Goal: Task Accomplishment & Management: Manage account settings

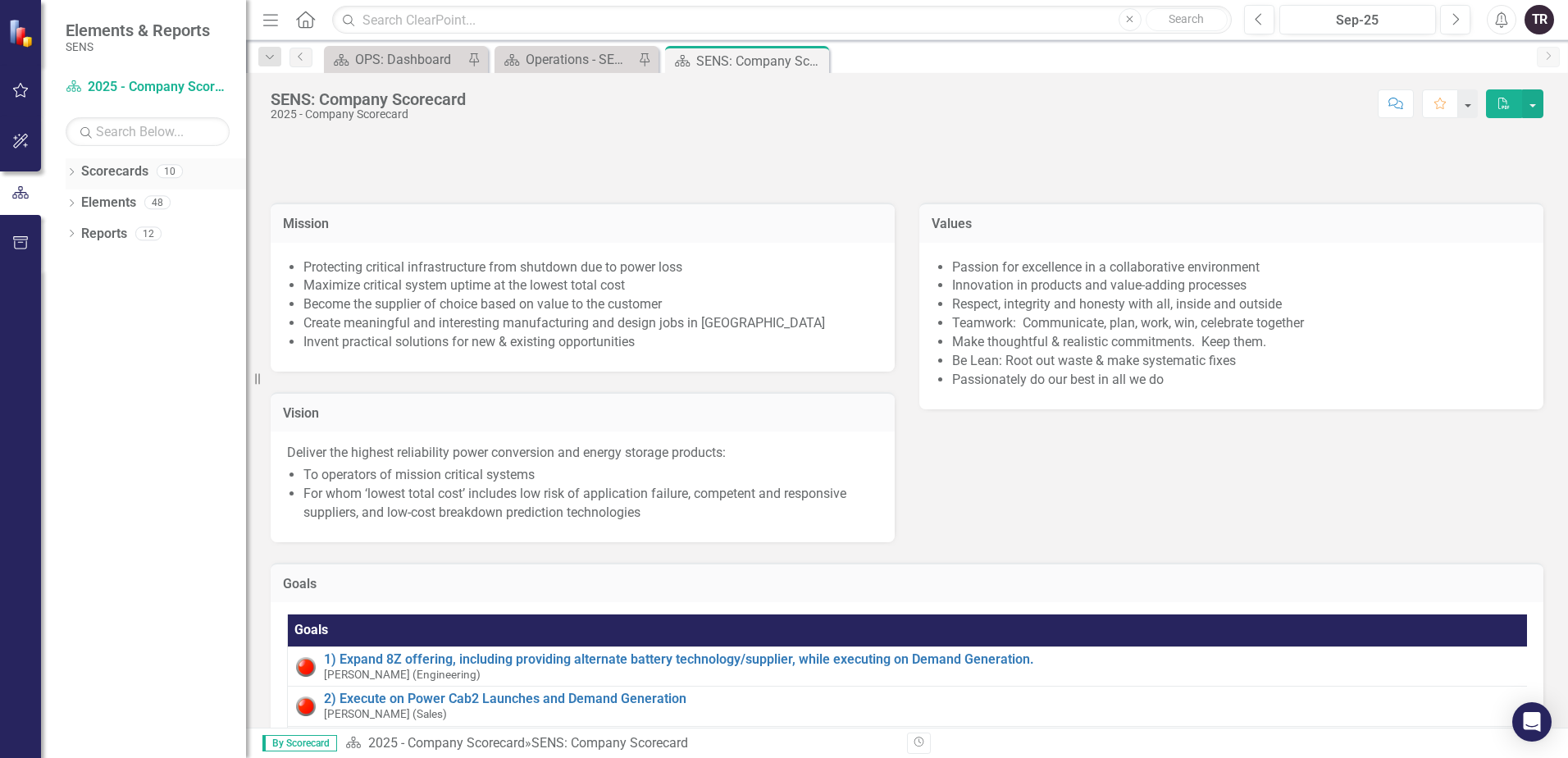
click at [106, 174] on link "Scorecards" at bounding box center [115, 172] width 68 height 19
click at [69, 171] on icon "Dropdown" at bounding box center [72, 173] width 12 height 9
click at [78, 202] on icon "Dropdown" at bounding box center [79, 202] width 12 height 10
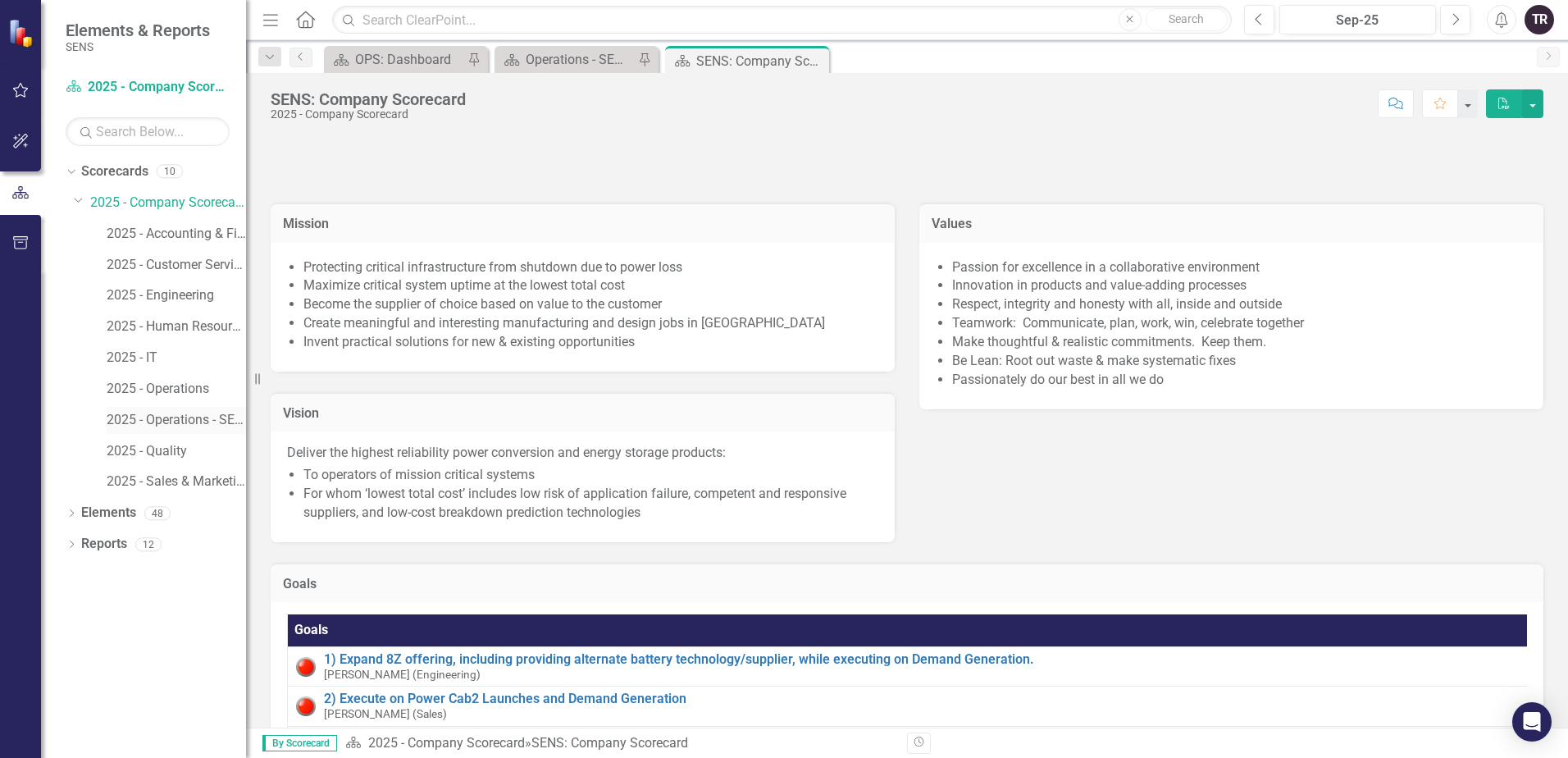
click at [191, 420] on link "2025 - Operations - SENS Legacy KPIs" at bounding box center [176, 420] width 139 height 19
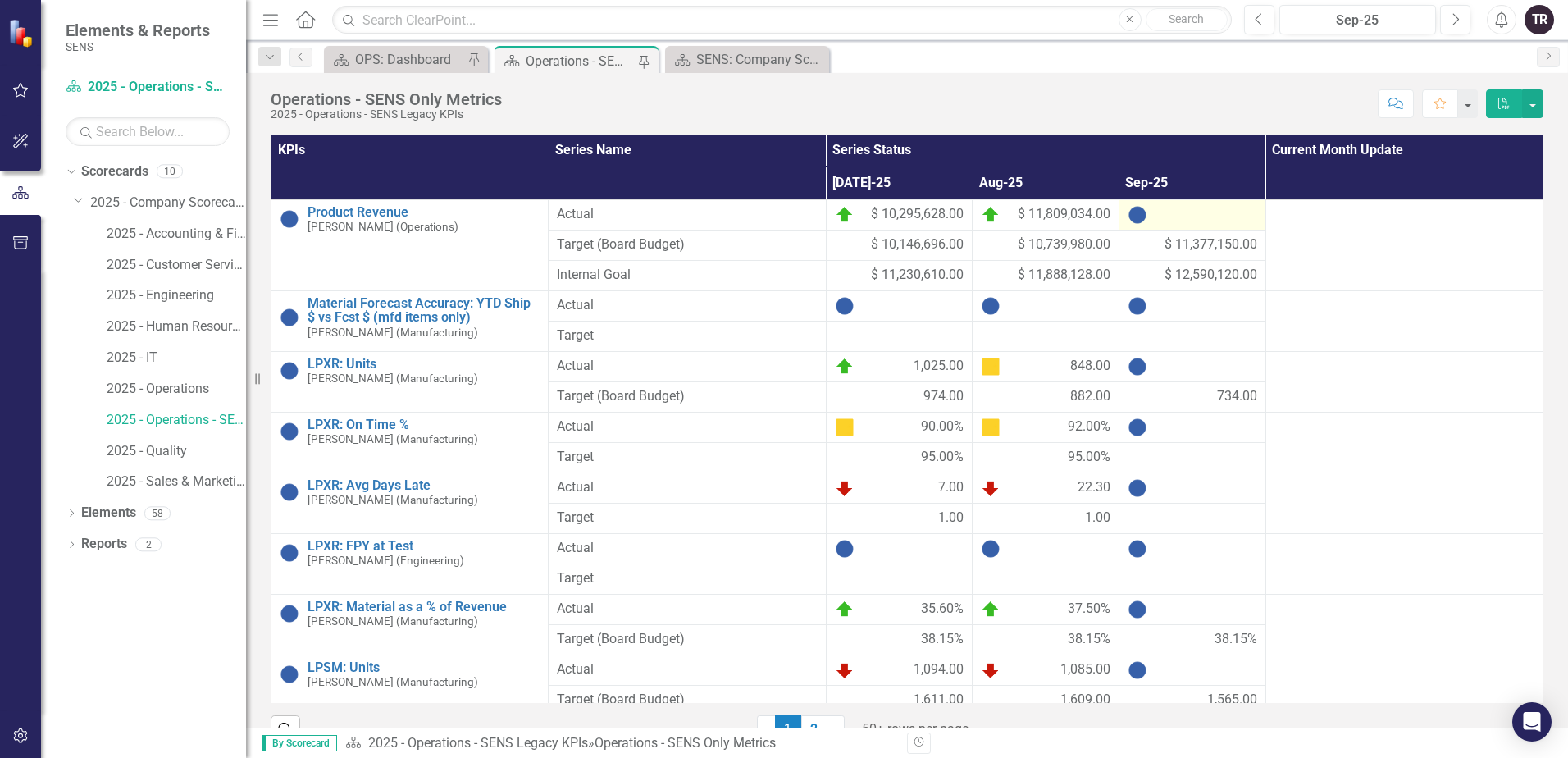
click at [1205, 220] on div at bounding box center [1192, 215] width 129 height 20
click at [1197, 219] on div at bounding box center [1192, 215] width 129 height 20
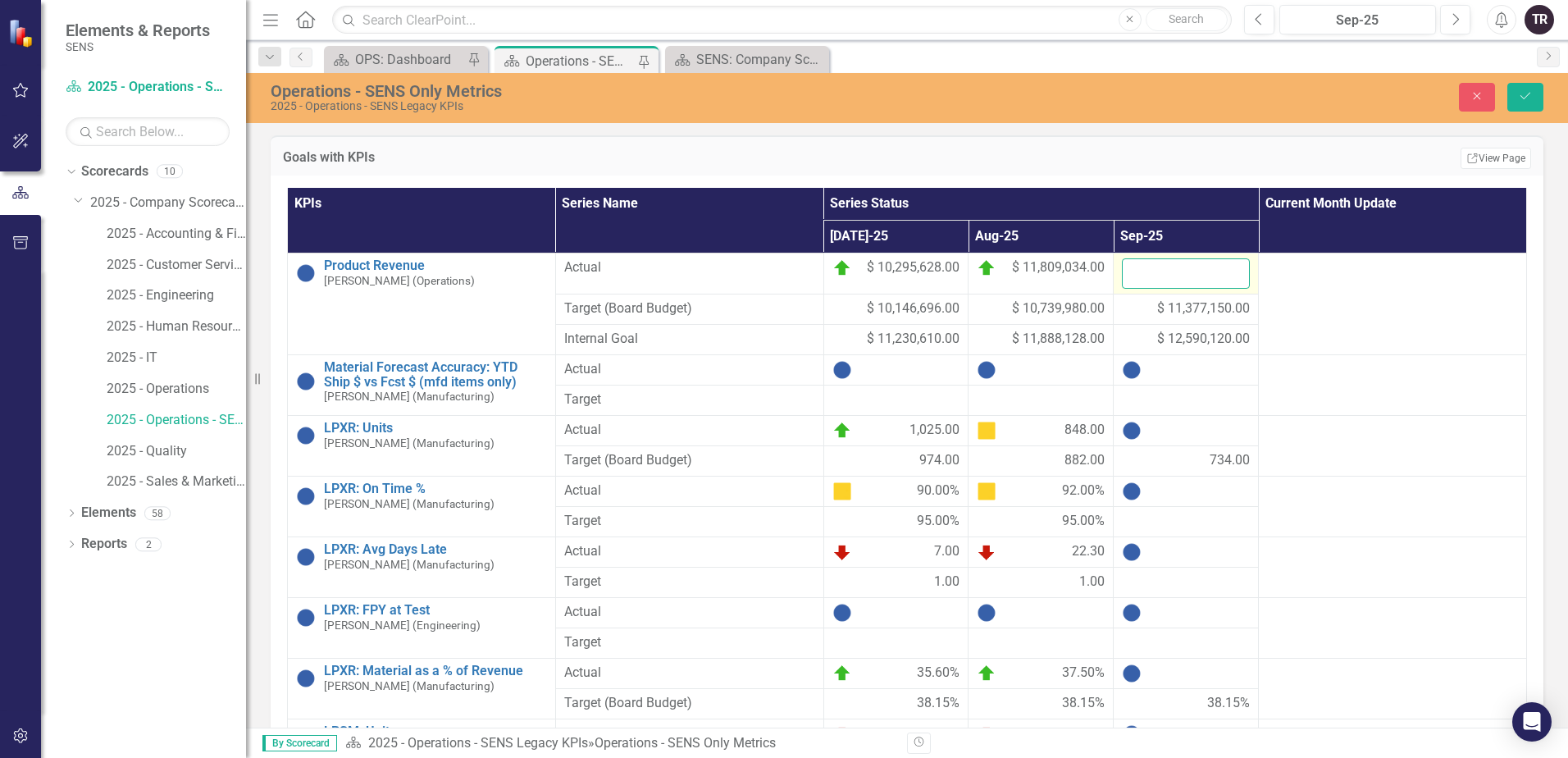
click at [1181, 278] on input "number" at bounding box center [1185, 273] width 128 height 31
type input "11422925"
click at [1507, 82] on button "Save" at bounding box center [1525, 97] width 36 height 29
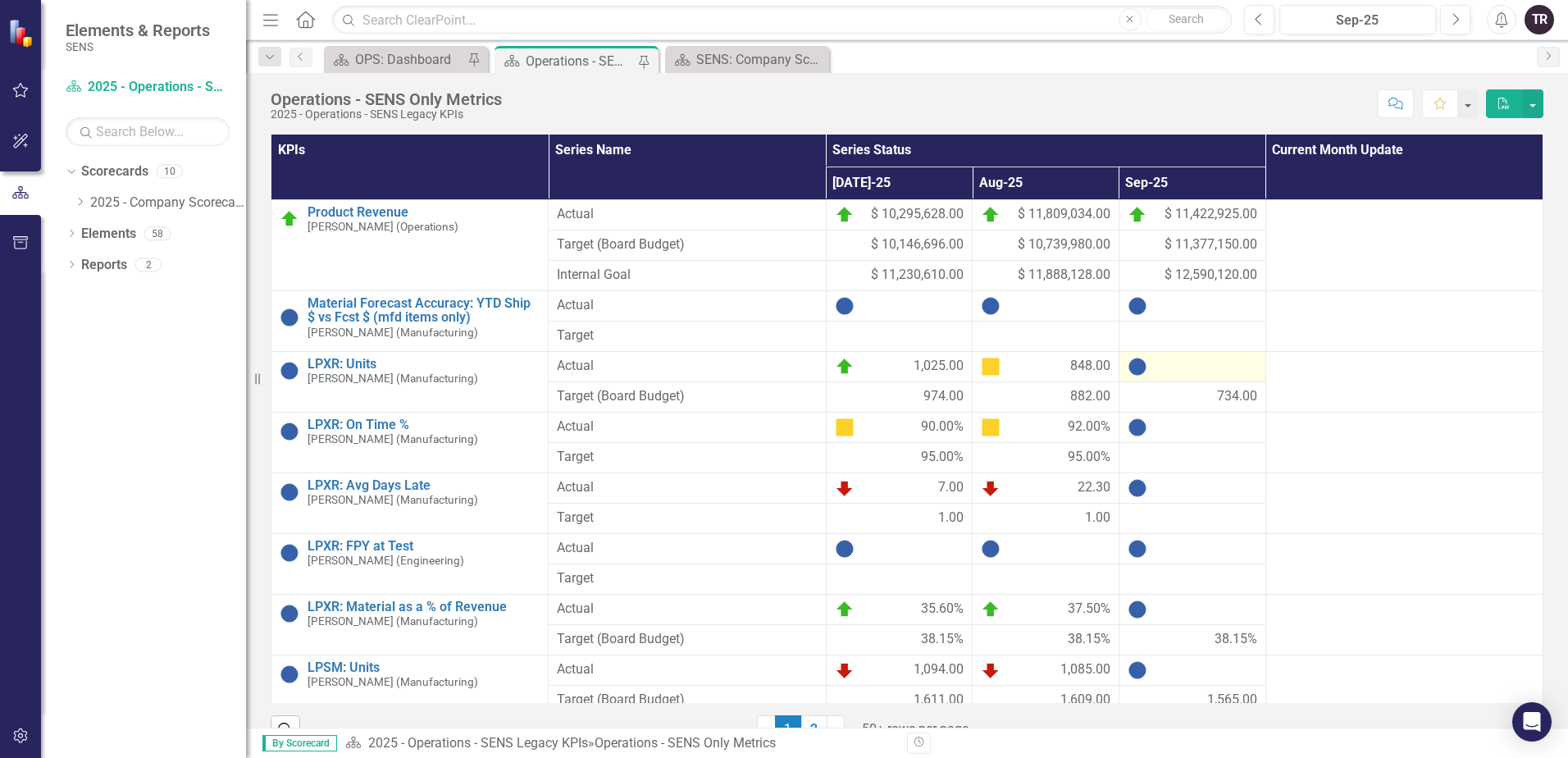
click at [1182, 367] on div at bounding box center [1192, 366] width 129 height 20
click at [1175, 370] on div at bounding box center [1192, 366] width 129 height 20
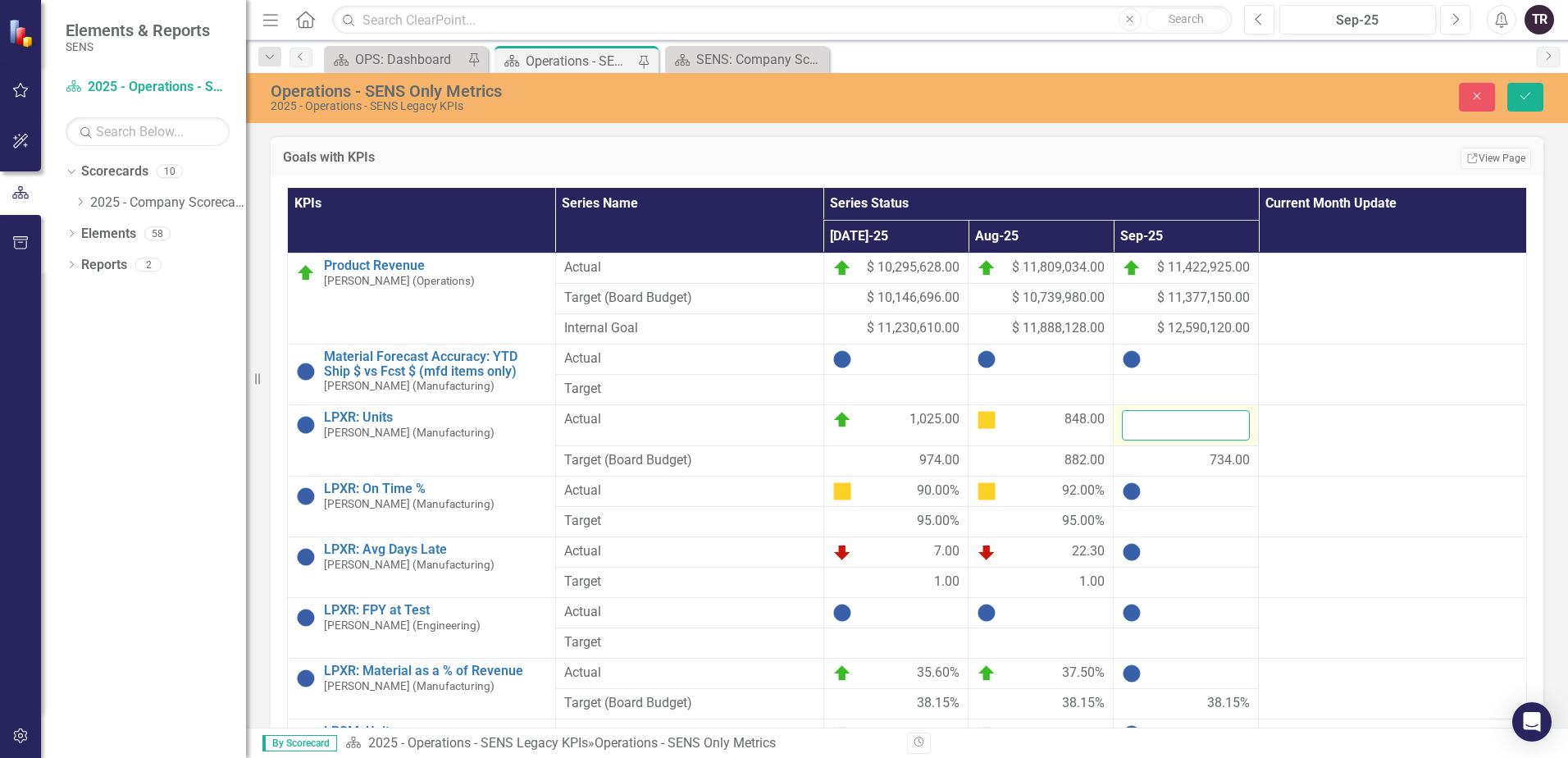
click at [1150, 433] on input "number" at bounding box center [1185, 425] width 128 height 31
type input "1161"
click at [1507, 82] on button "Save" at bounding box center [1525, 97] width 36 height 29
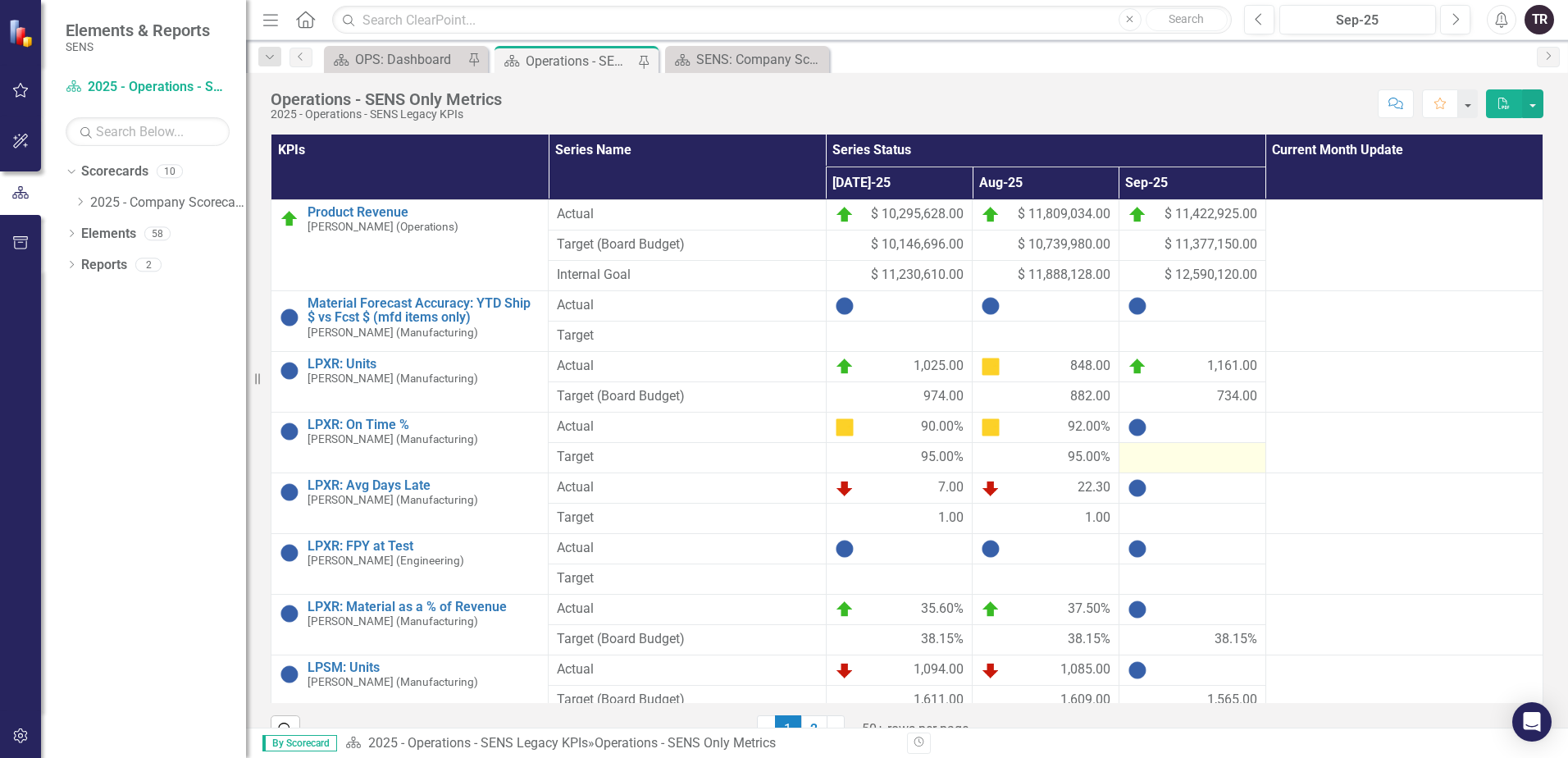
click at [1172, 460] on div at bounding box center [1192, 458] width 129 height 20
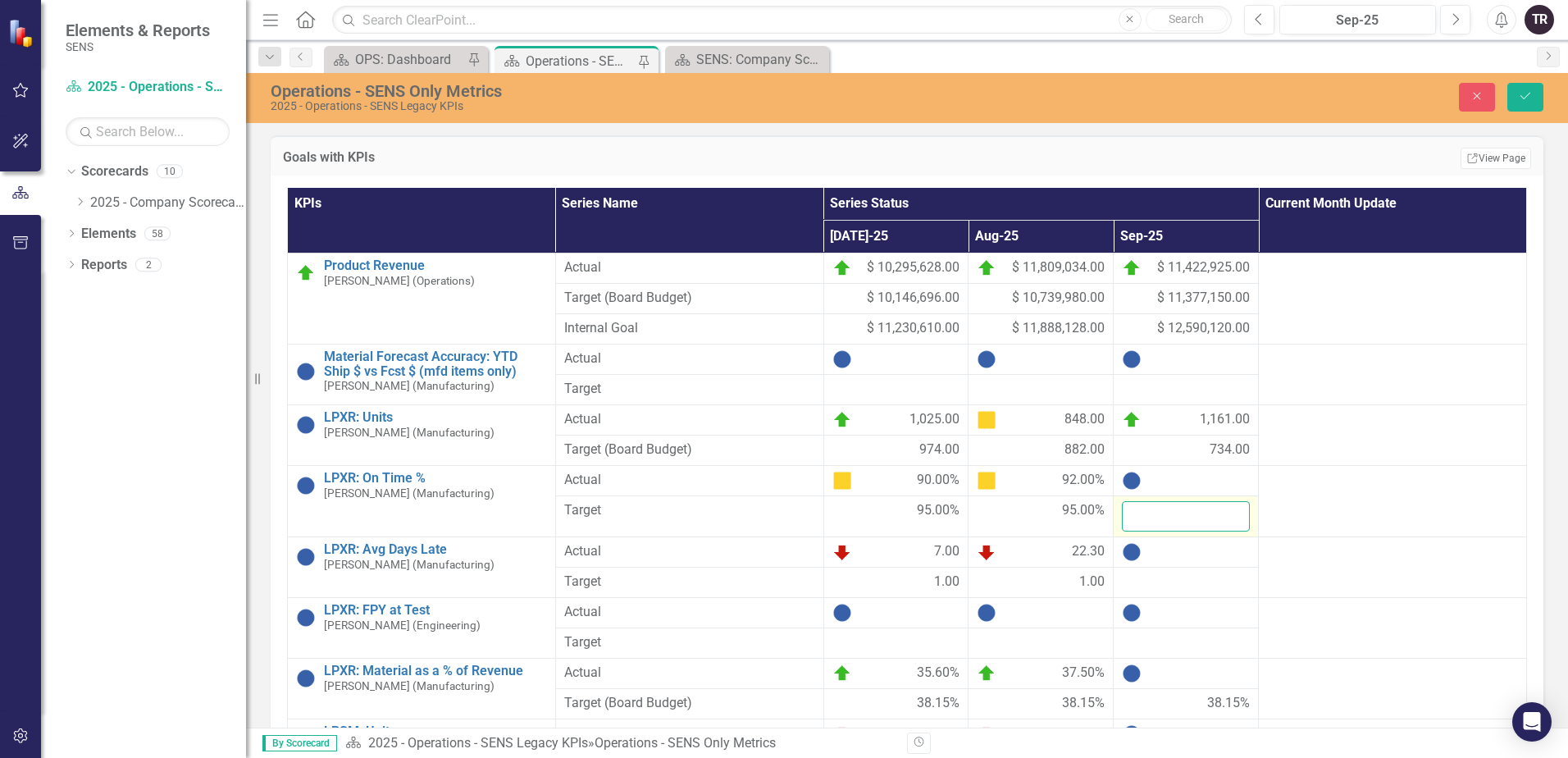
click at [1168, 517] on input "number" at bounding box center [1185, 516] width 128 height 31
type input "95"
click at [1507, 82] on button "Save" at bounding box center [1525, 97] width 36 height 29
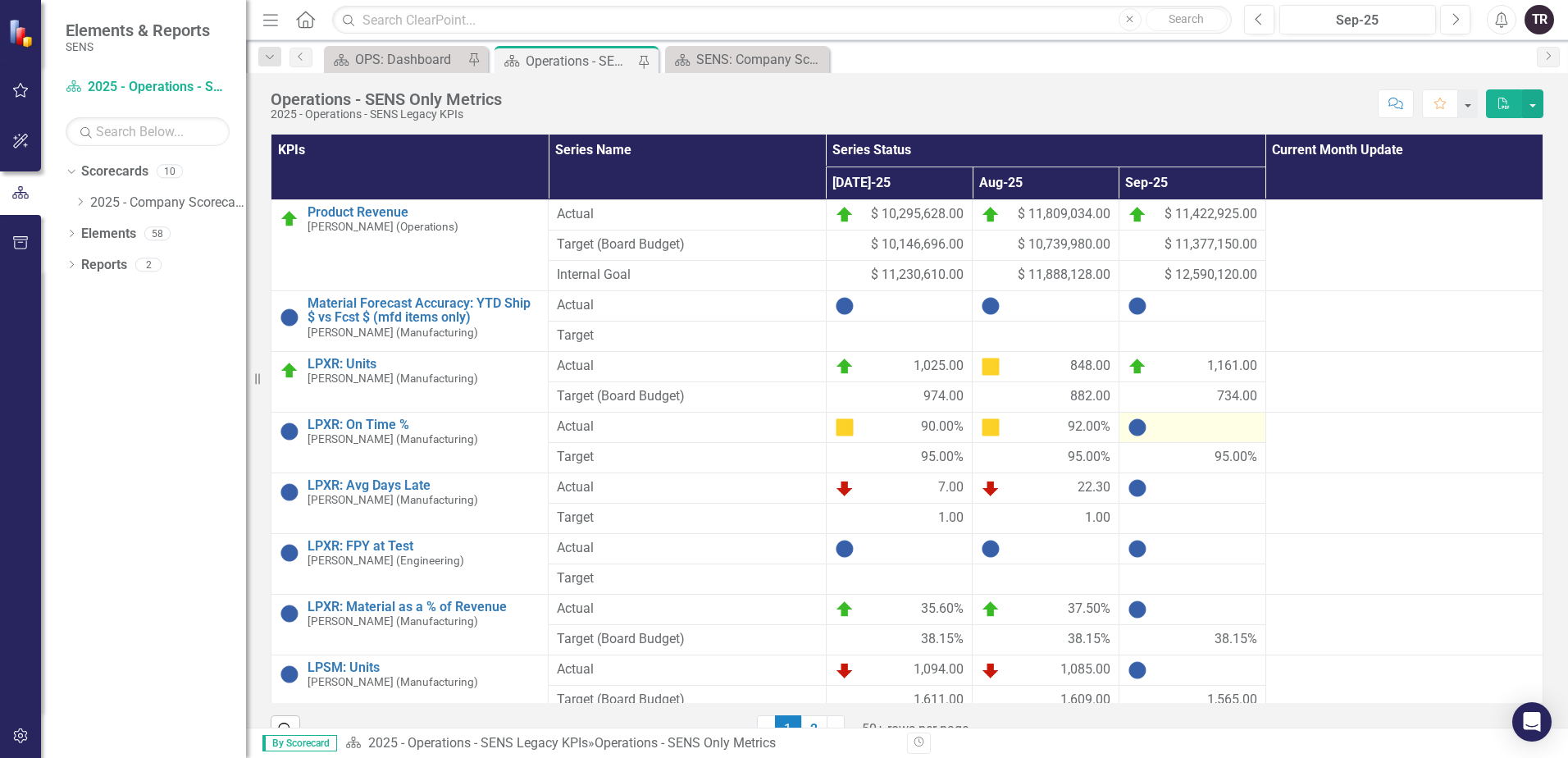
click at [1187, 431] on div at bounding box center [1192, 427] width 129 height 20
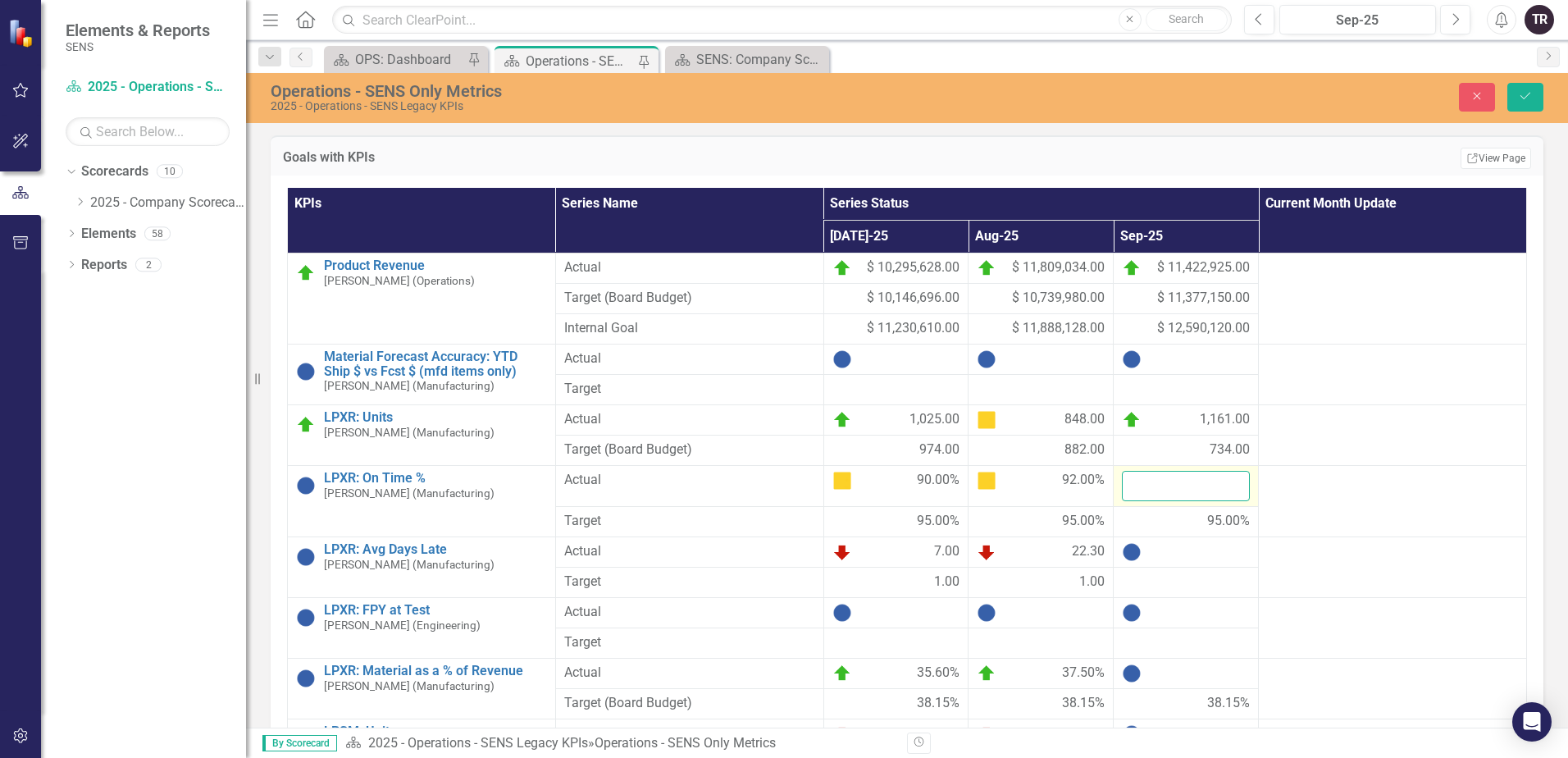
click at [1174, 487] on input "number" at bounding box center [1185, 486] width 128 height 31
type input "83"
click at [1507, 82] on button "Save" at bounding box center [1525, 97] width 36 height 29
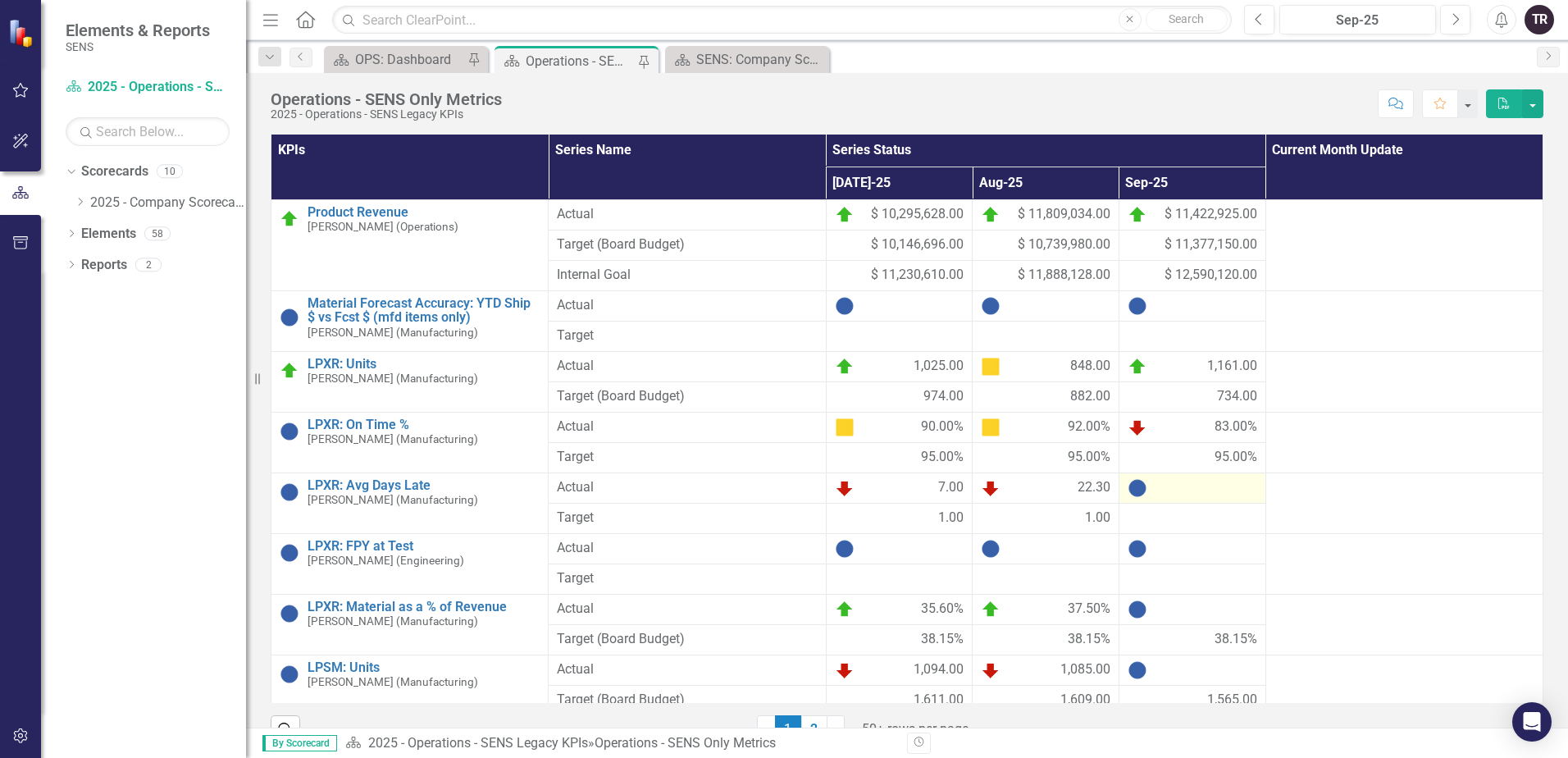
click at [1171, 492] on div at bounding box center [1192, 488] width 129 height 20
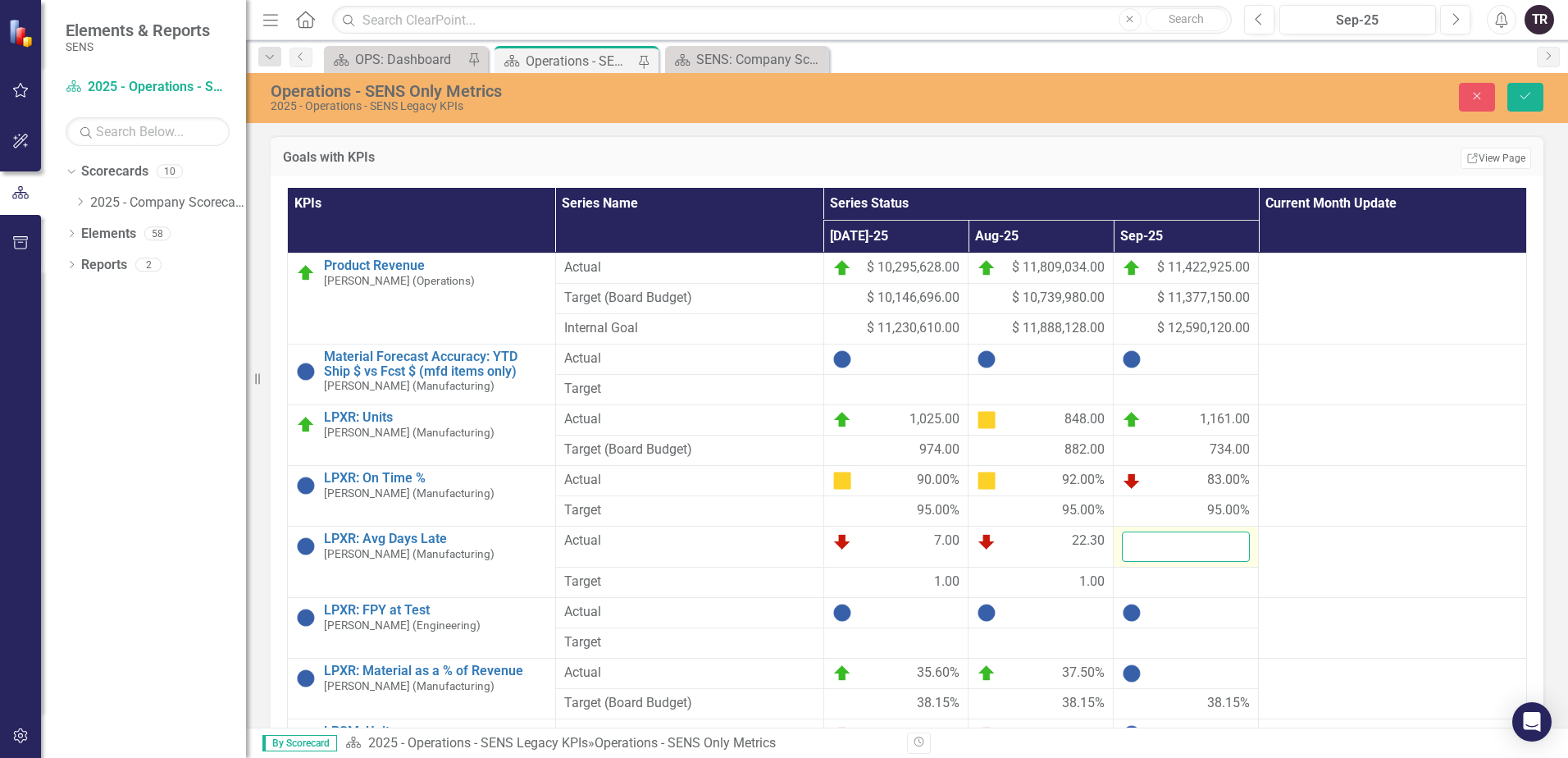
click at [1171, 551] on input "number" at bounding box center [1185, 546] width 128 height 31
type input "7"
click at [1507, 82] on button "Save" at bounding box center [1525, 97] width 36 height 29
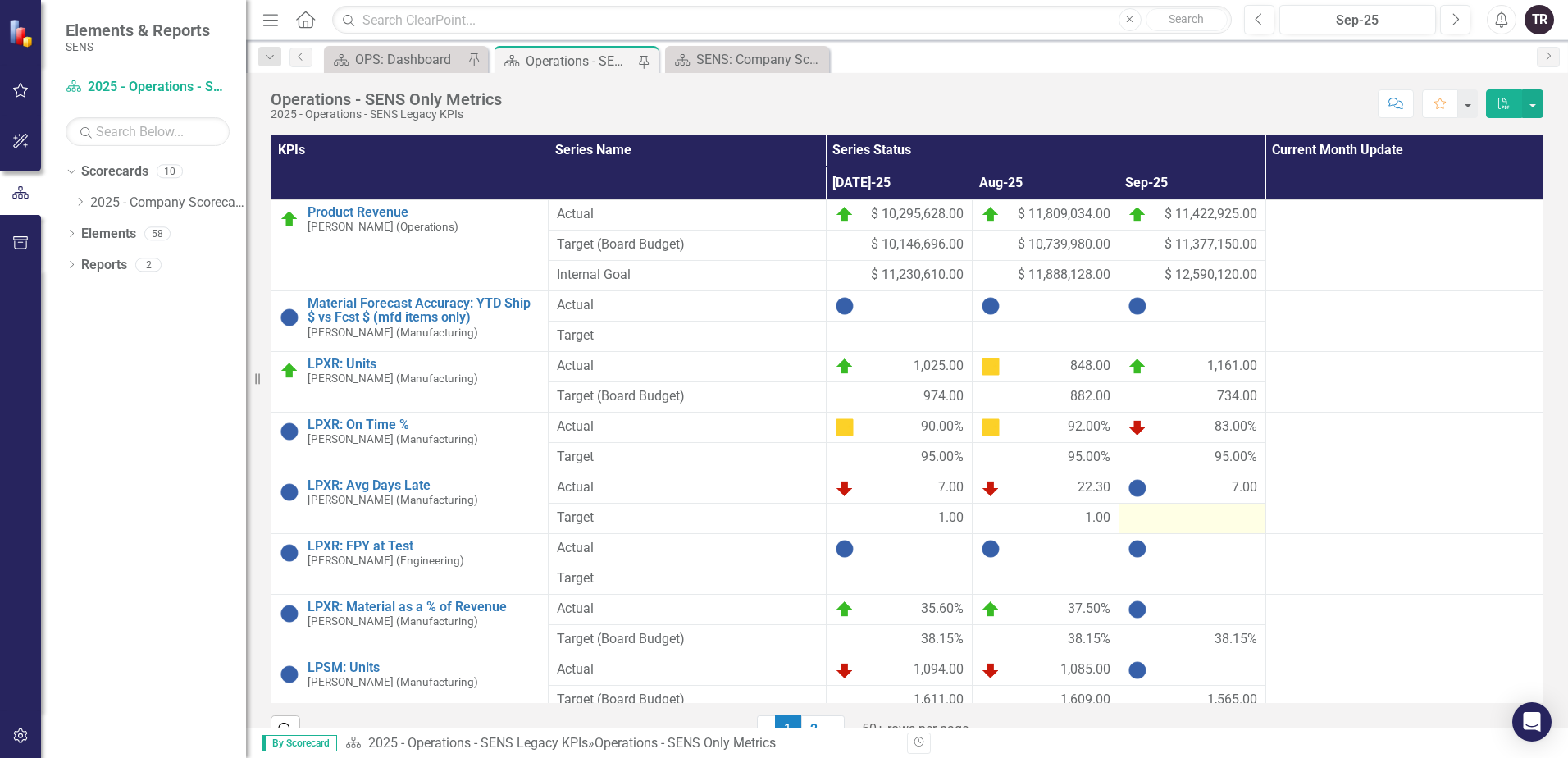
click at [1174, 510] on div at bounding box center [1192, 518] width 129 height 20
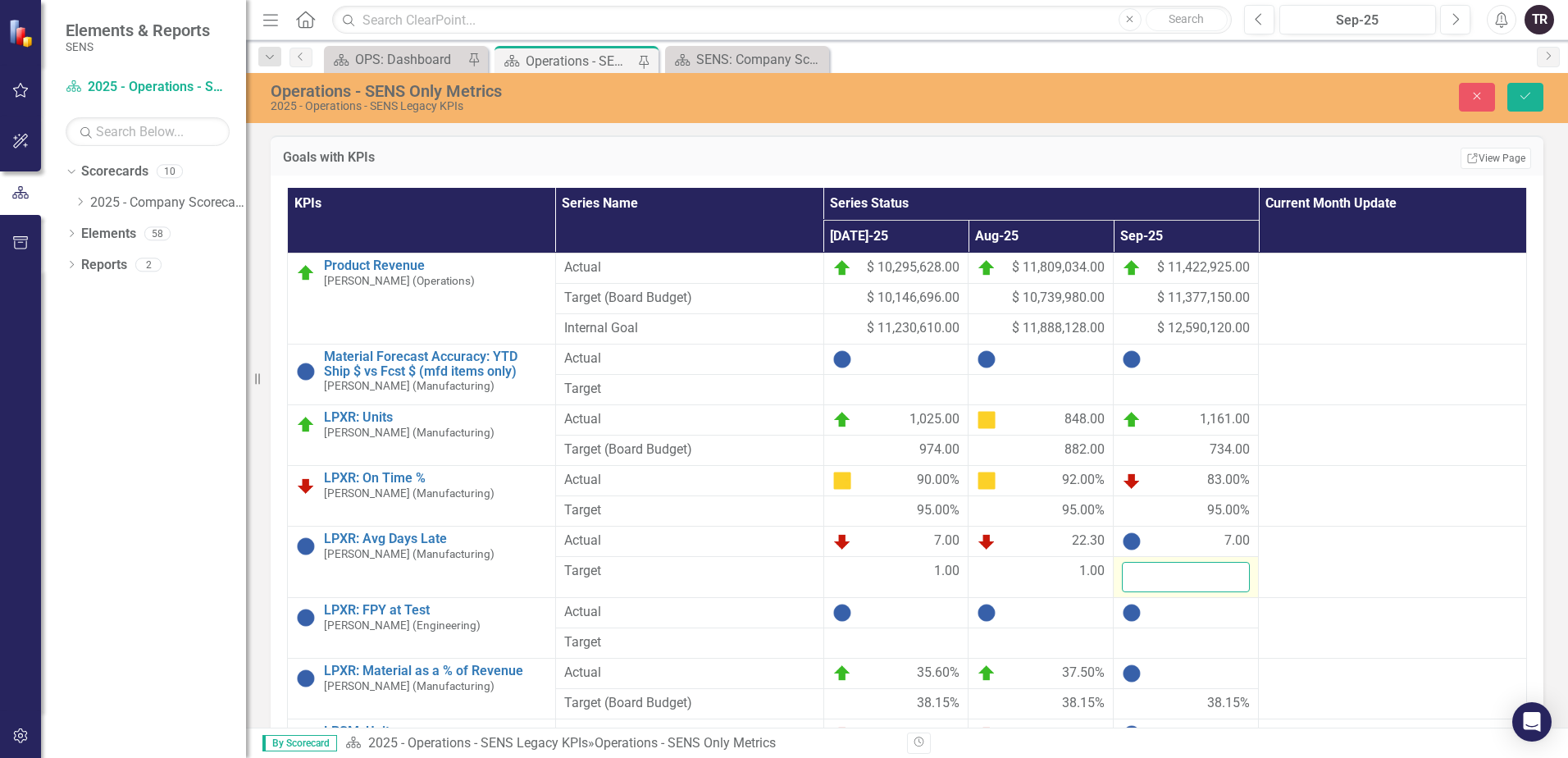
click at [1165, 575] on input "number" at bounding box center [1185, 577] width 128 height 31
type input "1"
click button "Save" at bounding box center [1525, 97] width 36 height 29
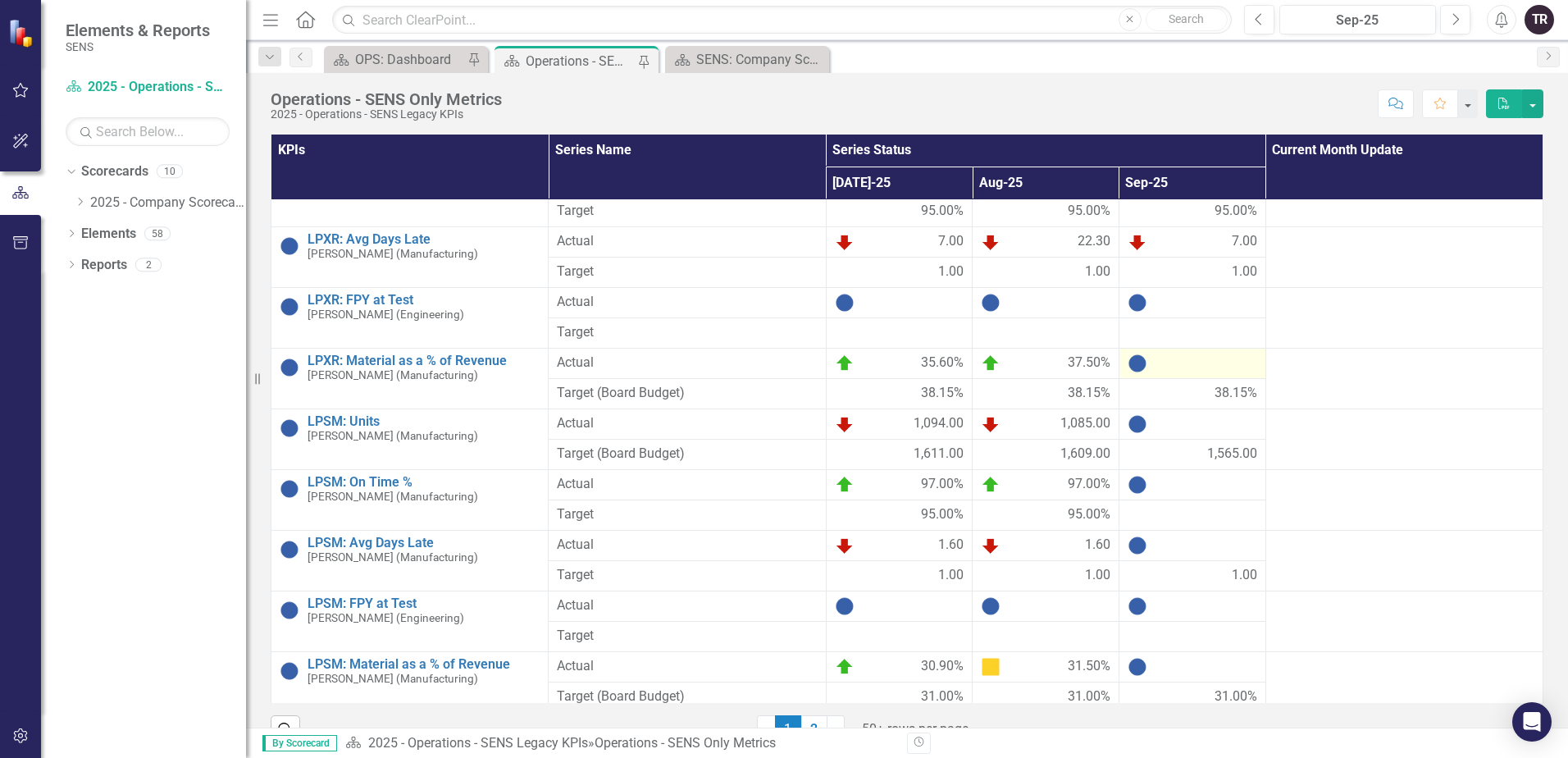
scroll to position [328, 0]
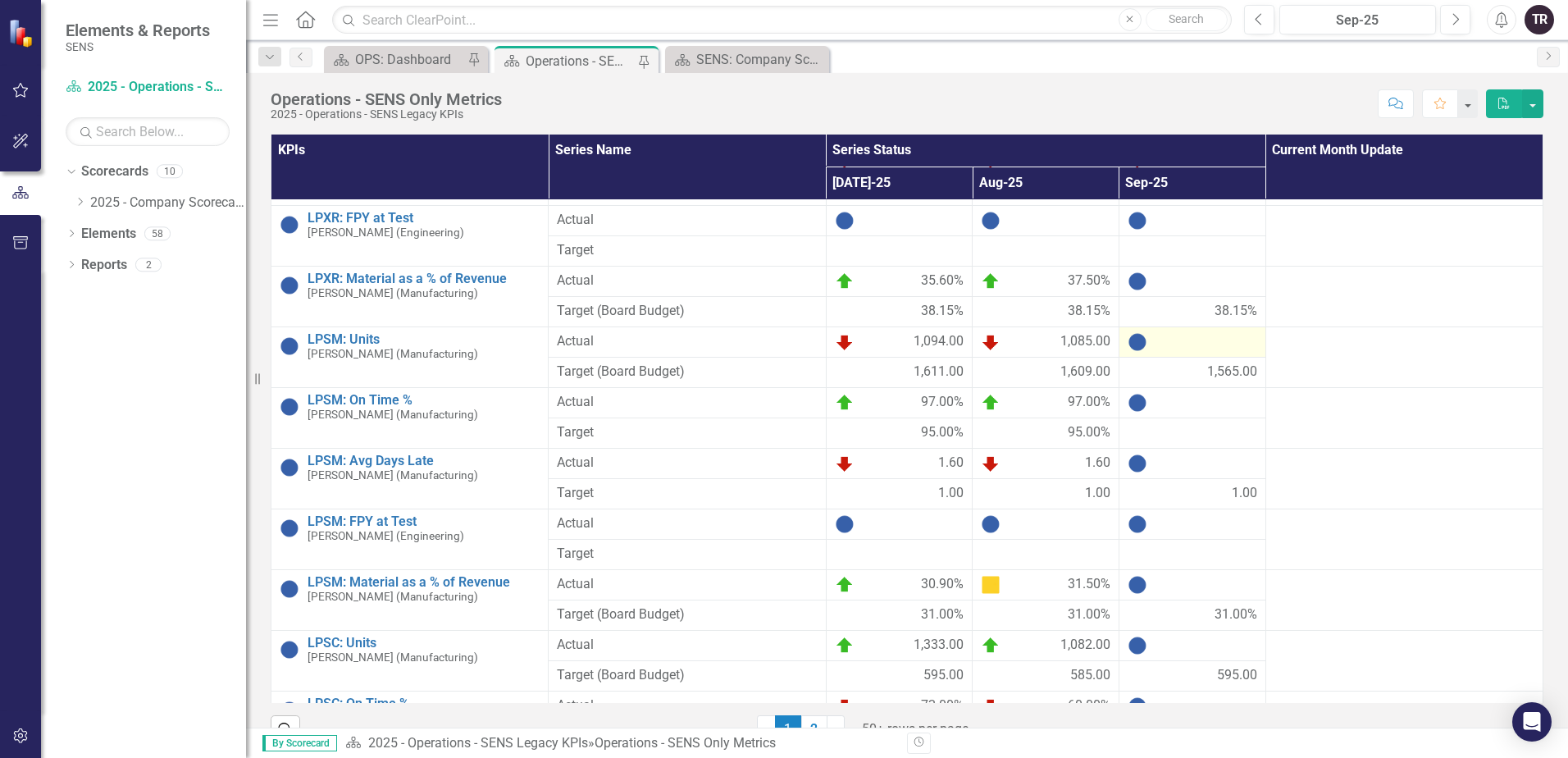
click at [1183, 347] on div at bounding box center [1192, 342] width 129 height 20
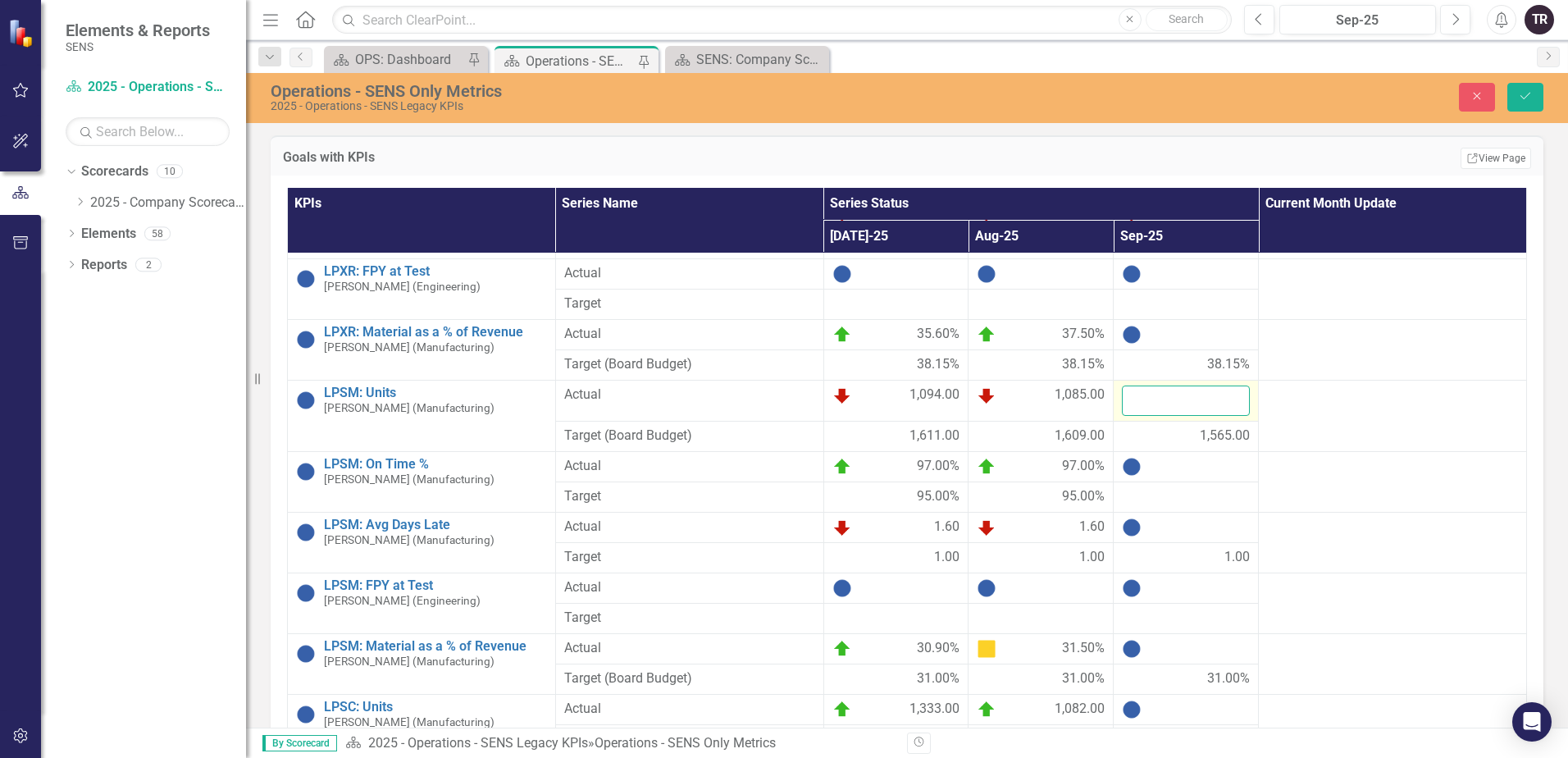
click at [1175, 399] on input "number" at bounding box center [1185, 400] width 128 height 31
click at [1153, 399] on input "number" at bounding box center [1185, 400] width 128 height 31
type input "1124"
click at [1177, 475] on div at bounding box center [1185, 467] width 128 height 20
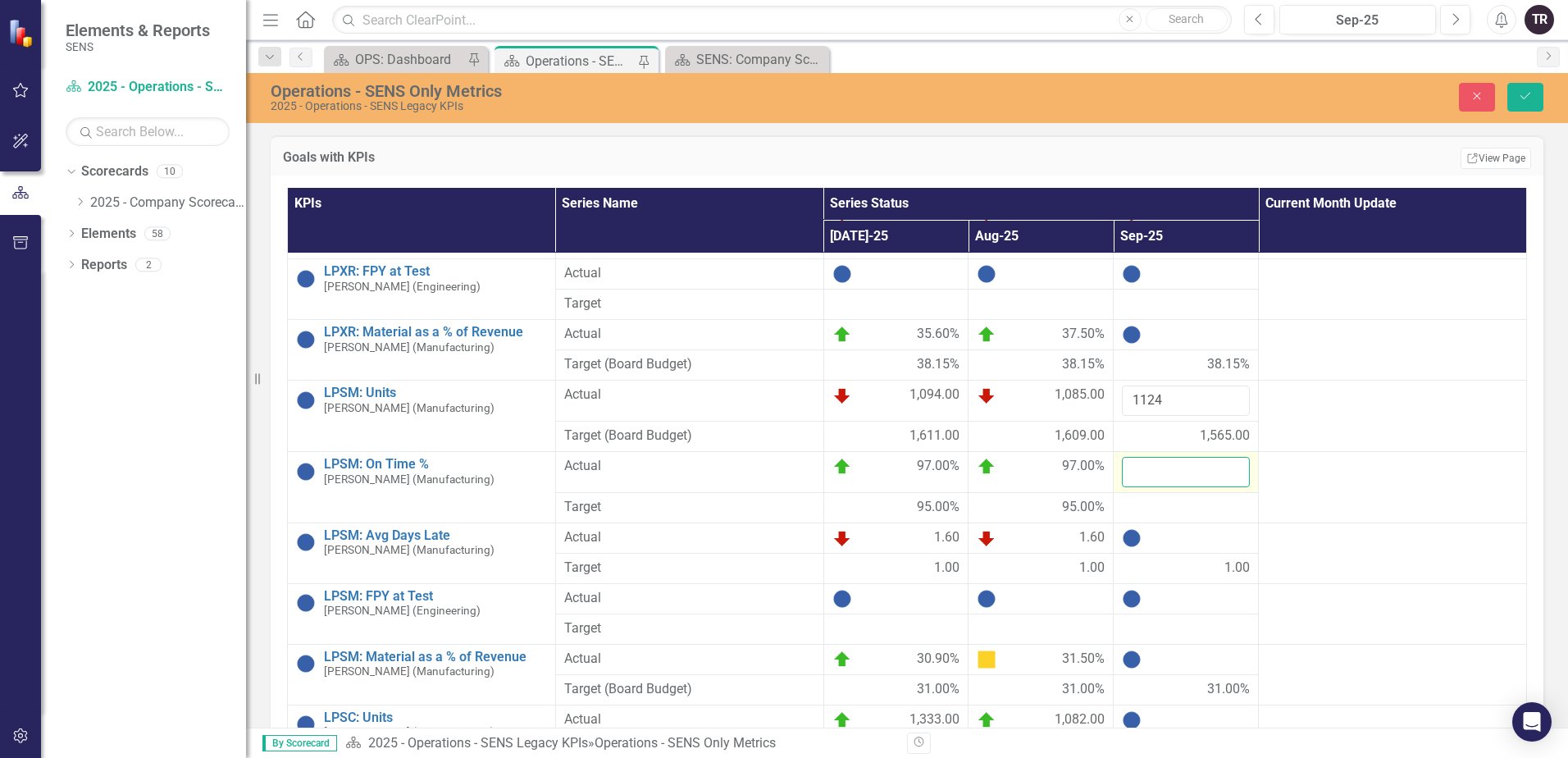
click at [1165, 473] on input "number" at bounding box center [1185, 472] width 128 height 31
type input "94"
click at [1163, 506] on div at bounding box center [1185, 507] width 128 height 20
click at [1163, 506] on div at bounding box center [1185, 507] width 128 height 20
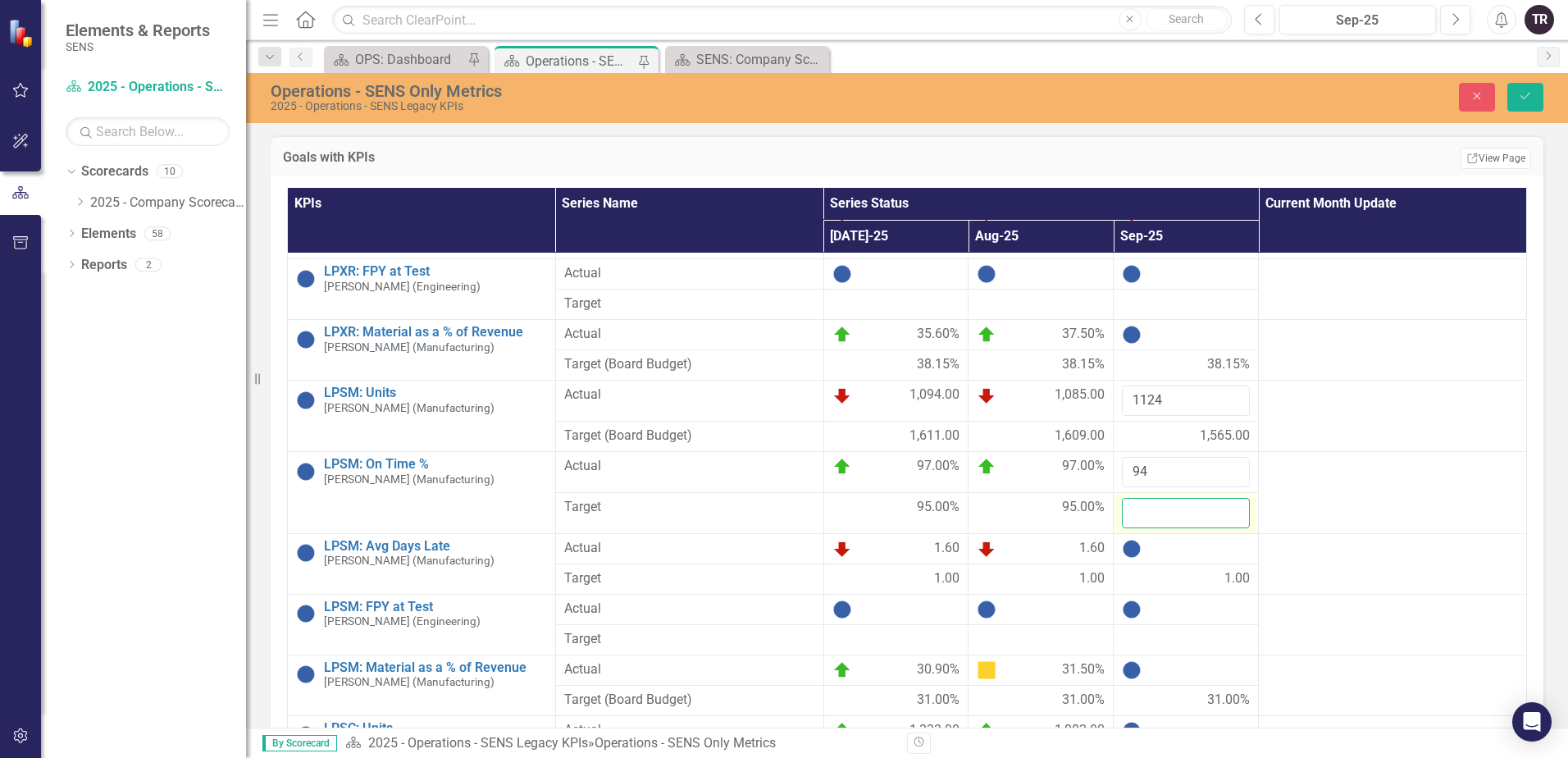
click at [1160, 515] on input "number" at bounding box center [1185, 512] width 128 height 31
type input "95"
click at [1166, 545] on div at bounding box center [1185, 548] width 128 height 20
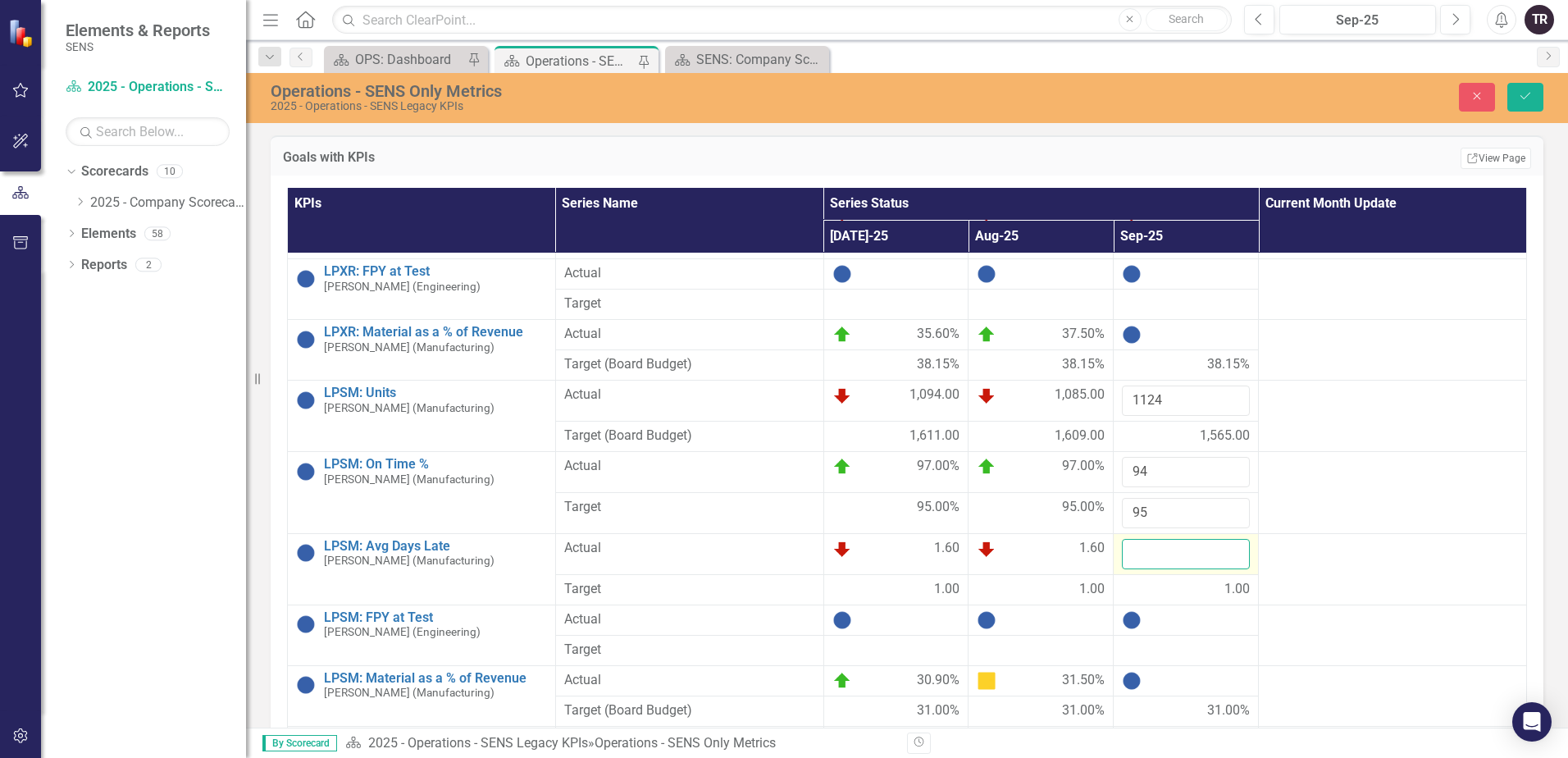
click at [1161, 548] on input "number" at bounding box center [1185, 553] width 128 height 31
type input "2.3"
click button "Save" at bounding box center [1525, 97] width 36 height 29
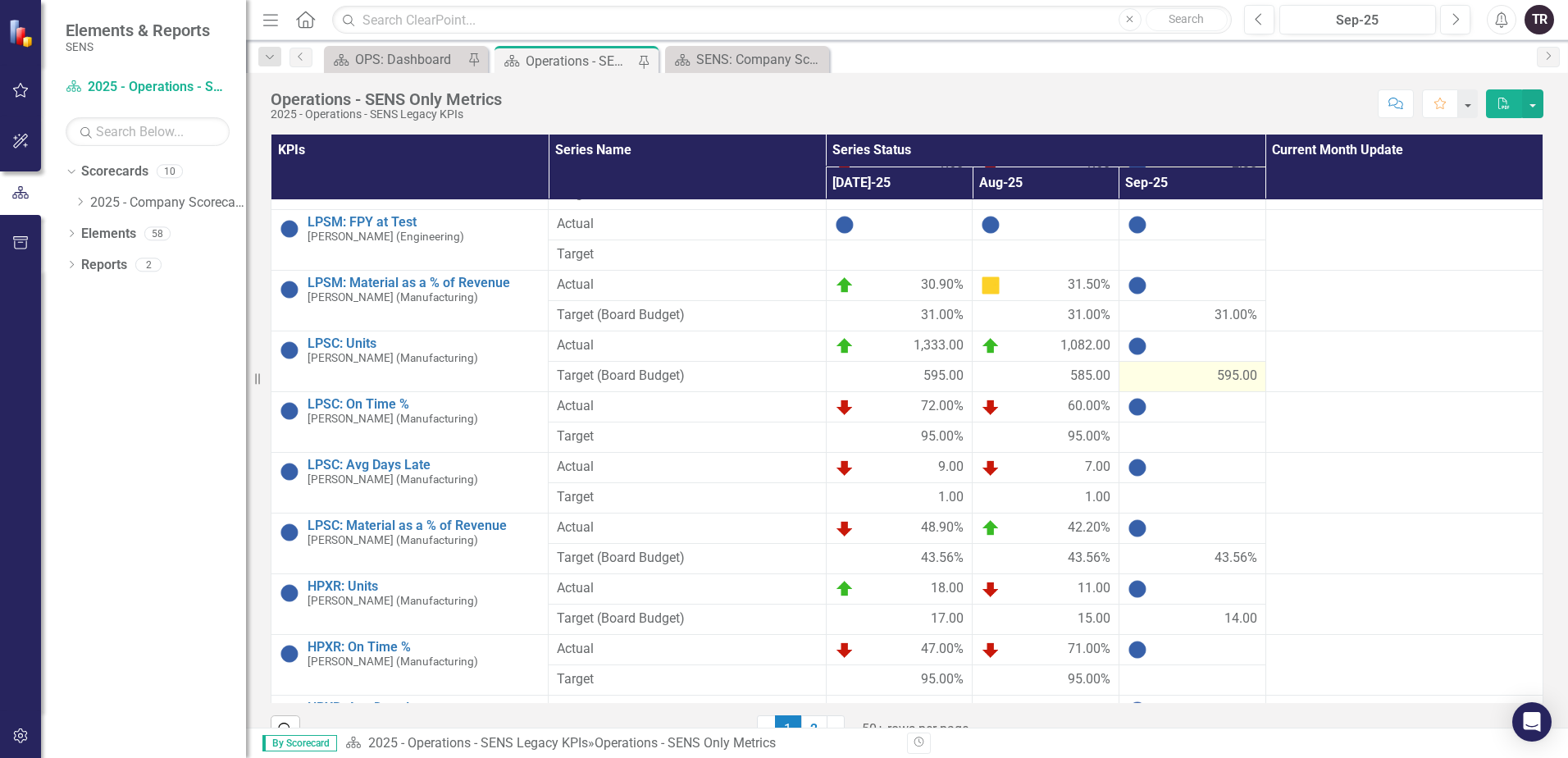
scroll to position [656, 0]
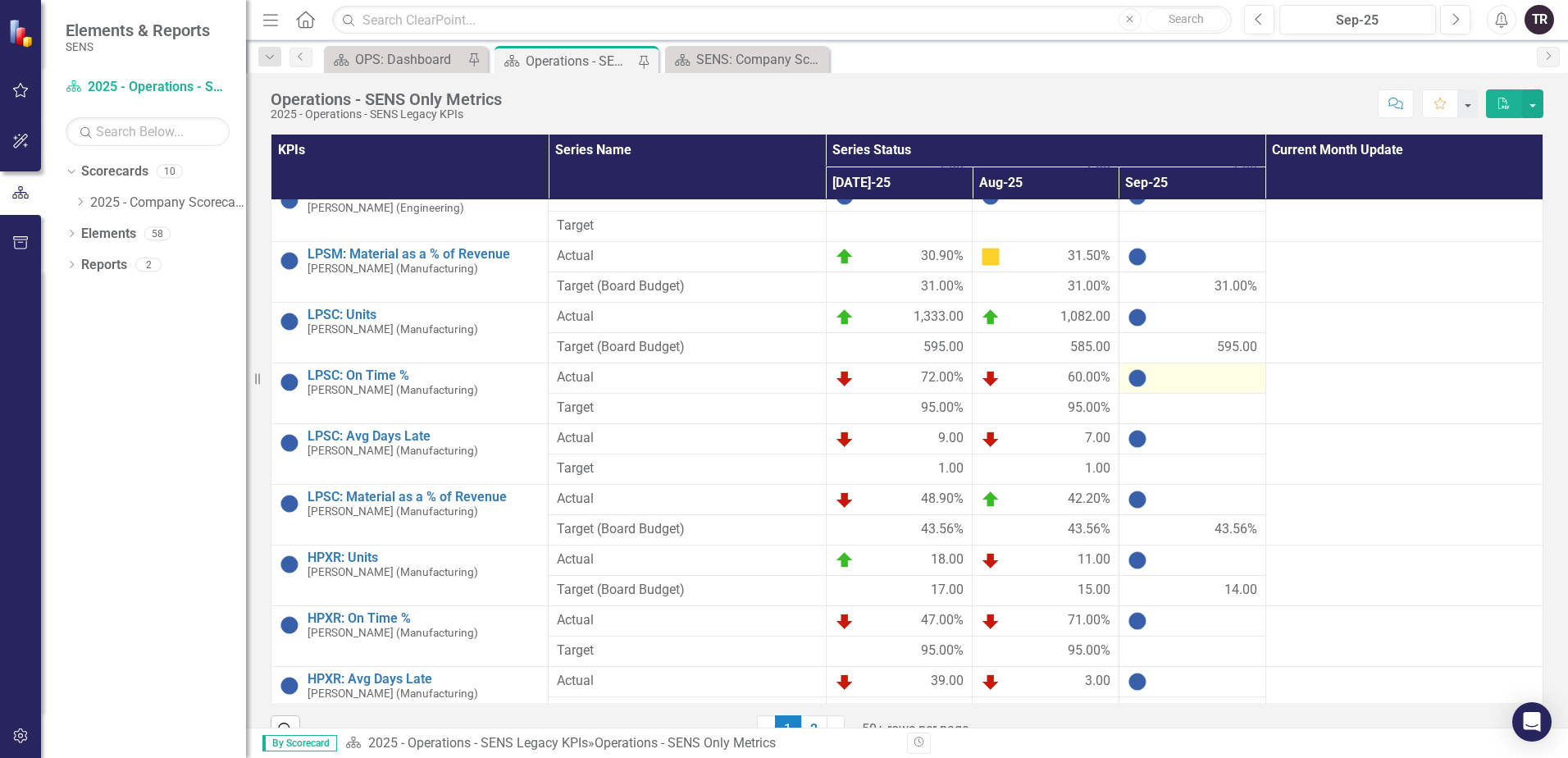
click at [1182, 379] on div at bounding box center [1192, 378] width 129 height 20
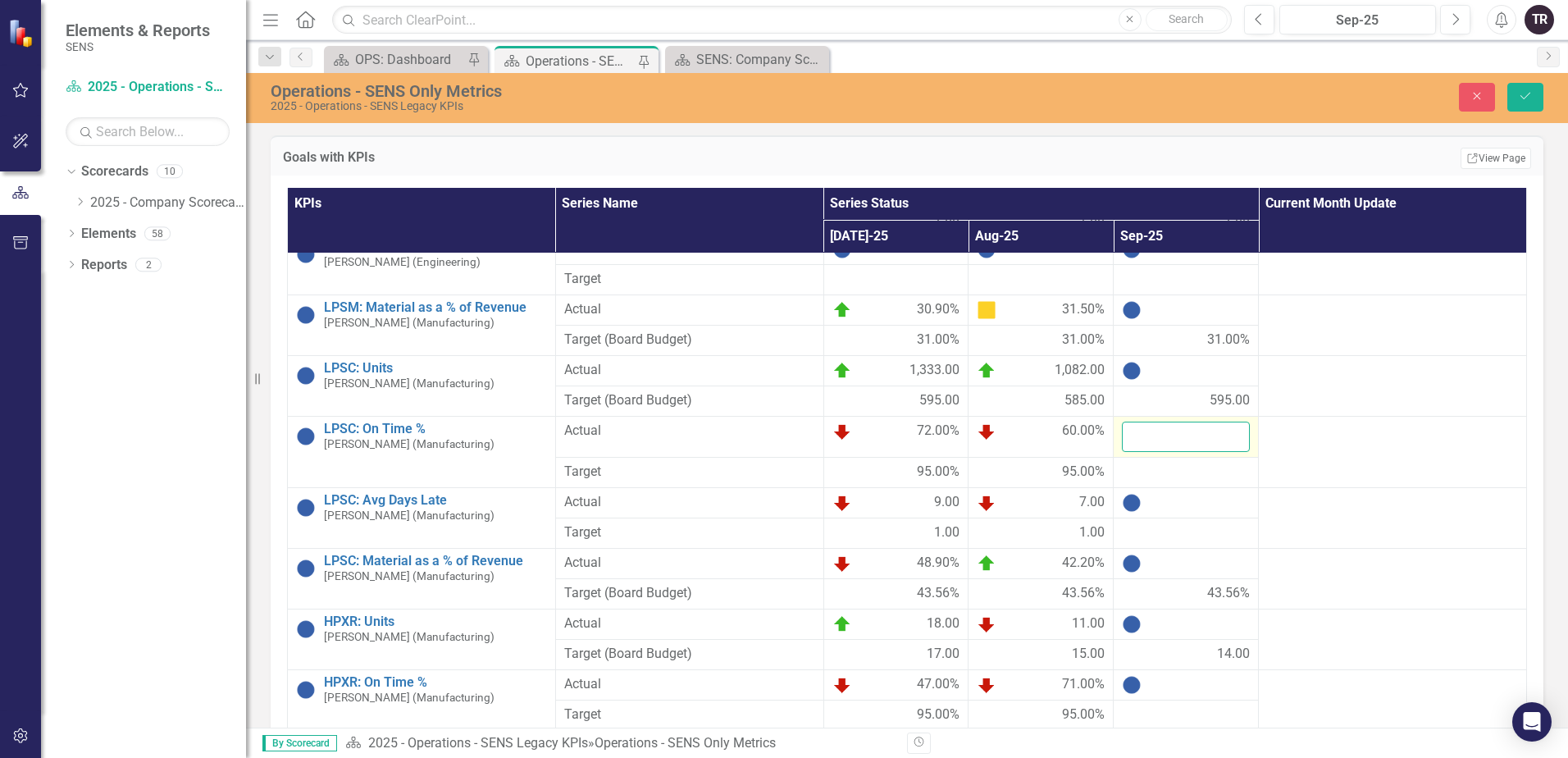
click at [1169, 436] on input "number" at bounding box center [1185, 436] width 128 height 31
type input "36"
click at [1163, 479] on div at bounding box center [1185, 473] width 128 height 20
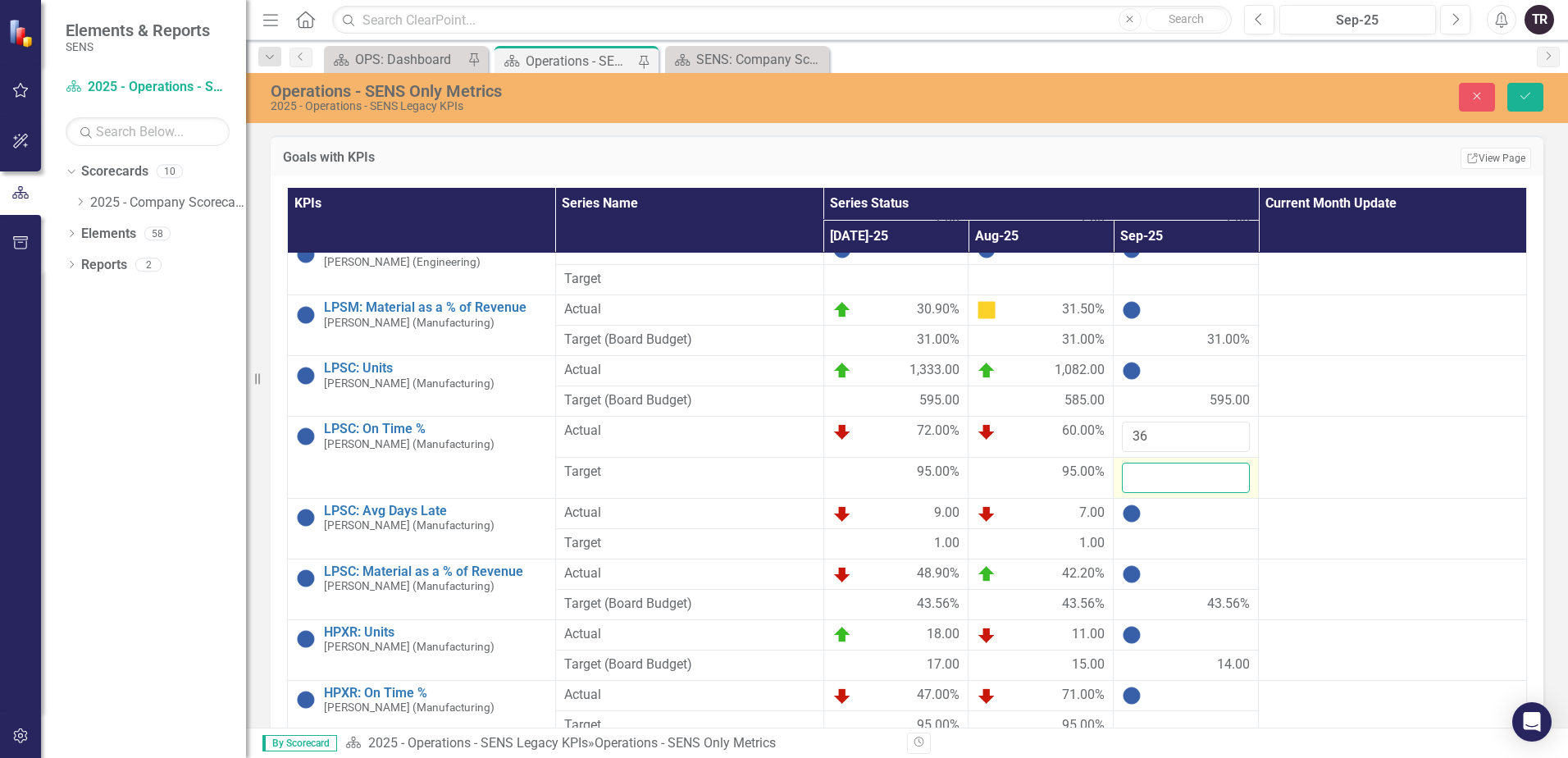
click at [1160, 484] on input "number" at bounding box center [1185, 478] width 128 height 31
type input "95"
click at [1165, 514] on div at bounding box center [1185, 513] width 128 height 20
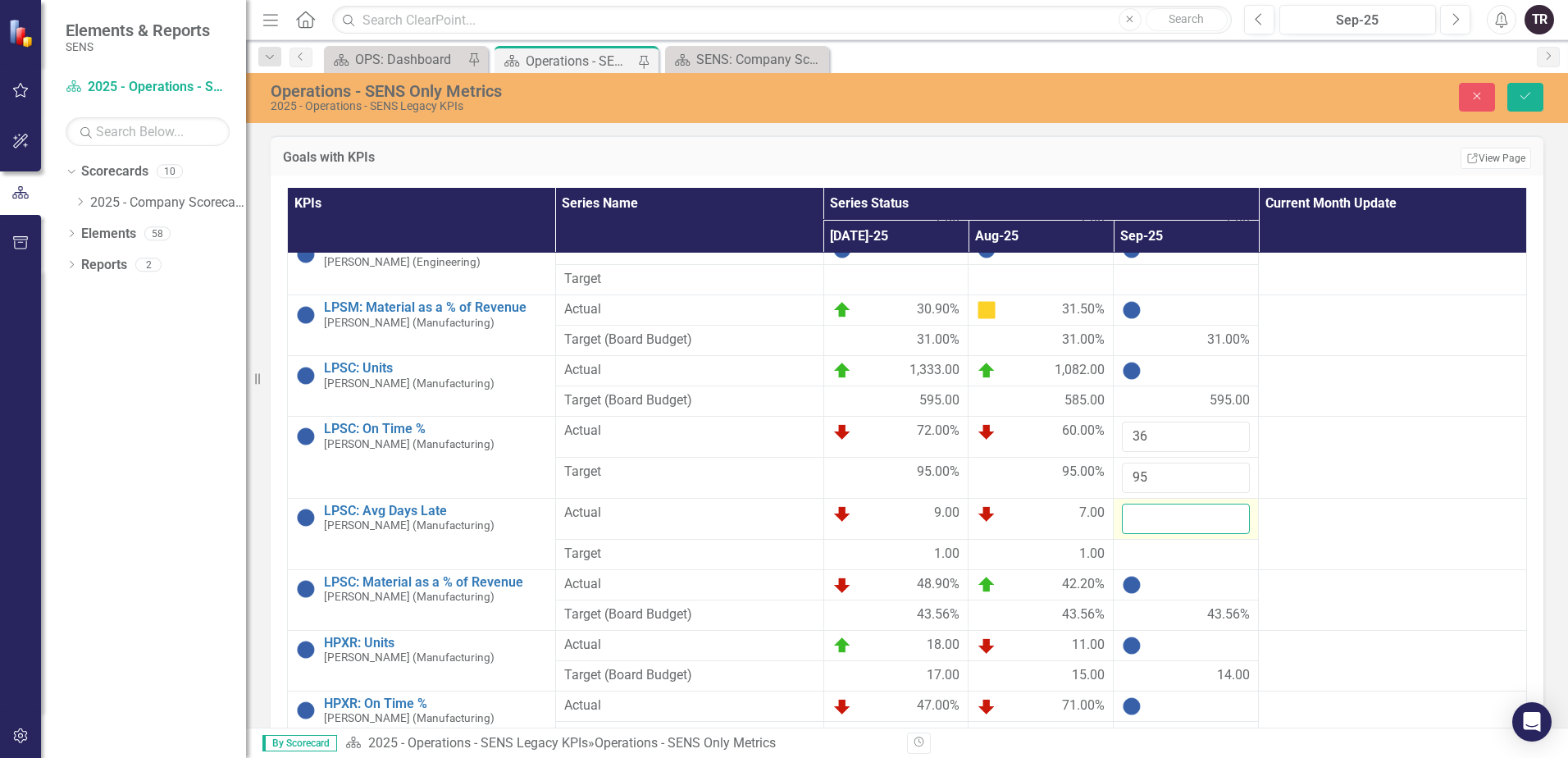
click at [1165, 519] on input "number" at bounding box center [1185, 518] width 128 height 31
type input "5.7"
click at [1158, 557] on div at bounding box center [1185, 554] width 128 height 20
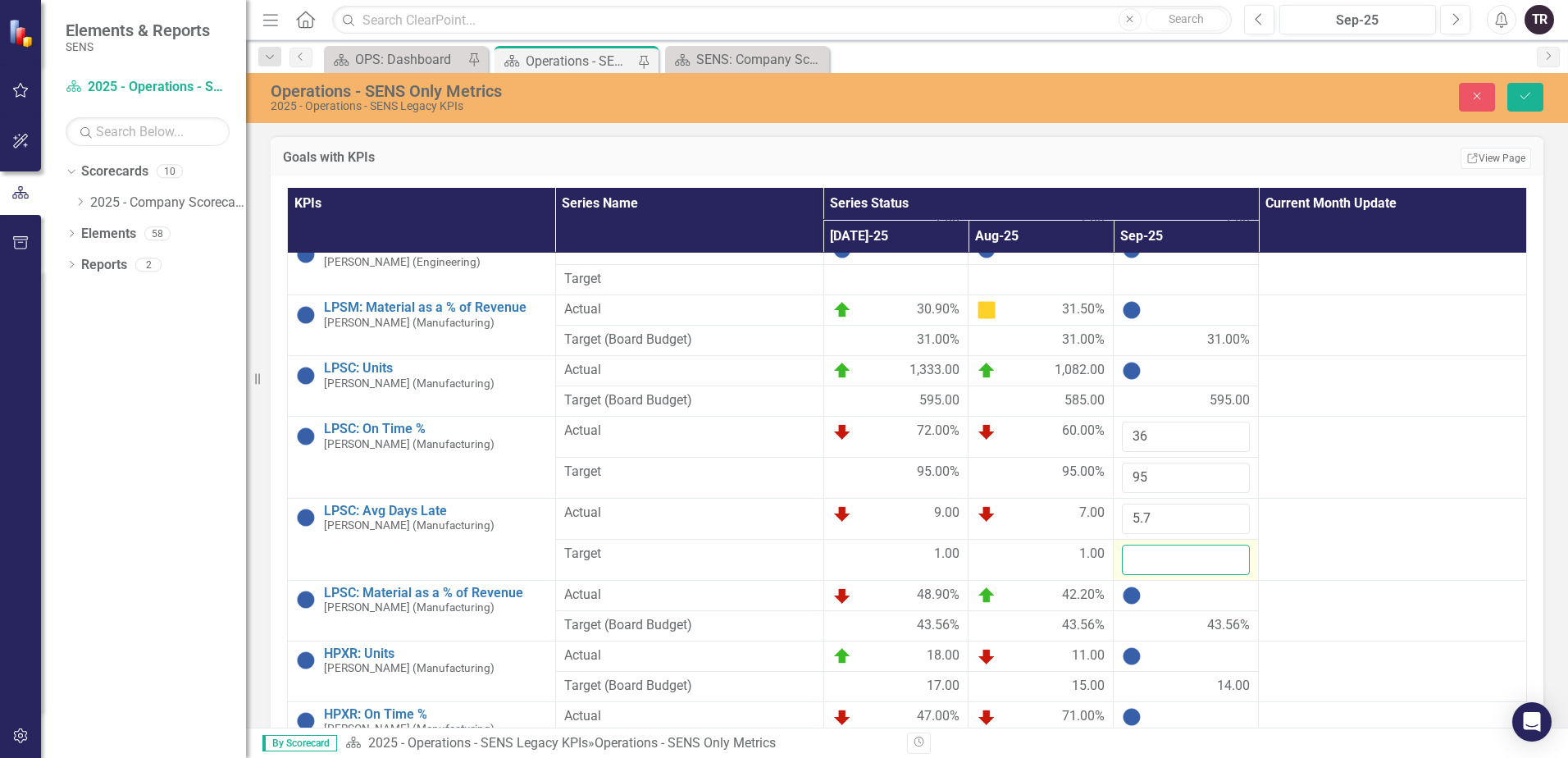
click at [1160, 560] on input "number" at bounding box center [1185, 559] width 128 height 31
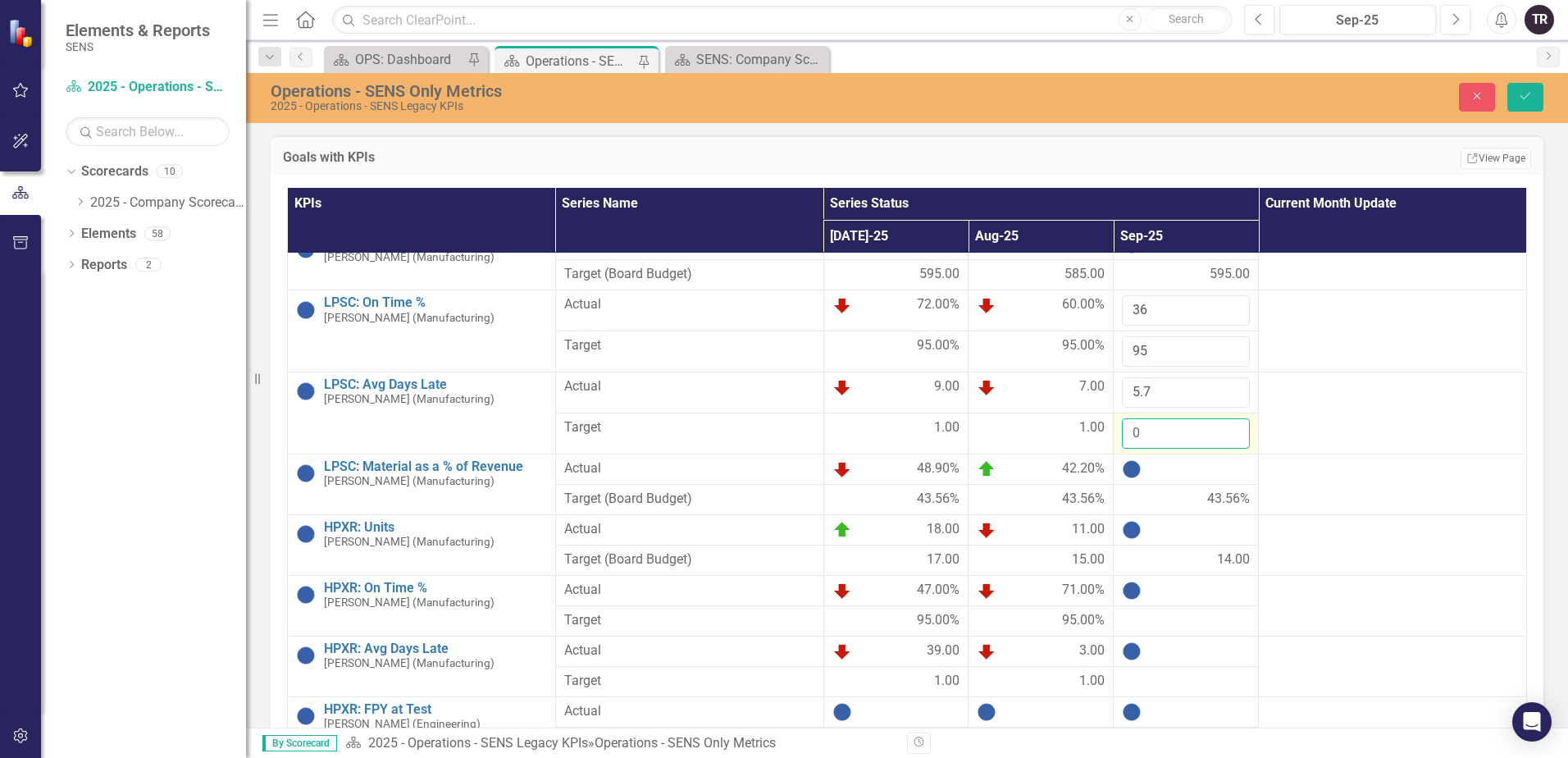
scroll to position [820, 0]
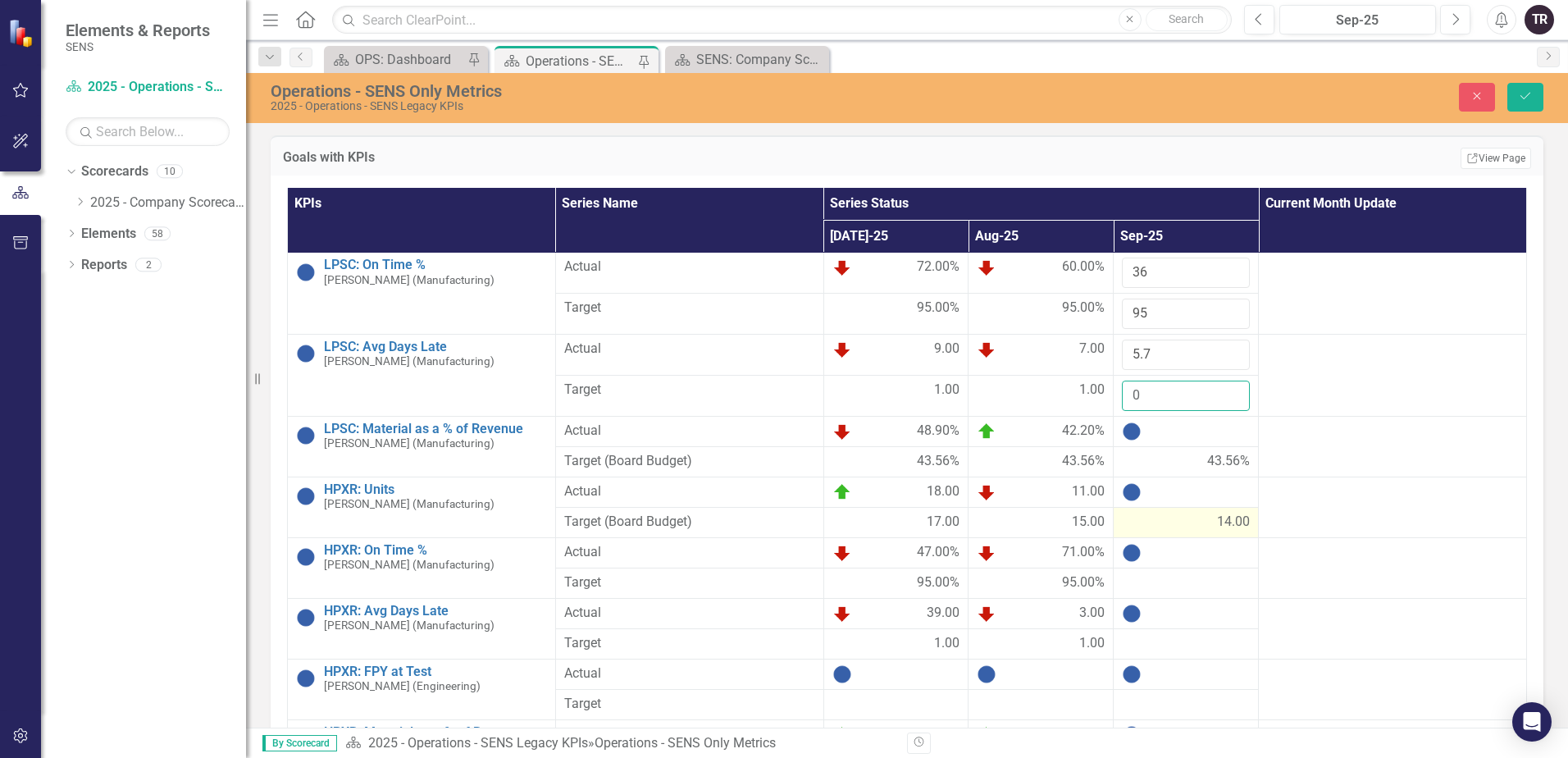
type input "0"
click at [1507, 82] on button "Save" at bounding box center [1525, 97] width 36 height 29
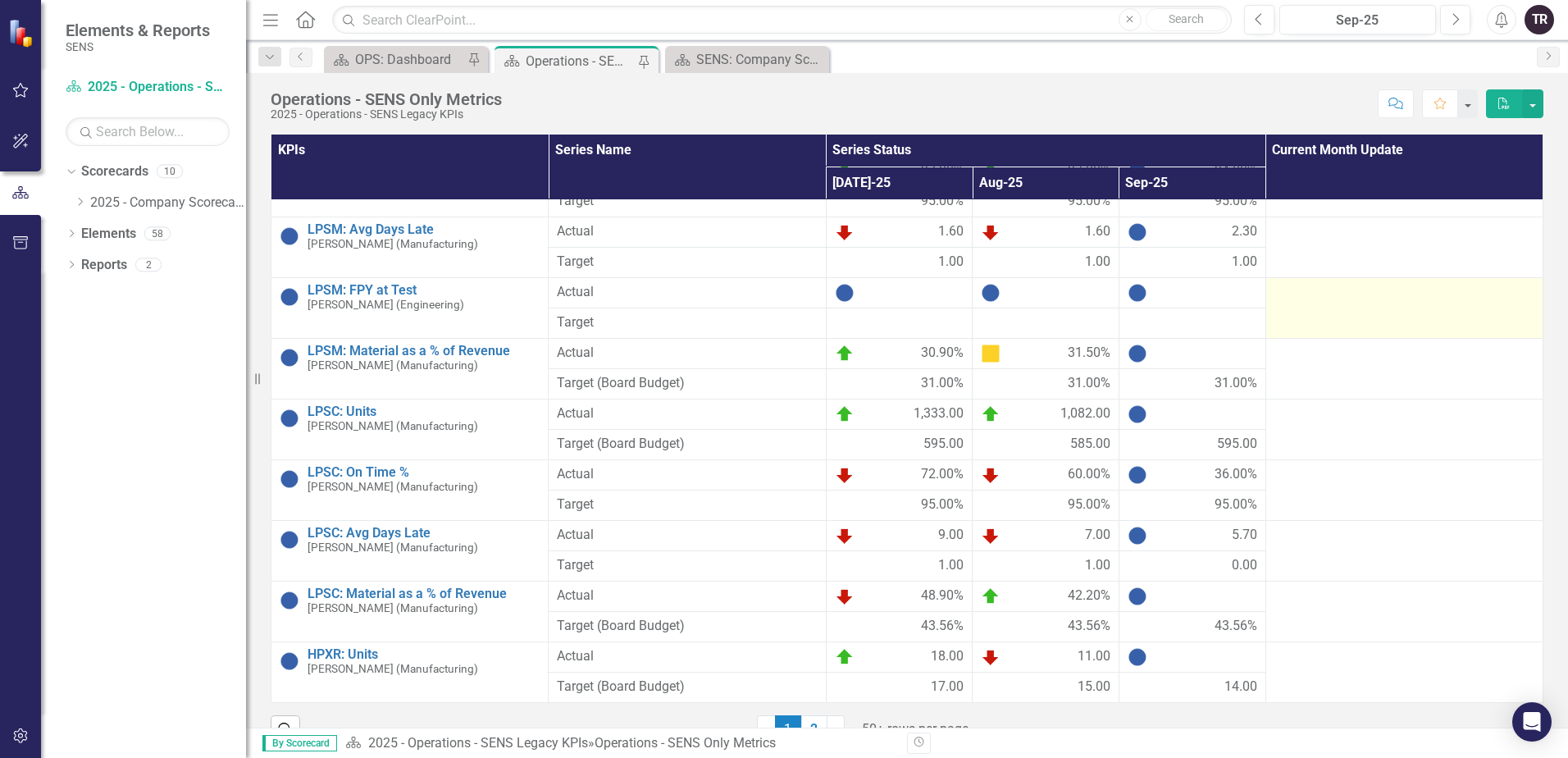
scroll to position [574, 0]
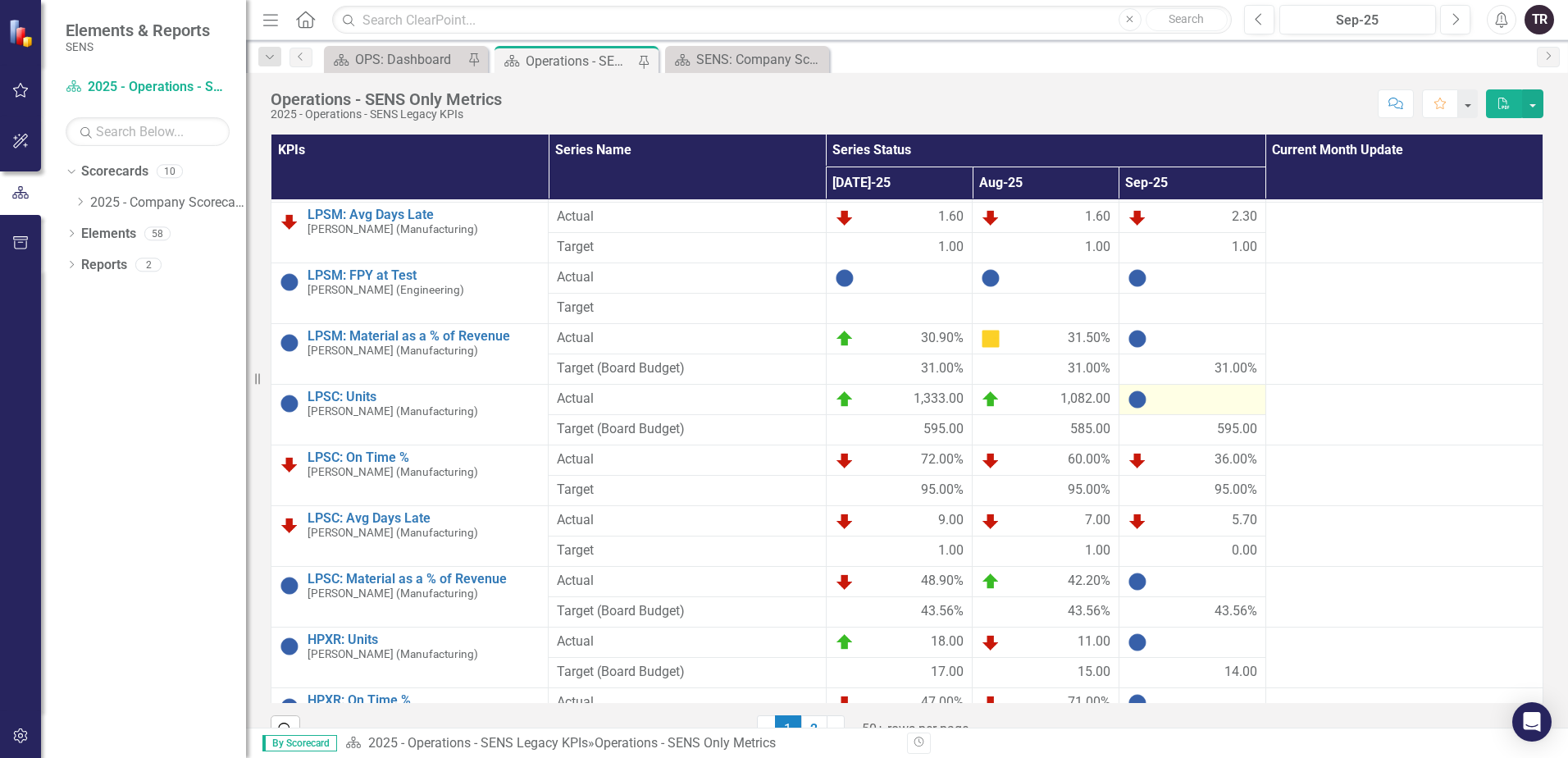
click at [1203, 403] on div at bounding box center [1192, 399] width 129 height 20
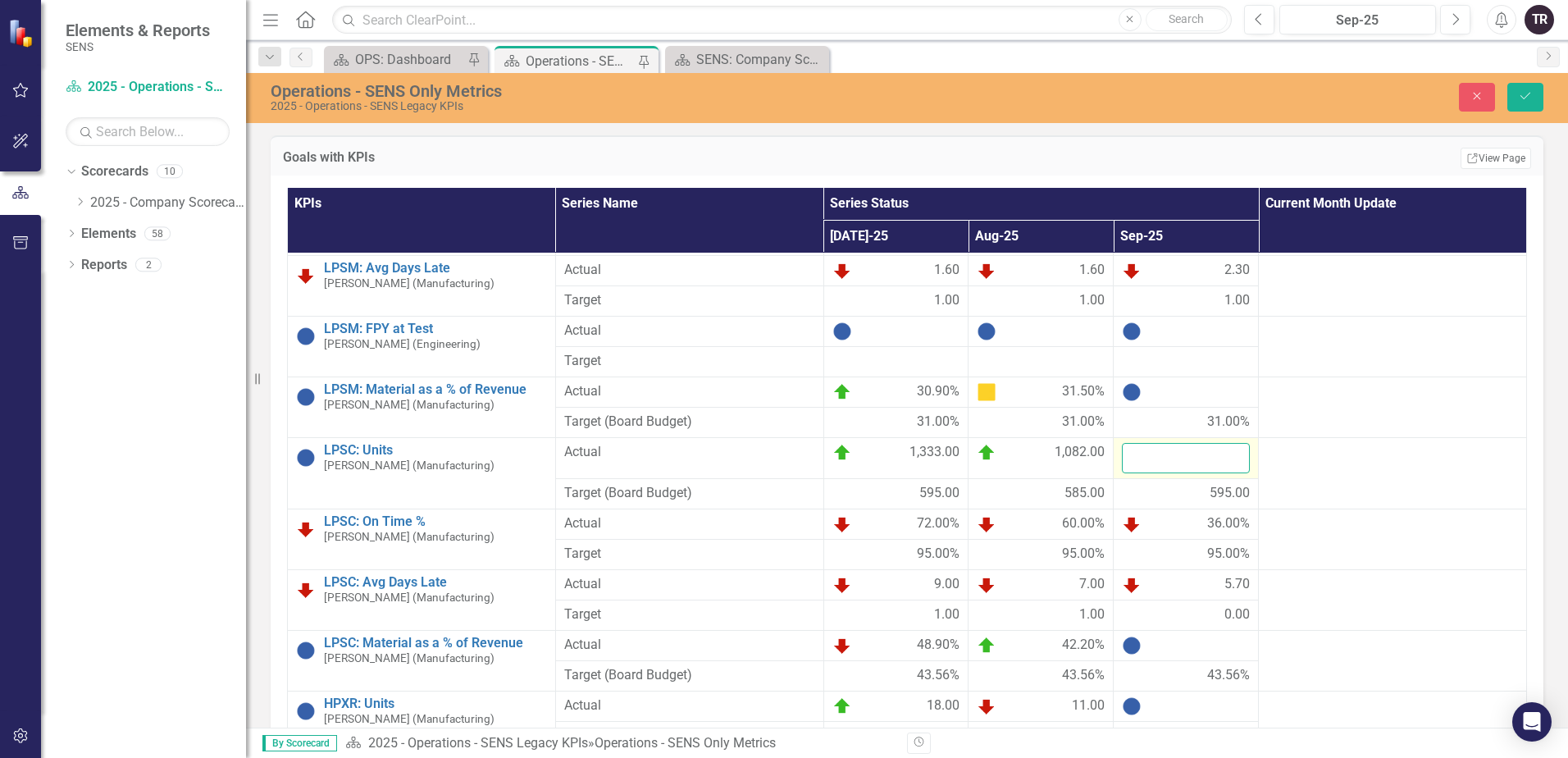
click at [1174, 460] on input "number" at bounding box center [1185, 458] width 128 height 31
type input "756"
click at [1507, 82] on button "Save" at bounding box center [1525, 97] width 36 height 29
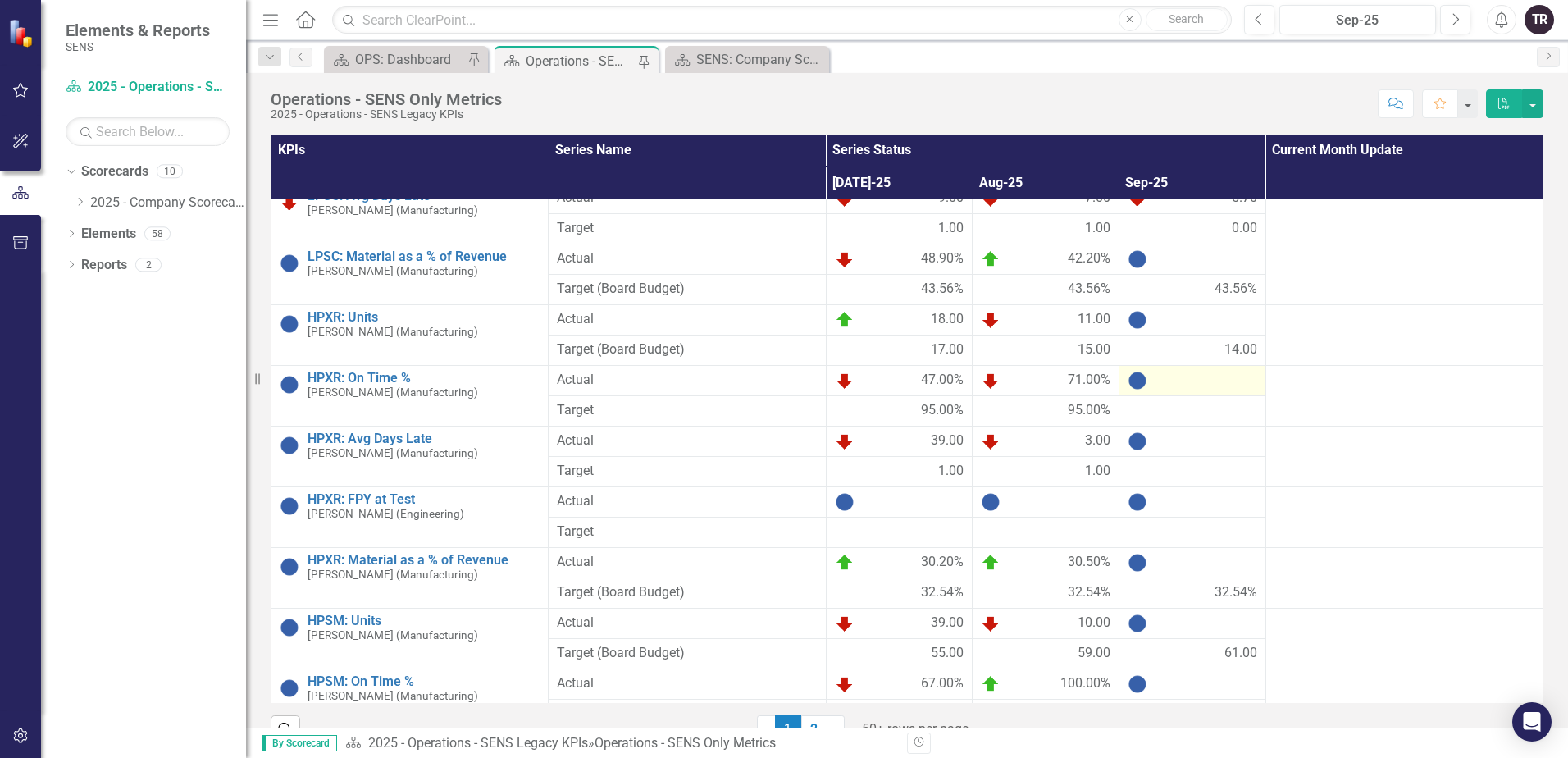
scroll to position [902, 0]
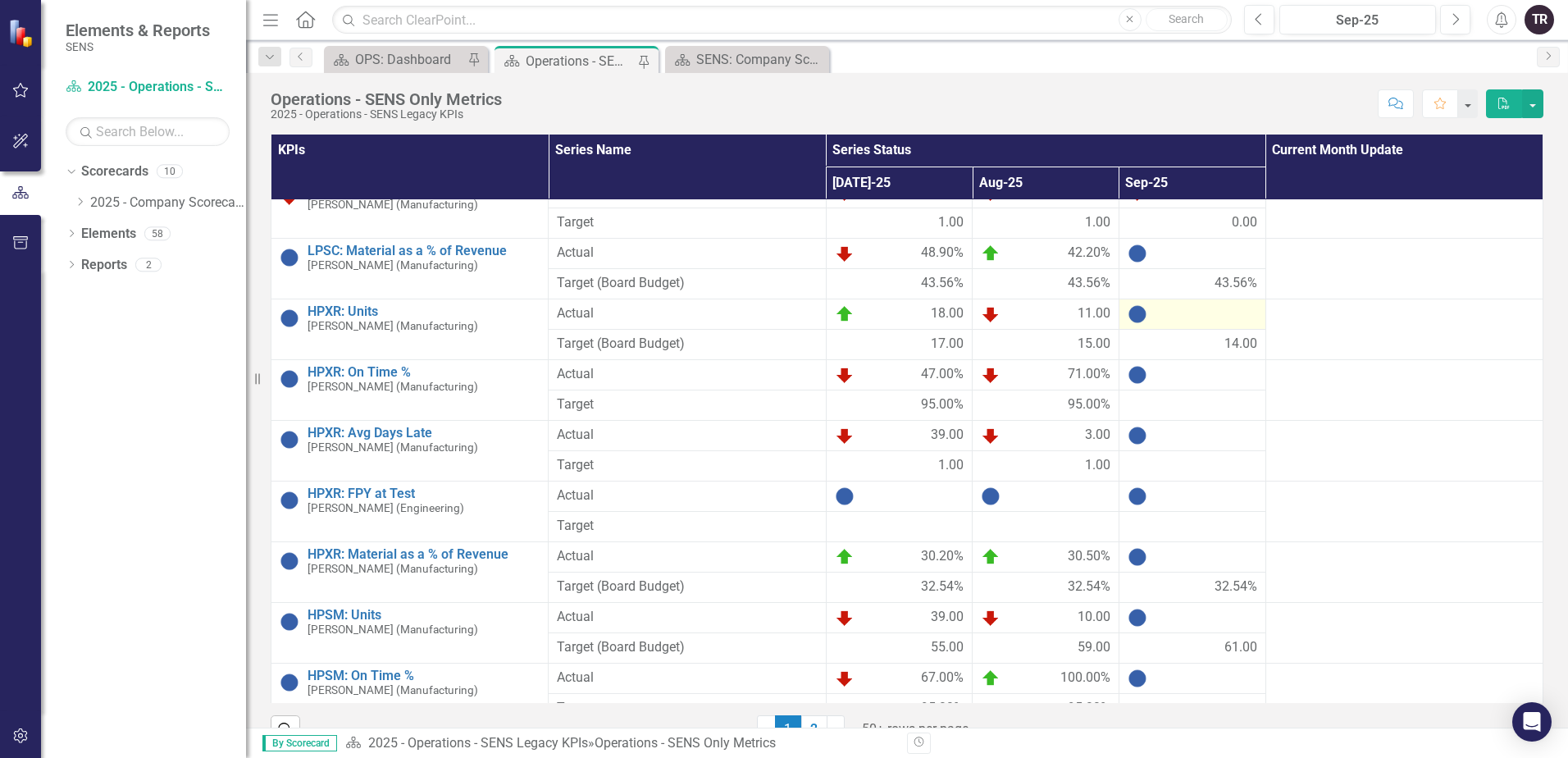
click at [1172, 315] on div at bounding box center [1192, 314] width 129 height 20
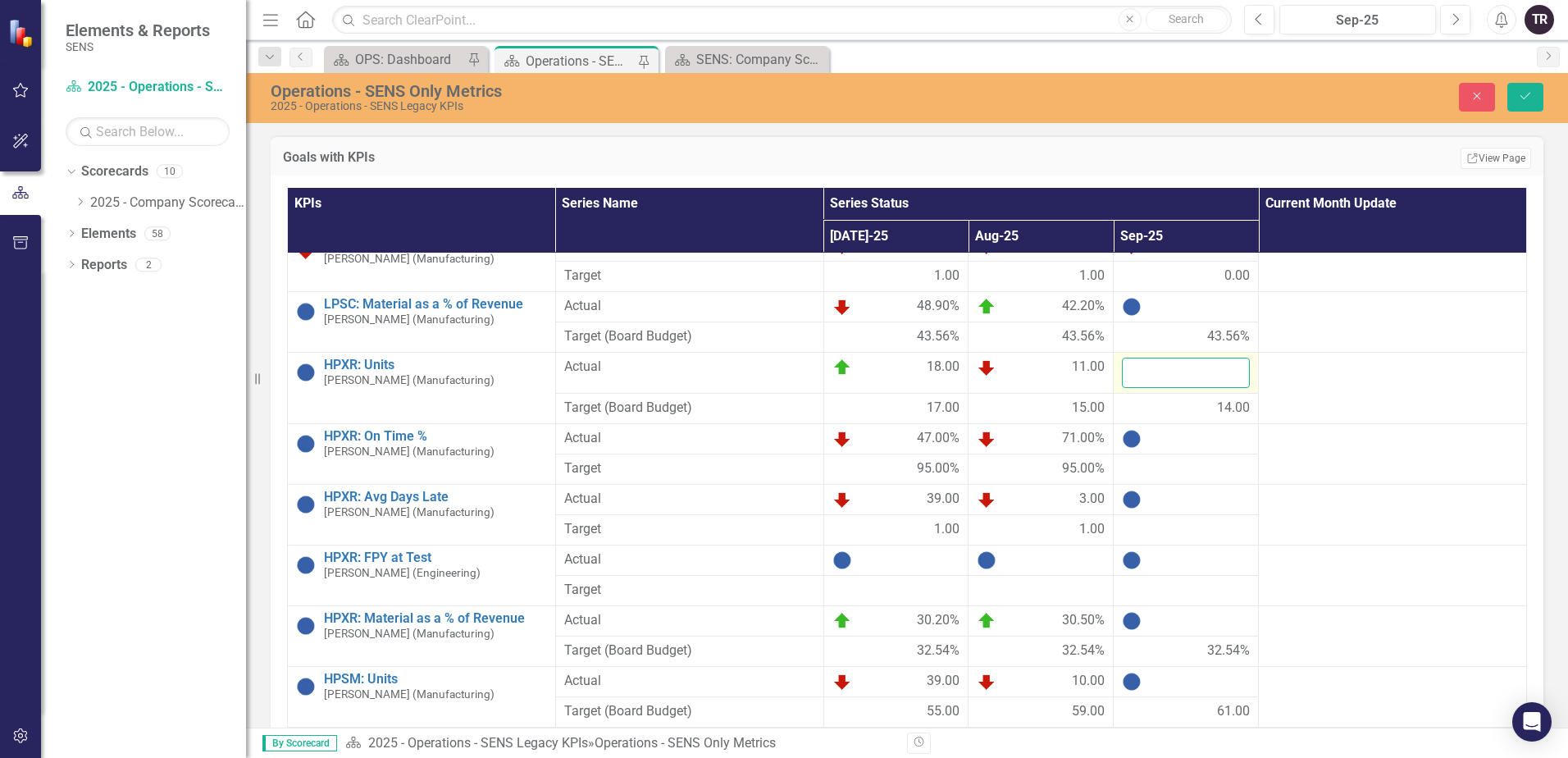
click at [1172, 373] on input "number" at bounding box center [1185, 372] width 128 height 31
type input "16"
click at [1507, 82] on button "Save" at bounding box center [1525, 97] width 36 height 29
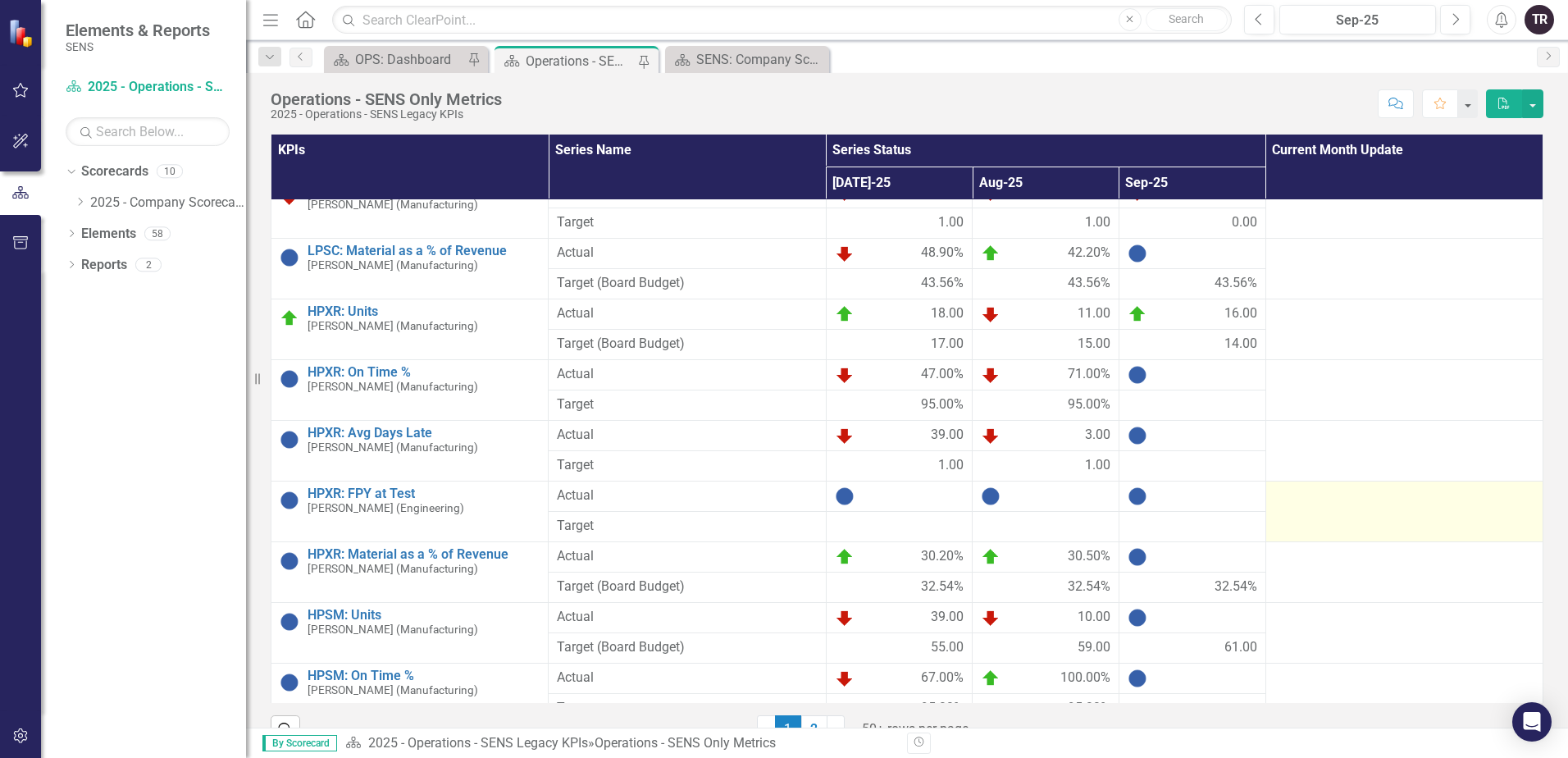
scroll to position [984, 0]
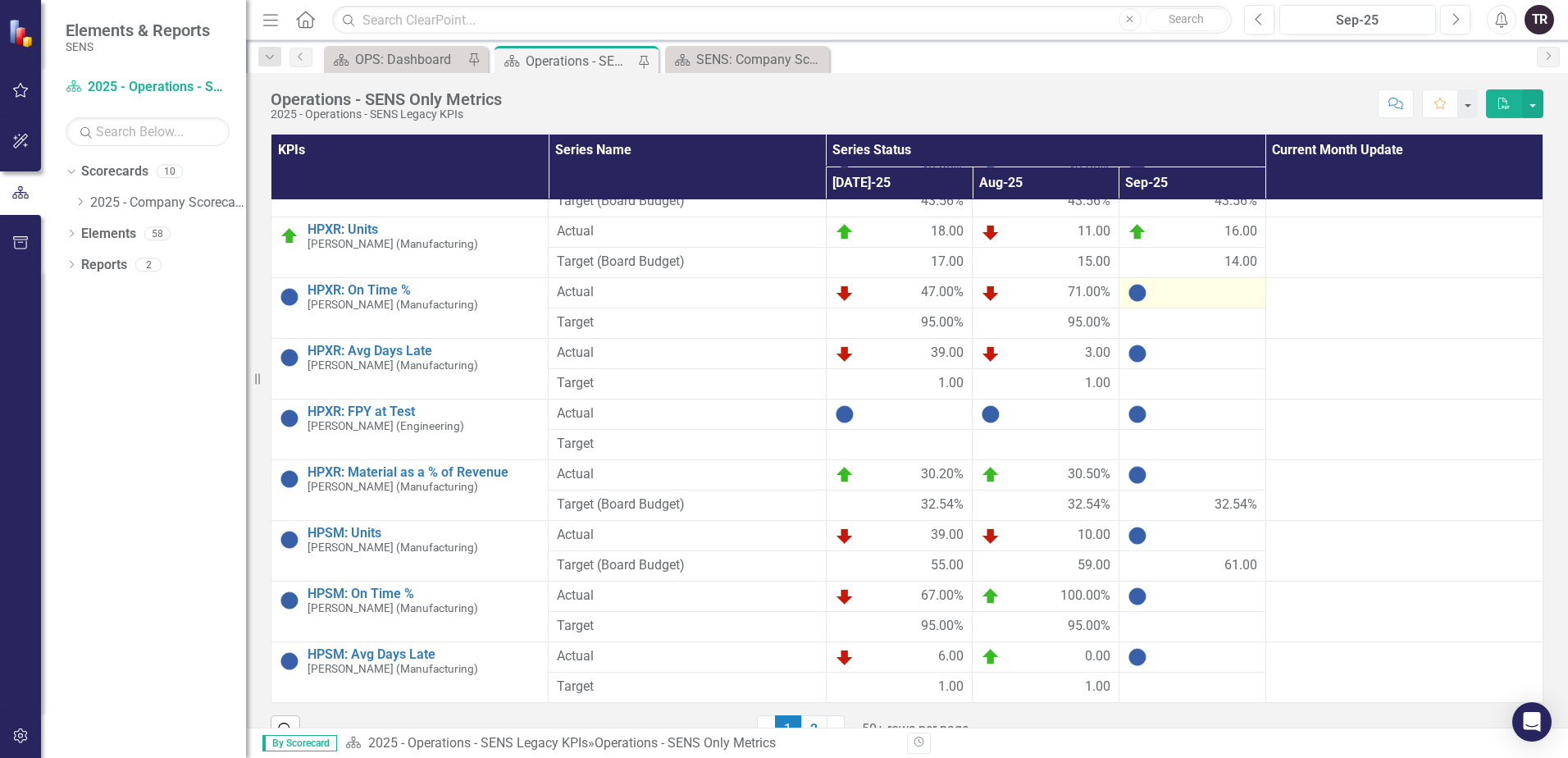
click at [1179, 294] on div at bounding box center [1192, 293] width 129 height 20
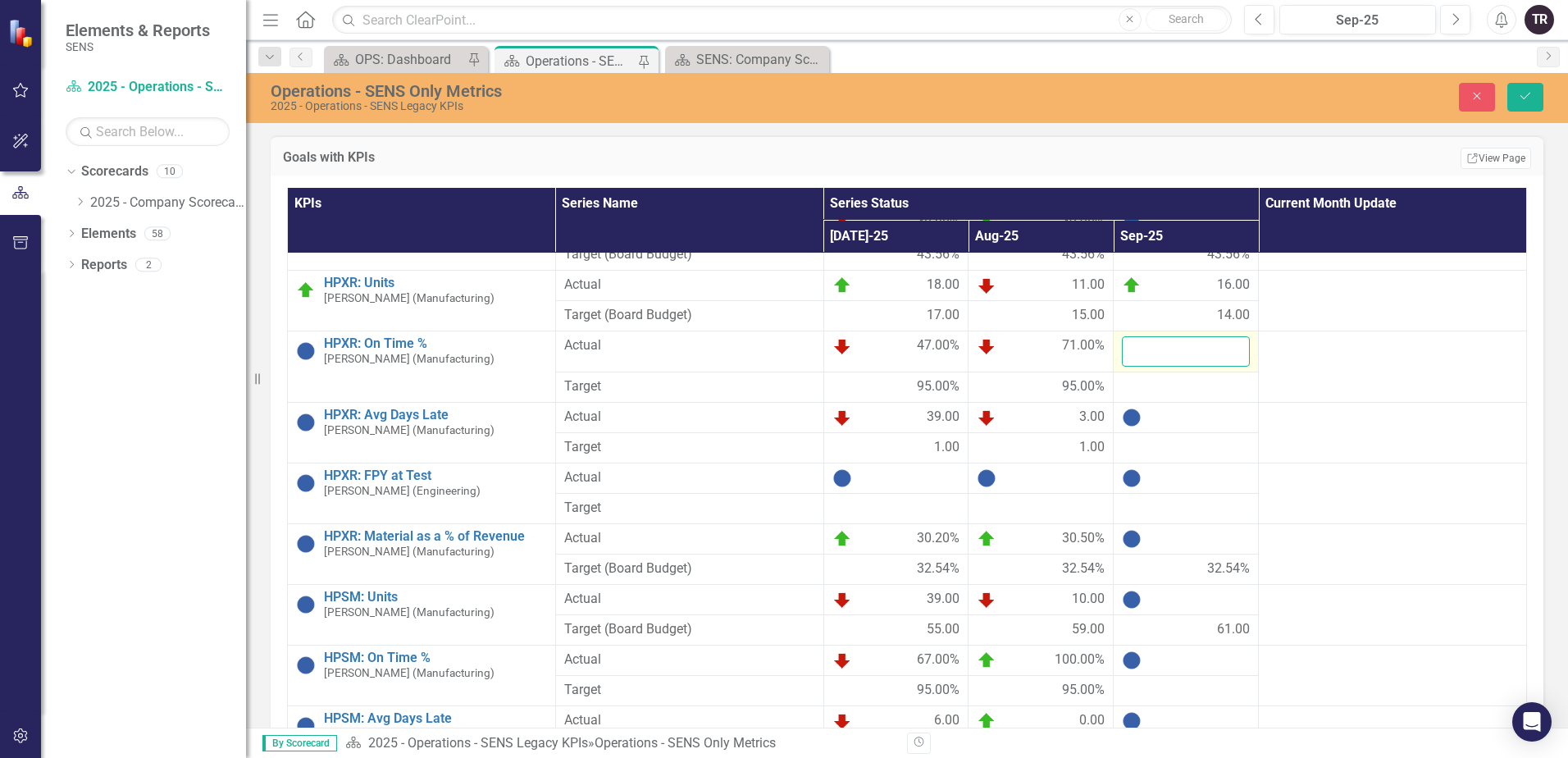
click at [1166, 351] on input "number" at bounding box center [1185, 351] width 128 height 31
type input "6"
type input "36"
click at [1158, 389] on div at bounding box center [1185, 387] width 128 height 20
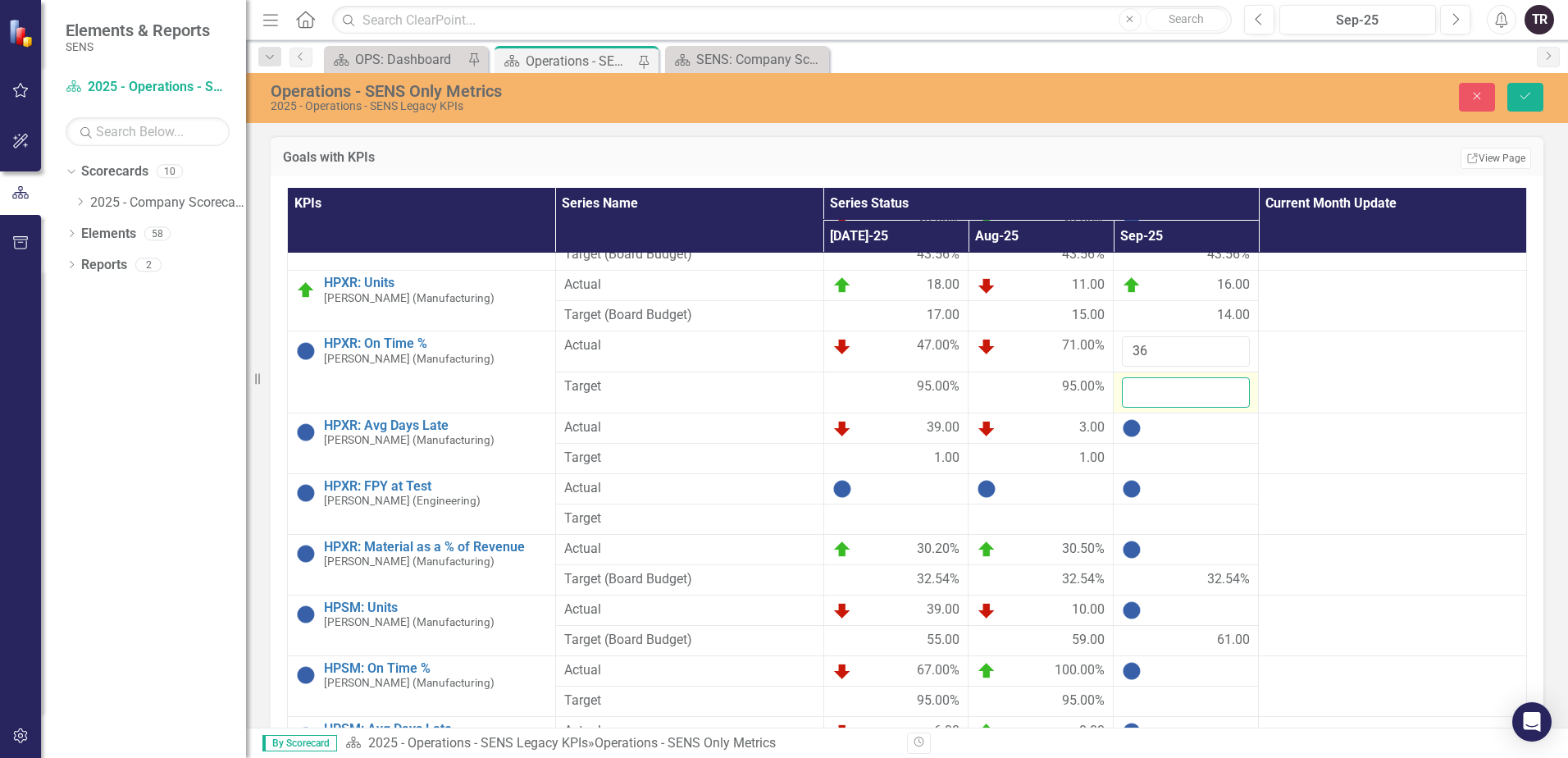
click at [1162, 396] on input "number" at bounding box center [1185, 392] width 128 height 31
type input "95"
click at [1175, 430] on div at bounding box center [1185, 428] width 128 height 20
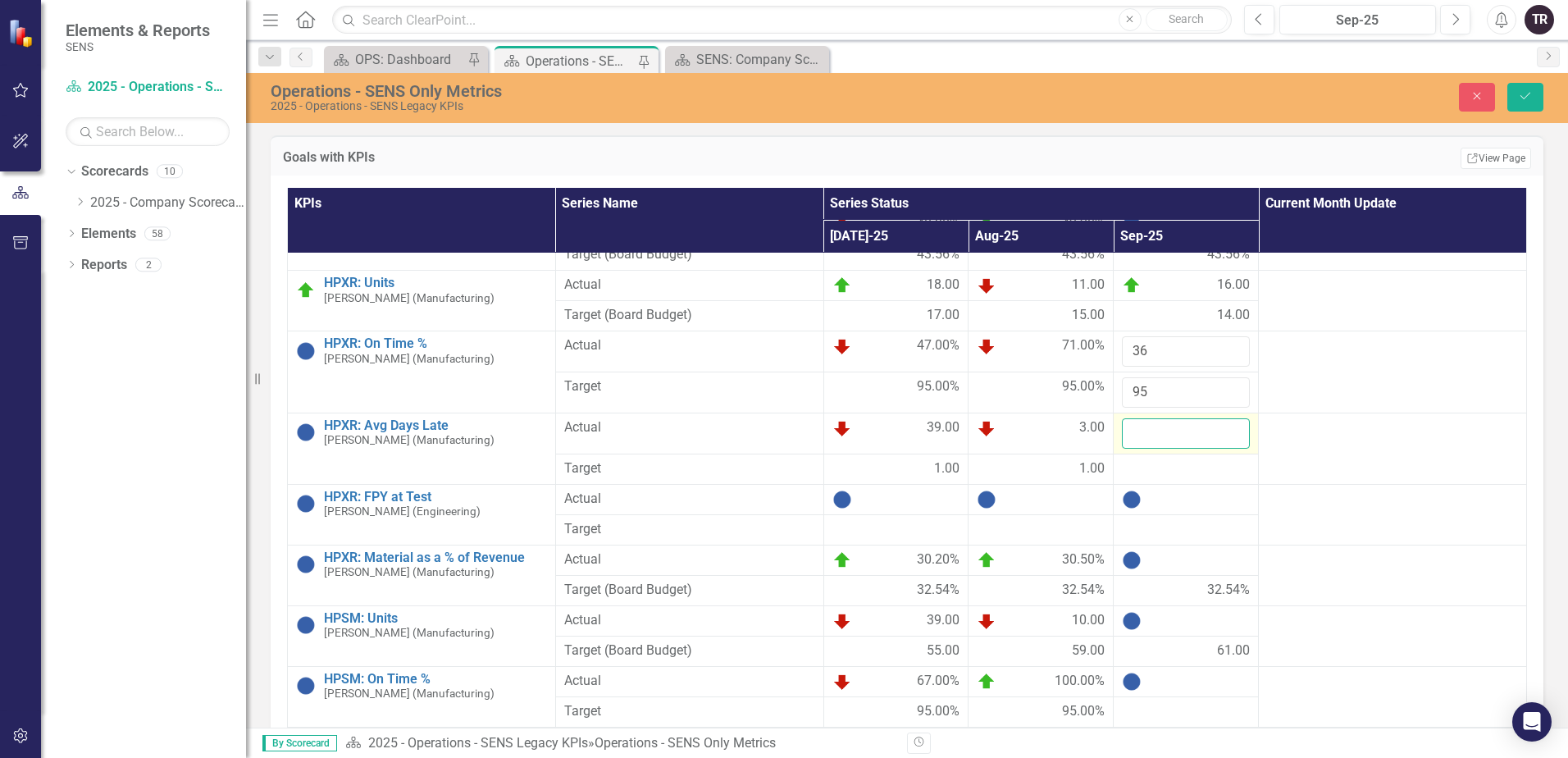
click at [1169, 439] on input "number" at bounding box center [1185, 433] width 128 height 31
type input "9"
click at [1171, 468] on div at bounding box center [1185, 469] width 128 height 20
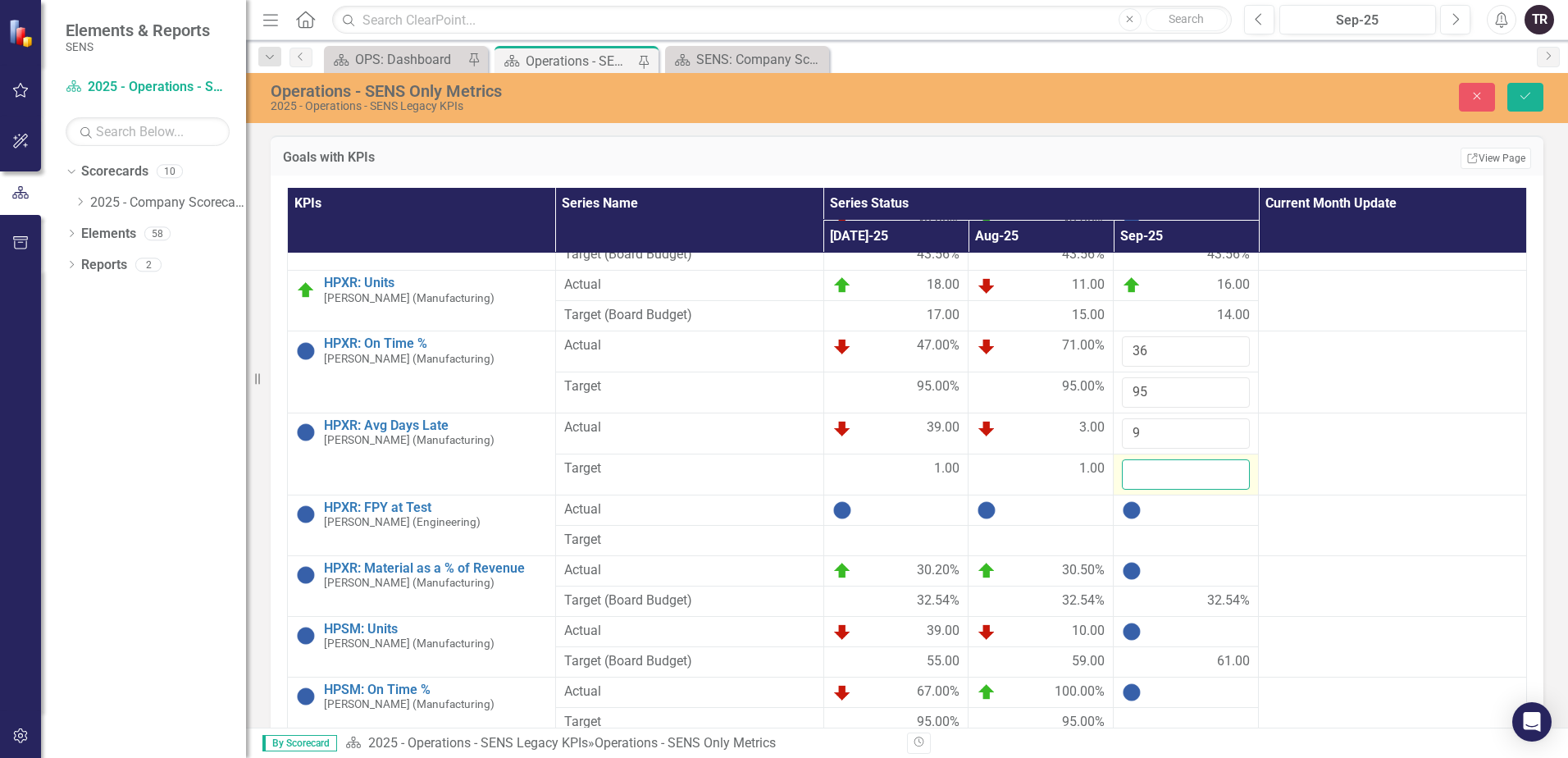
click at [1171, 473] on input "number" at bounding box center [1185, 474] width 128 height 31
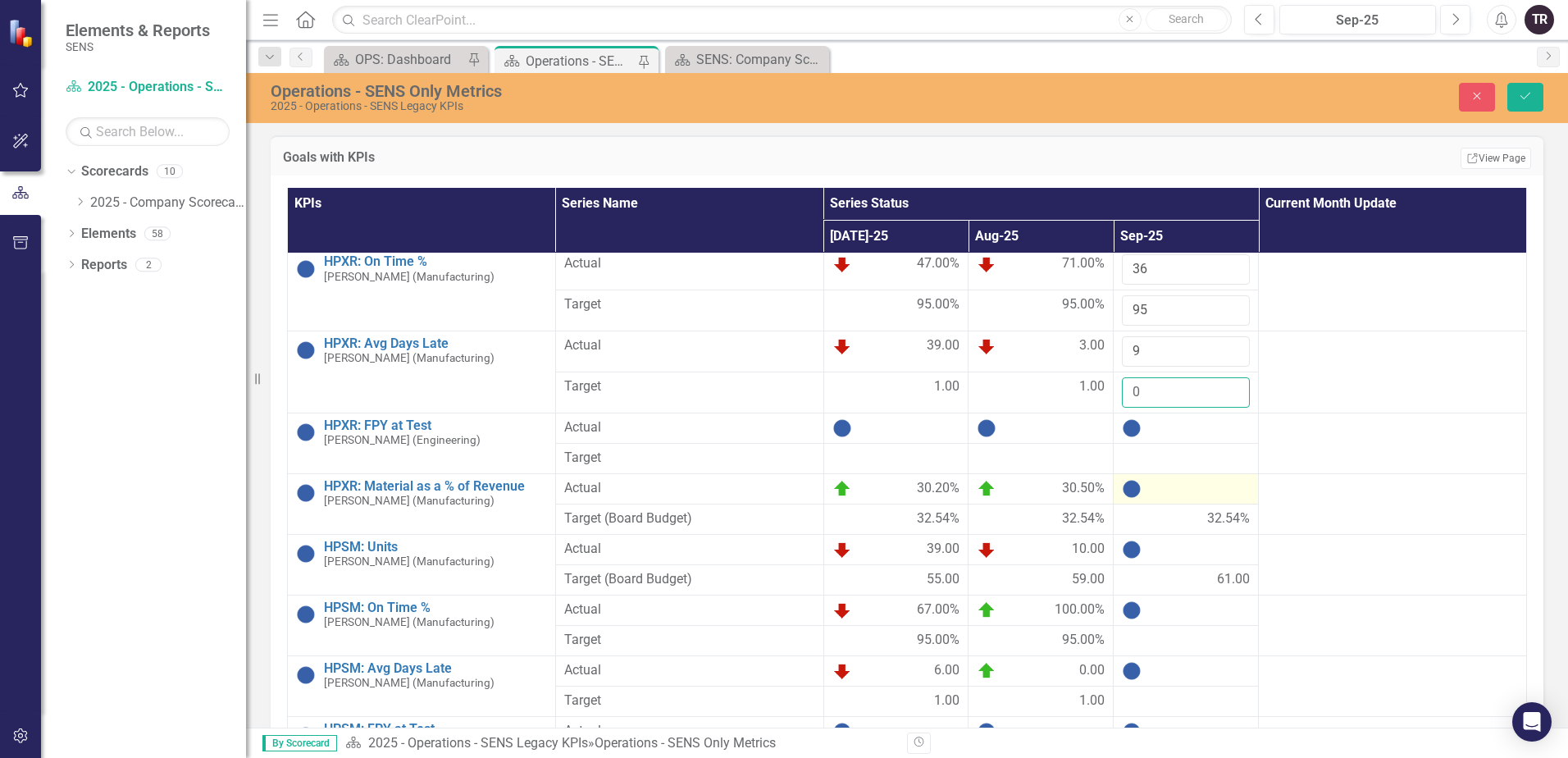
type input "0"
click at [1507, 82] on button "Save" at bounding box center [1525, 97] width 36 height 29
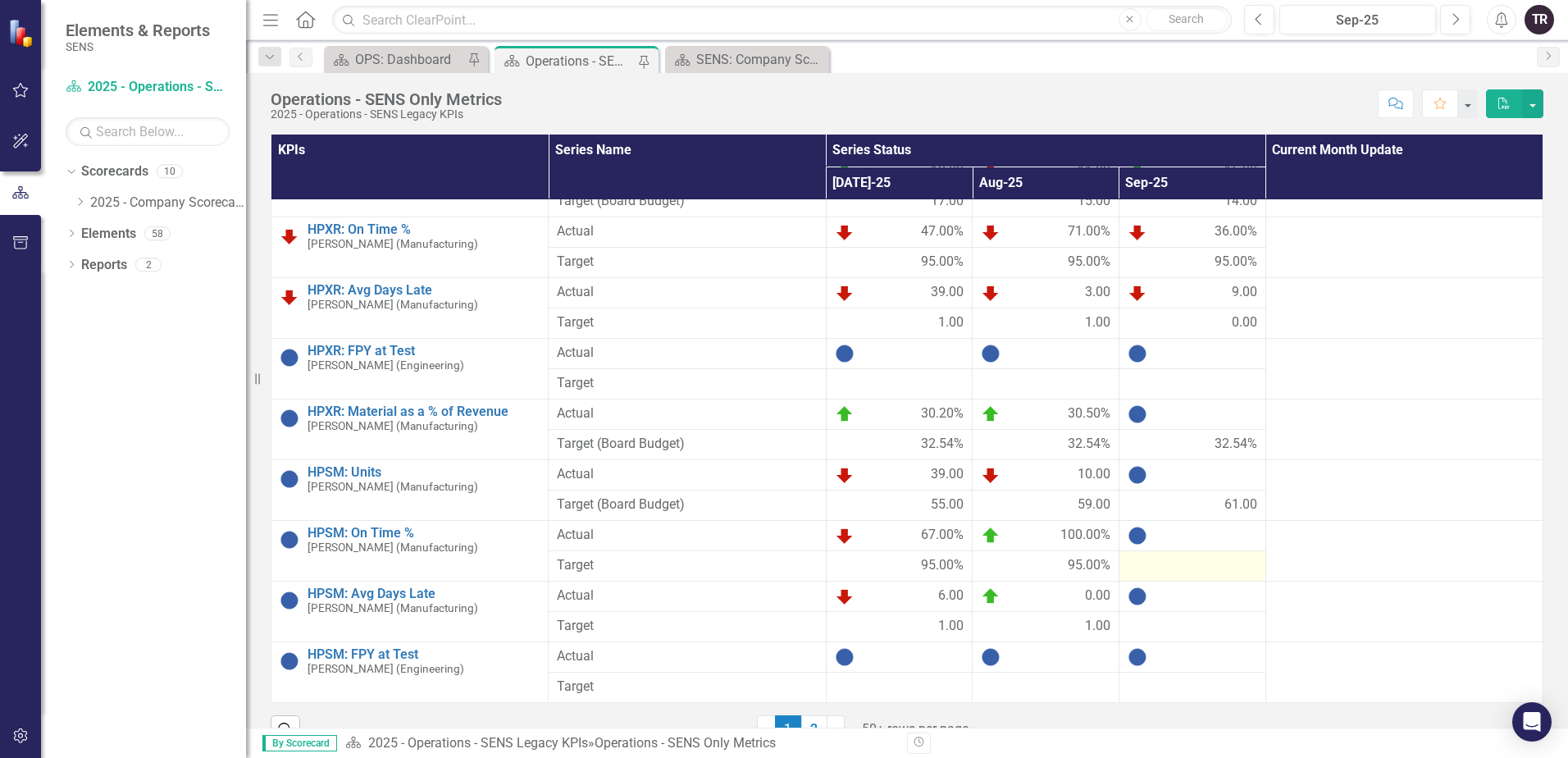
scroll to position [32, 0]
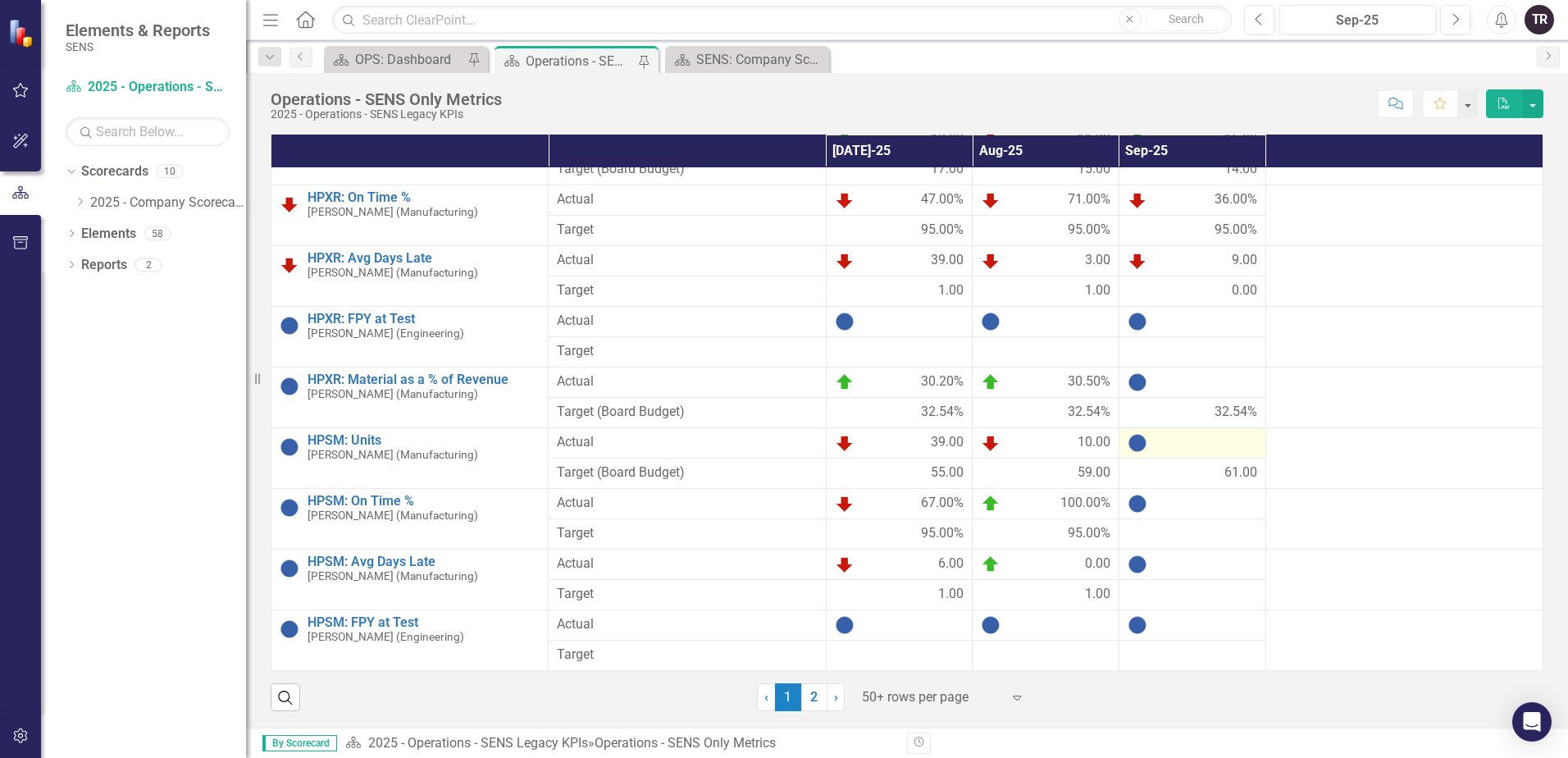
click at [1190, 444] on div at bounding box center [1192, 443] width 129 height 20
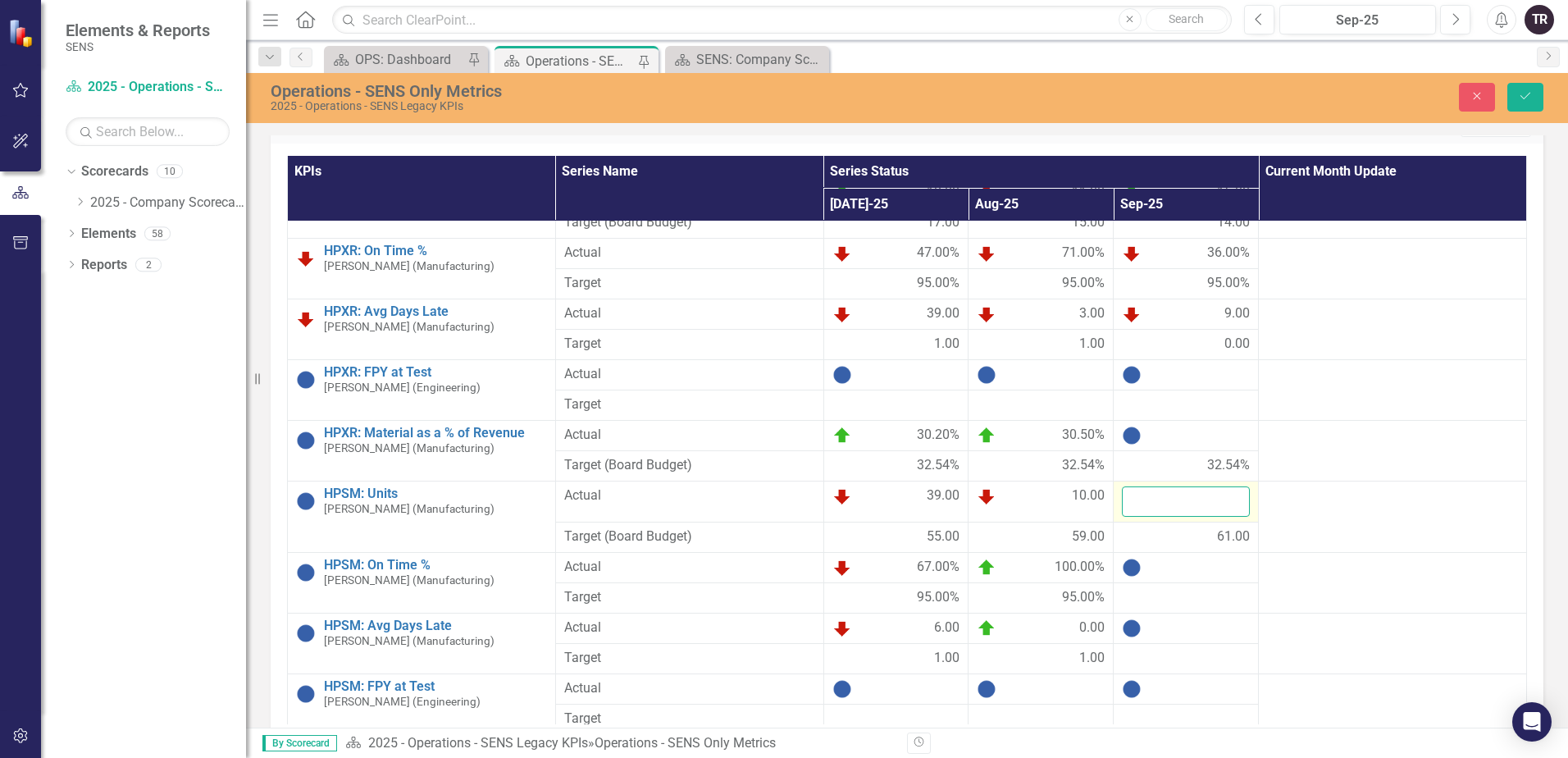
click at [1171, 504] on input "number" at bounding box center [1185, 501] width 128 height 31
type input "14"
click at [1180, 569] on div at bounding box center [1185, 567] width 128 height 20
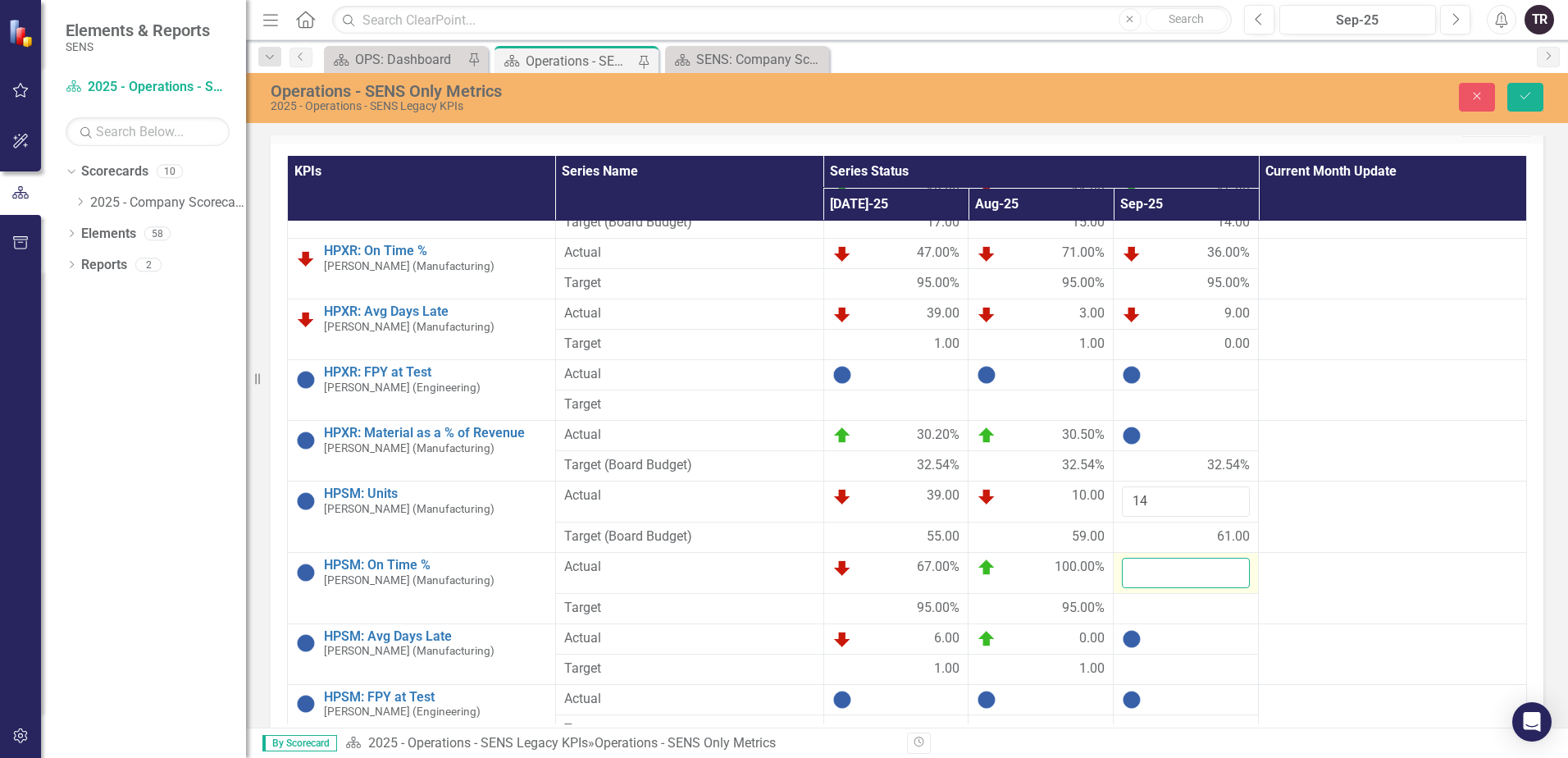
click at [1166, 573] on input "number" at bounding box center [1185, 572] width 128 height 31
type input "33"
click at [1168, 614] on div at bounding box center [1185, 609] width 128 height 20
click at [1168, 613] on div at bounding box center [1185, 609] width 128 height 20
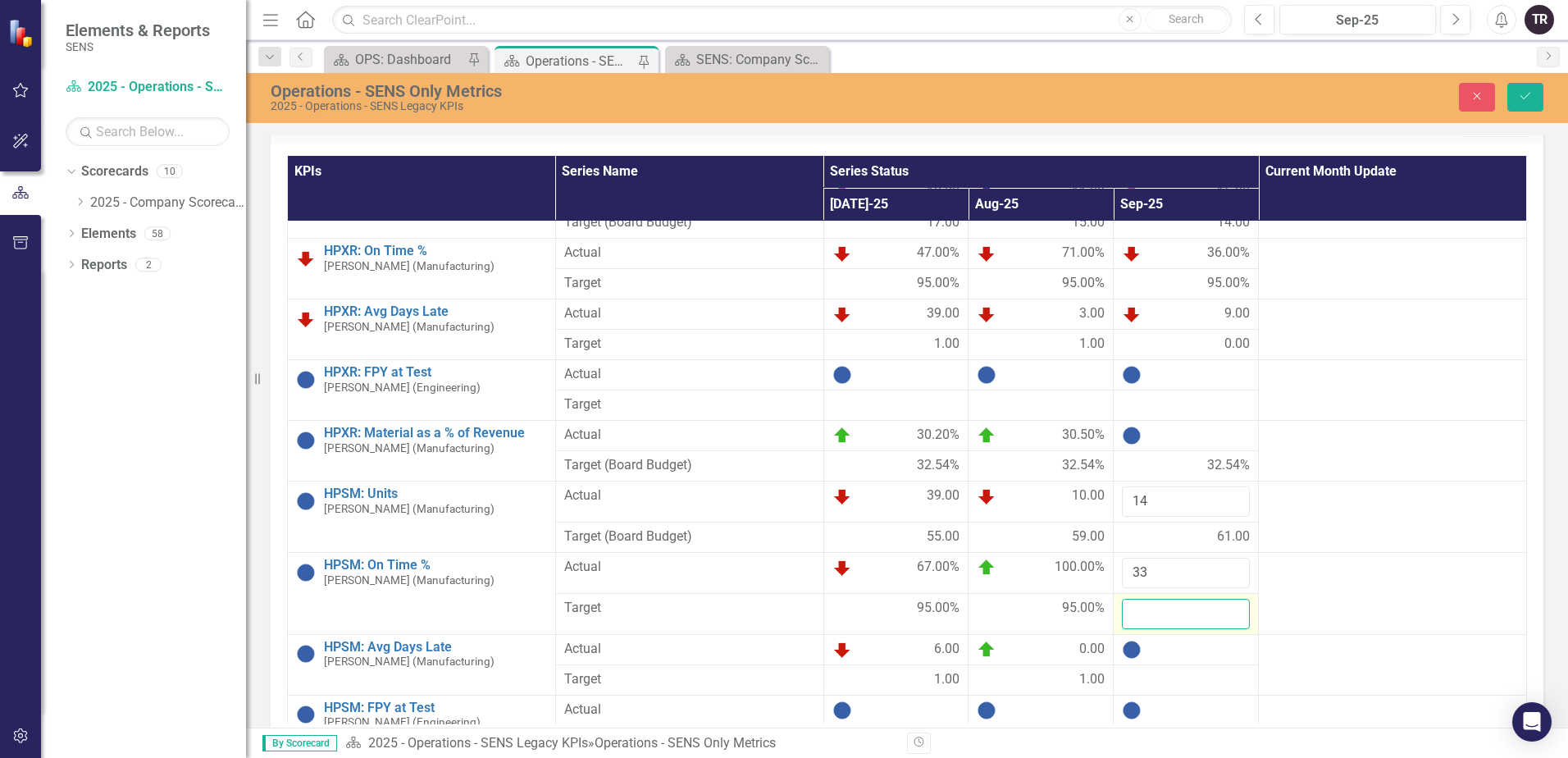
click at [1165, 620] on input "number" at bounding box center [1185, 614] width 128 height 31
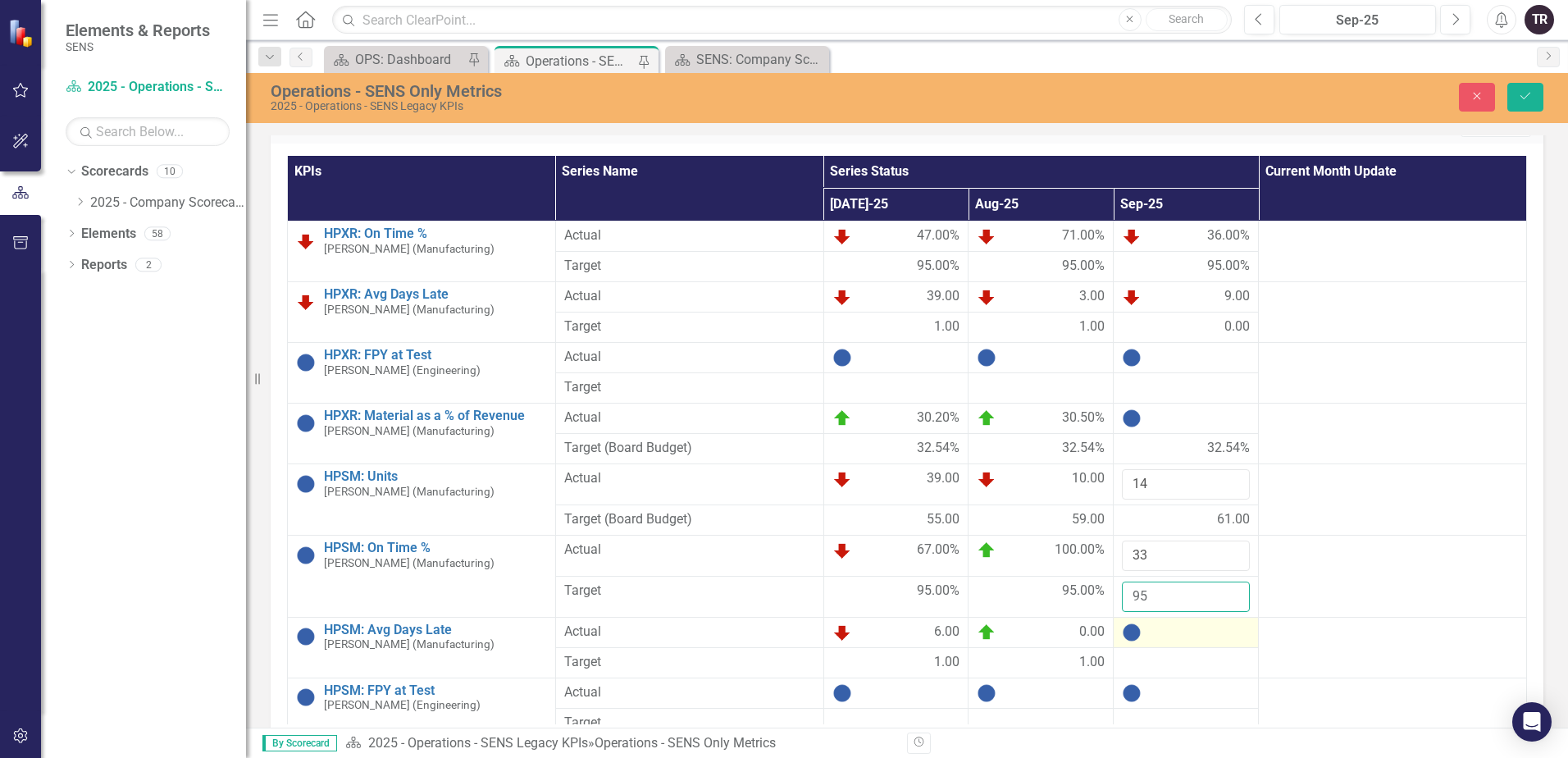
scroll to position [1076, 0]
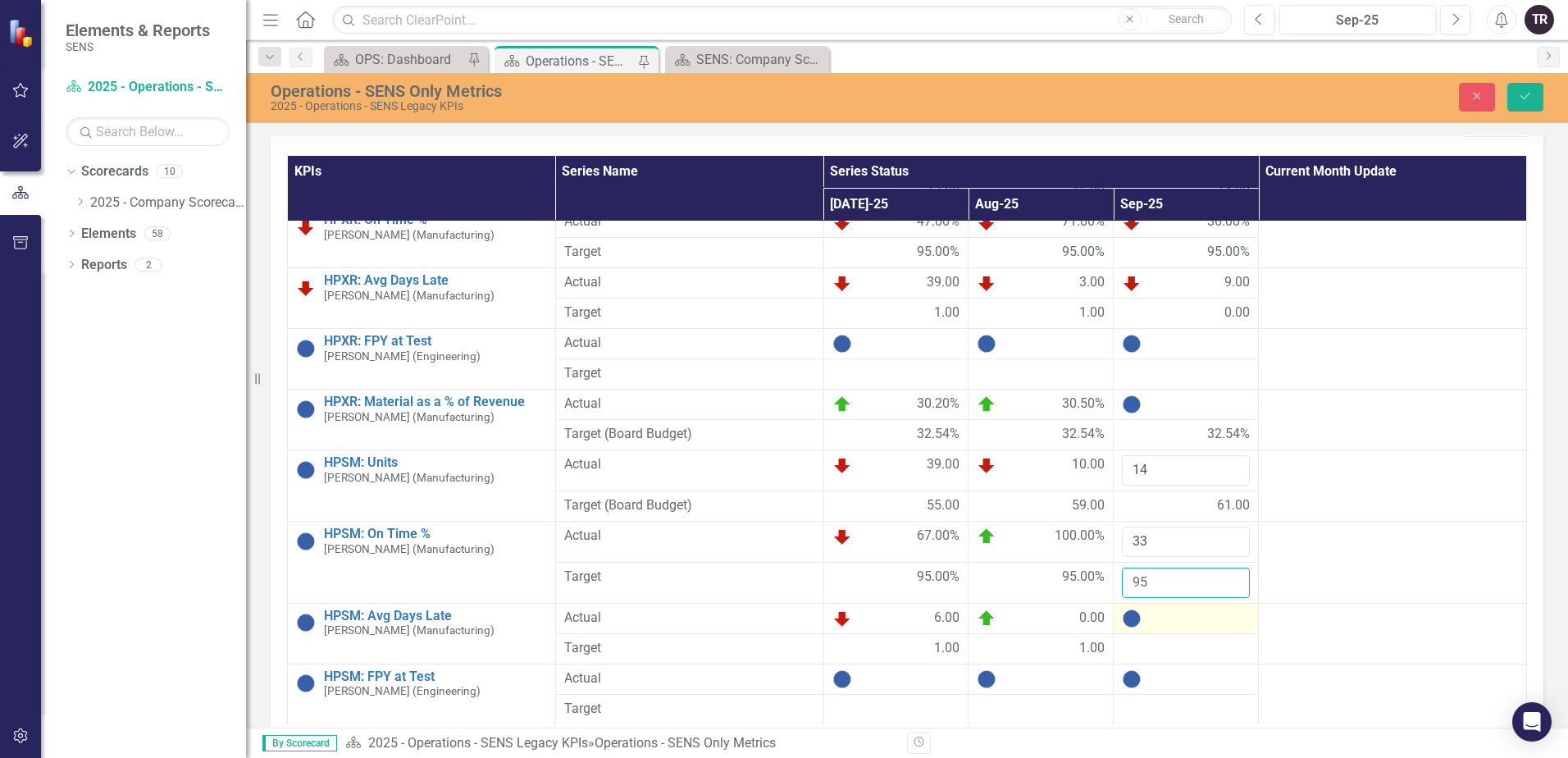
type input "95"
click at [1168, 625] on div at bounding box center [1185, 619] width 128 height 20
click at [1168, 623] on div at bounding box center [1185, 619] width 128 height 20
click at [1164, 623] on div at bounding box center [1185, 619] width 128 height 20
click at [1165, 623] on div at bounding box center [1185, 619] width 128 height 20
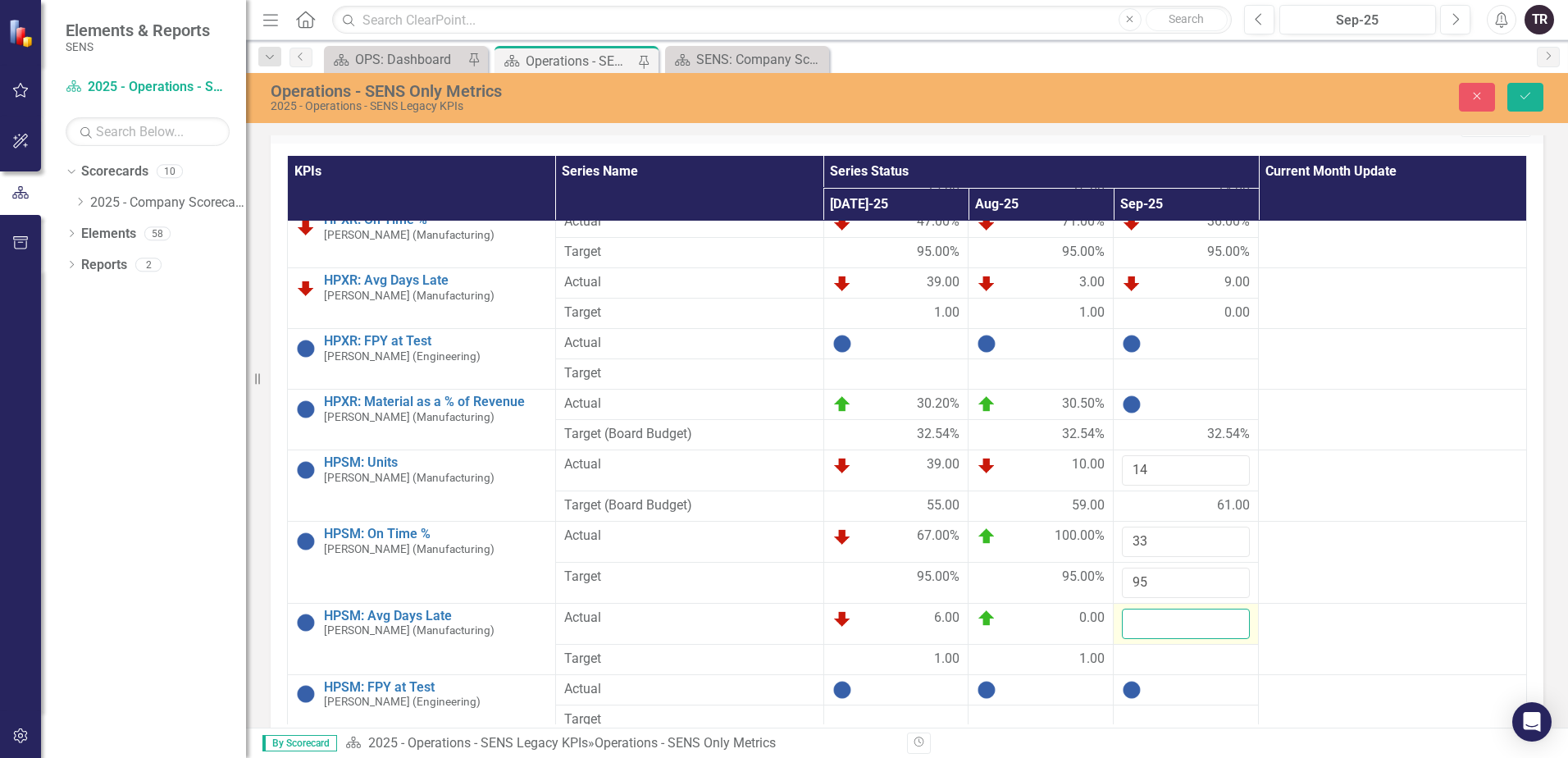
click at [1165, 624] on input "number" at bounding box center [1185, 624] width 128 height 31
type input "2.5"
click at [1147, 661] on div at bounding box center [1185, 659] width 128 height 20
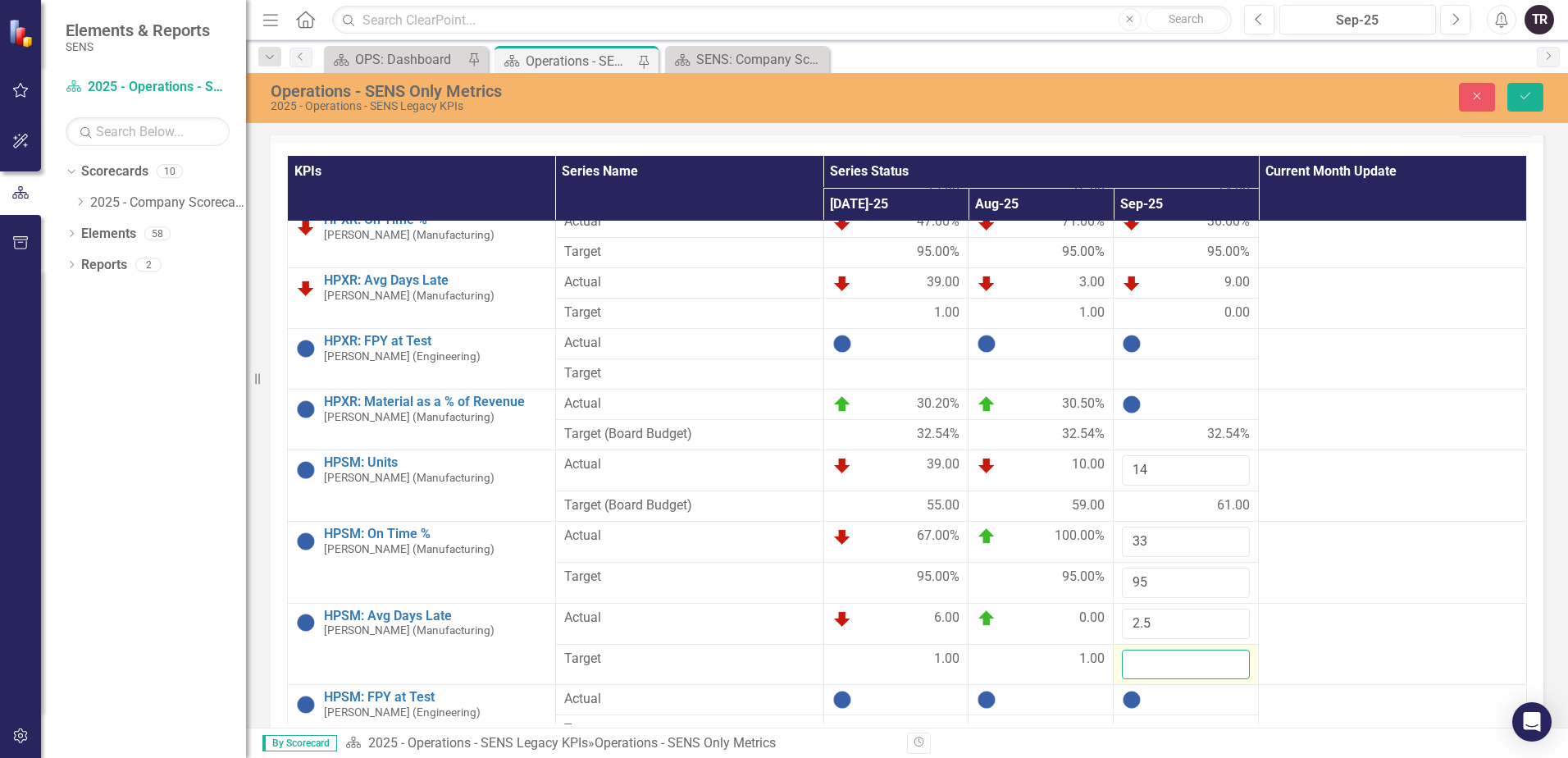
click at [1153, 668] on input "number" at bounding box center [1185, 664] width 128 height 31
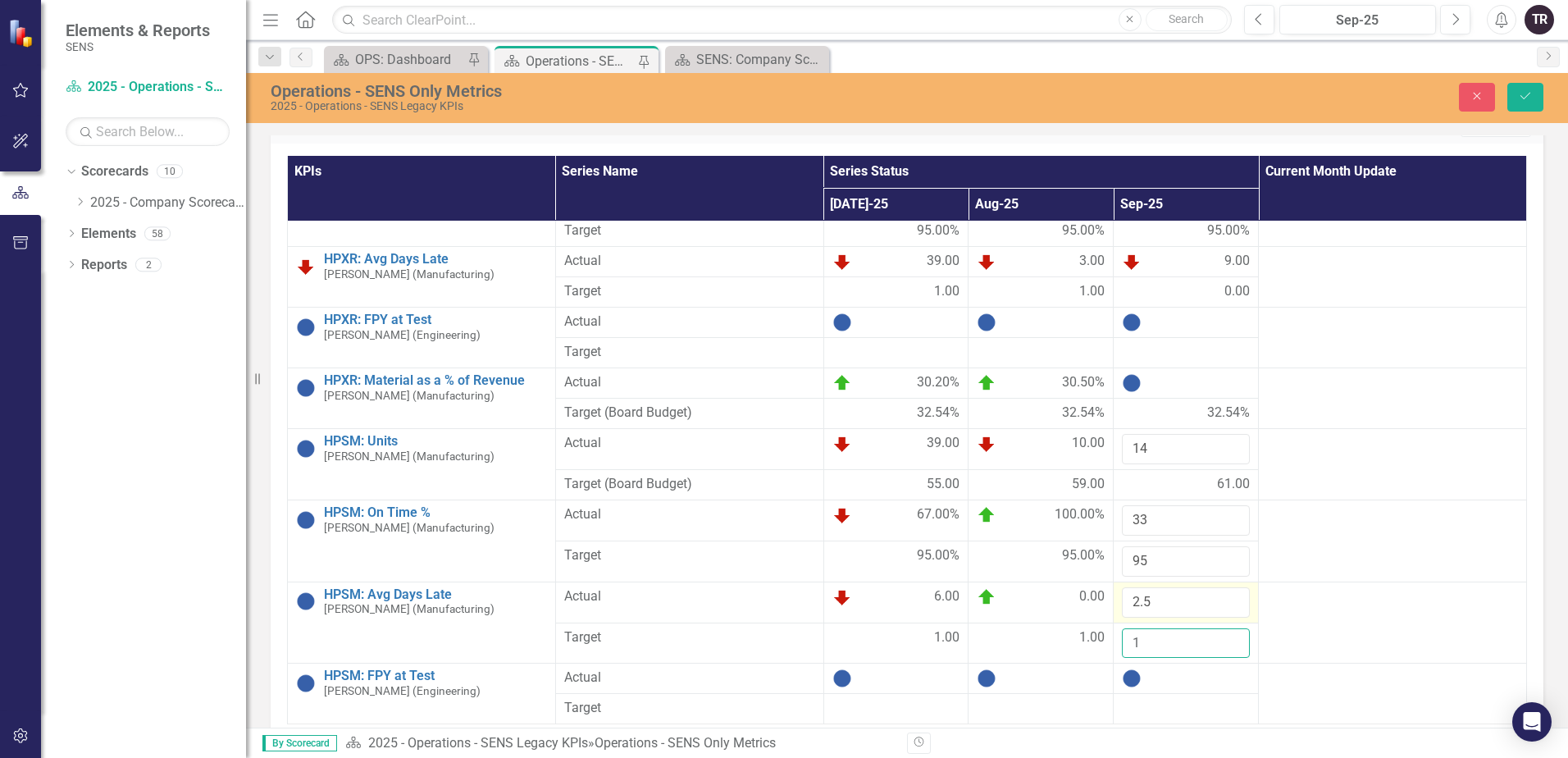
scroll to position [101, 0]
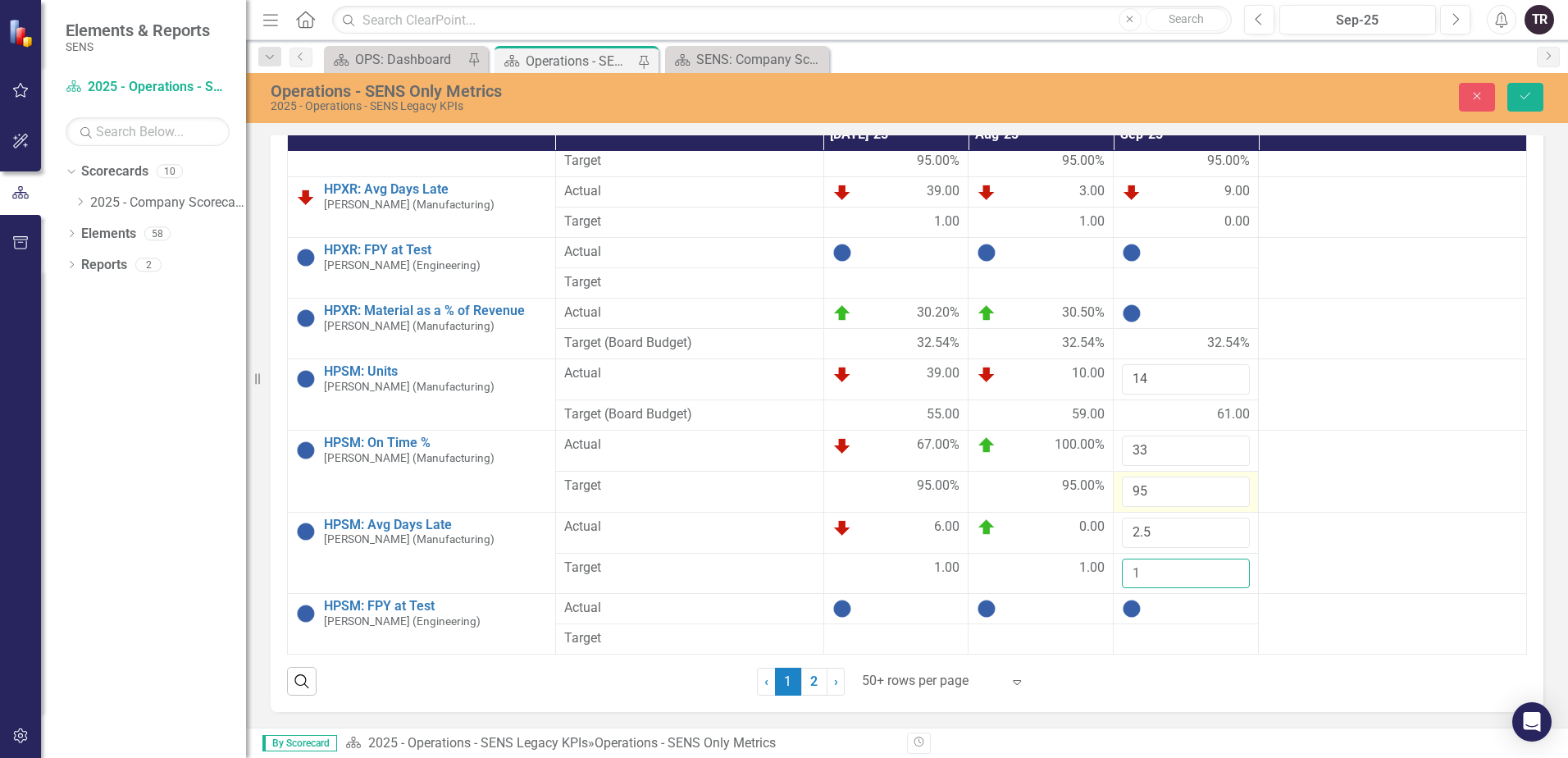
type input "1"
click at [1507, 82] on button "Save" at bounding box center [1525, 97] width 36 height 29
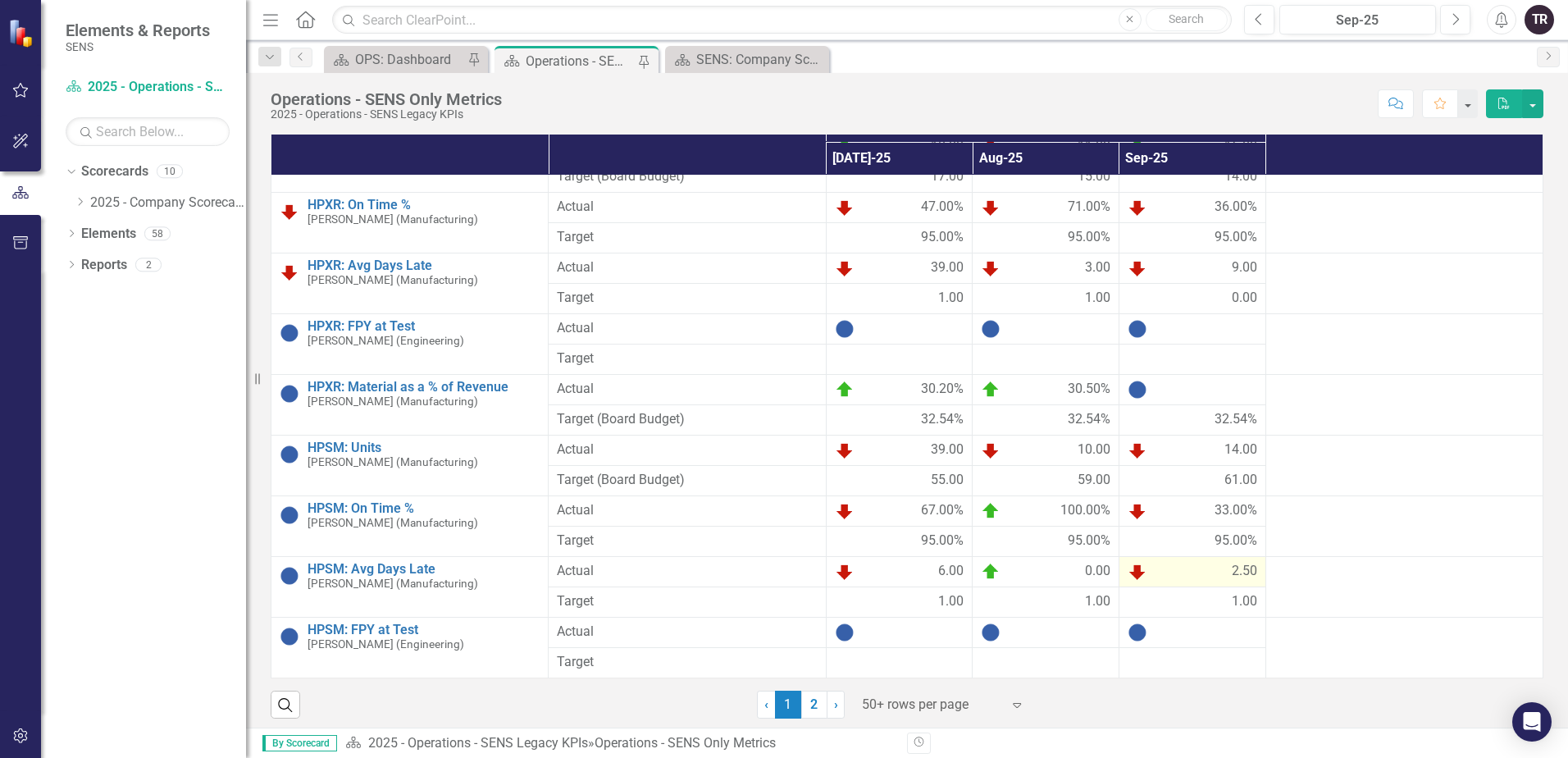
scroll to position [32, 0]
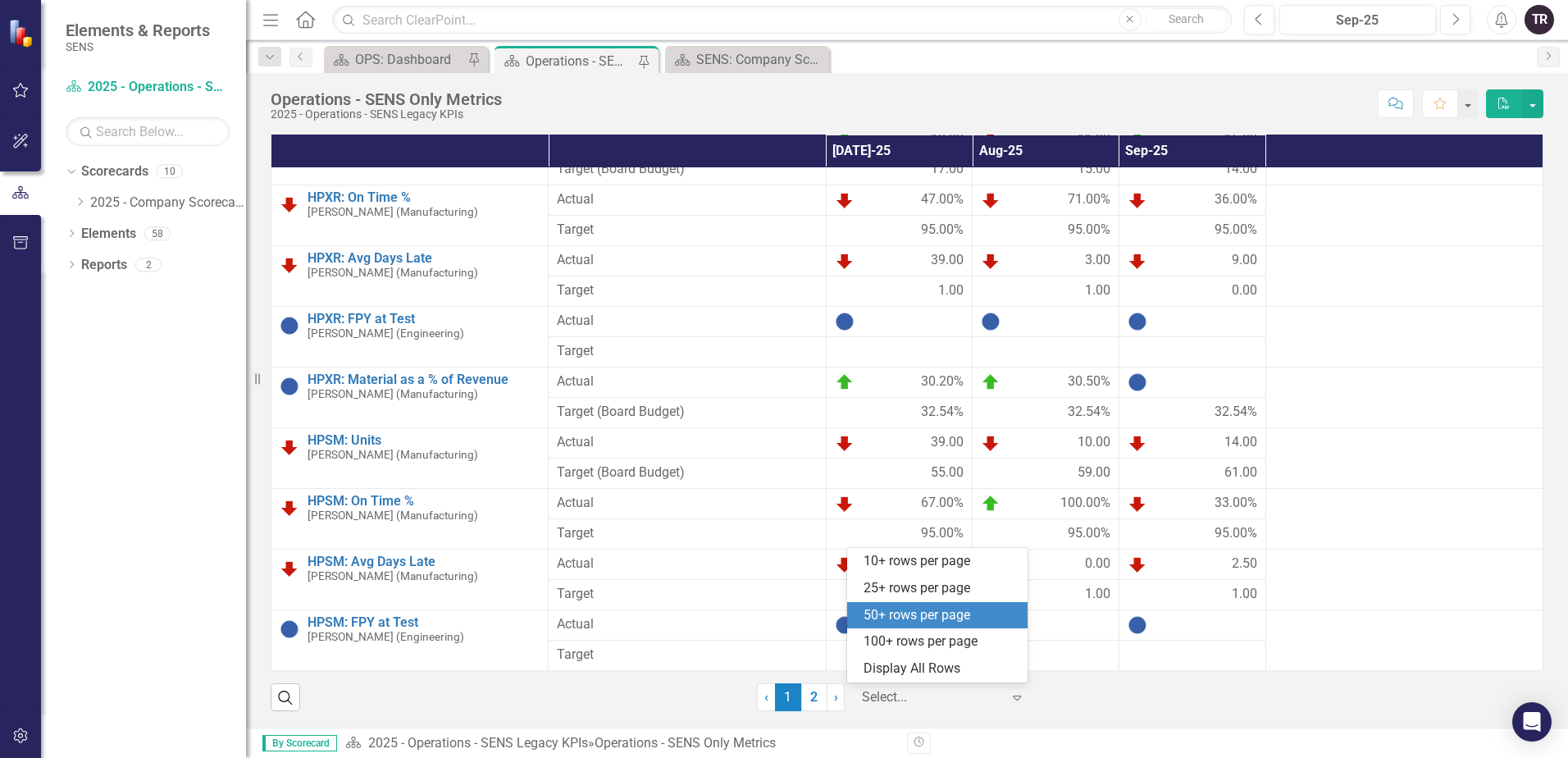
click at [1009, 699] on icon "Expand" at bounding box center [1017, 697] width 16 height 13
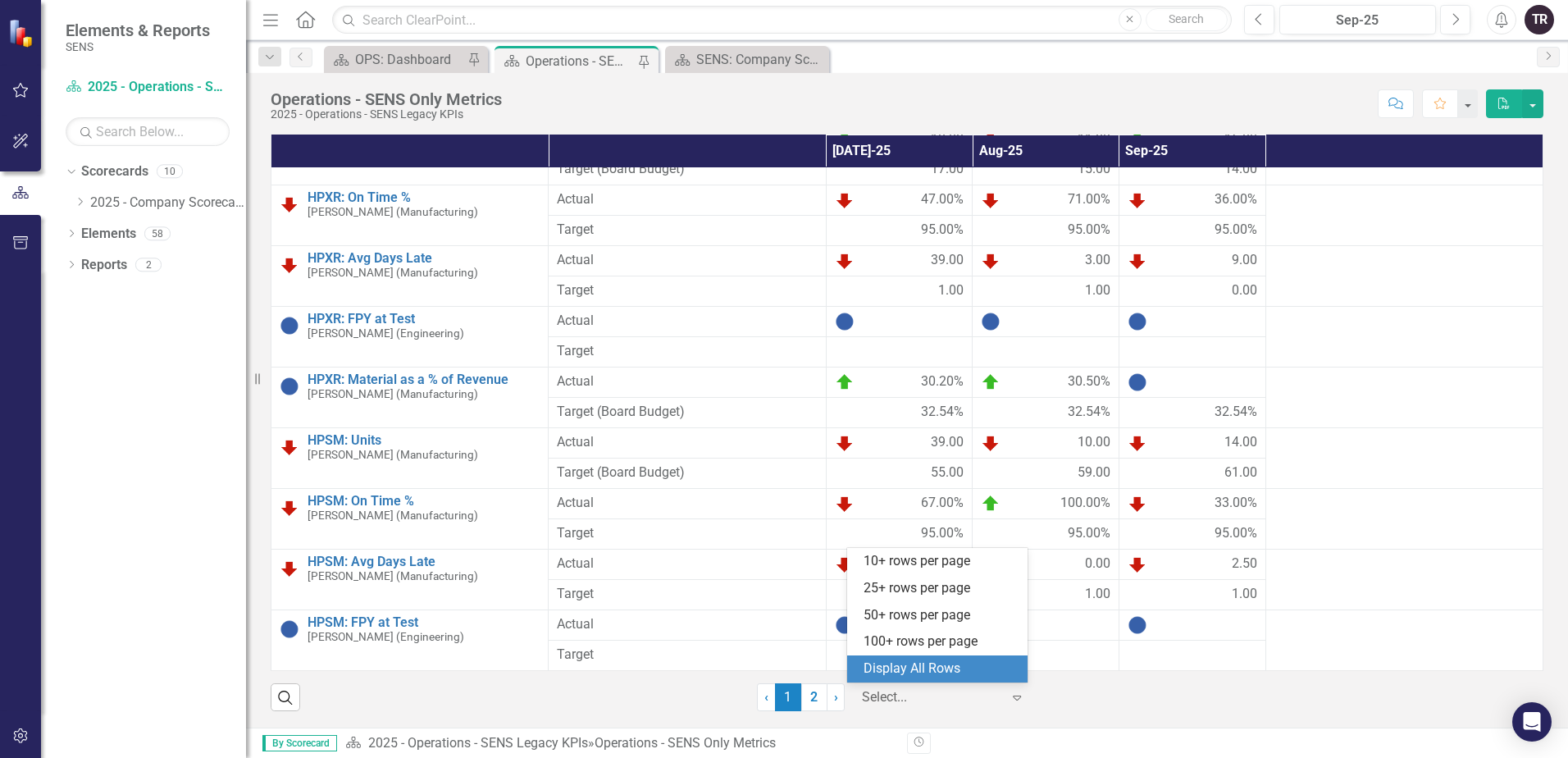
click at [958, 667] on div "Display All Rows" at bounding box center [940, 668] width 154 height 19
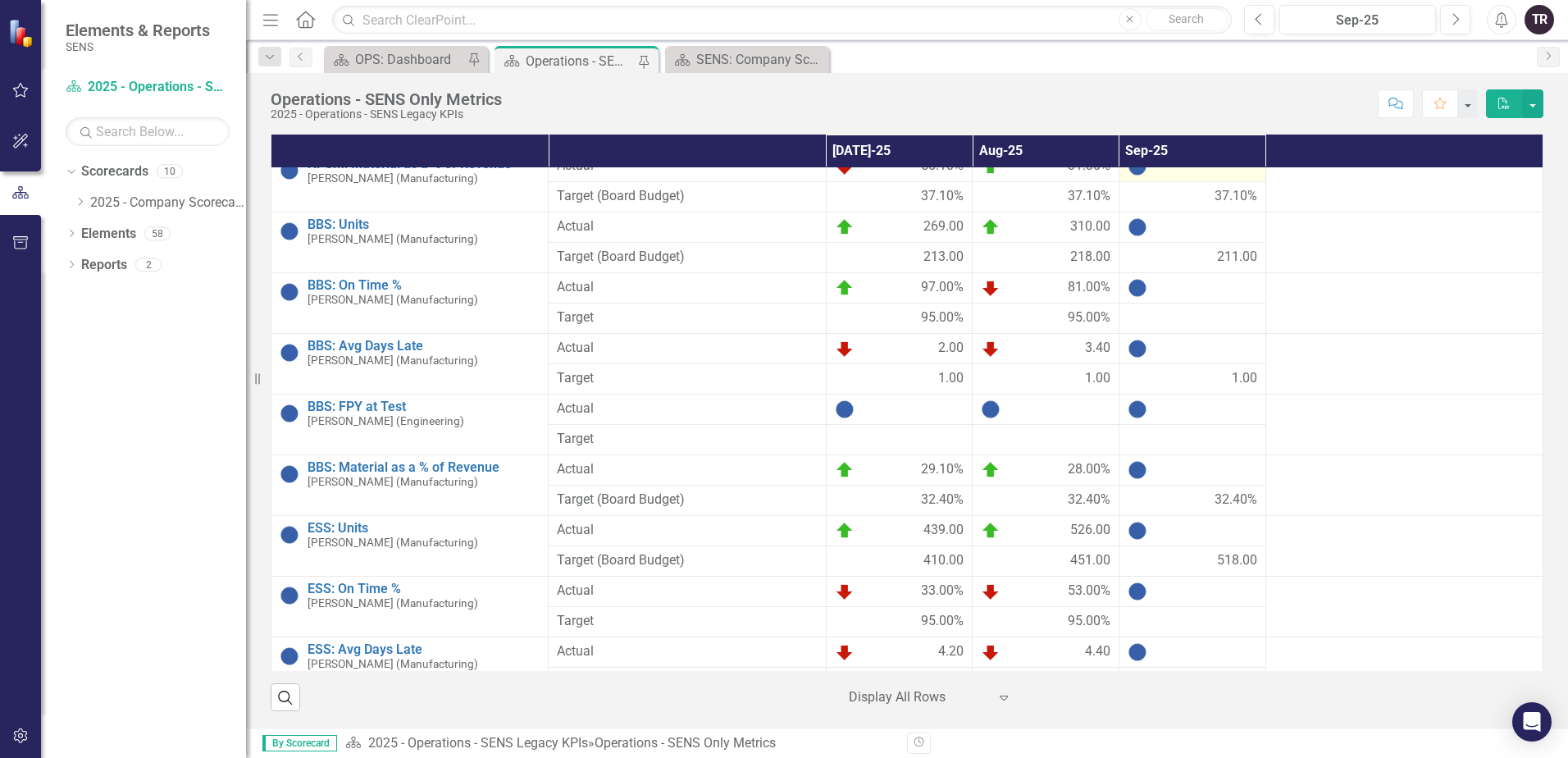
scroll to position [1537, 0]
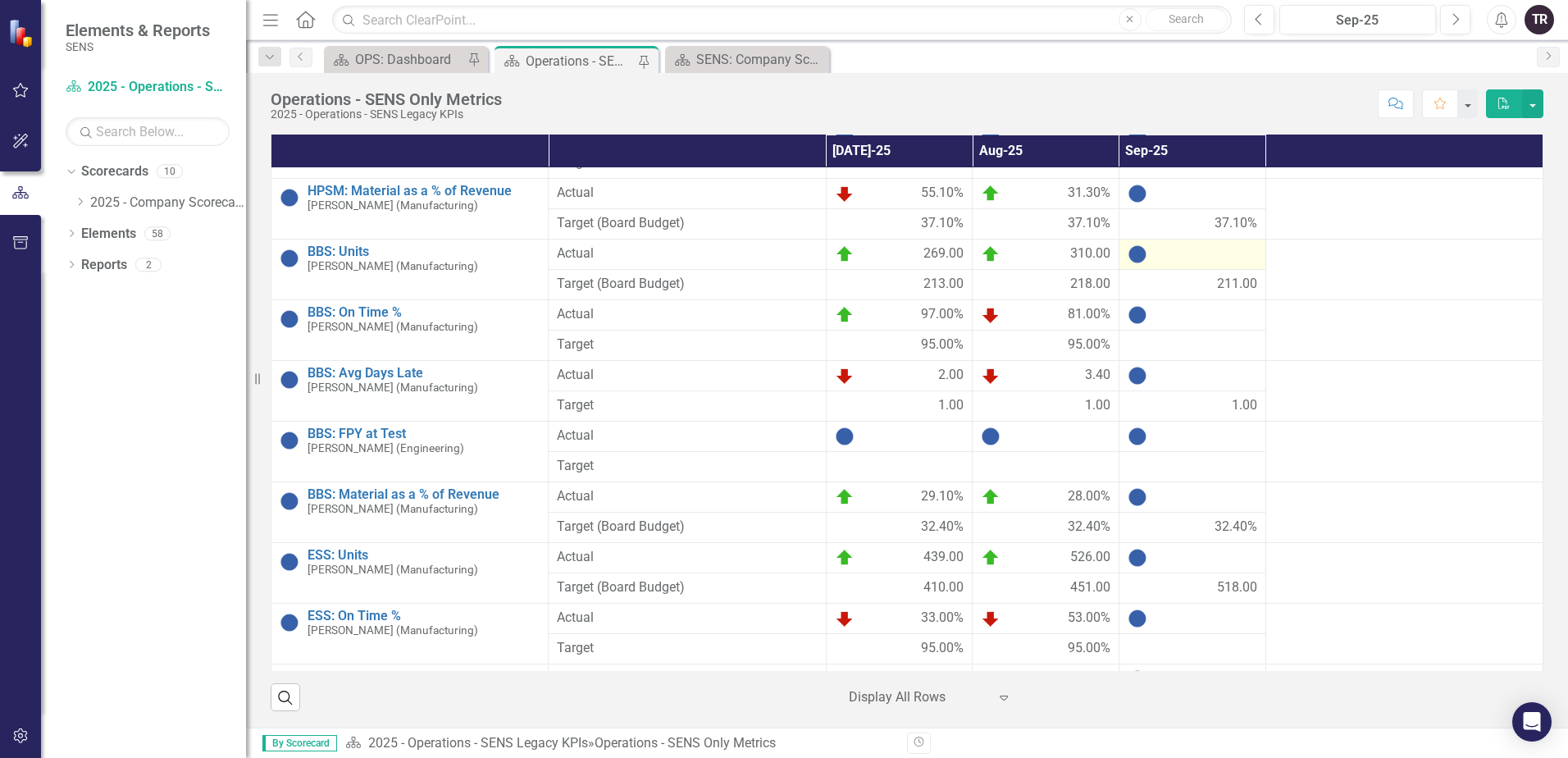
click at [1176, 257] on div at bounding box center [1192, 254] width 129 height 20
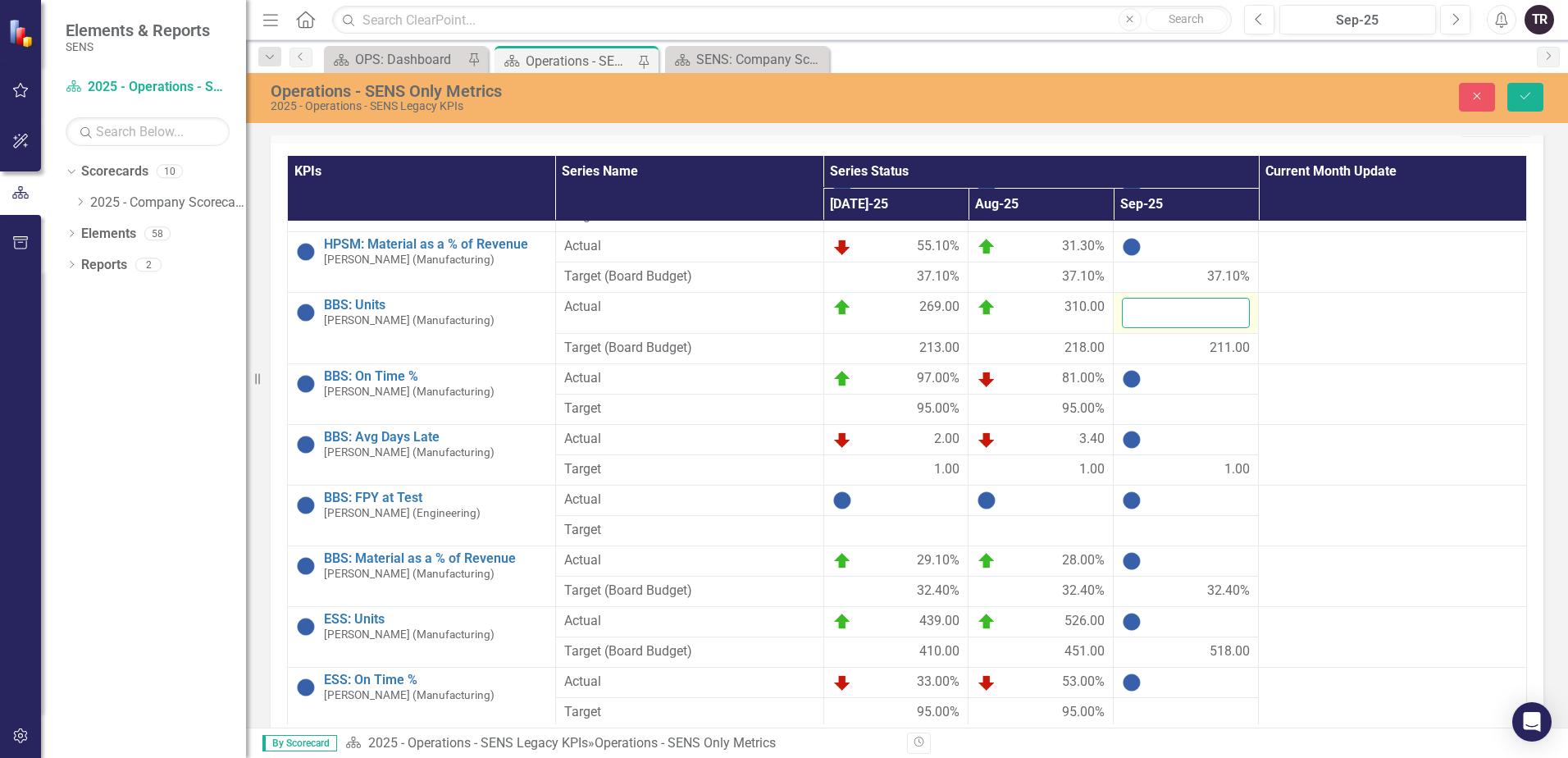
click at [1168, 312] on input "number" at bounding box center [1185, 313] width 128 height 31
type input "264"
click at [1168, 380] on div at bounding box center [1185, 379] width 128 height 20
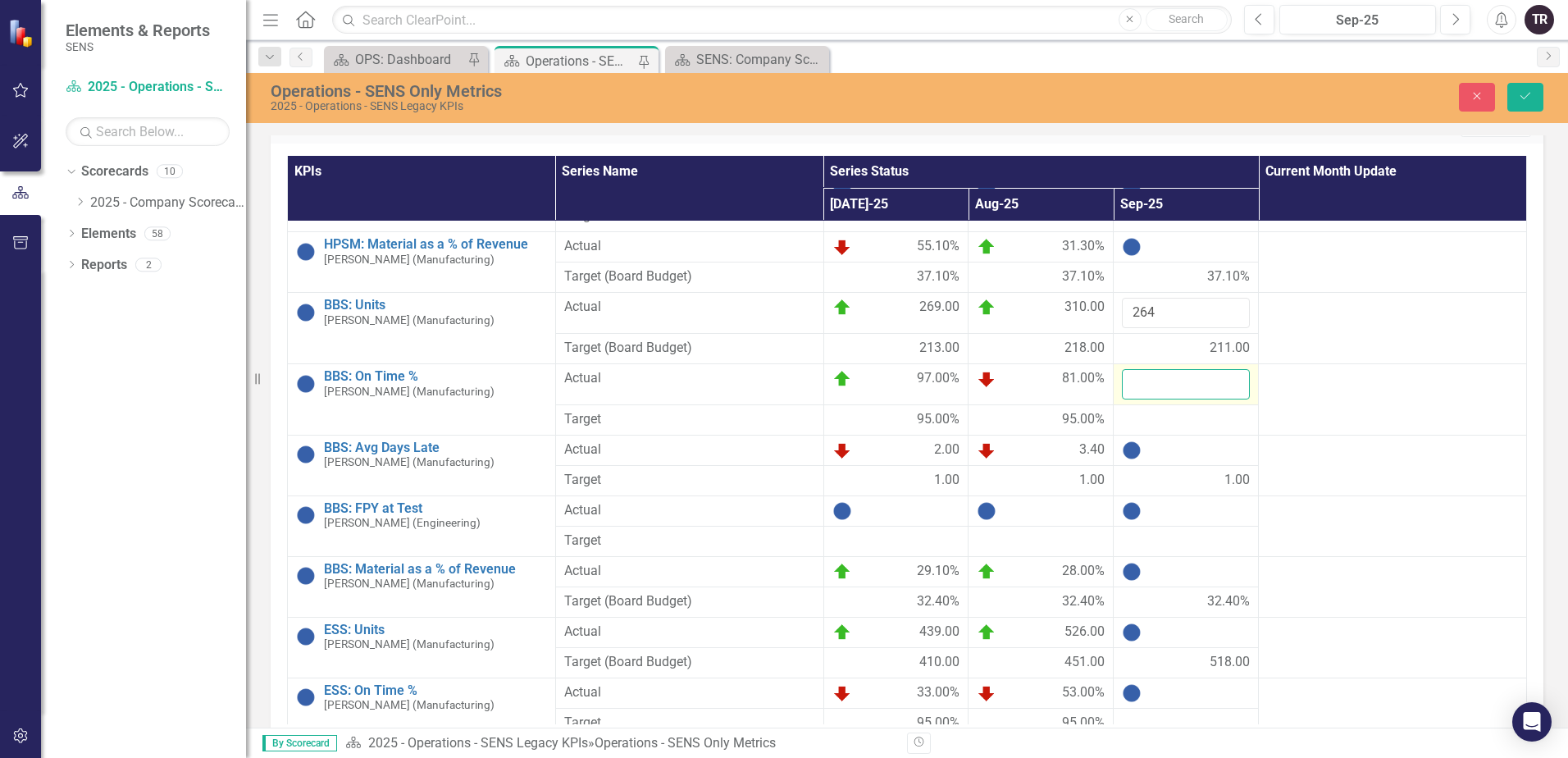
click at [1160, 389] on input "number" at bounding box center [1185, 384] width 128 height 31
type input "98"
click at [1177, 420] on div at bounding box center [1185, 420] width 128 height 20
click at [1176, 420] on div at bounding box center [1185, 420] width 128 height 20
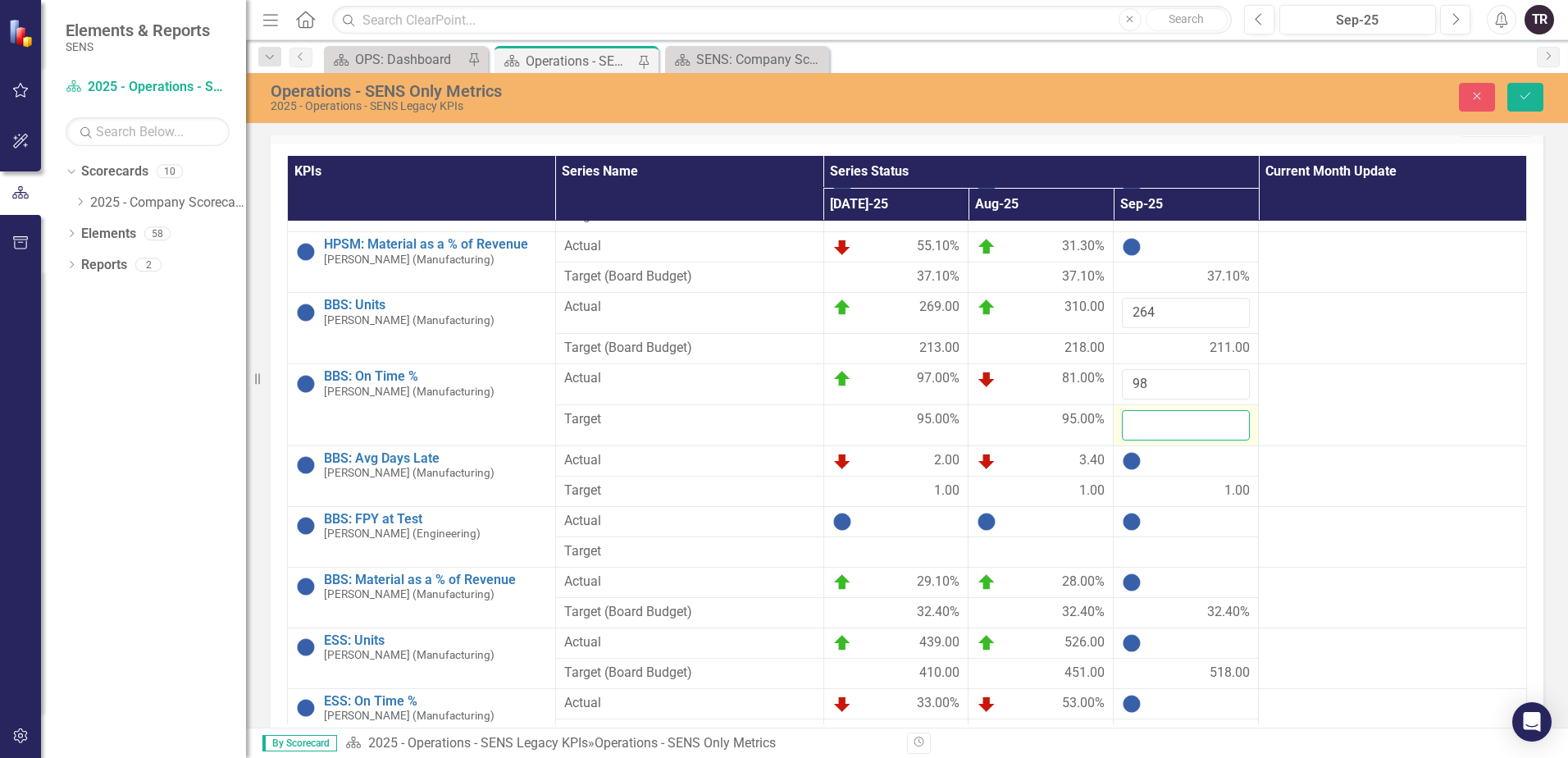
click at [1165, 426] on input "number" at bounding box center [1185, 425] width 128 height 31
type input "95"
click at [1162, 466] on div at bounding box center [1185, 461] width 128 height 20
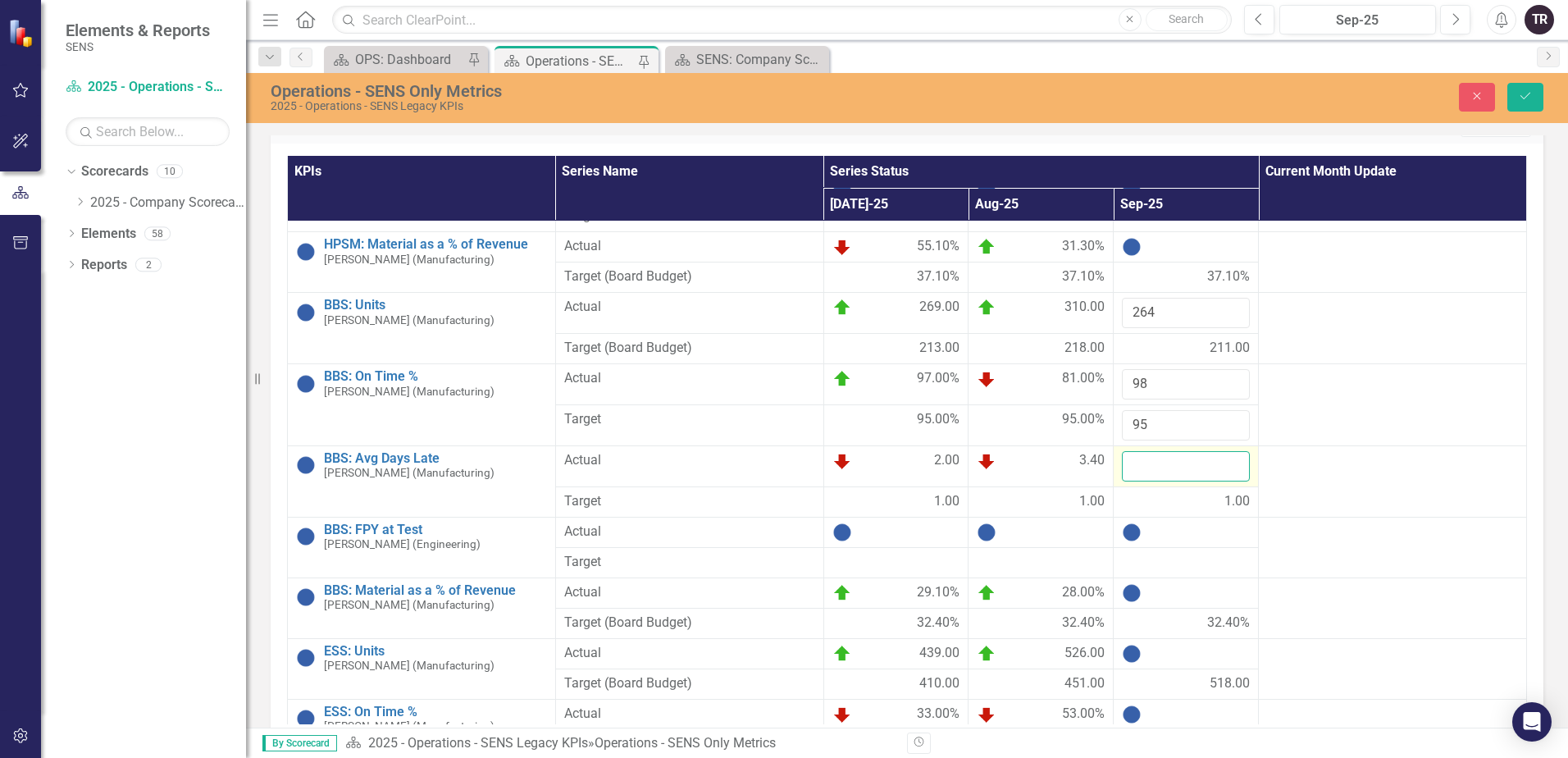
click at [1164, 469] on input "number" at bounding box center [1185, 466] width 128 height 31
type input "1"
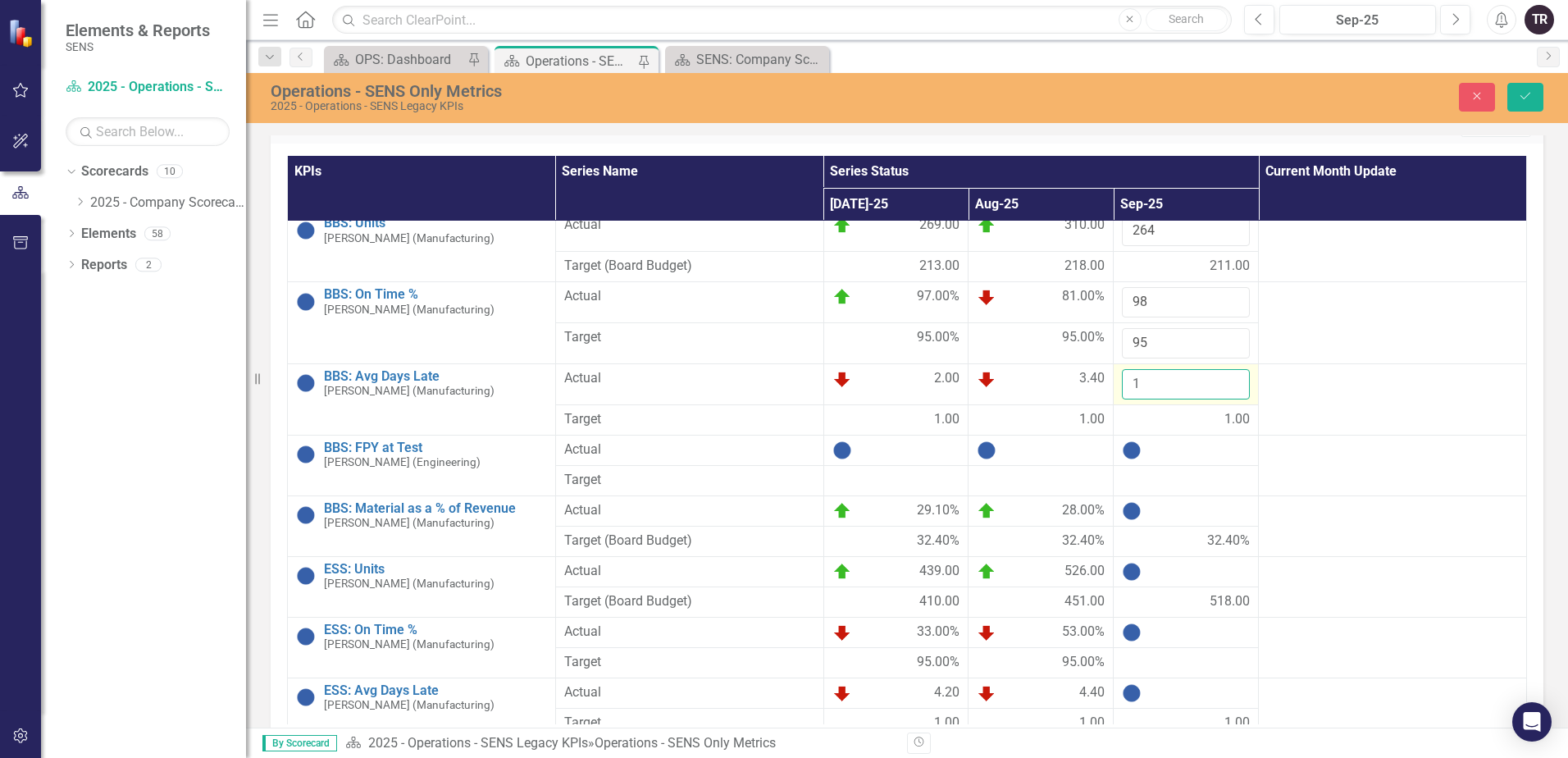
click button "Save" at bounding box center [1525, 97] width 36 height 29
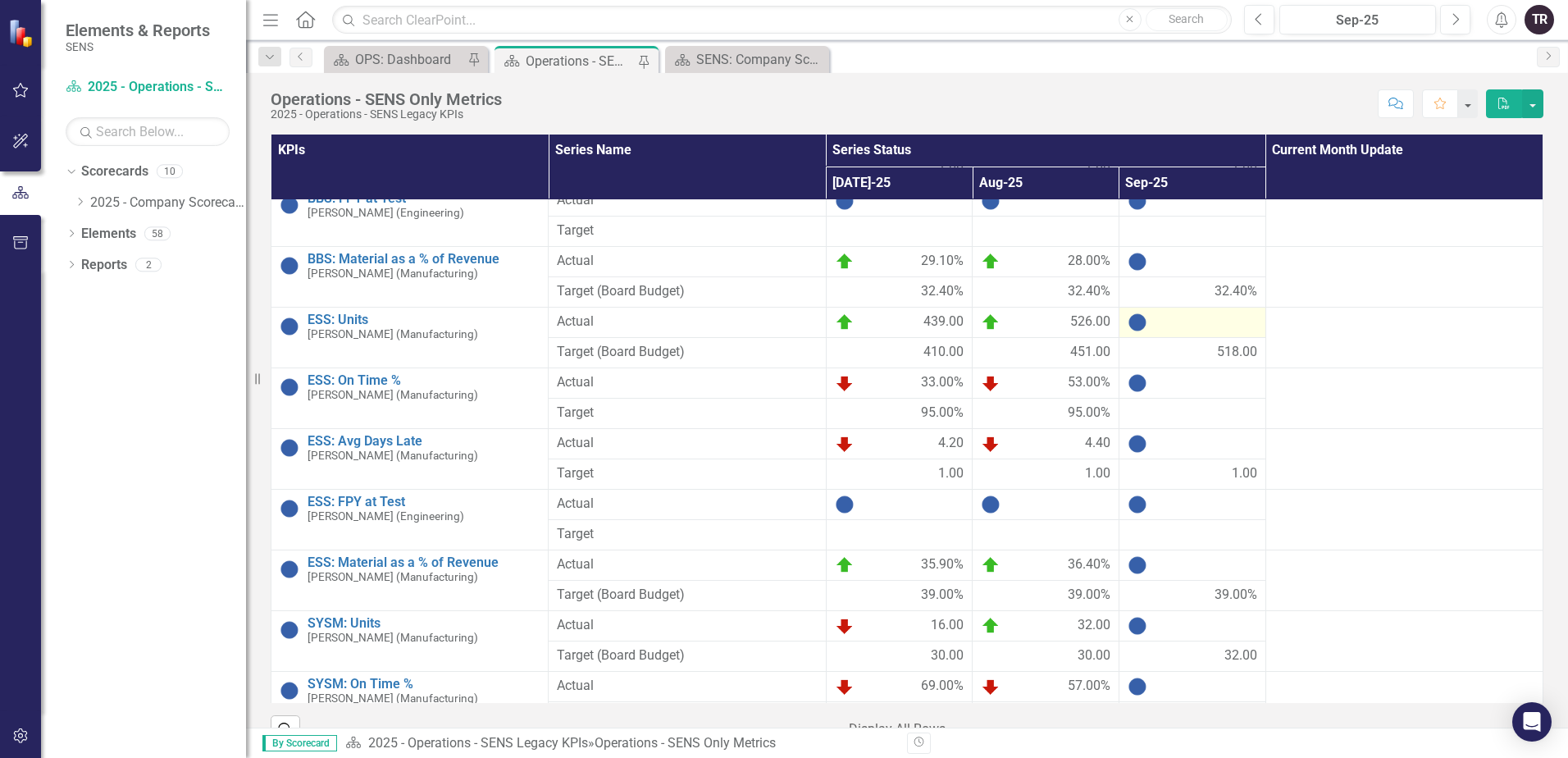
scroll to position [1886, 0]
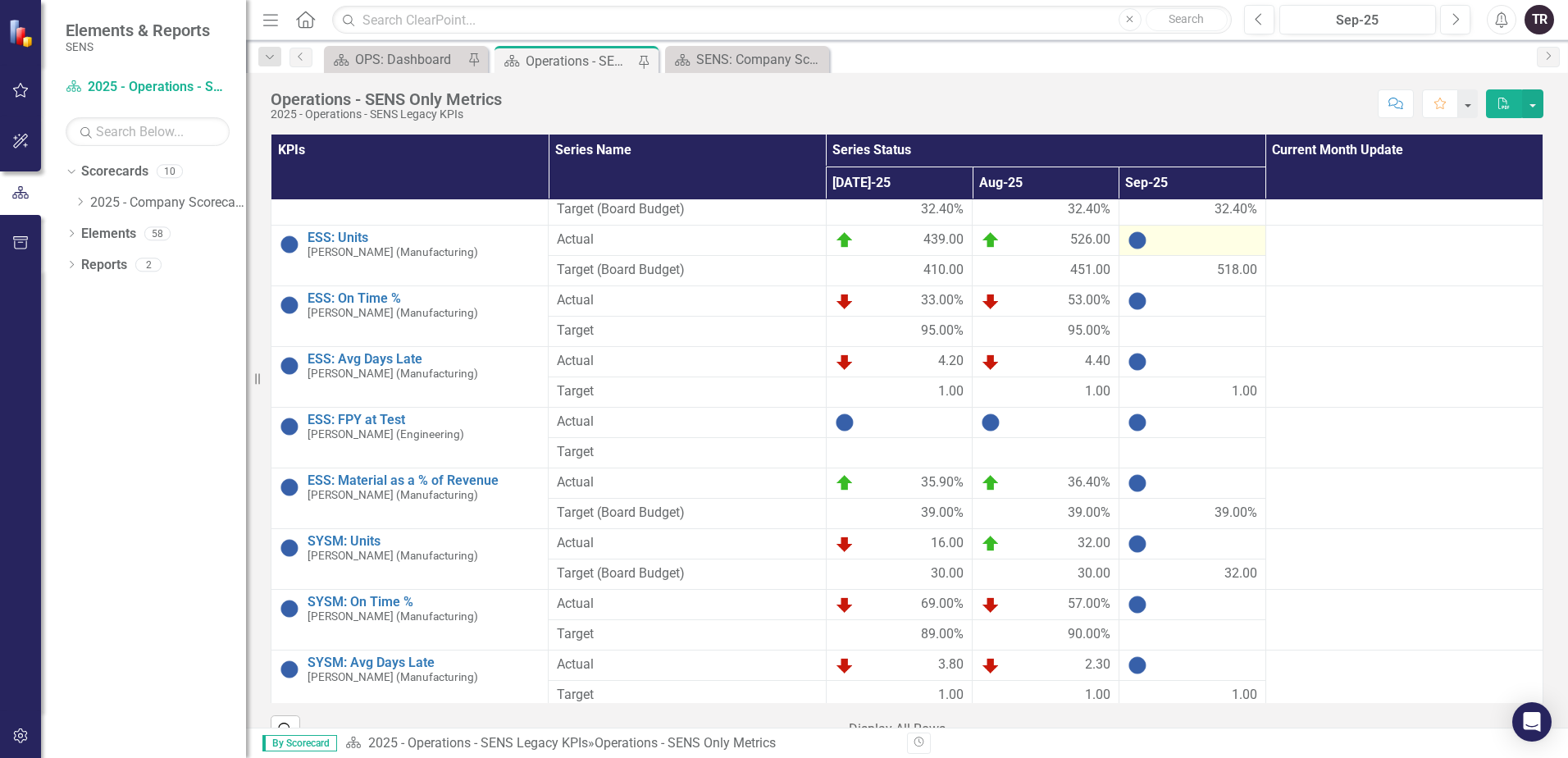
click at [1180, 242] on div at bounding box center [1192, 240] width 129 height 20
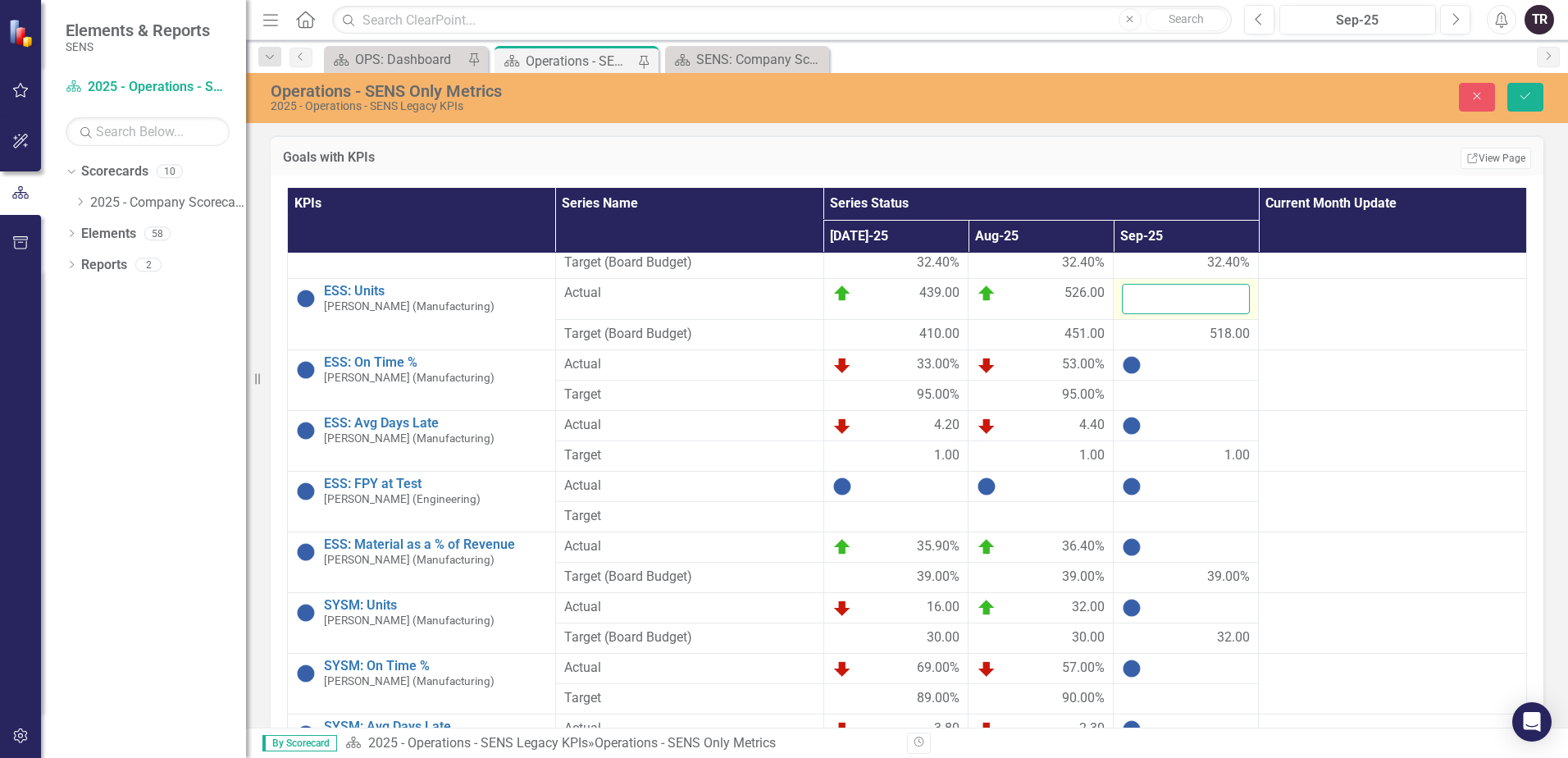
click at [1165, 301] on input "number" at bounding box center [1185, 299] width 128 height 31
type input "560"
click at [1166, 365] on div at bounding box center [1185, 365] width 128 height 20
click at [1167, 365] on div at bounding box center [1185, 365] width 128 height 20
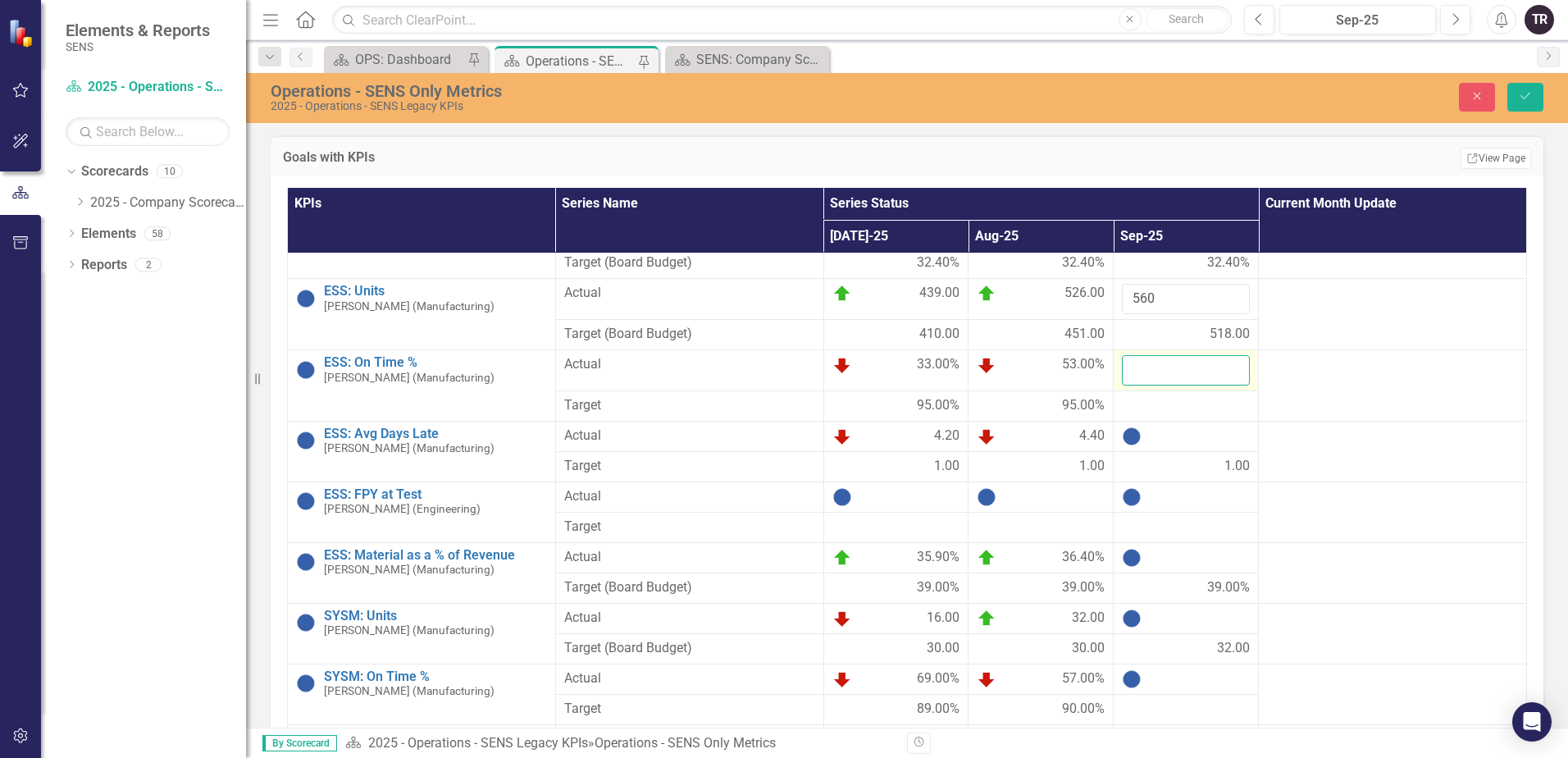
click at [1167, 375] on input "number" at bounding box center [1185, 370] width 128 height 31
type input "68"
click at [1161, 407] on div at bounding box center [1185, 406] width 128 height 20
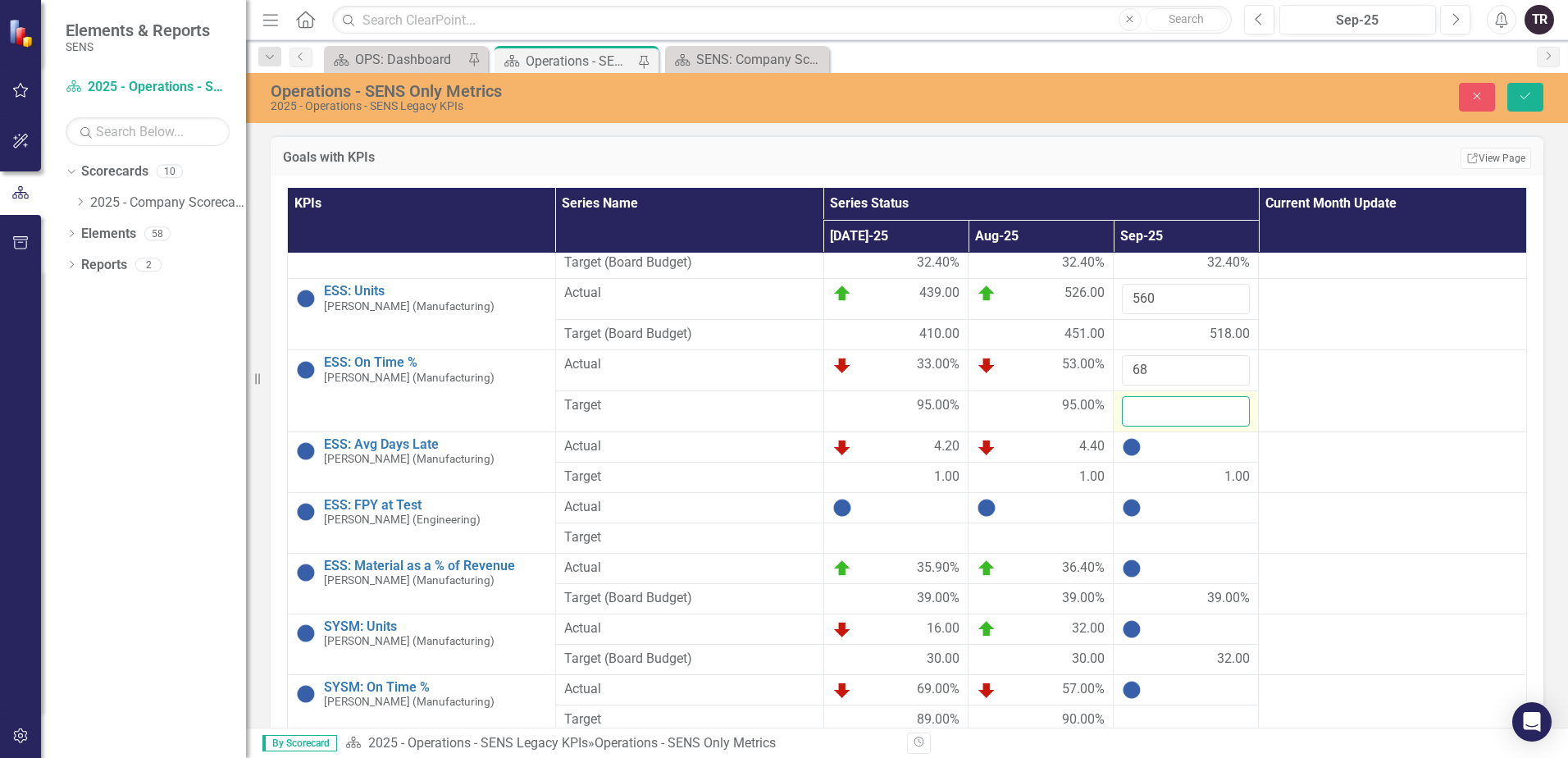
click at [1164, 417] on input "number" at bounding box center [1185, 411] width 128 height 31
type input "95"
click at [1184, 445] on div at bounding box center [1185, 447] width 128 height 20
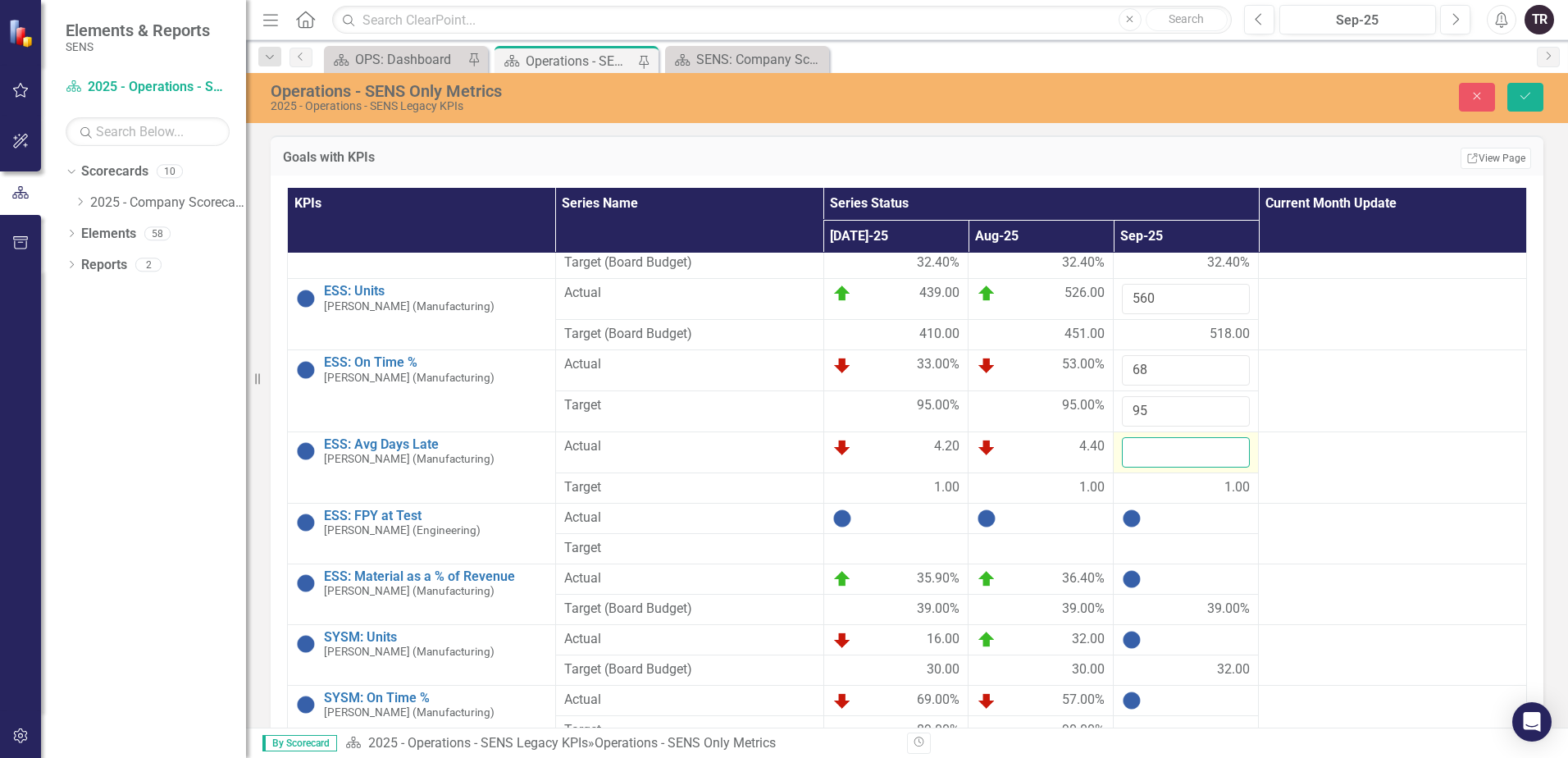
click at [1174, 449] on input "number" at bounding box center [1185, 452] width 128 height 31
type input "1"
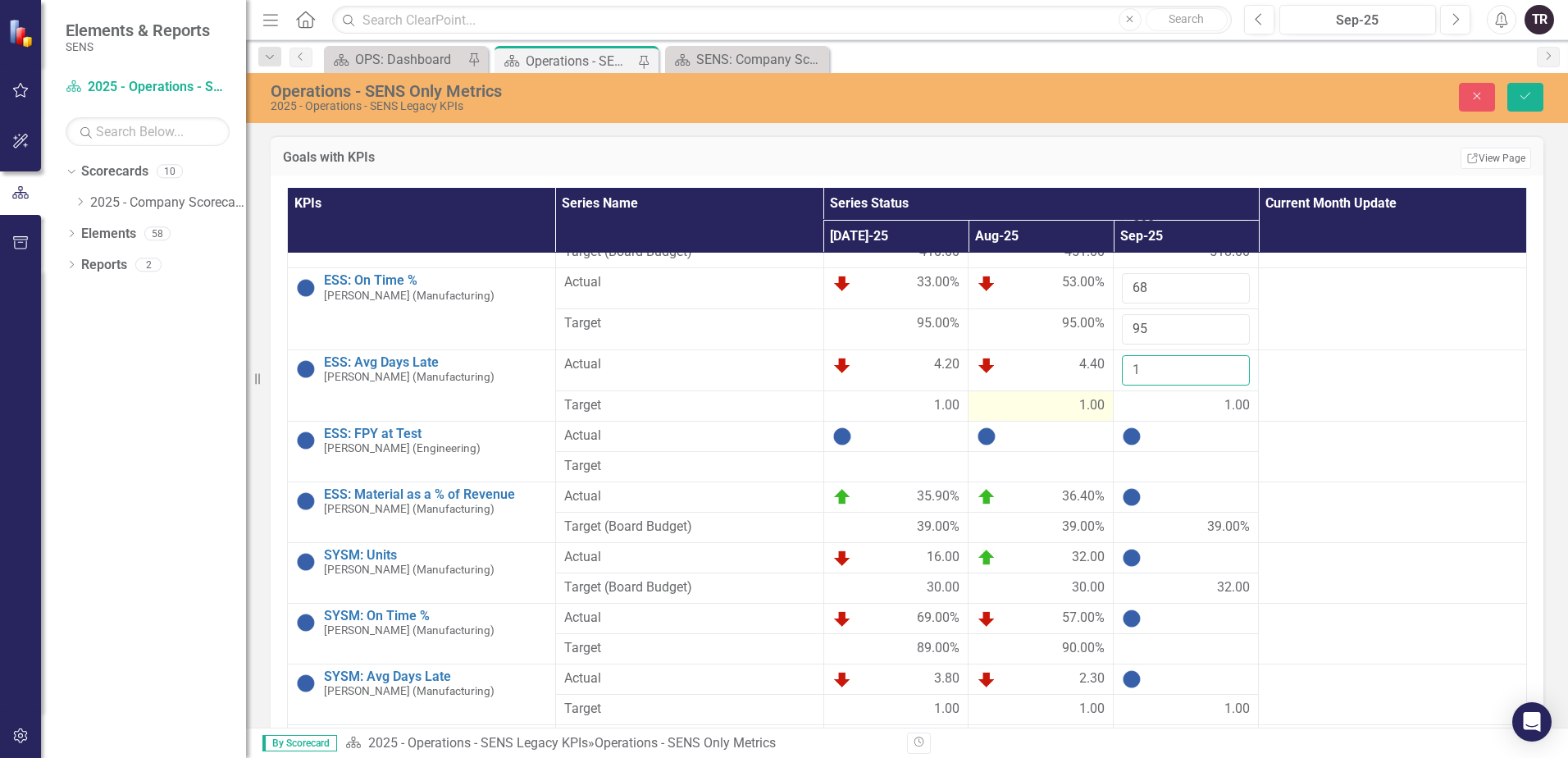
click button "Save" at bounding box center [1525, 97] width 36 height 29
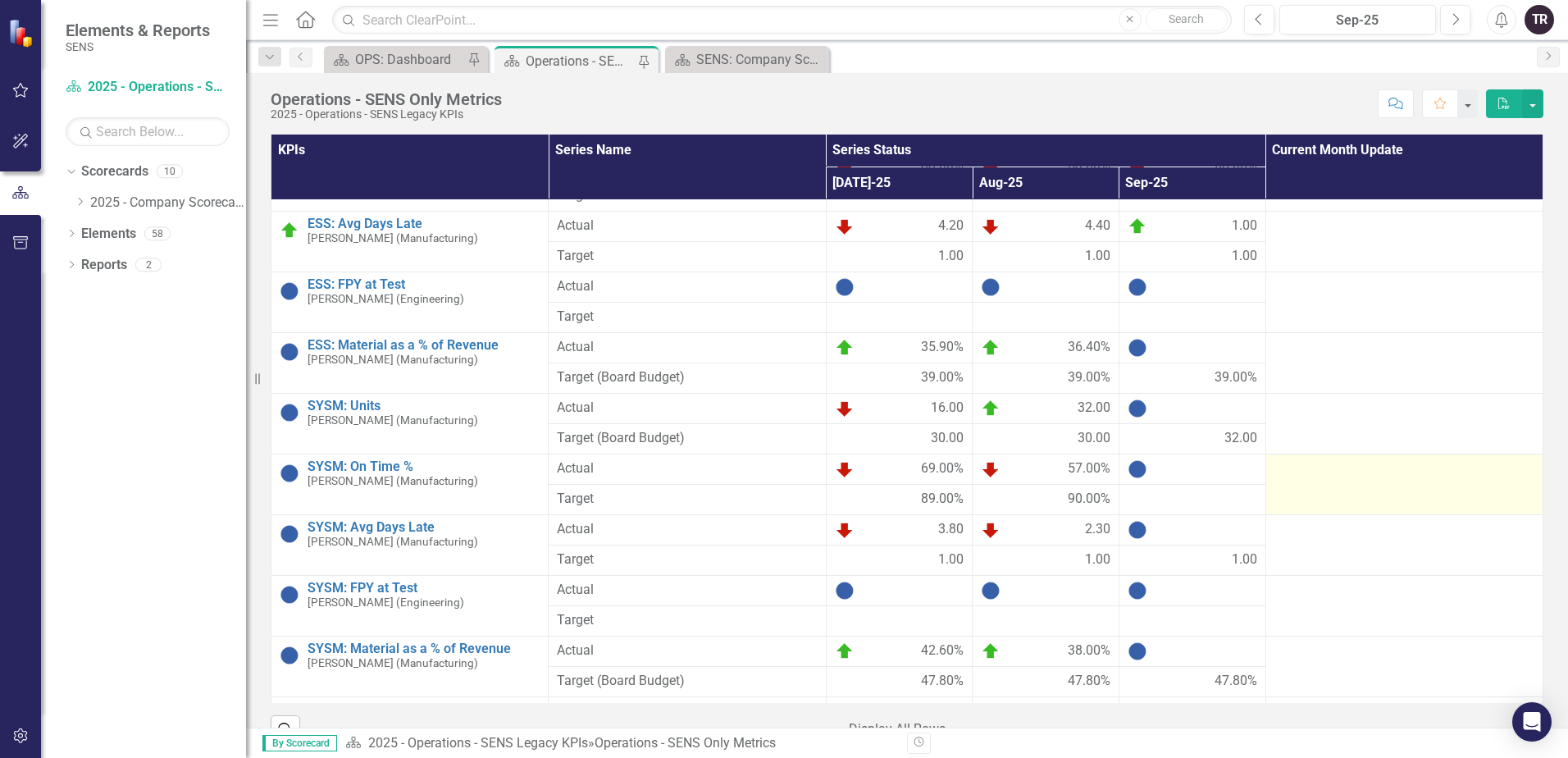
scroll to position [2050, 0]
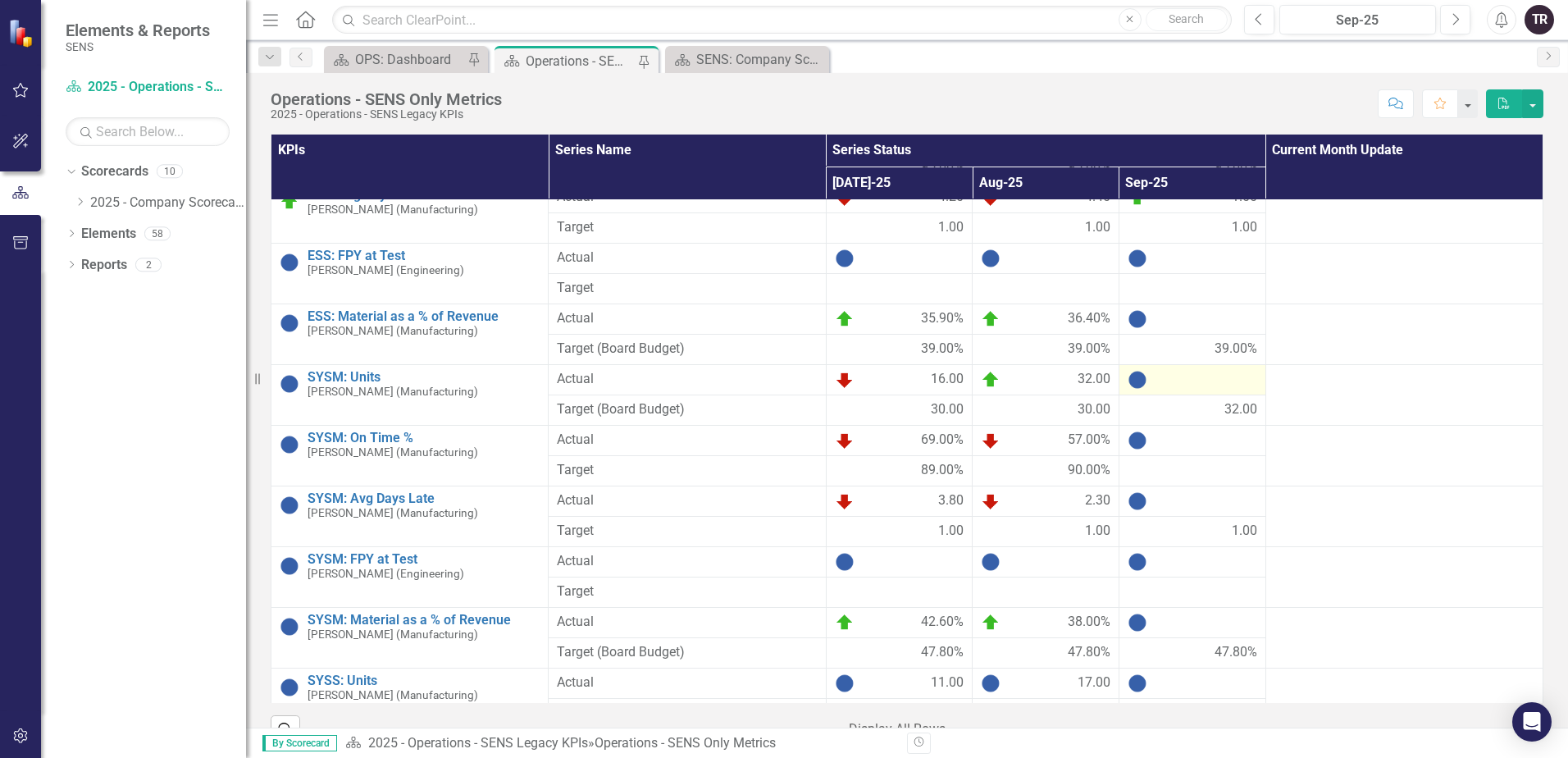
click at [1190, 386] on div at bounding box center [1192, 379] width 129 height 20
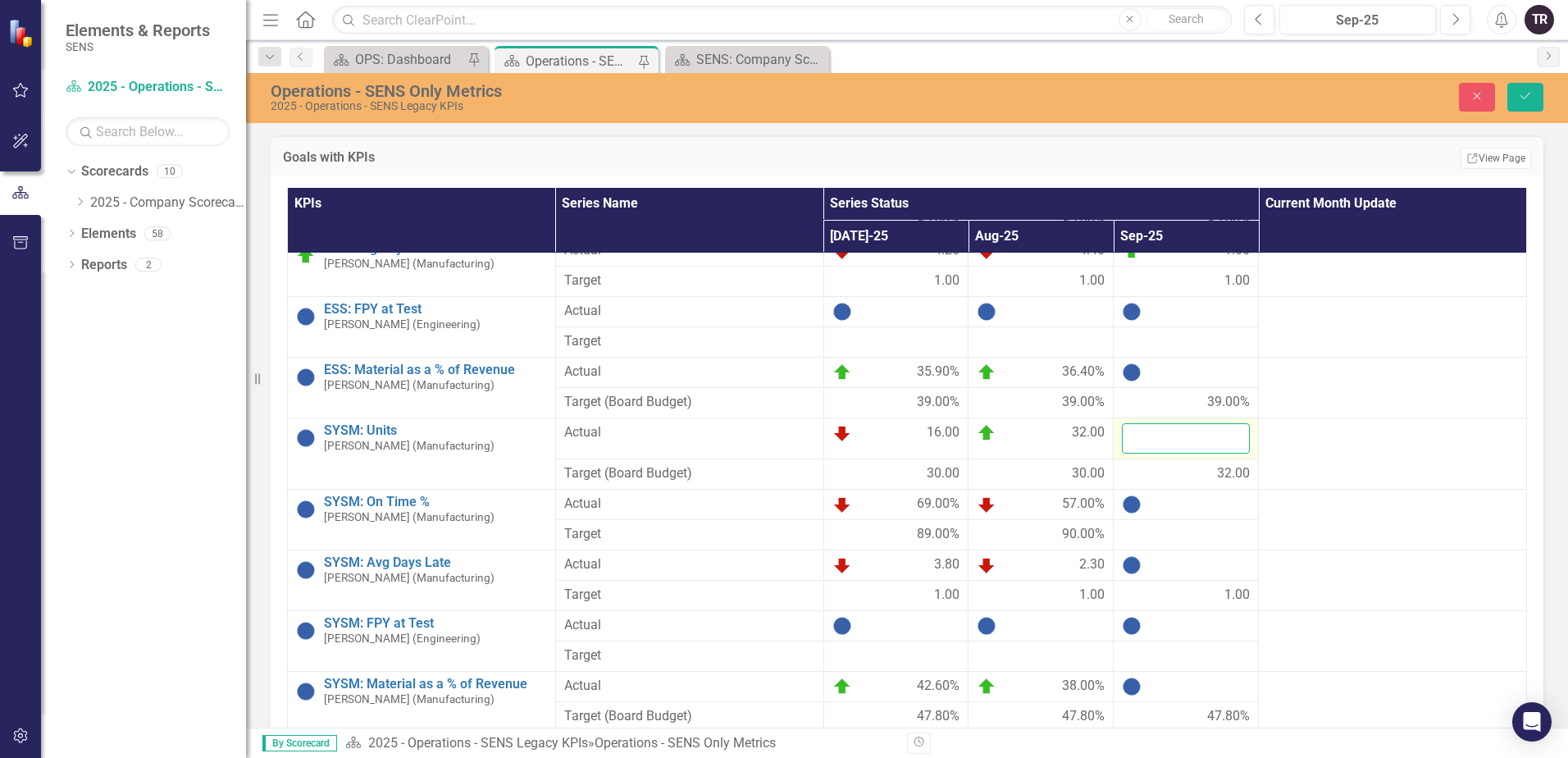
click at [1161, 439] on input "number" at bounding box center [1185, 438] width 128 height 31
click at [1149, 440] on input "number" at bounding box center [1185, 438] width 128 height 31
type input "15"
click at [1170, 508] on div at bounding box center [1185, 505] width 128 height 20
click at [1170, 508] on div at bounding box center [1185, 505] width 128 height 20
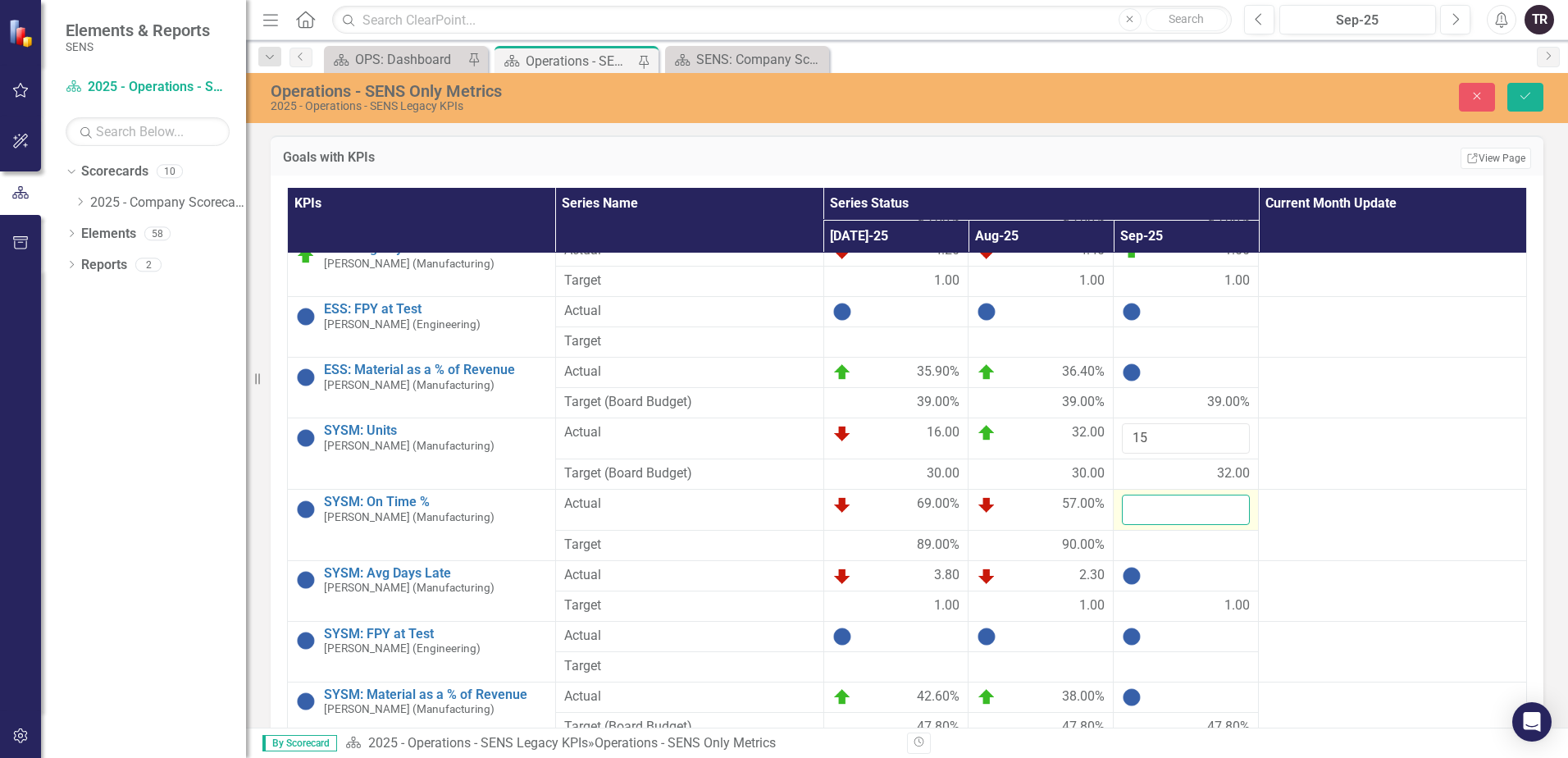
click at [1161, 515] on input "number" at bounding box center [1185, 510] width 128 height 31
type input "42"
click at [1164, 548] on div at bounding box center [1185, 545] width 128 height 20
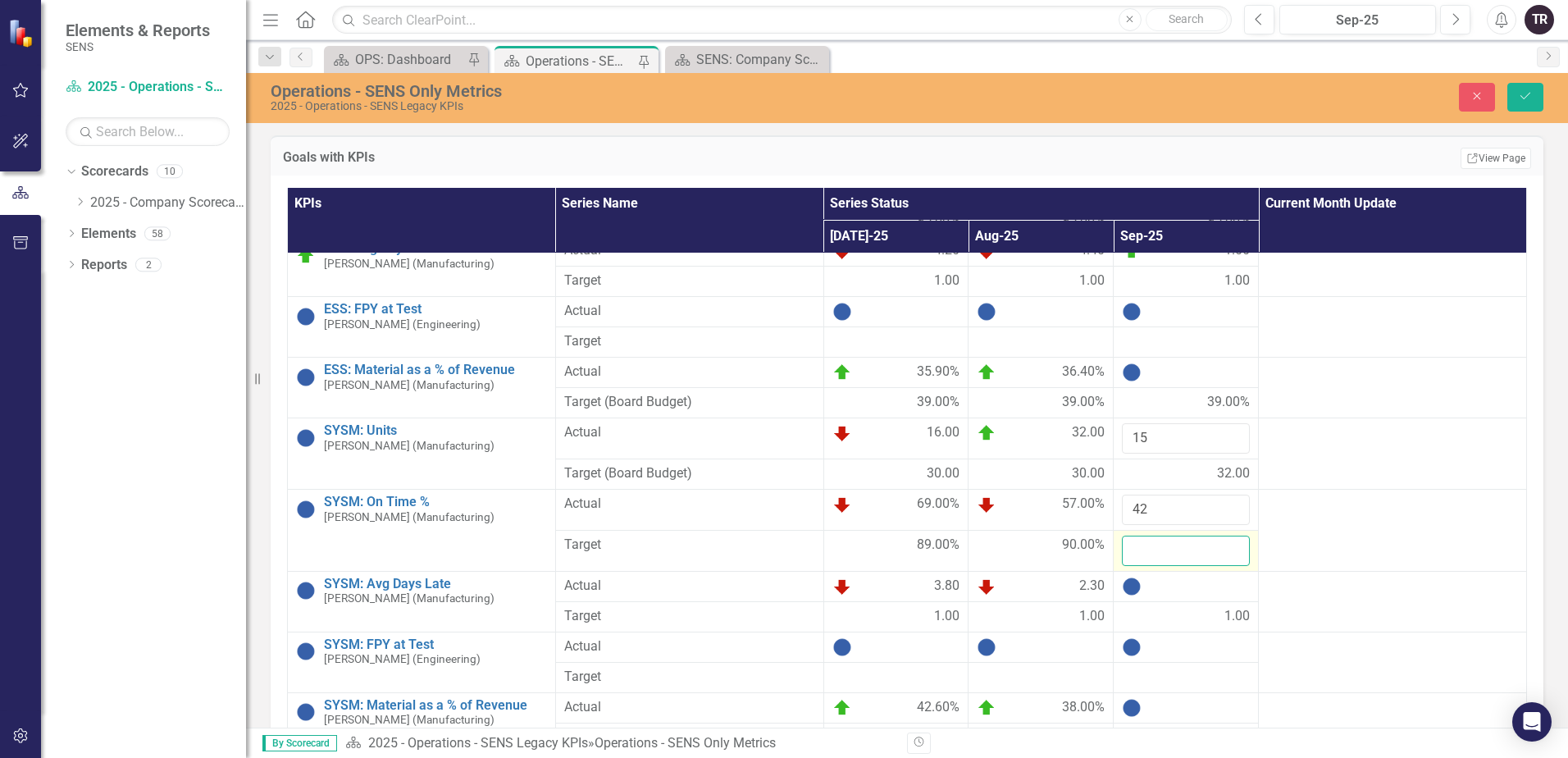
click at [1161, 548] on input "number" at bounding box center [1185, 550] width 128 height 31
type input "7.3"
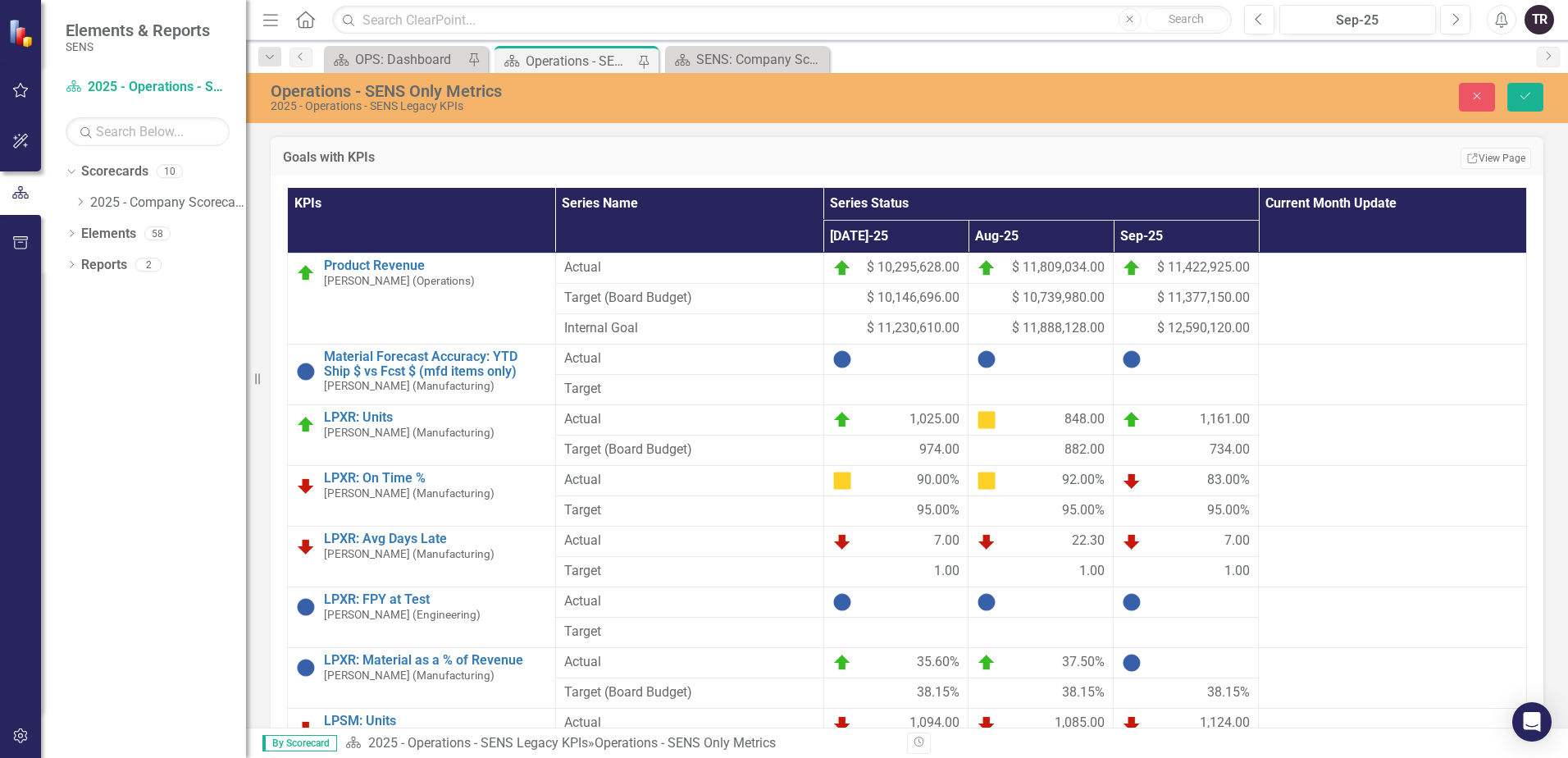
scroll to position [2050, 0]
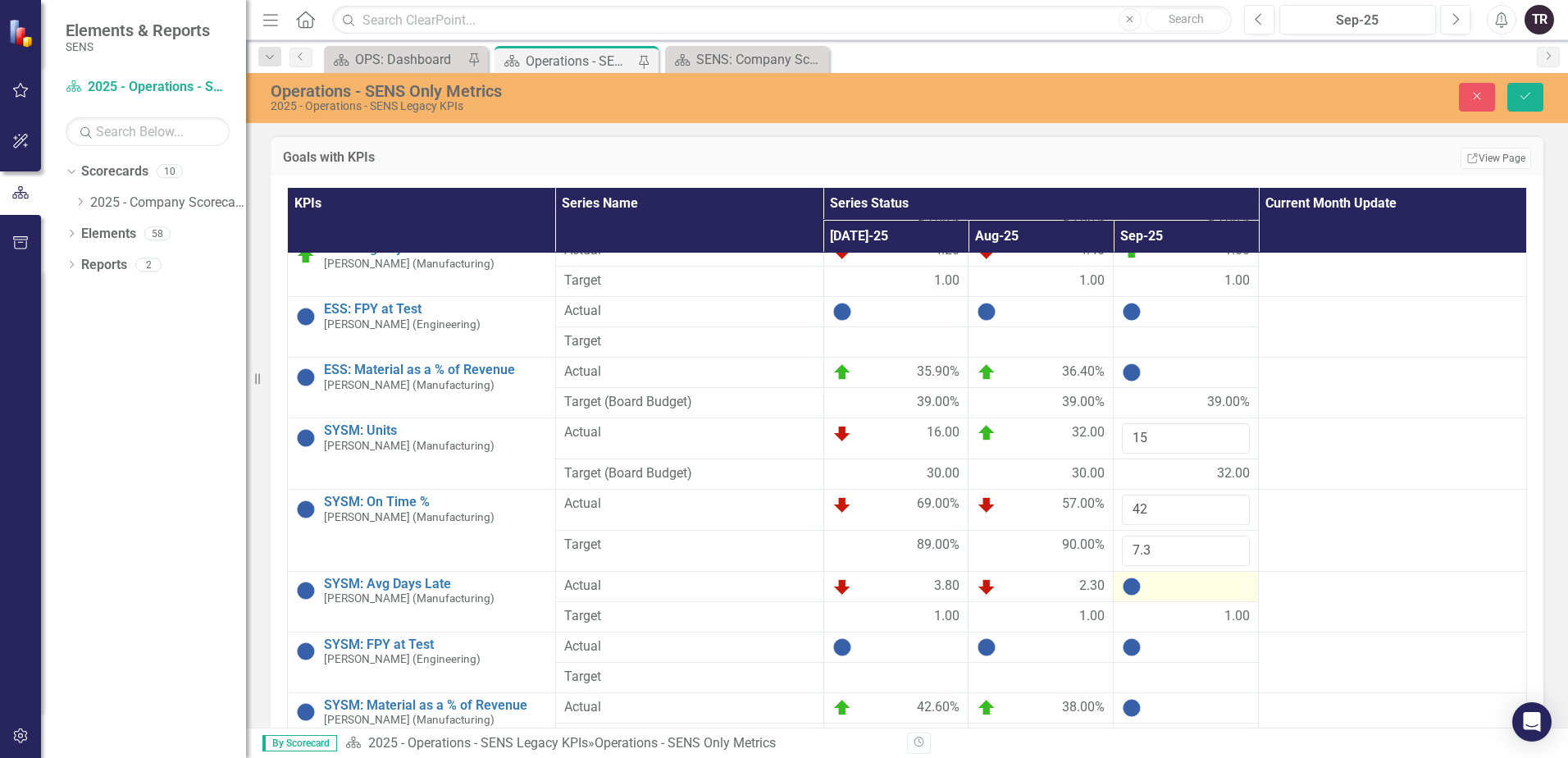
type input "7"
click at [1173, 591] on div at bounding box center [1185, 586] width 128 height 20
click at [1171, 591] on div at bounding box center [1185, 586] width 128 height 20
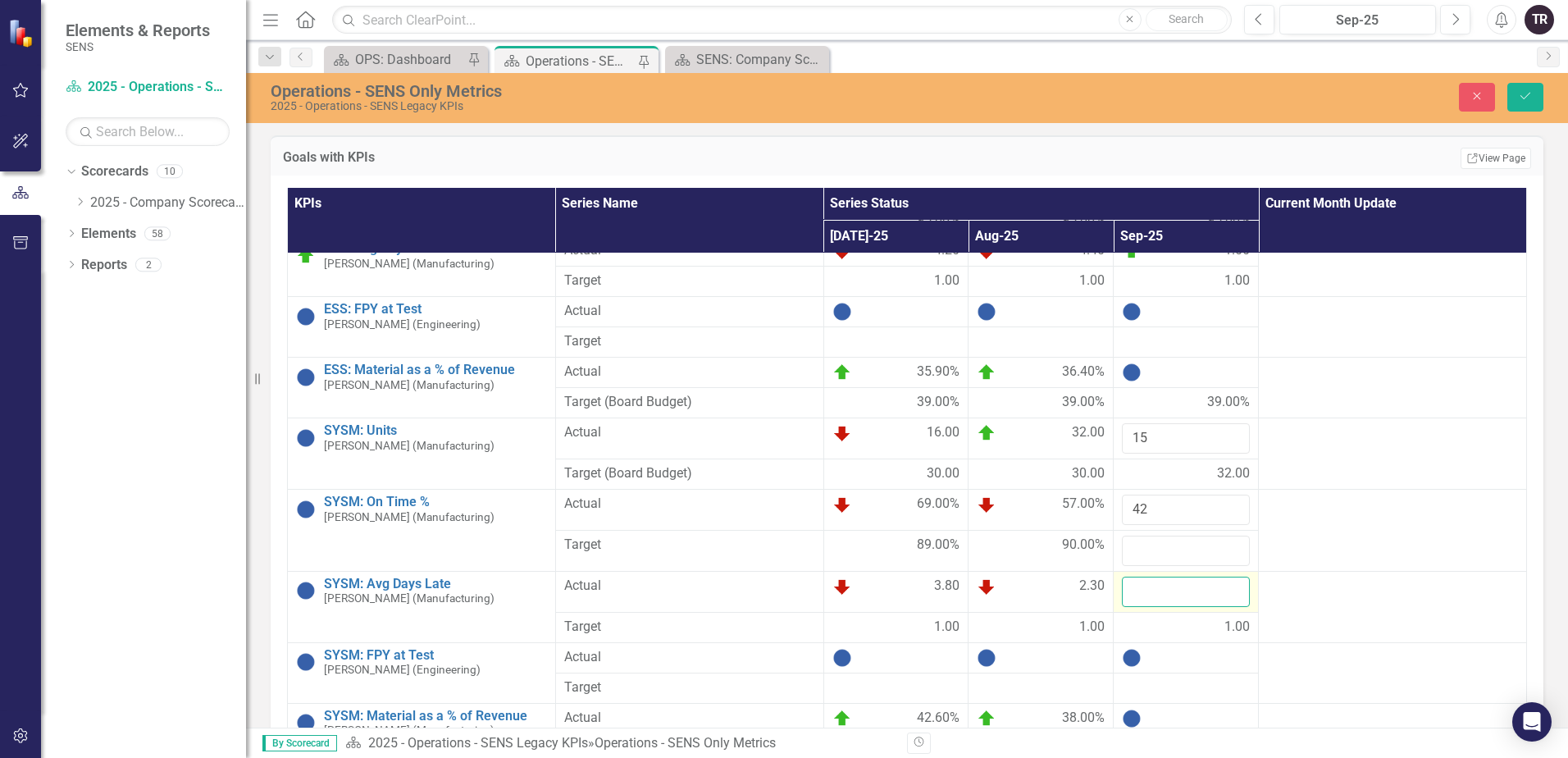
click at [1169, 591] on input "number" at bounding box center [1185, 591] width 128 height 31
type input "7.3"
click at [1155, 542] on input "number" at bounding box center [1185, 550] width 128 height 31
type input "90"
click at [1507, 82] on button "Save" at bounding box center [1525, 97] width 36 height 29
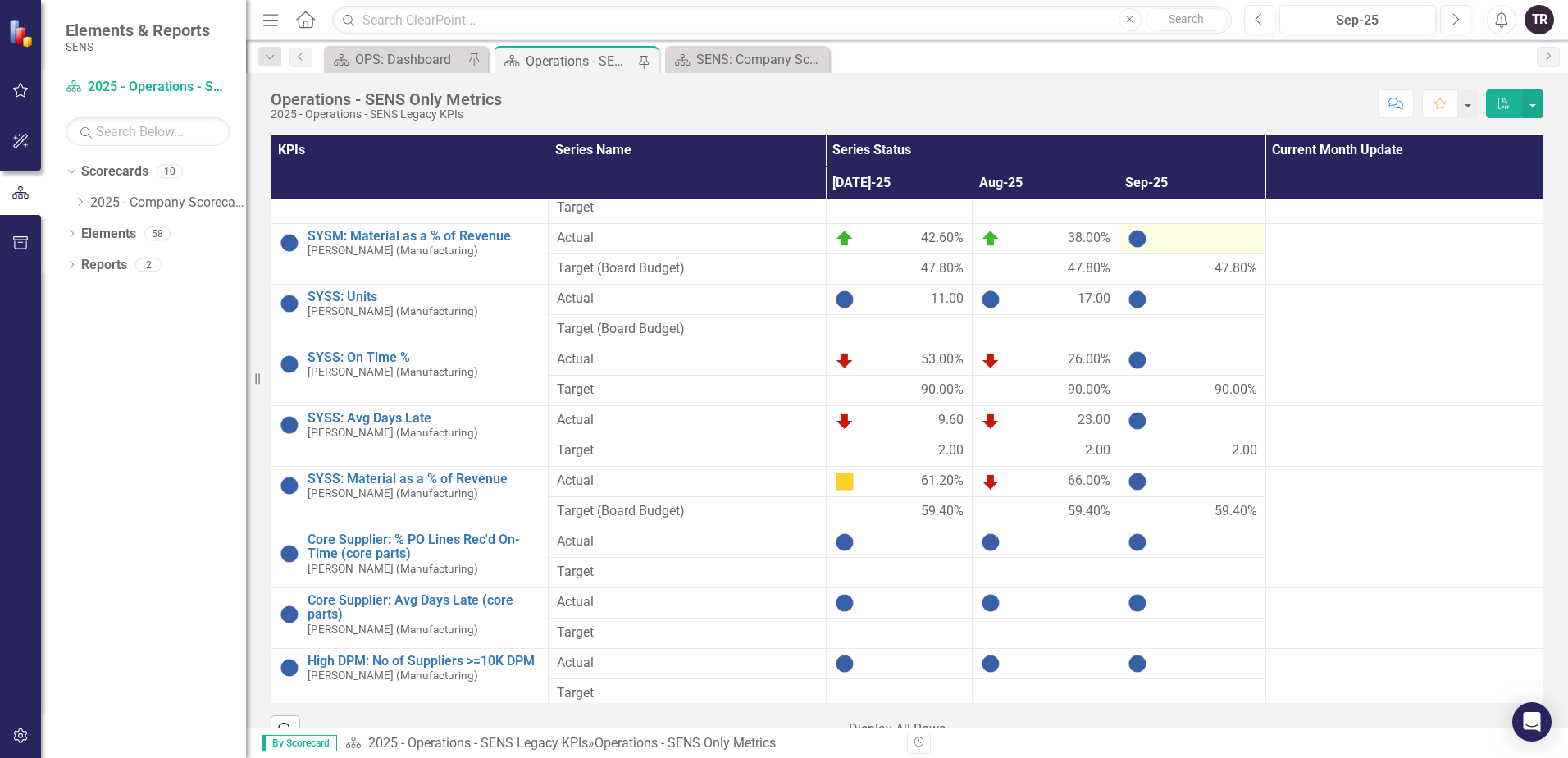
scroll to position [2460, 0]
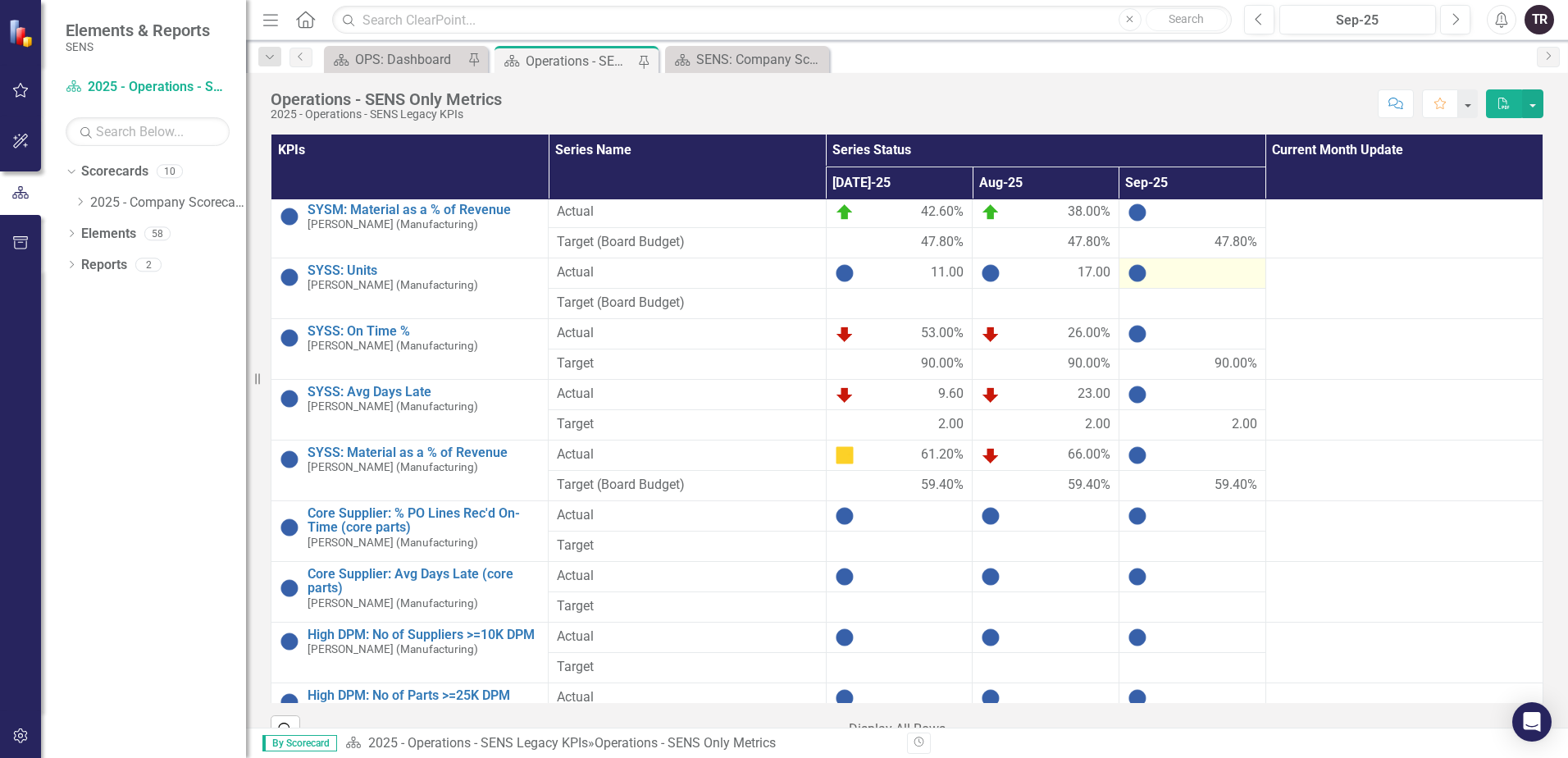
click at [1194, 273] on div at bounding box center [1192, 273] width 129 height 20
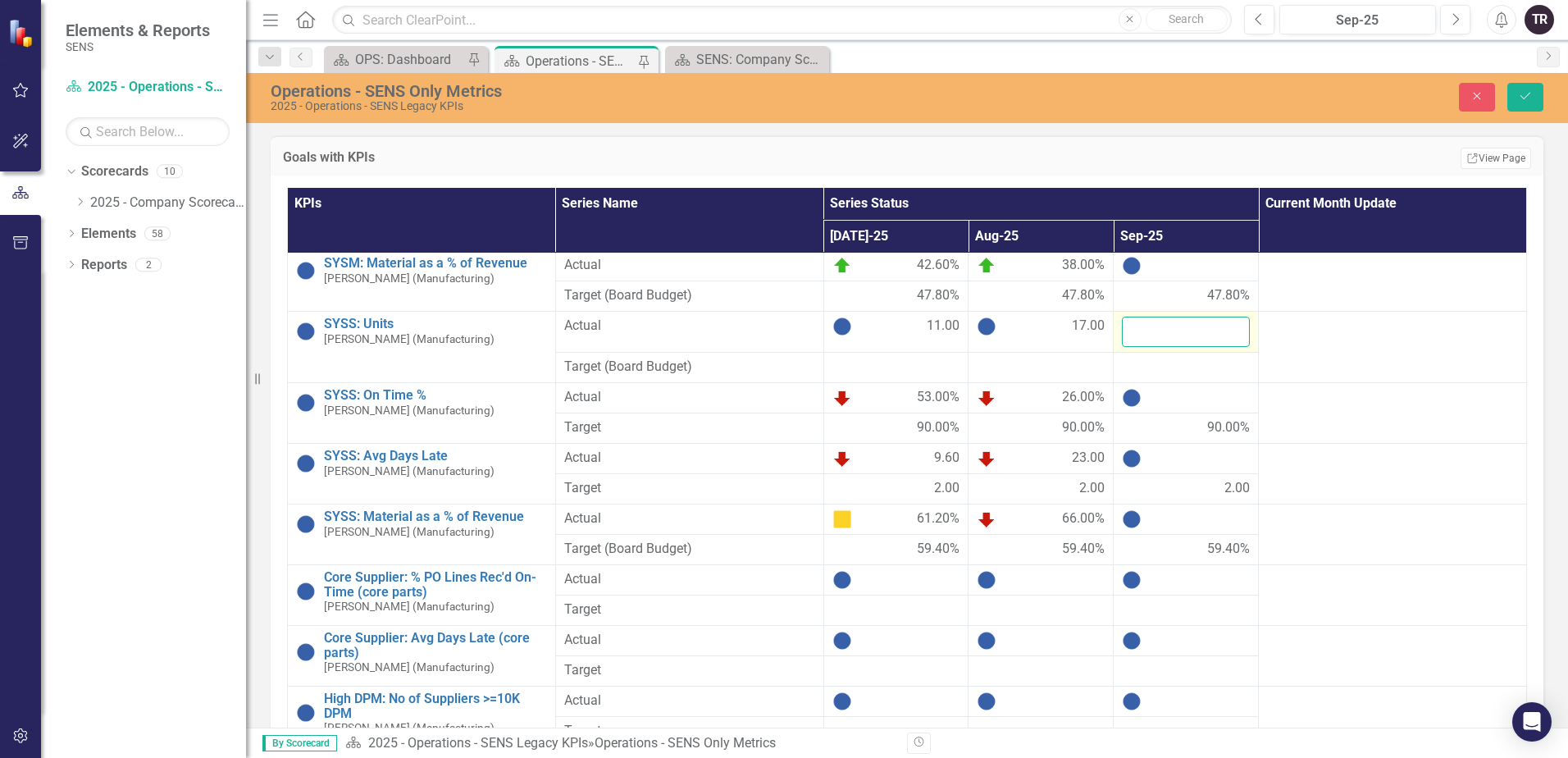
click at [1173, 334] on input "number" at bounding box center [1185, 332] width 128 height 31
type input "10"
click at [1174, 403] on div at bounding box center [1185, 398] width 128 height 20
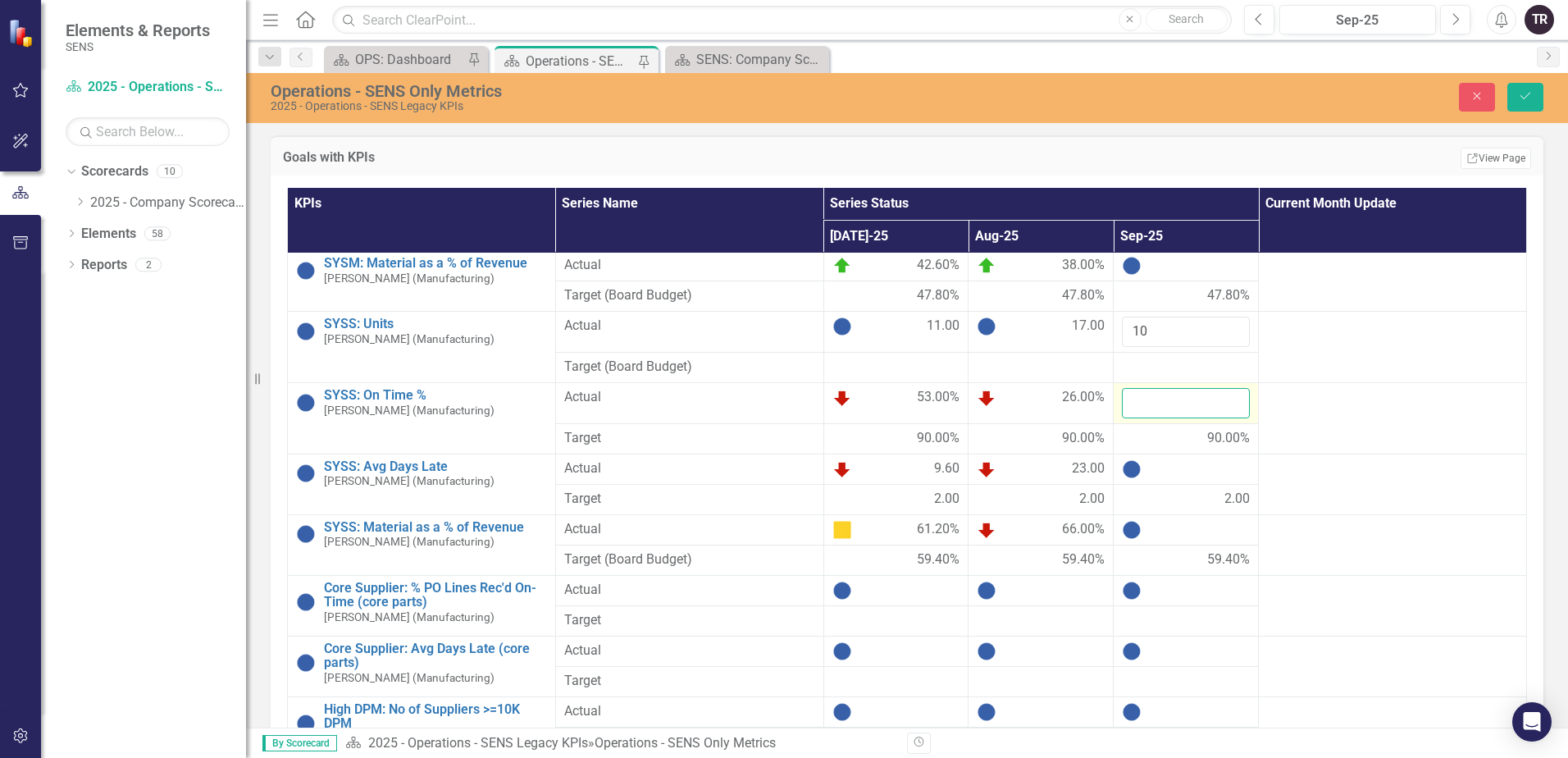
click at [1171, 404] on input "number" at bounding box center [1185, 403] width 128 height 31
type input "50"
click at [1184, 470] on div at bounding box center [1185, 469] width 128 height 20
click at [1184, 470] on div at bounding box center [1185, 469] width 128 height 20
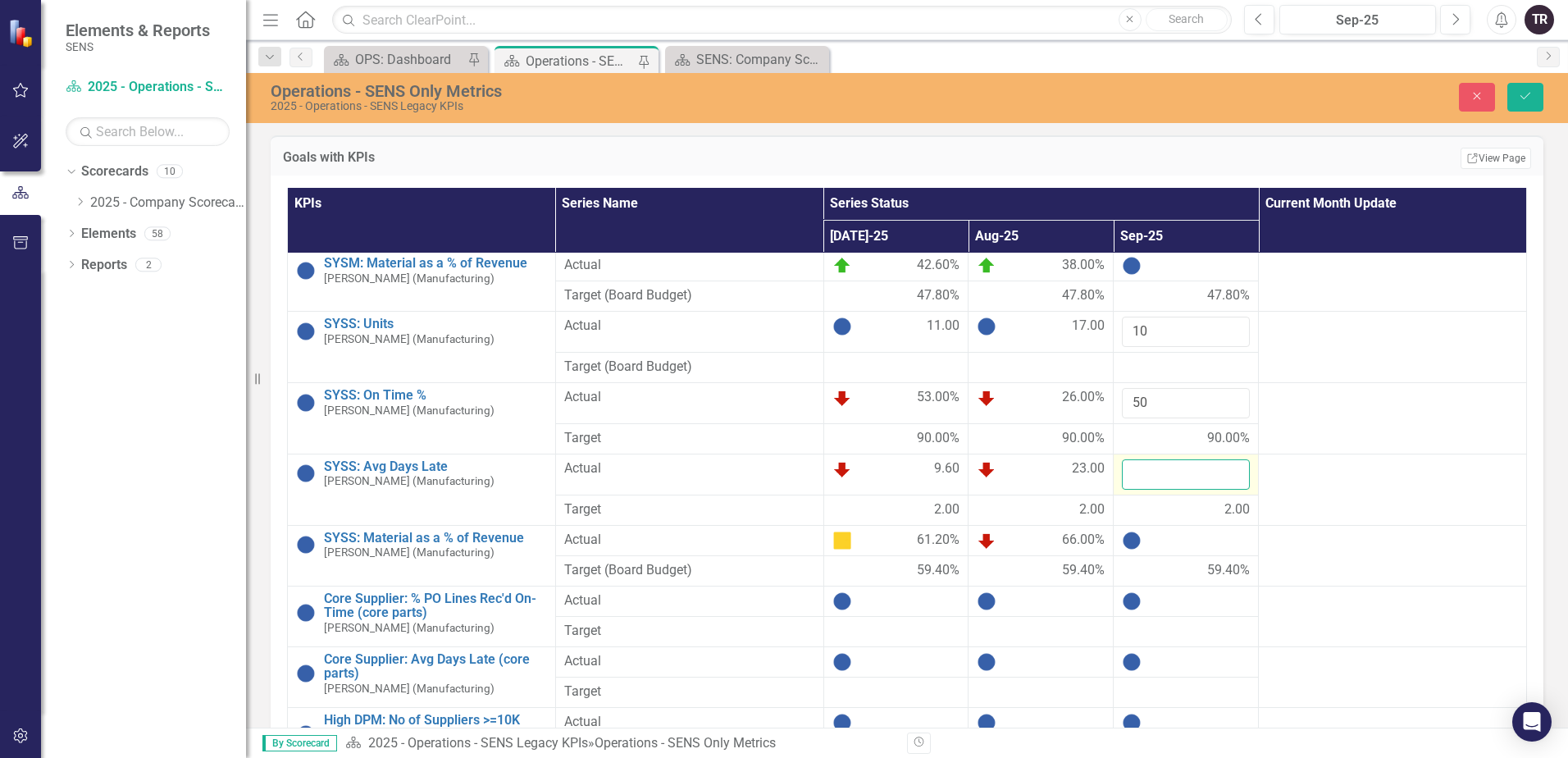
click at [1167, 478] on input "number" at bounding box center [1185, 474] width 128 height 31
type input "18.1"
click button "Save" at bounding box center [1525, 97] width 36 height 29
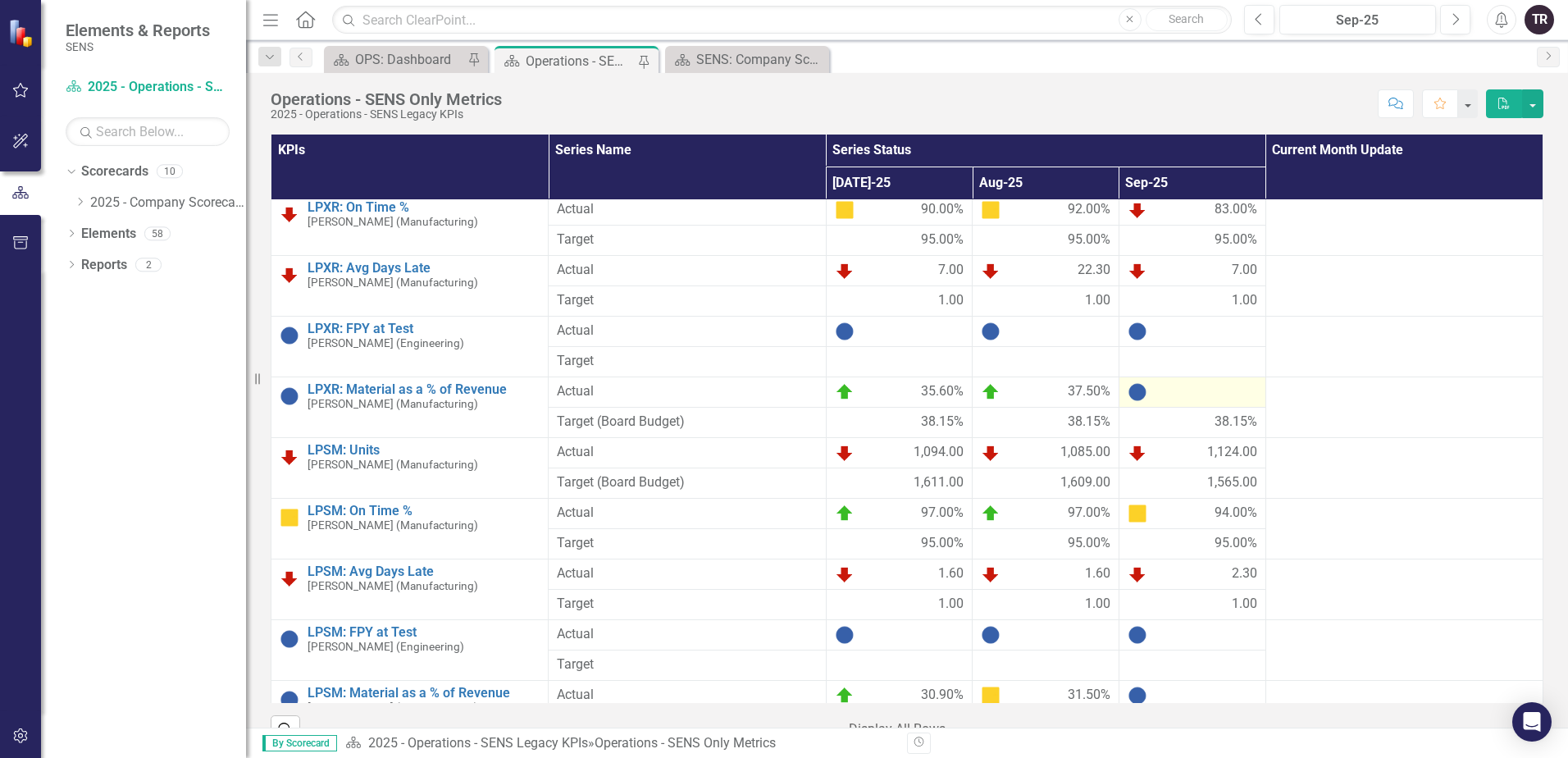
scroll to position [246, 0]
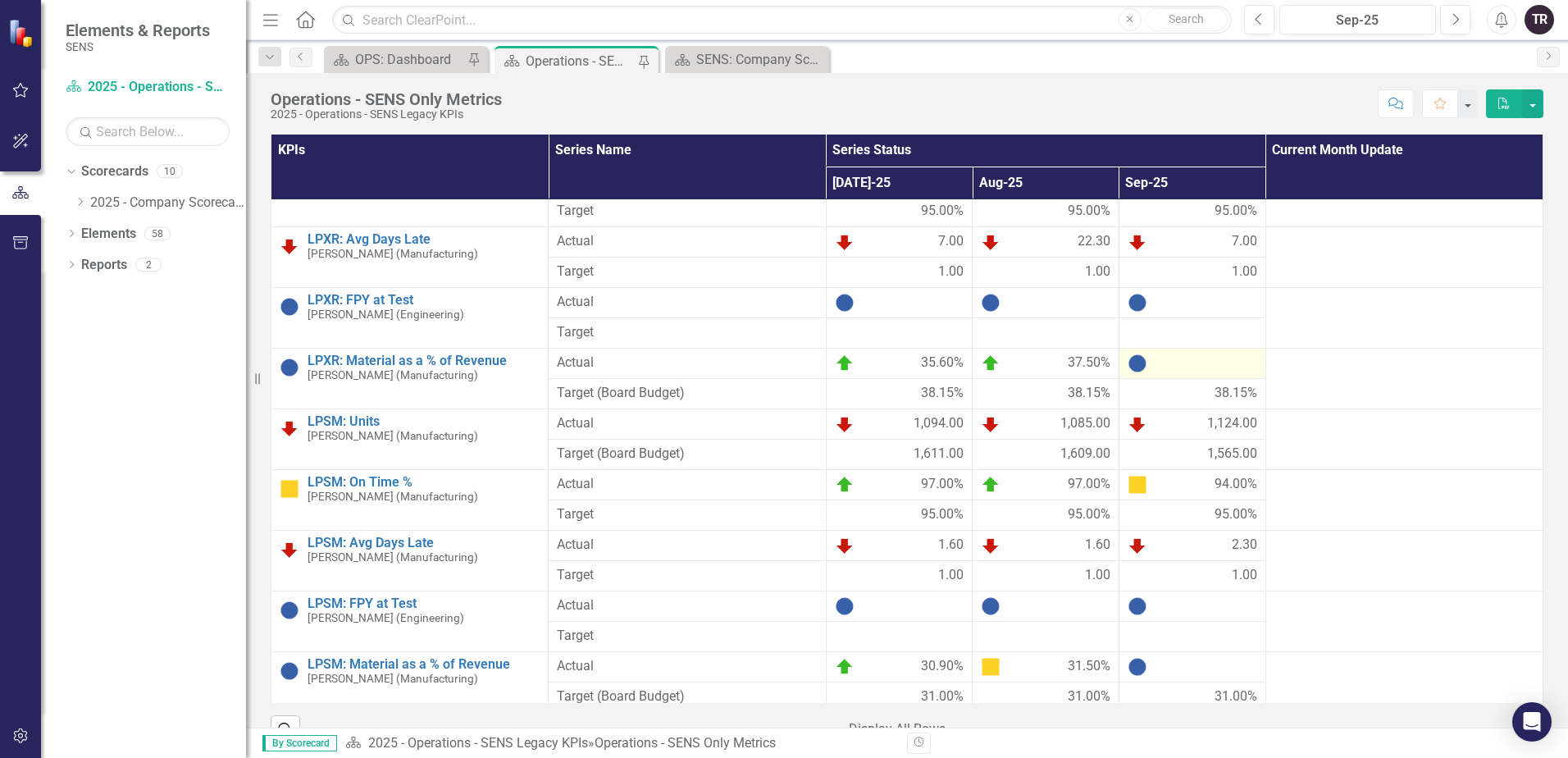
click at [1184, 366] on div at bounding box center [1192, 364] width 129 height 20
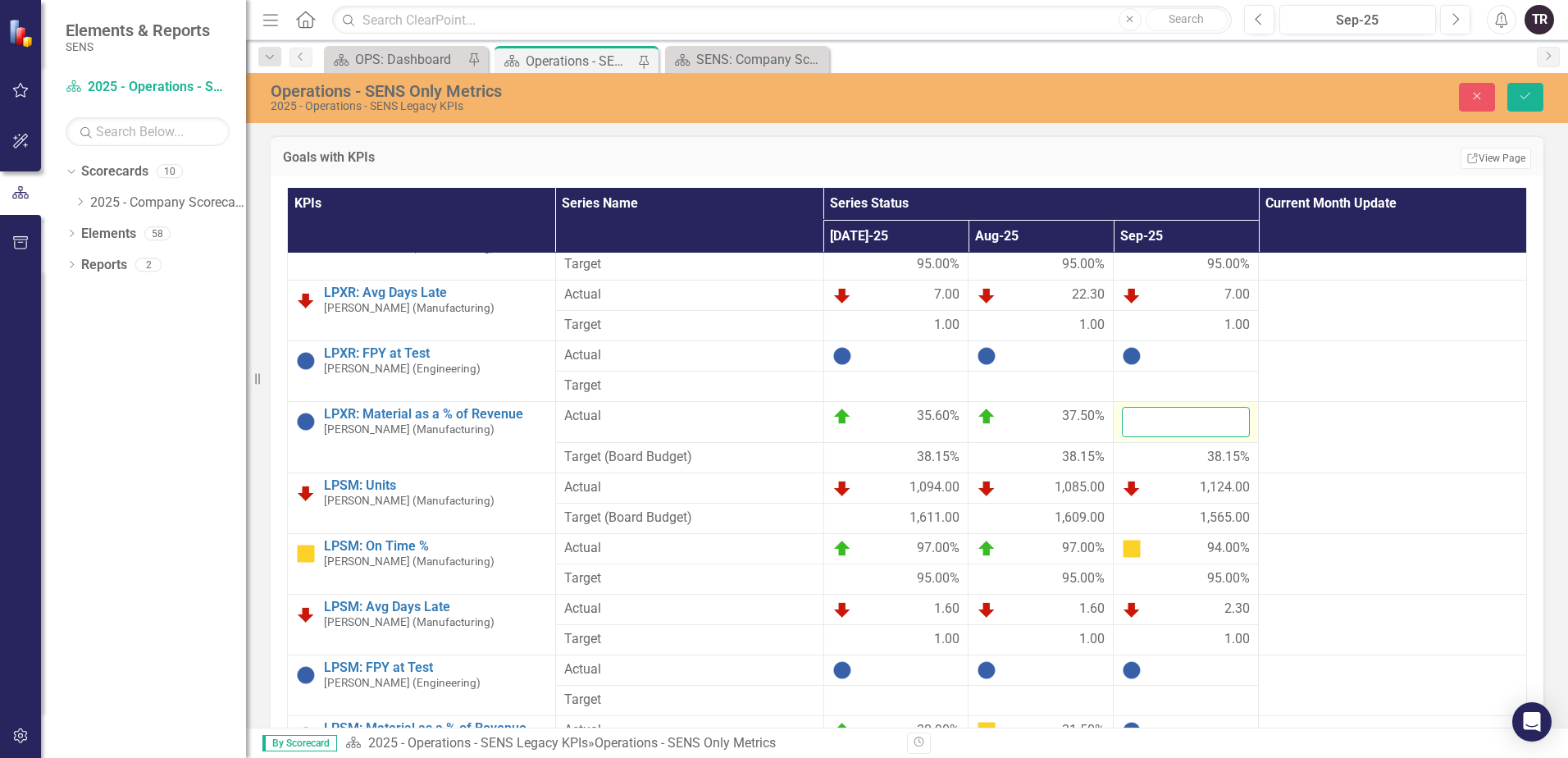
click at [1179, 431] on input "number" at bounding box center [1185, 421] width 128 height 31
type input "35.4"
click button "Save" at bounding box center [1525, 97] width 36 height 29
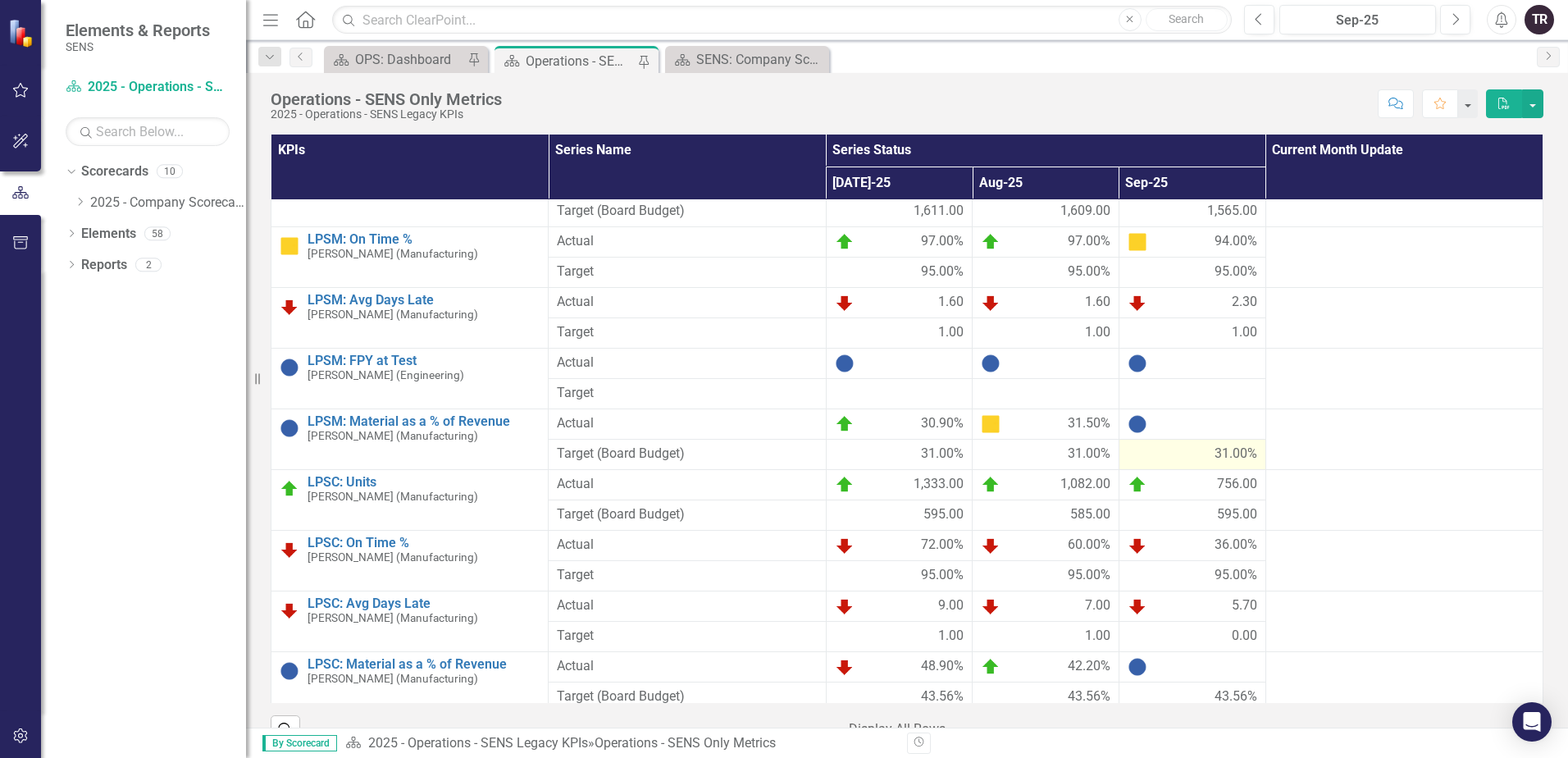
scroll to position [492, 0]
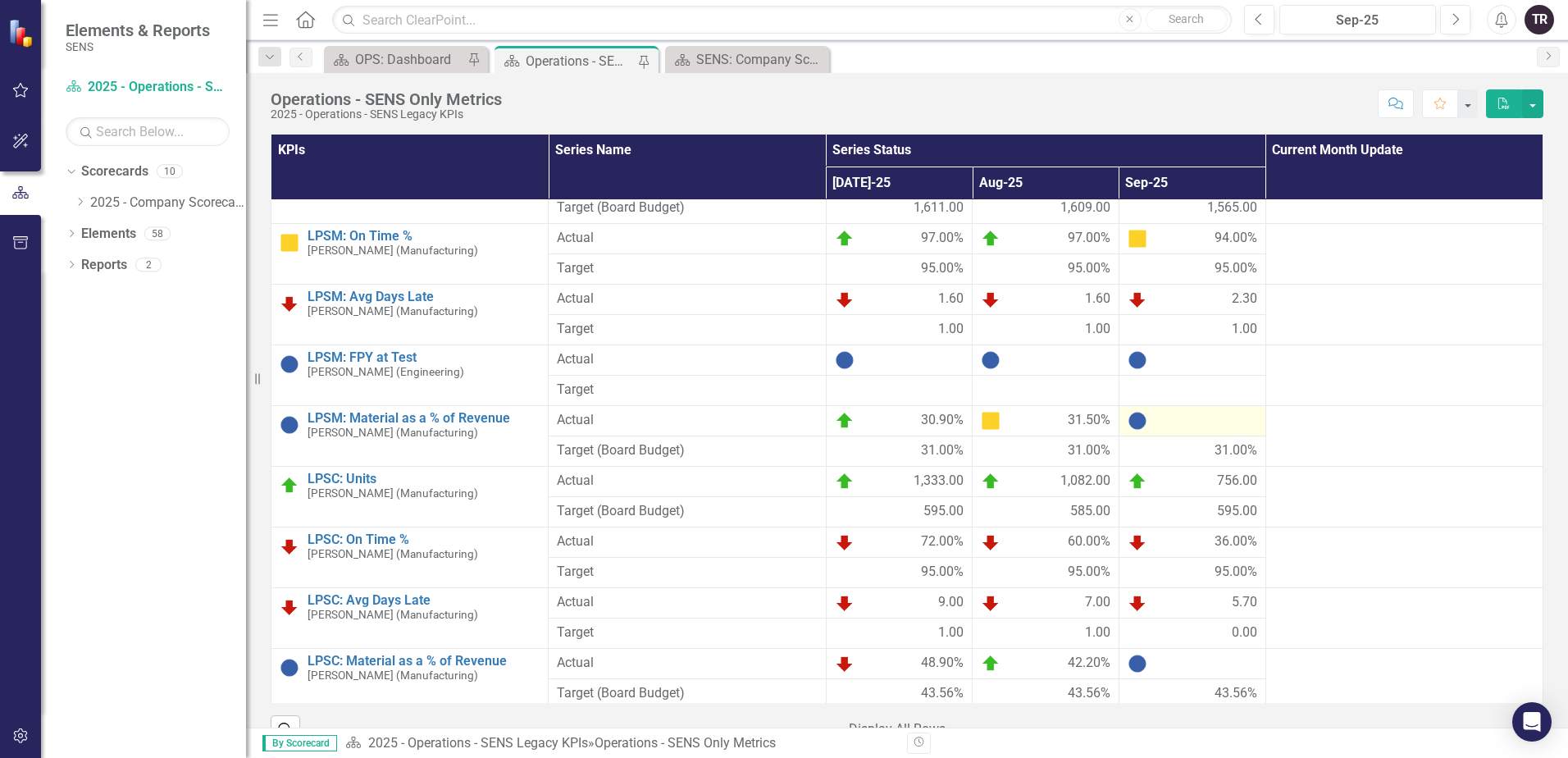
click at [1179, 421] on div at bounding box center [1192, 421] width 129 height 20
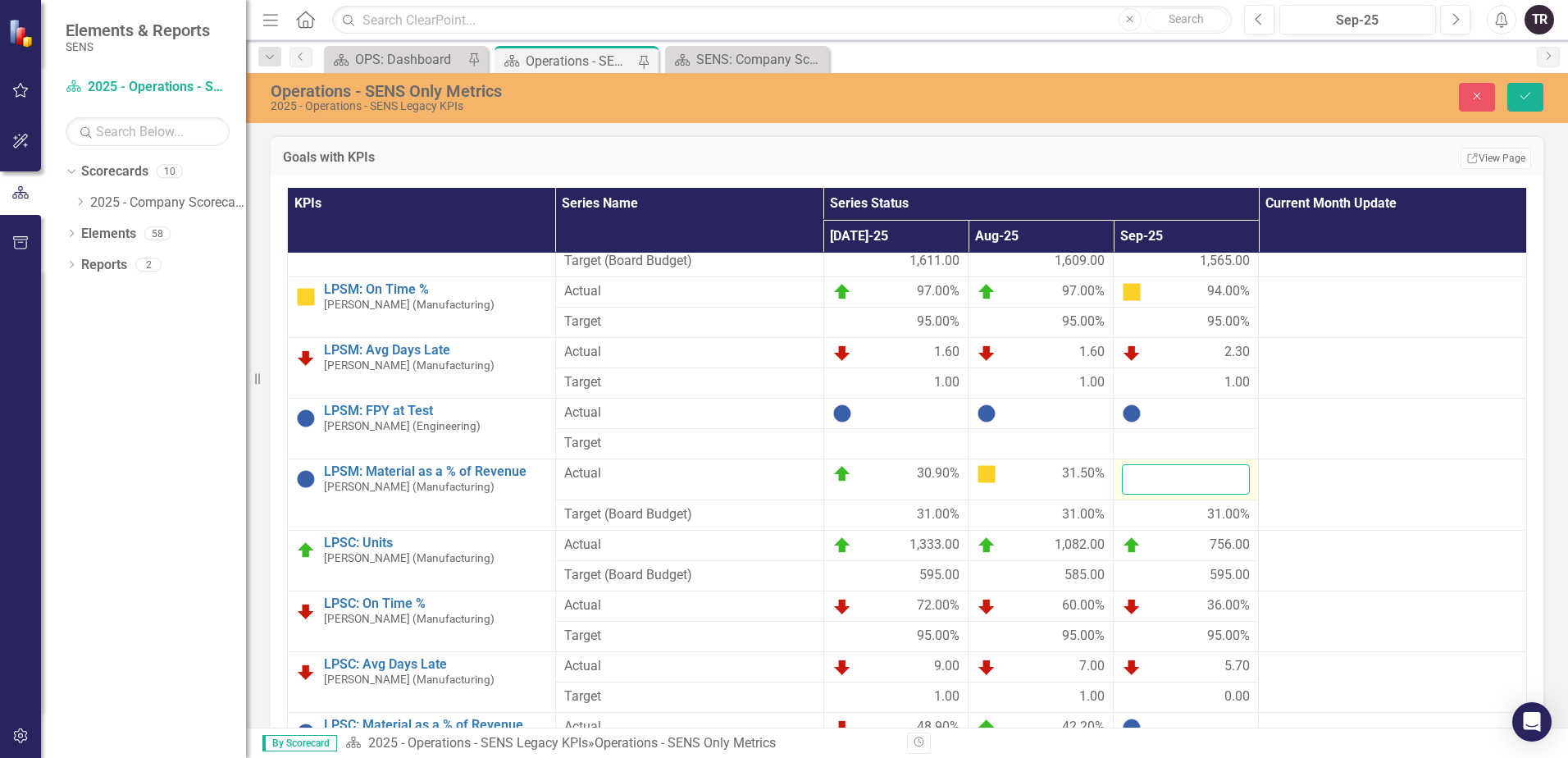
click at [1171, 478] on input "number" at bounding box center [1185, 479] width 128 height 31
type input "31.7"
click button "Save" at bounding box center [1525, 97] width 36 height 29
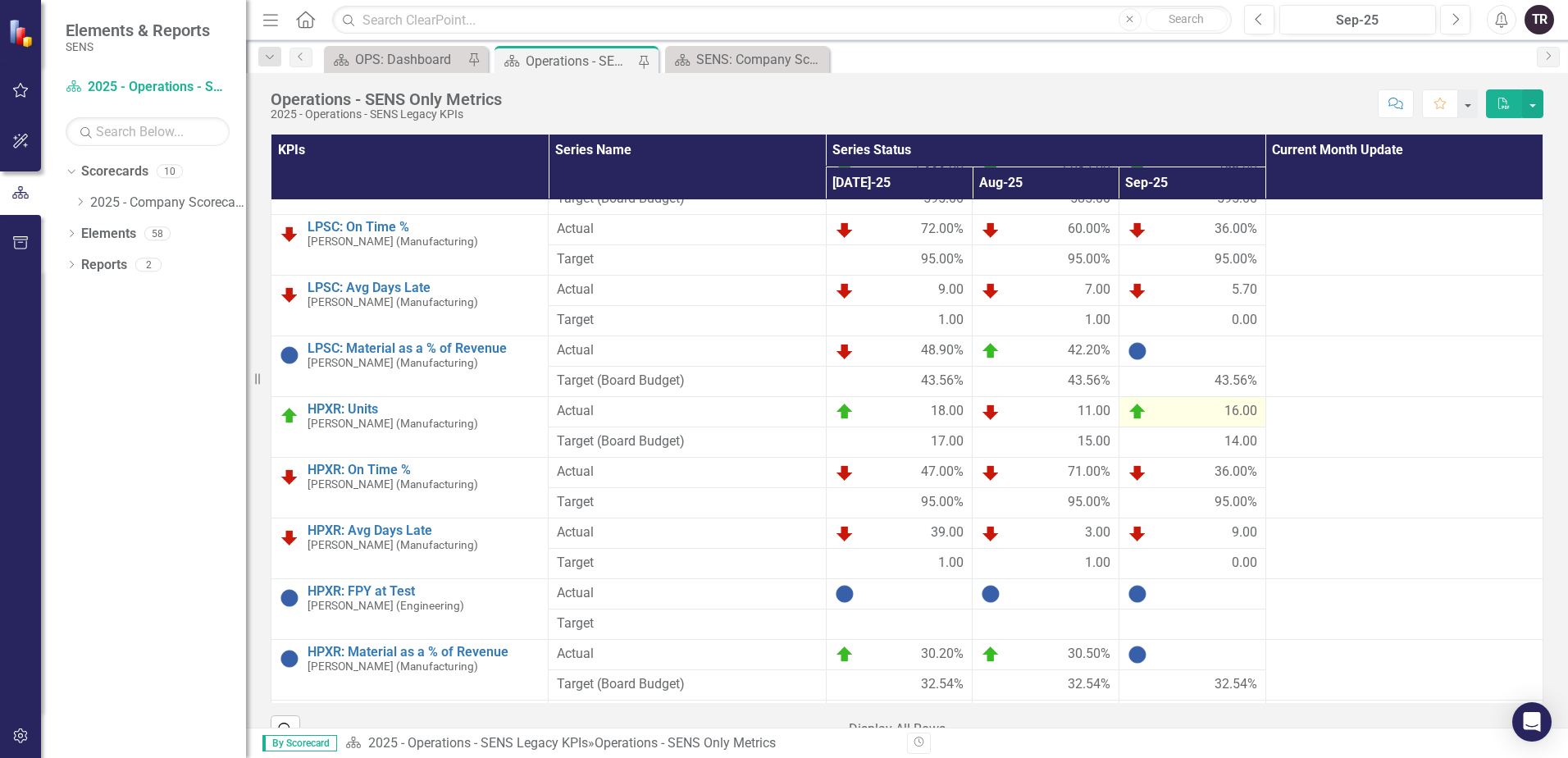
scroll to position [820, 0]
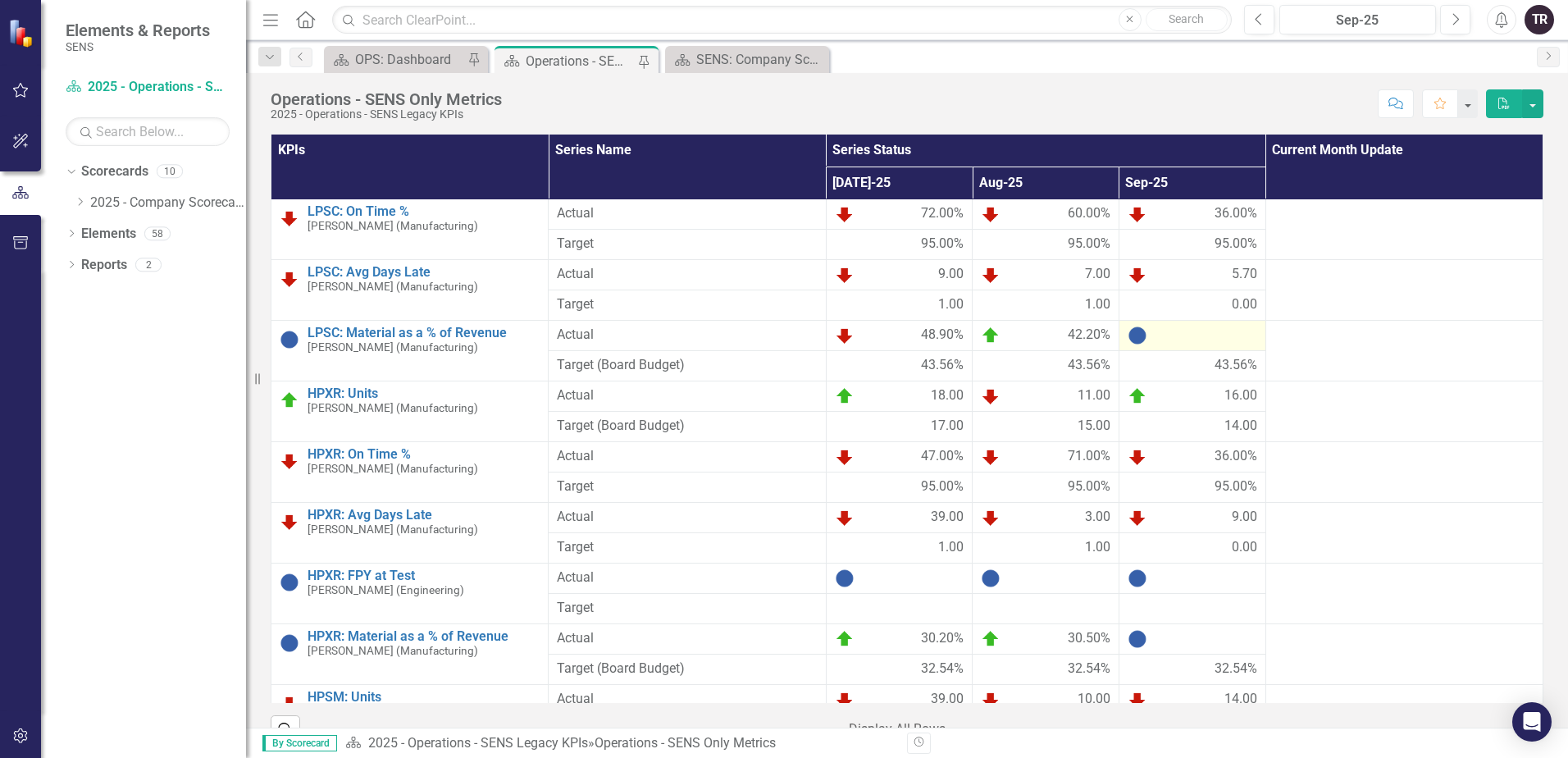
click at [1171, 336] on div at bounding box center [1192, 336] width 129 height 20
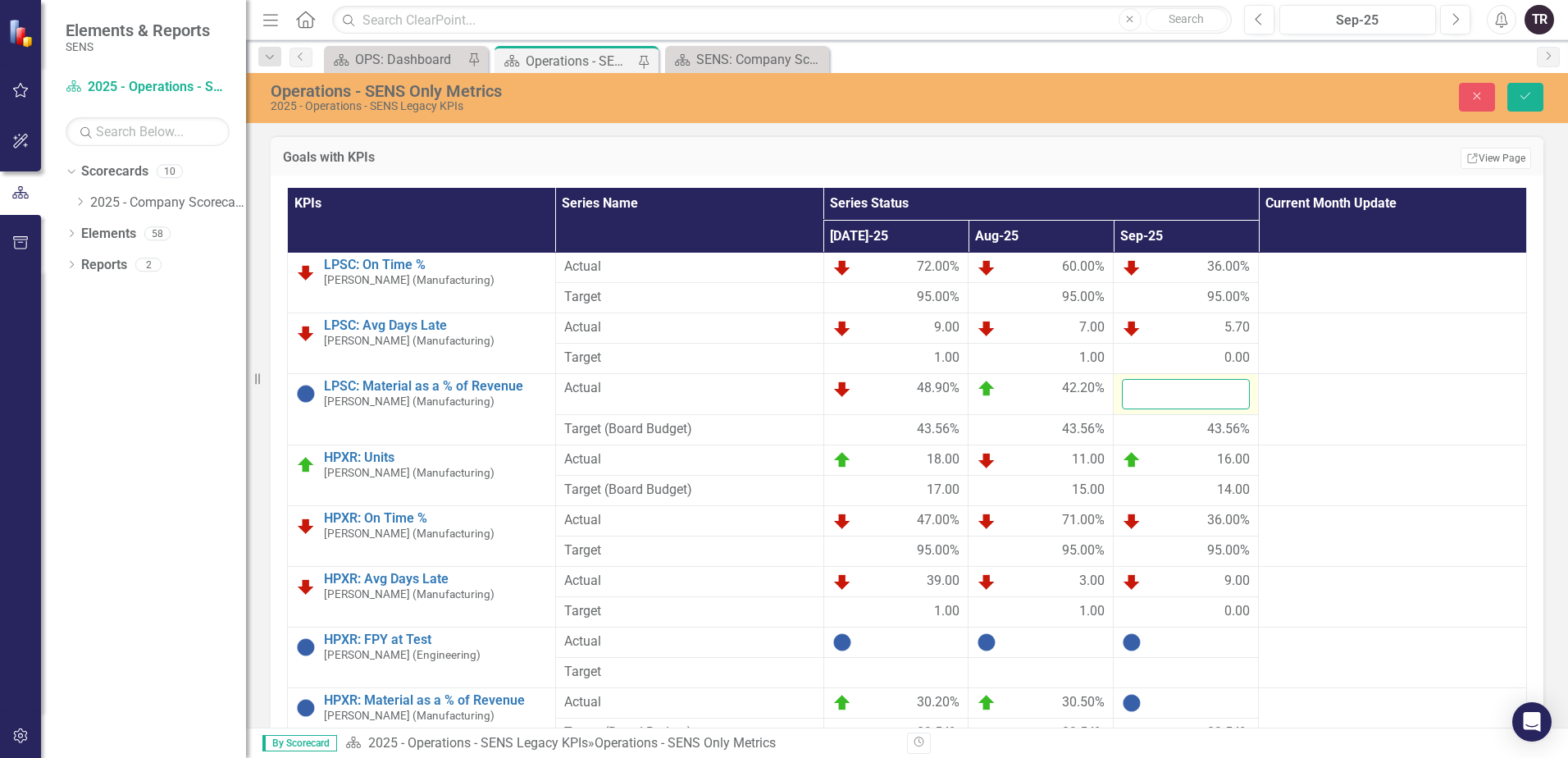
click at [1167, 396] on input "number" at bounding box center [1185, 393] width 128 height 31
type input "43"
click at [1507, 82] on button "Save" at bounding box center [1525, 97] width 36 height 29
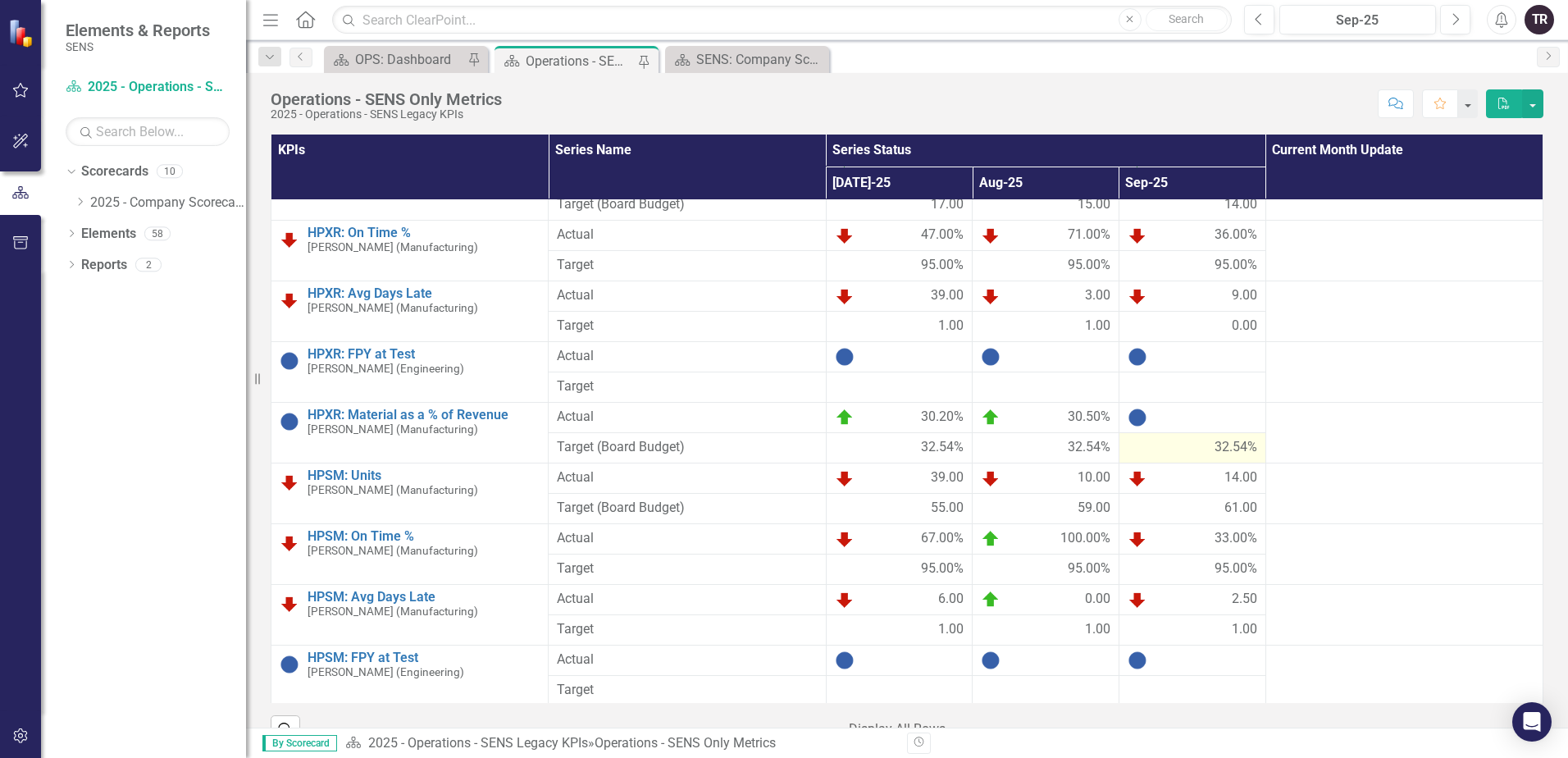
scroll to position [1066, 0]
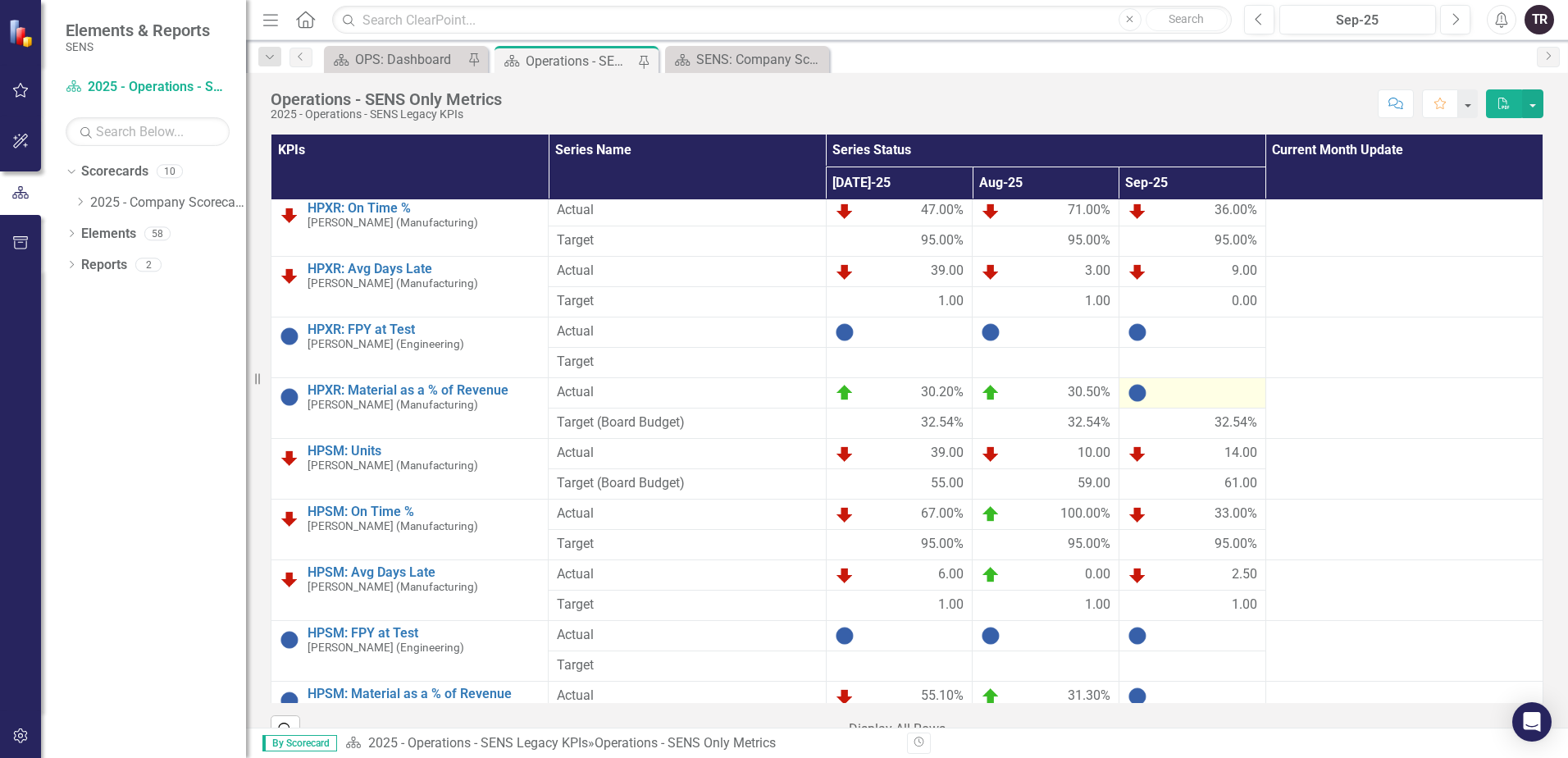
click at [1179, 398] on div at bounding box center [1192, 393] width 129 height 20
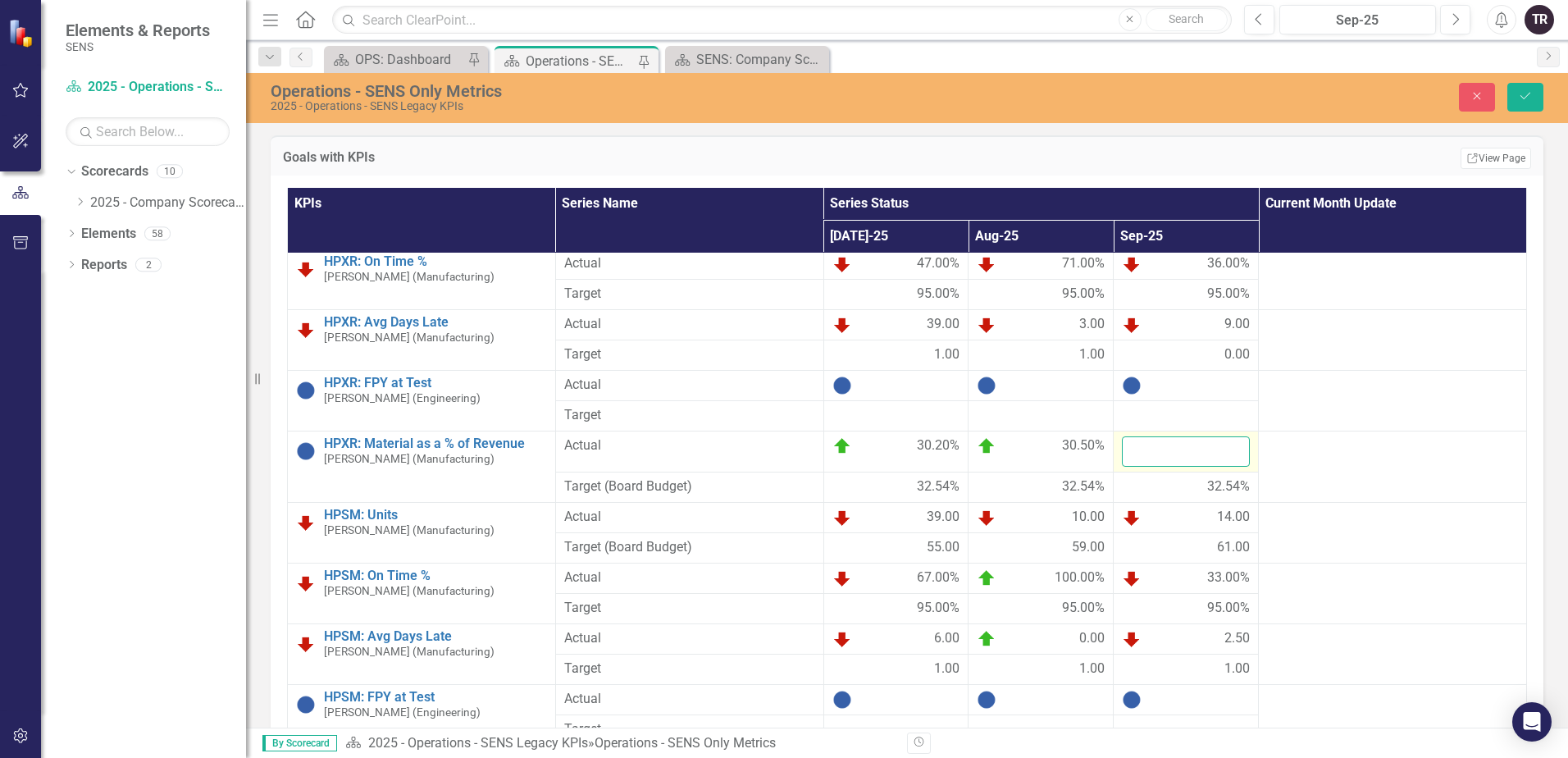
click at [1180, 454] on input "number" at bounding box center [1185, 451] width 128 height 31
type input "27.9"
click button "Save" at bounding box center [1525, 97] width 36 height 29
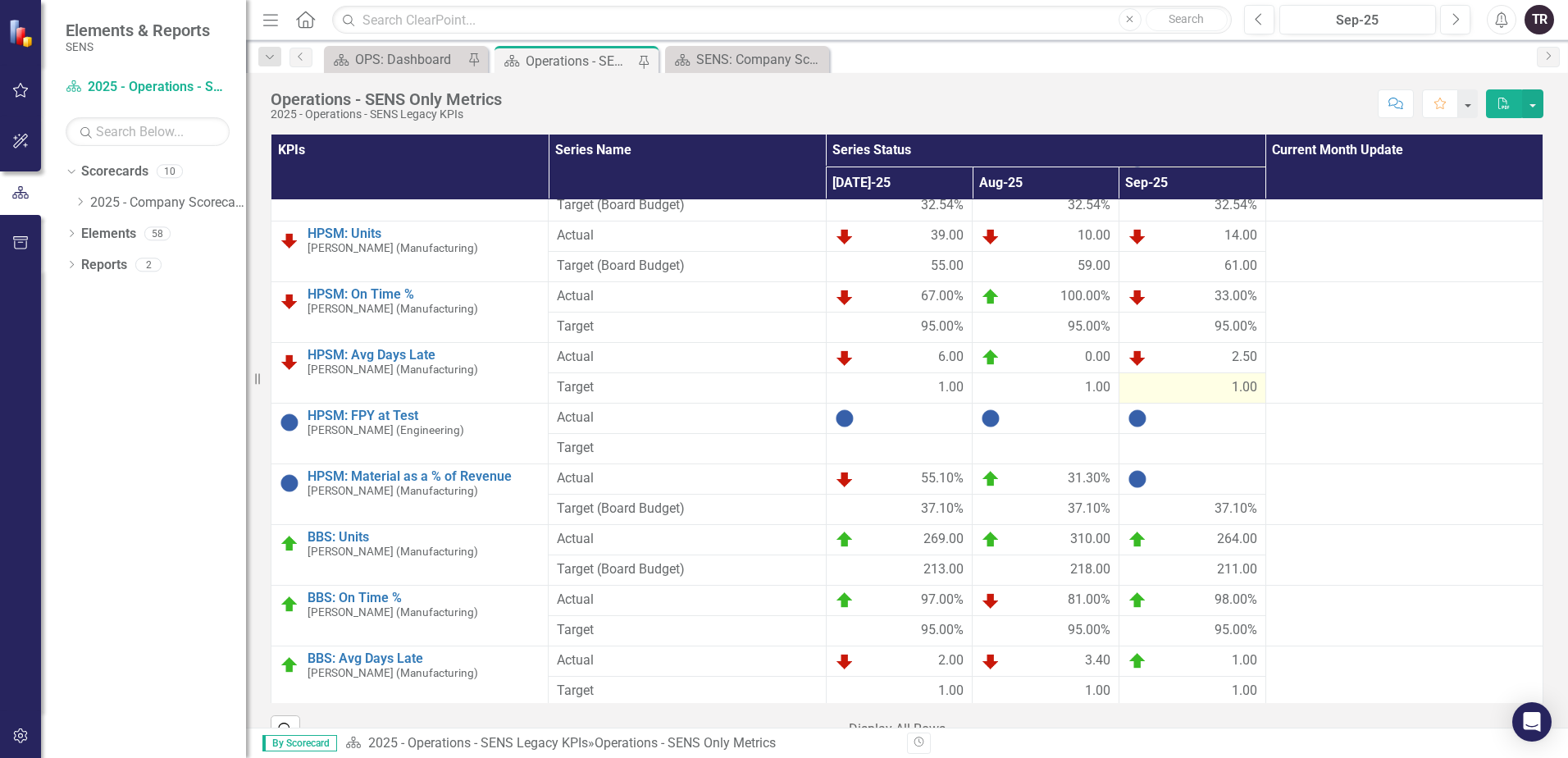
scroll to position [1312, 0]
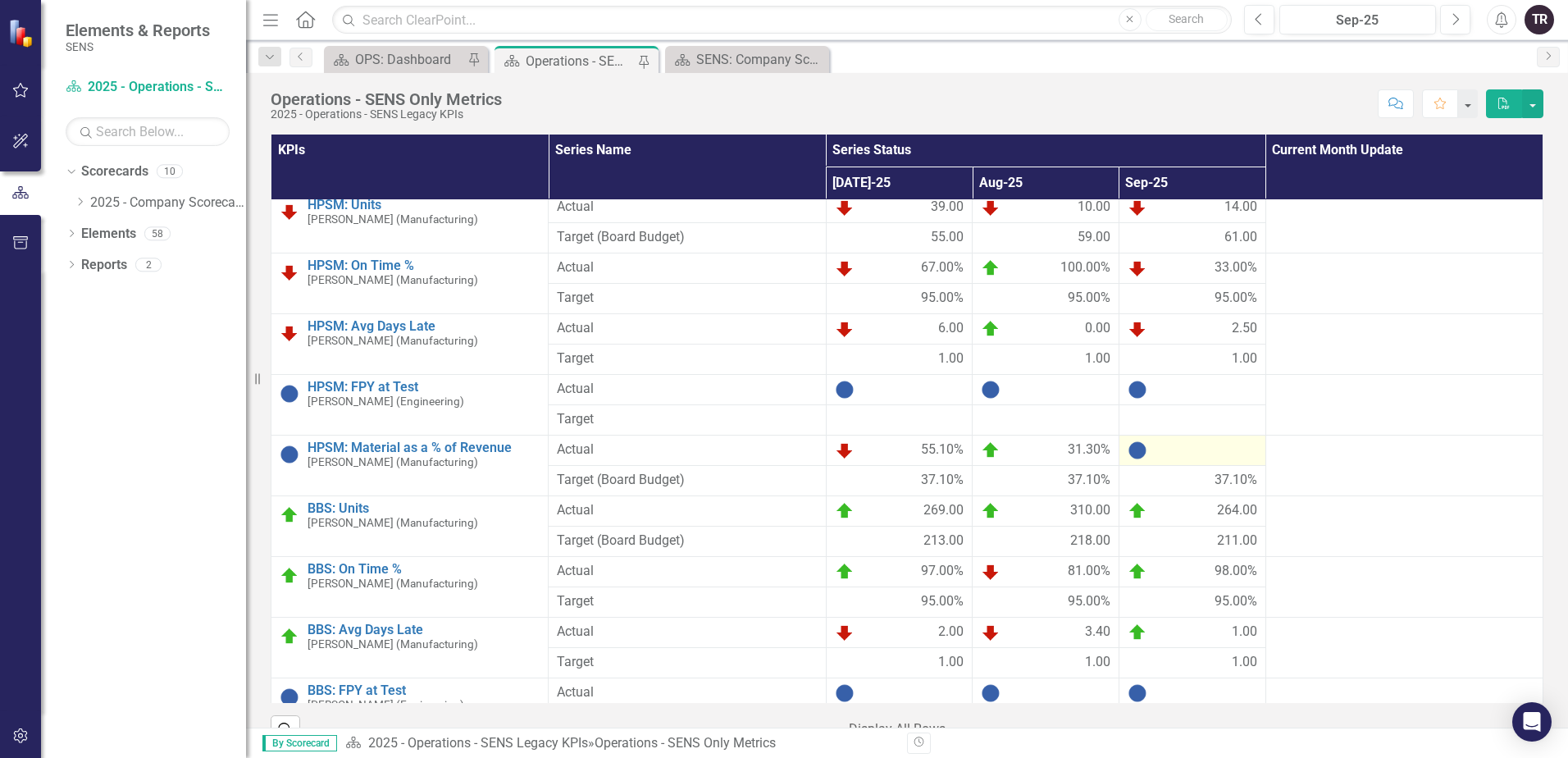
click at [1203, 454] on div at bounding box center [1192, 450] width 129 height 20
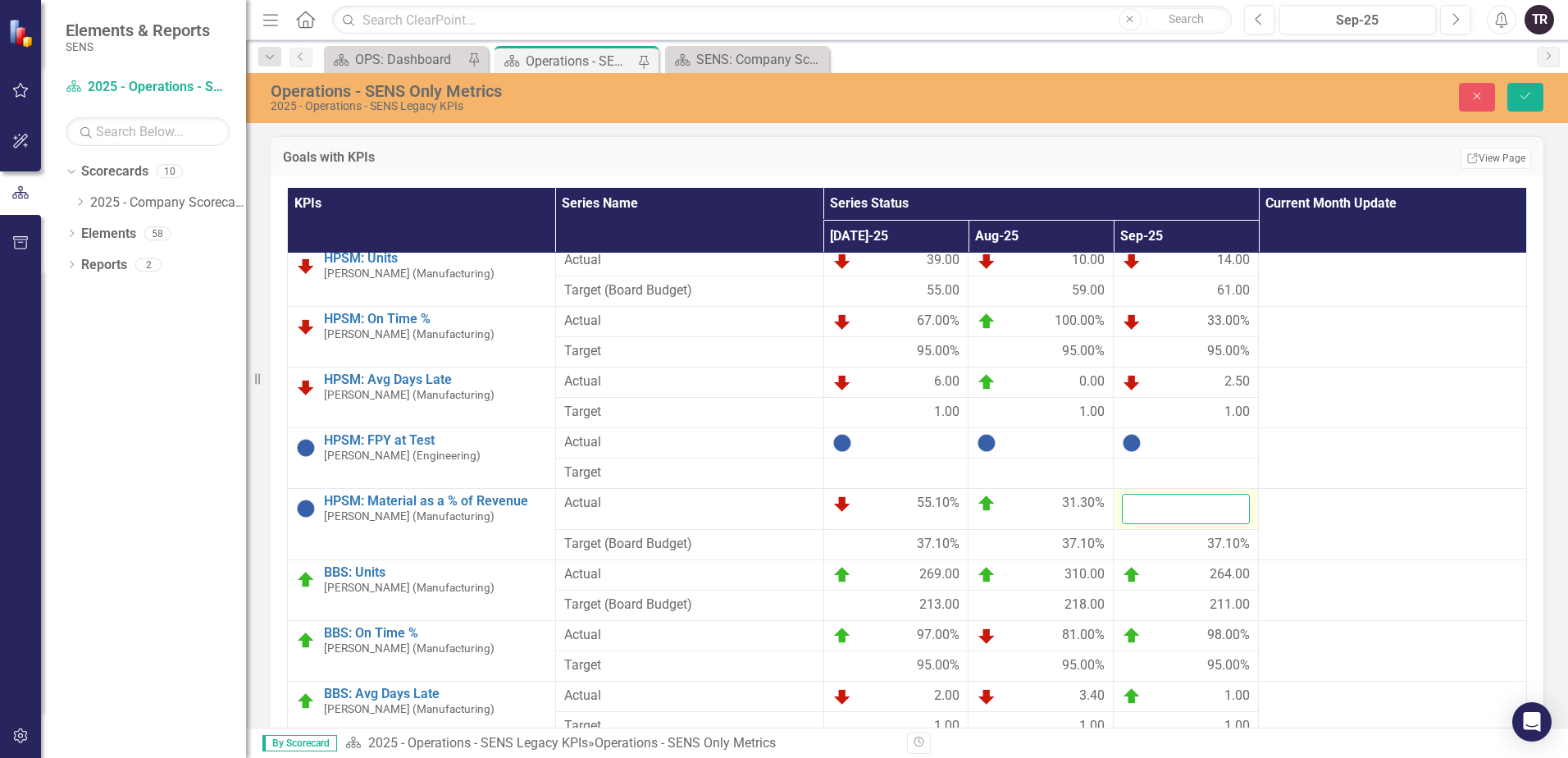
click at [1180, 515] on input "number" at bounding box center [1185, 509] width 128 height 31
type input "2"
type input "34.4"
click button "Save" at bounding box center [1525, 97] width 36 height 29
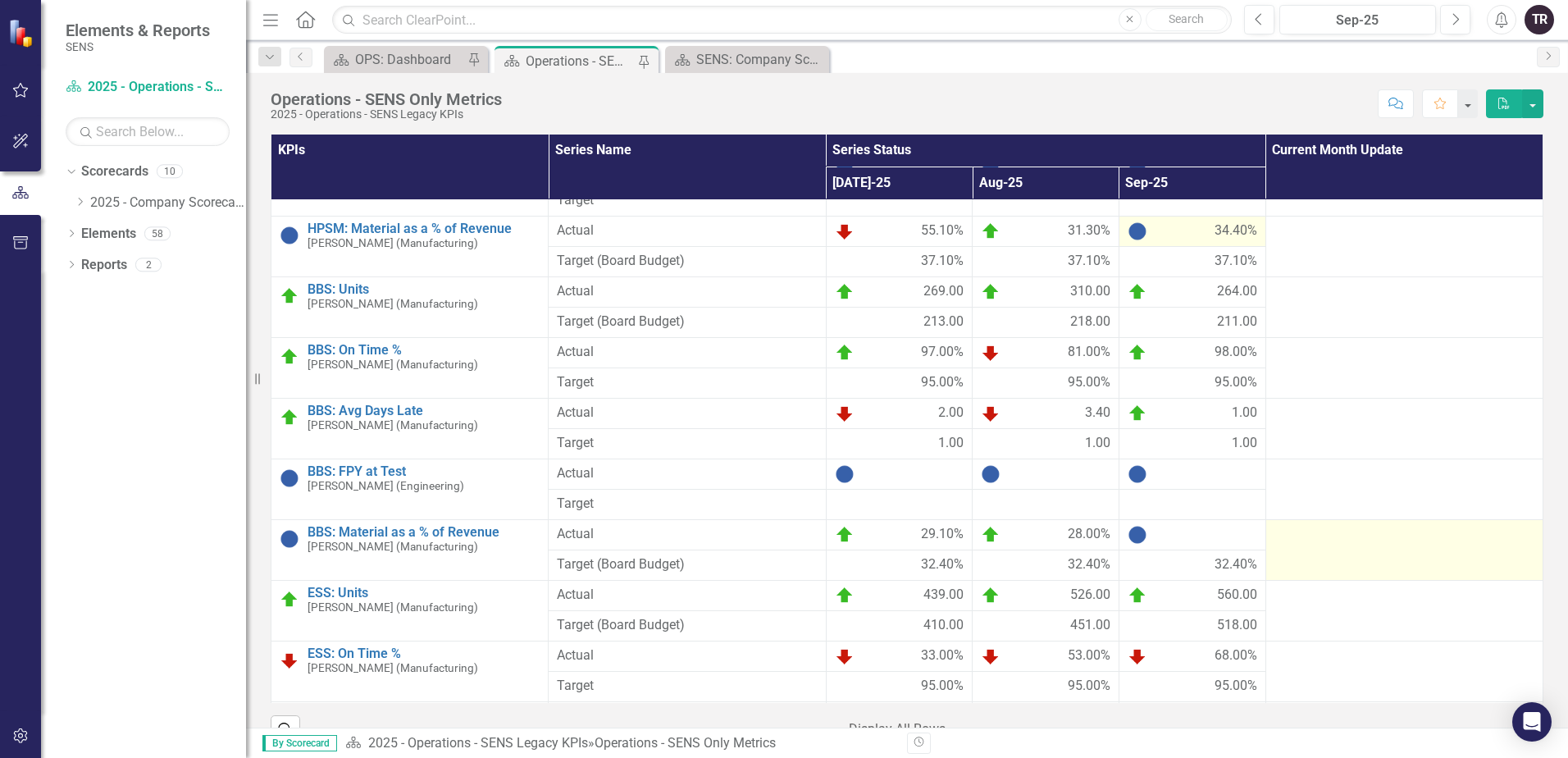
scroll to position [1558, 0]
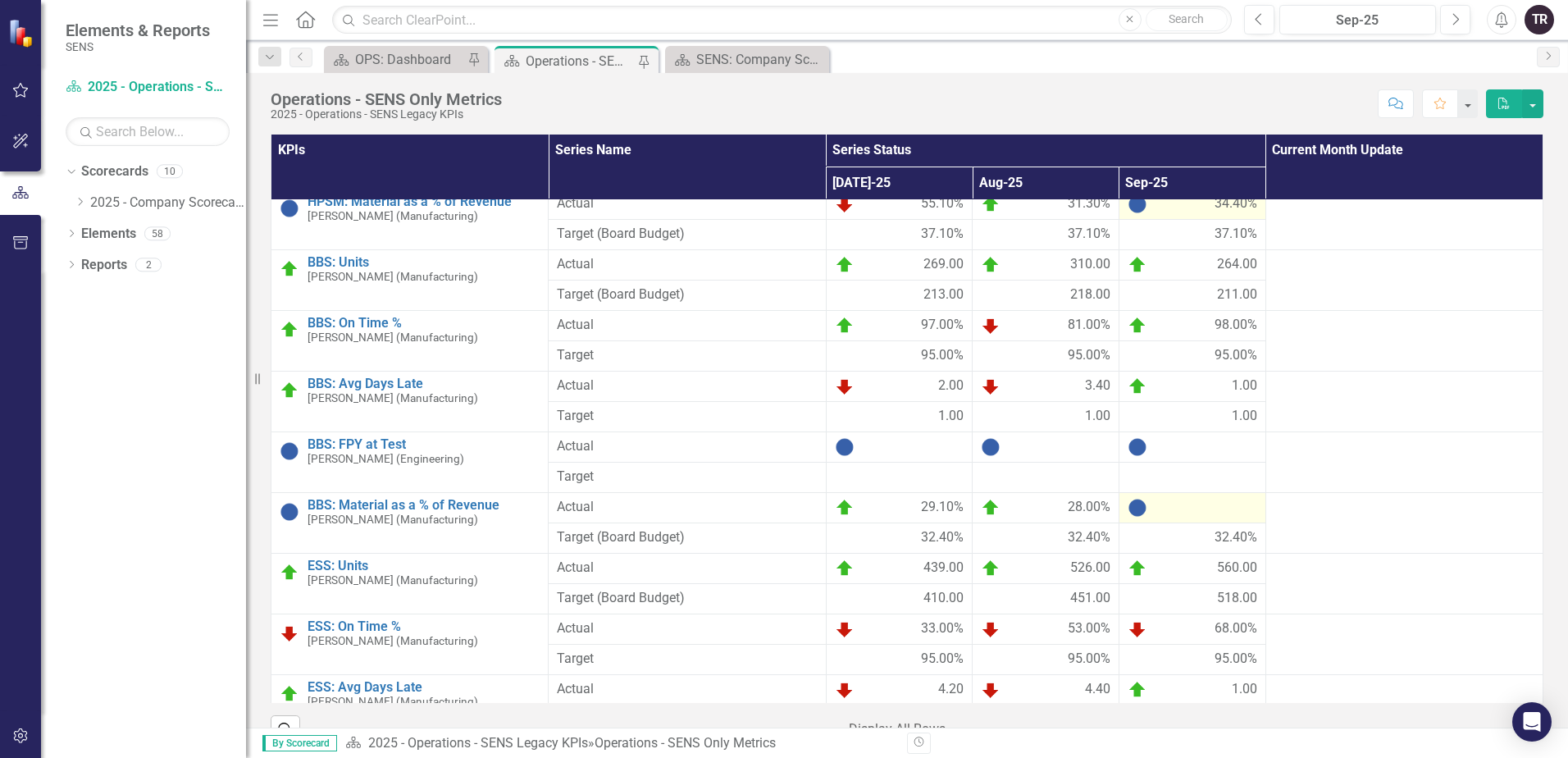
click at [1178, 509] on div at bounding box center [1192, 507] width 129 height 20
click at [1178, 510] on div at bounding box center [1192, 507] width 129 height 20
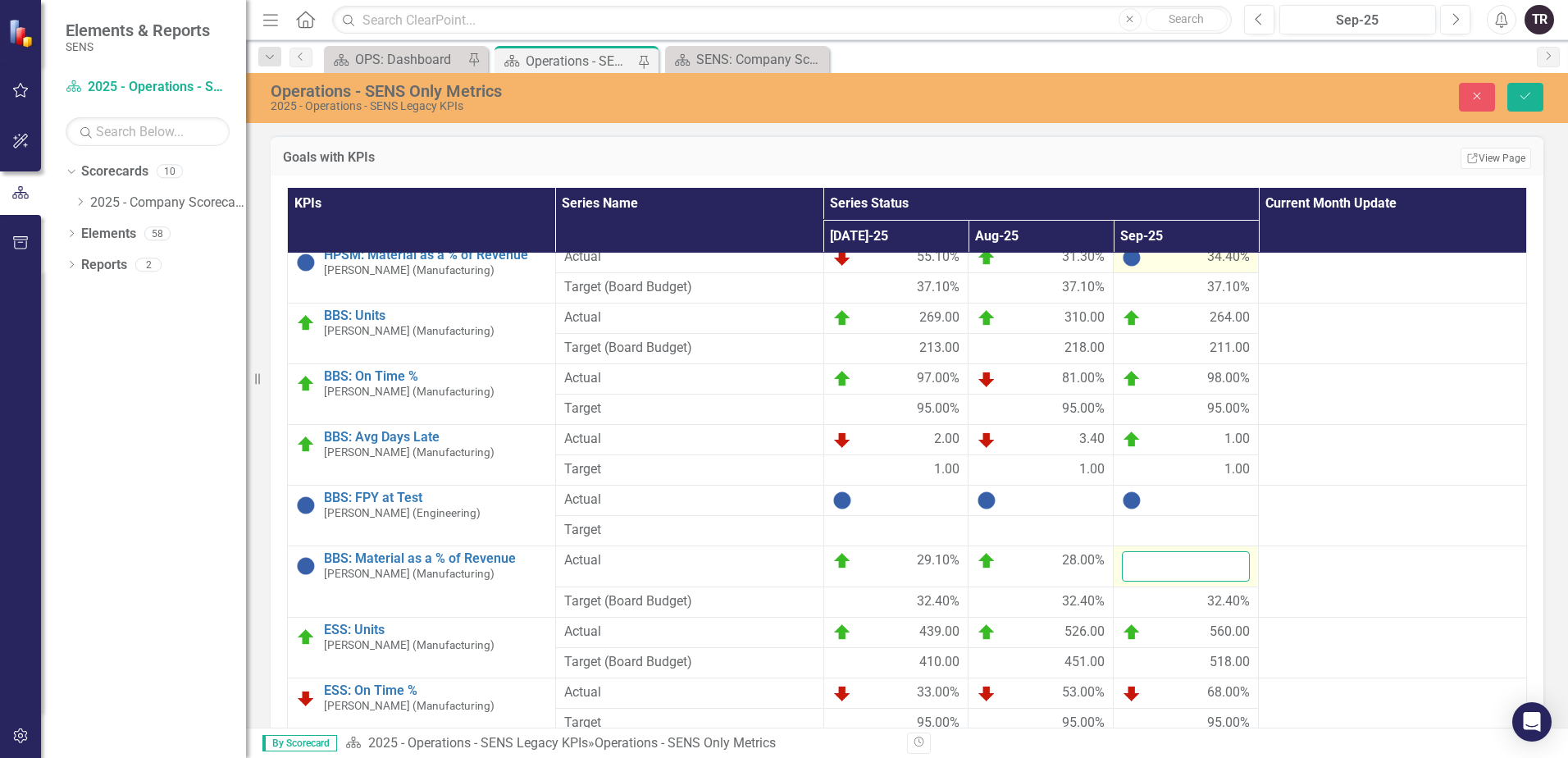
click at [1172, 563] on input "number" at bounding box center [1185, 566] width 128 height 31
type input "26.5"
click button "Save" at bounding box center [1525, 97] width 36 height 29
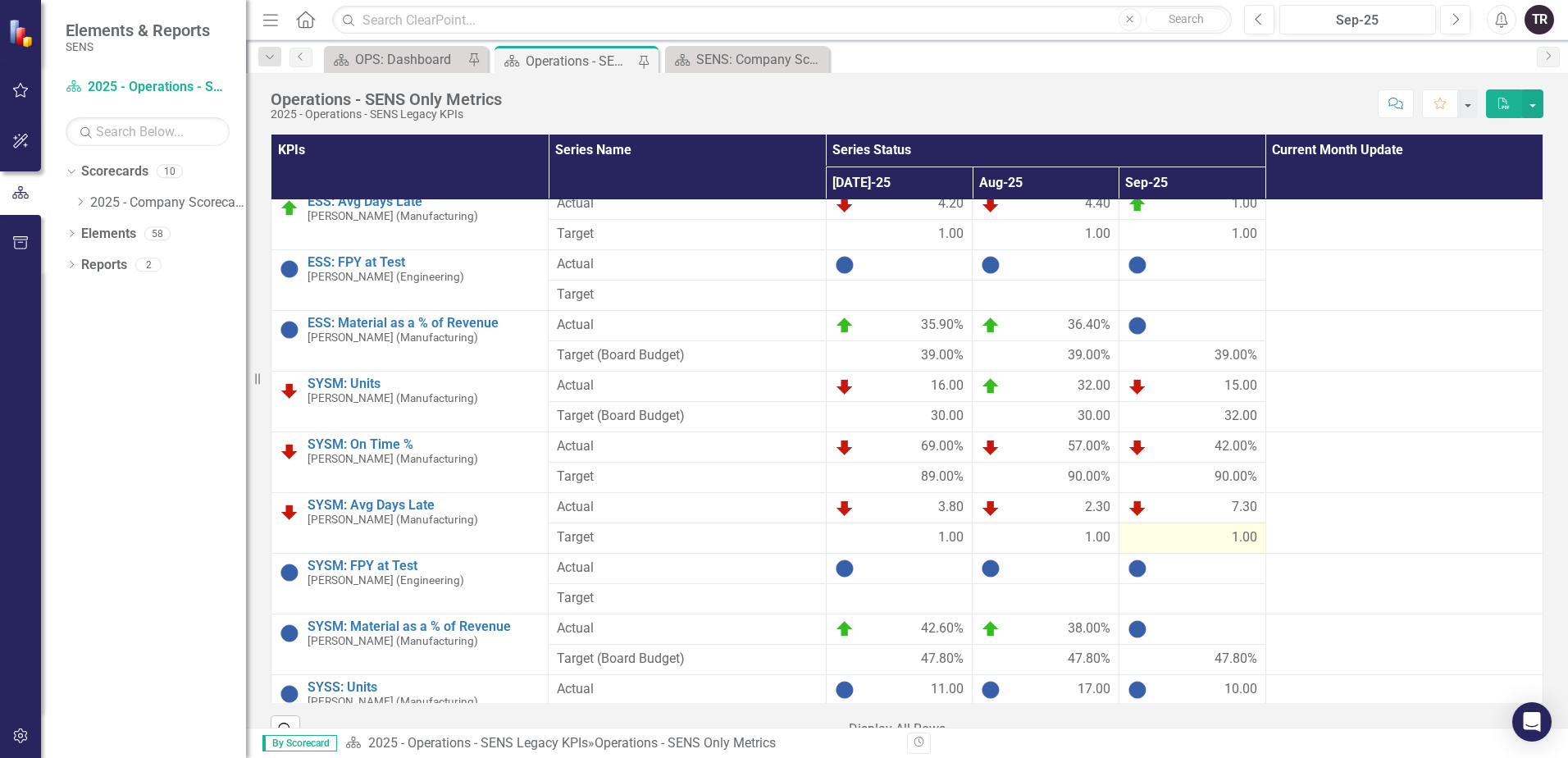
scroll to position [2050, 0]
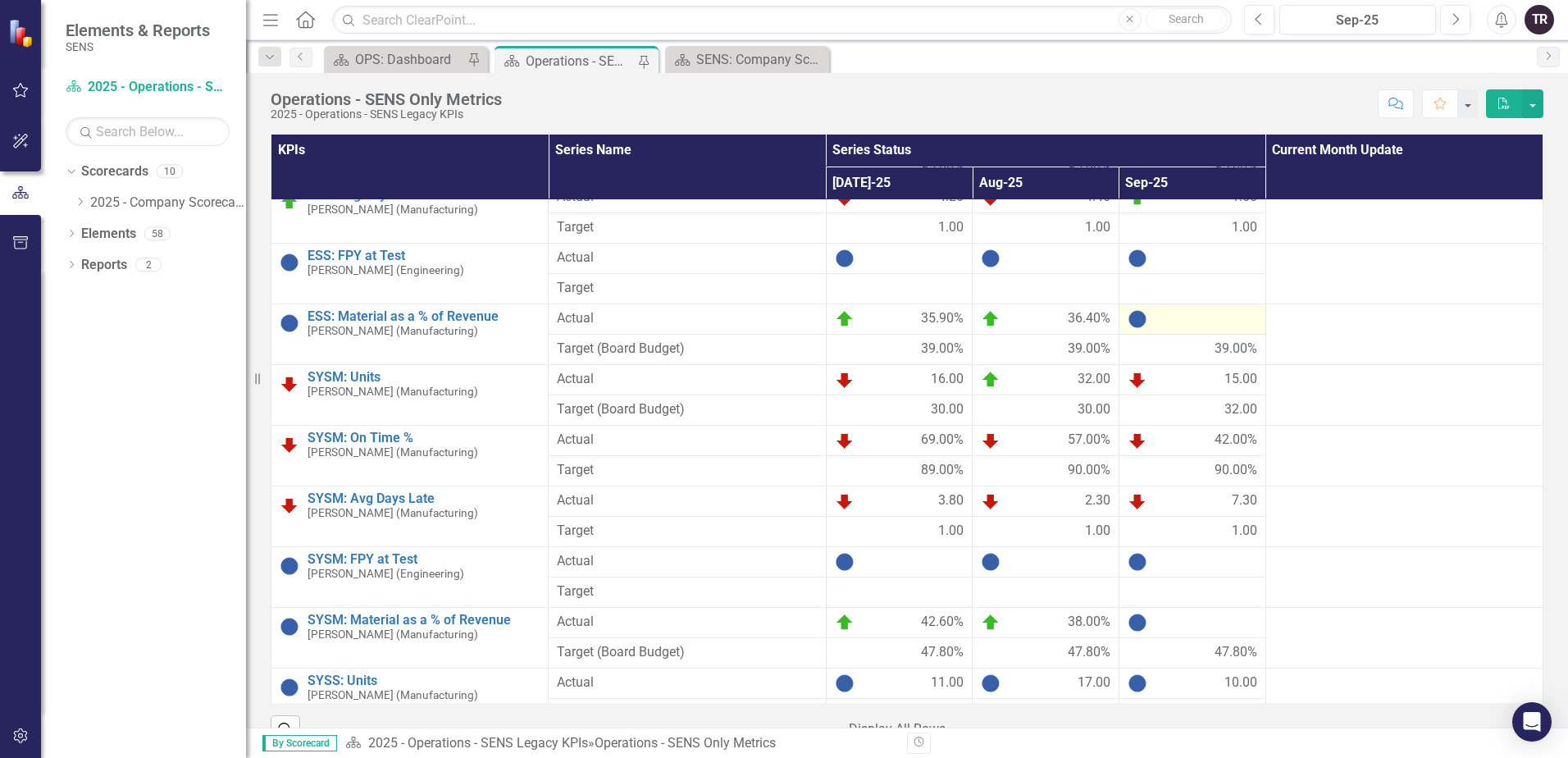
click at [1182, 316] on div at bounding box center [1192, 319] width 129 height 20
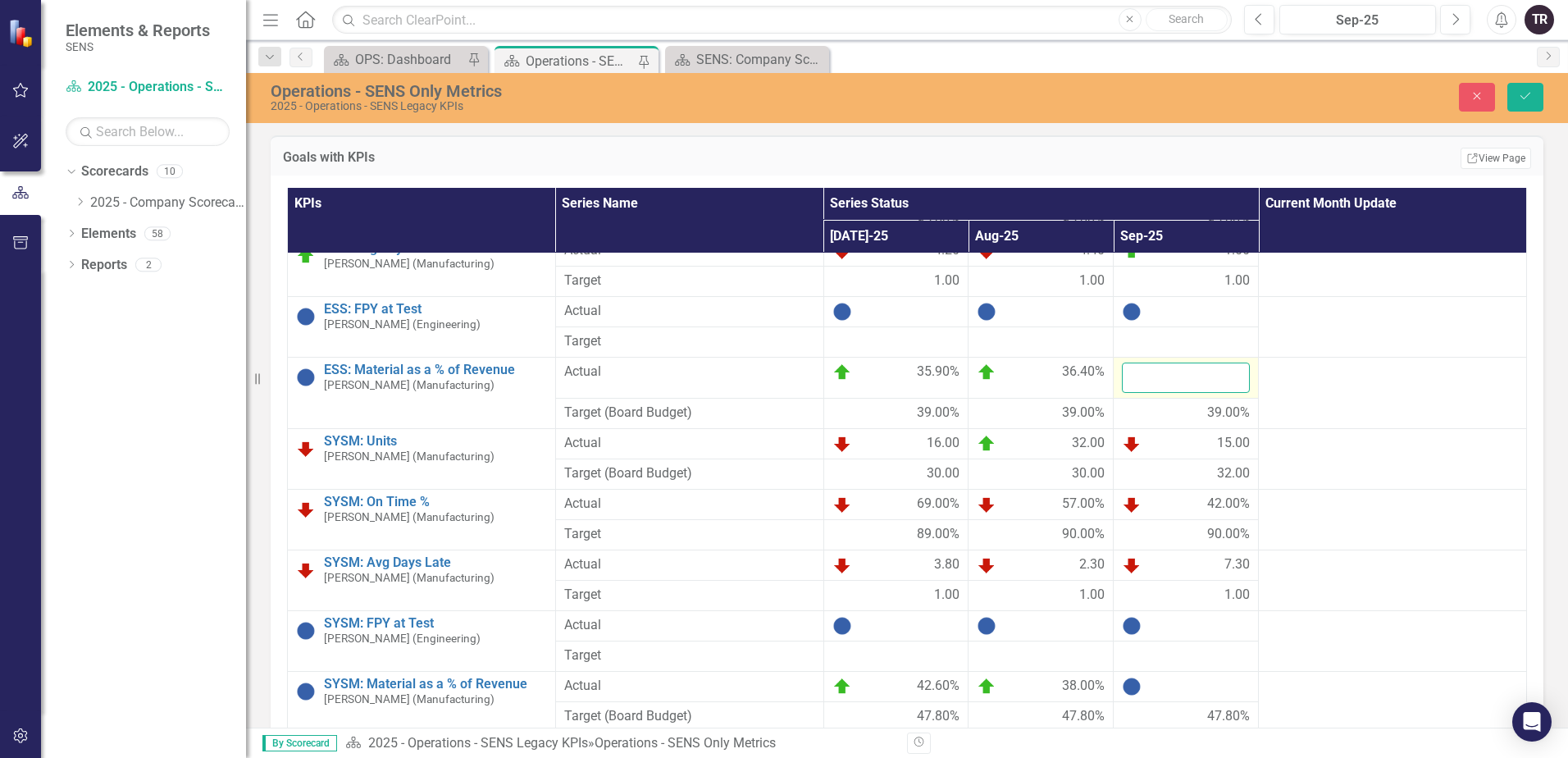
click at [1175, 374] on input "number" at bounding box center [1185, 377] width 128 height 31
type input "36.5"
click button "Save" at bounding box center [1525, 97] width 36 height 29
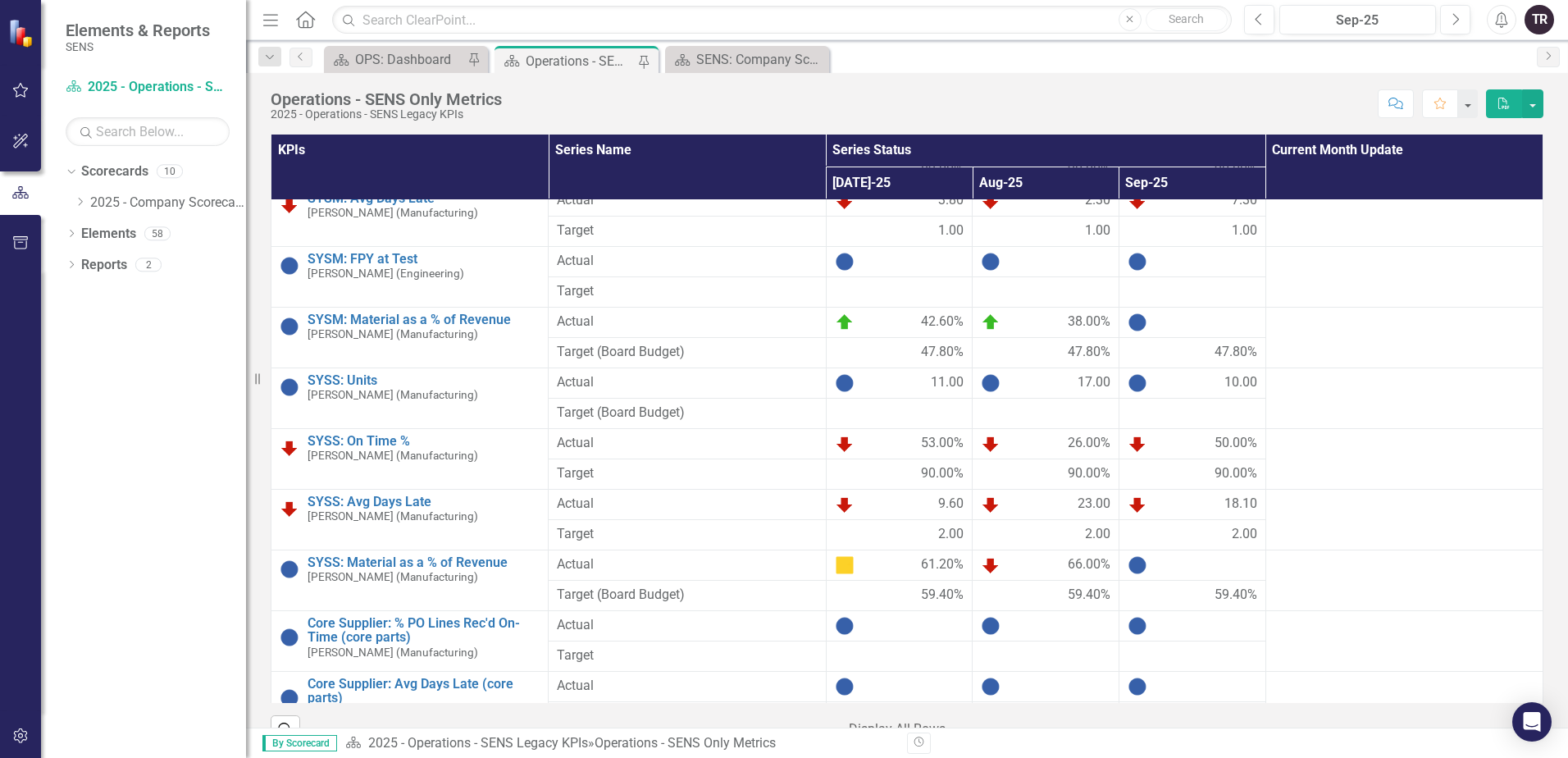
scroll to position [2378, 0]
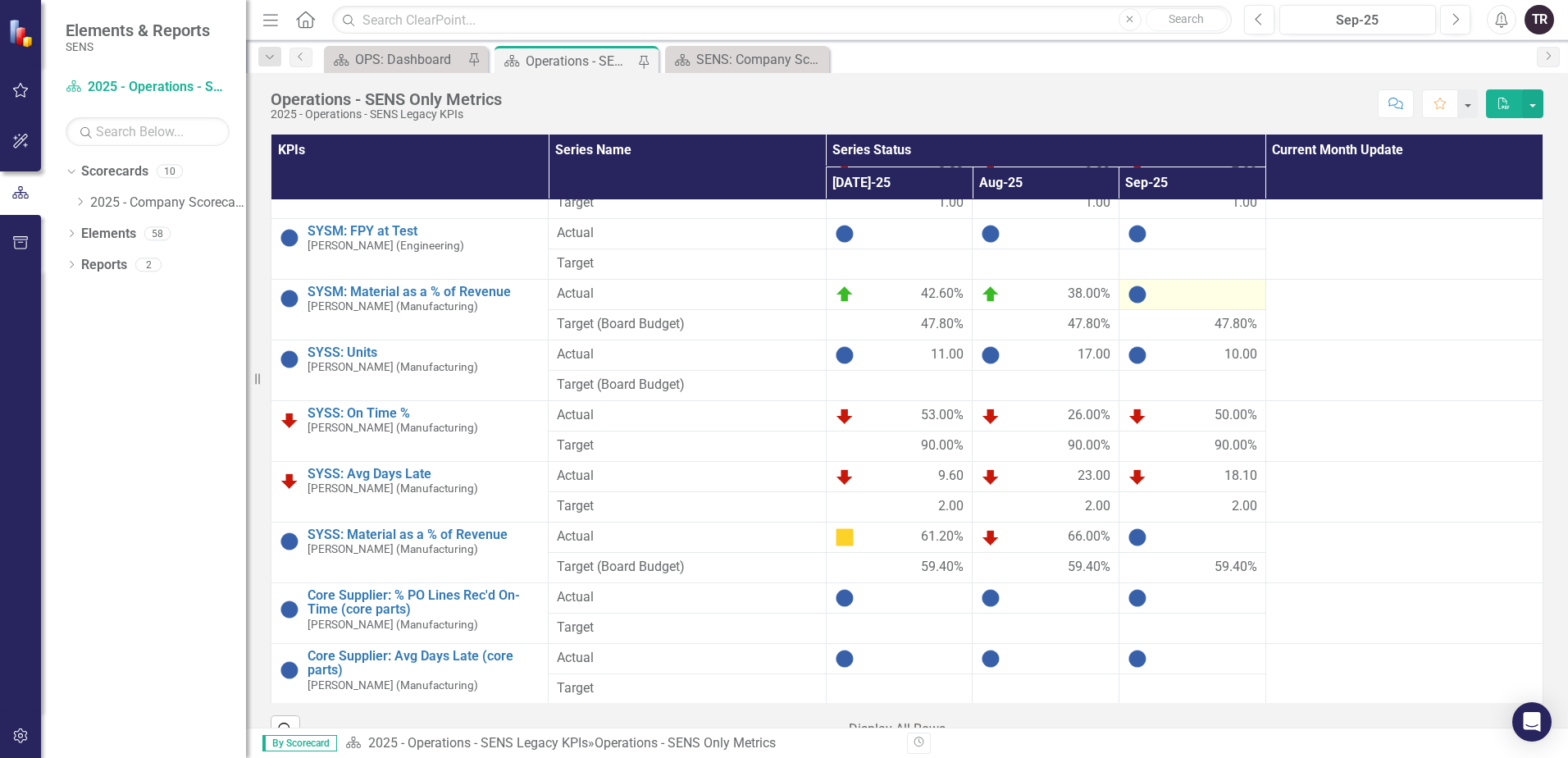
click at [1182, 299] on div at bounding box center [1192, 294] width 129 height 20
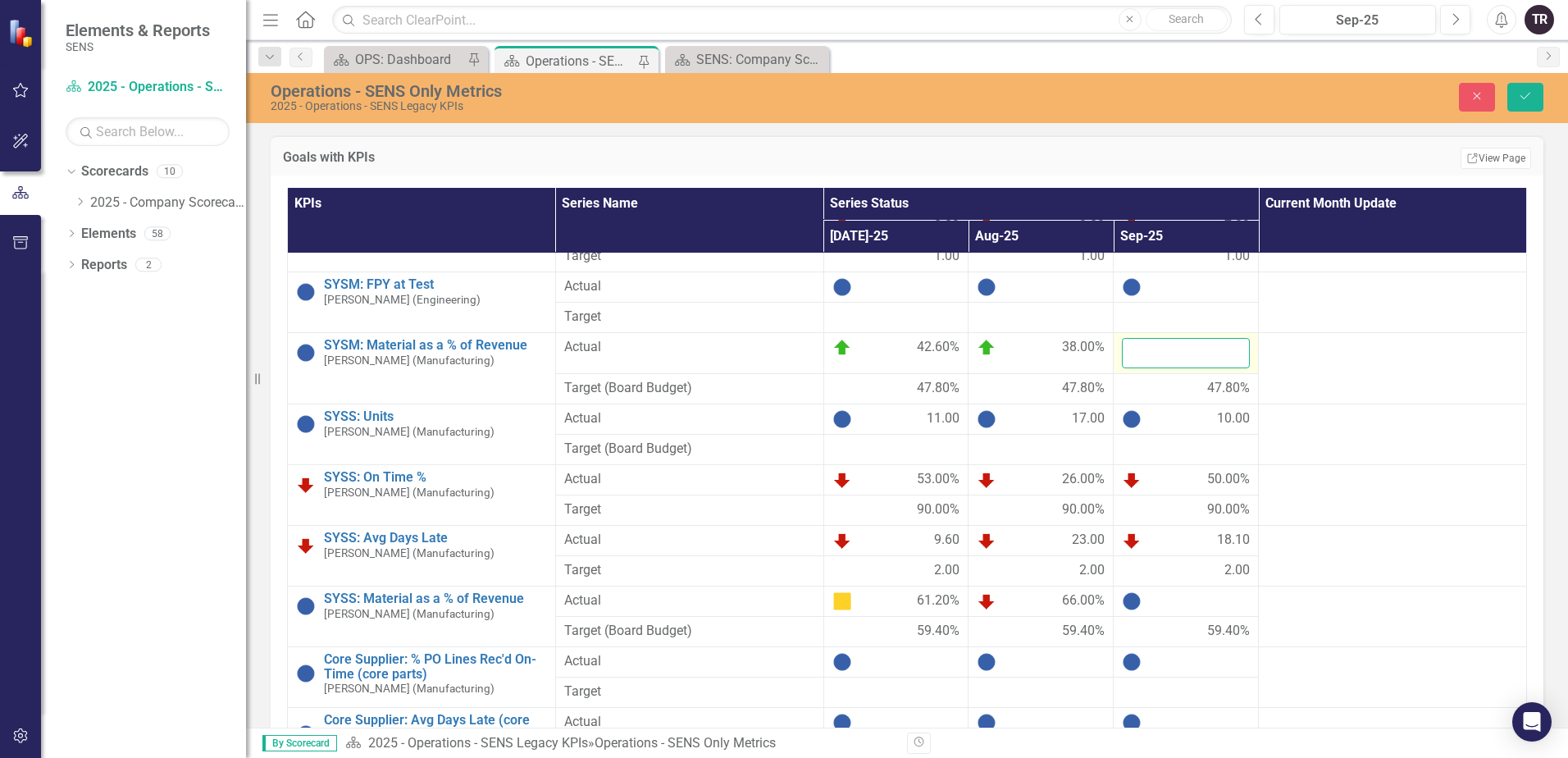
click at [1176, 351] on input "number" at bounding box center [1185, 353] width 128 height 31
type input "38.5"
click button "Save" at bounding box center [1525, 97] width 36 height 29
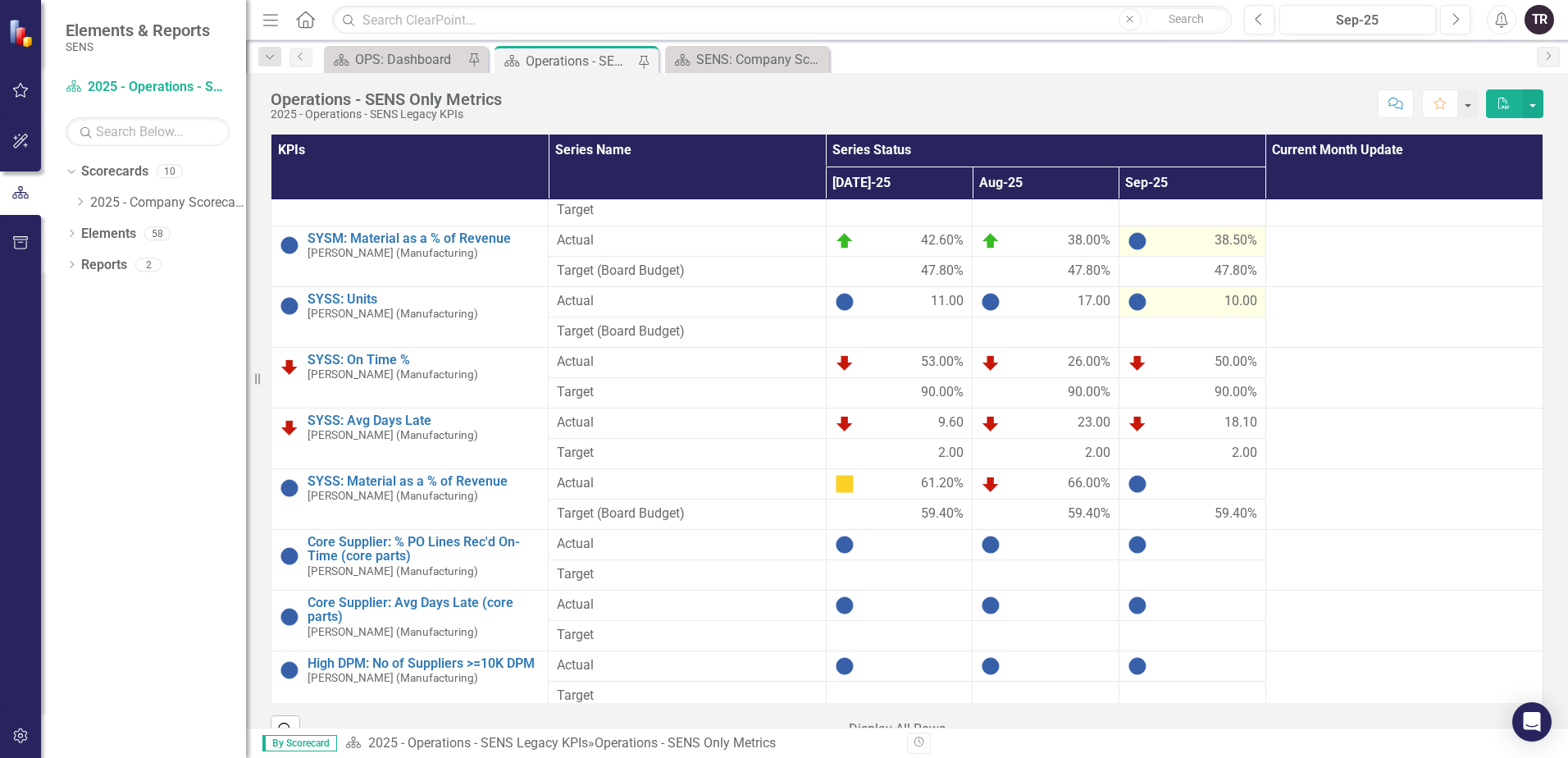
scroll to position [2460, 0]
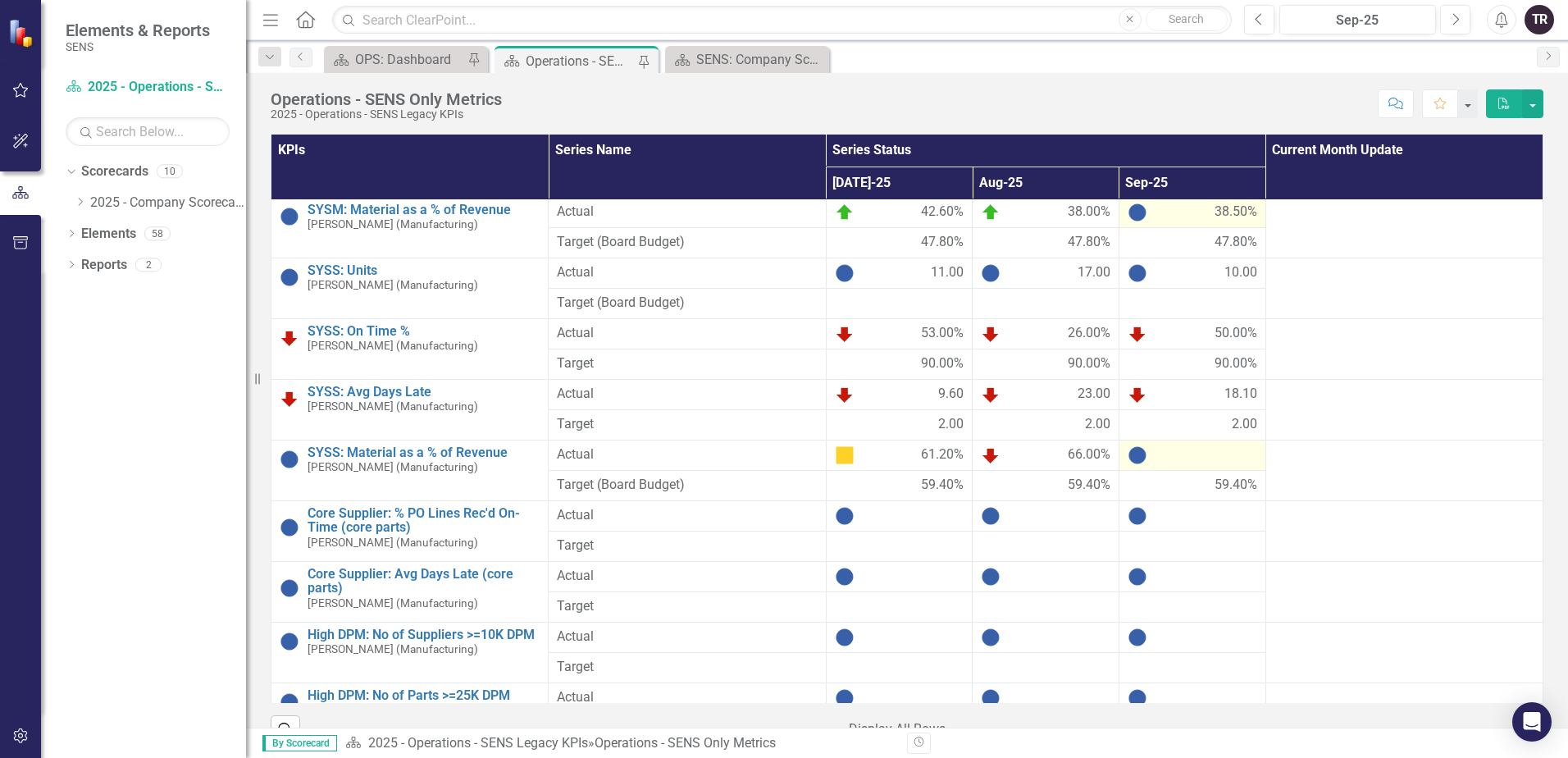
click at [1184, 459] on div at bounding box center [1192, 455] width 129 height 20
click at [1184, 459] on div at bounding box center [1192, 455] width 129 height 20
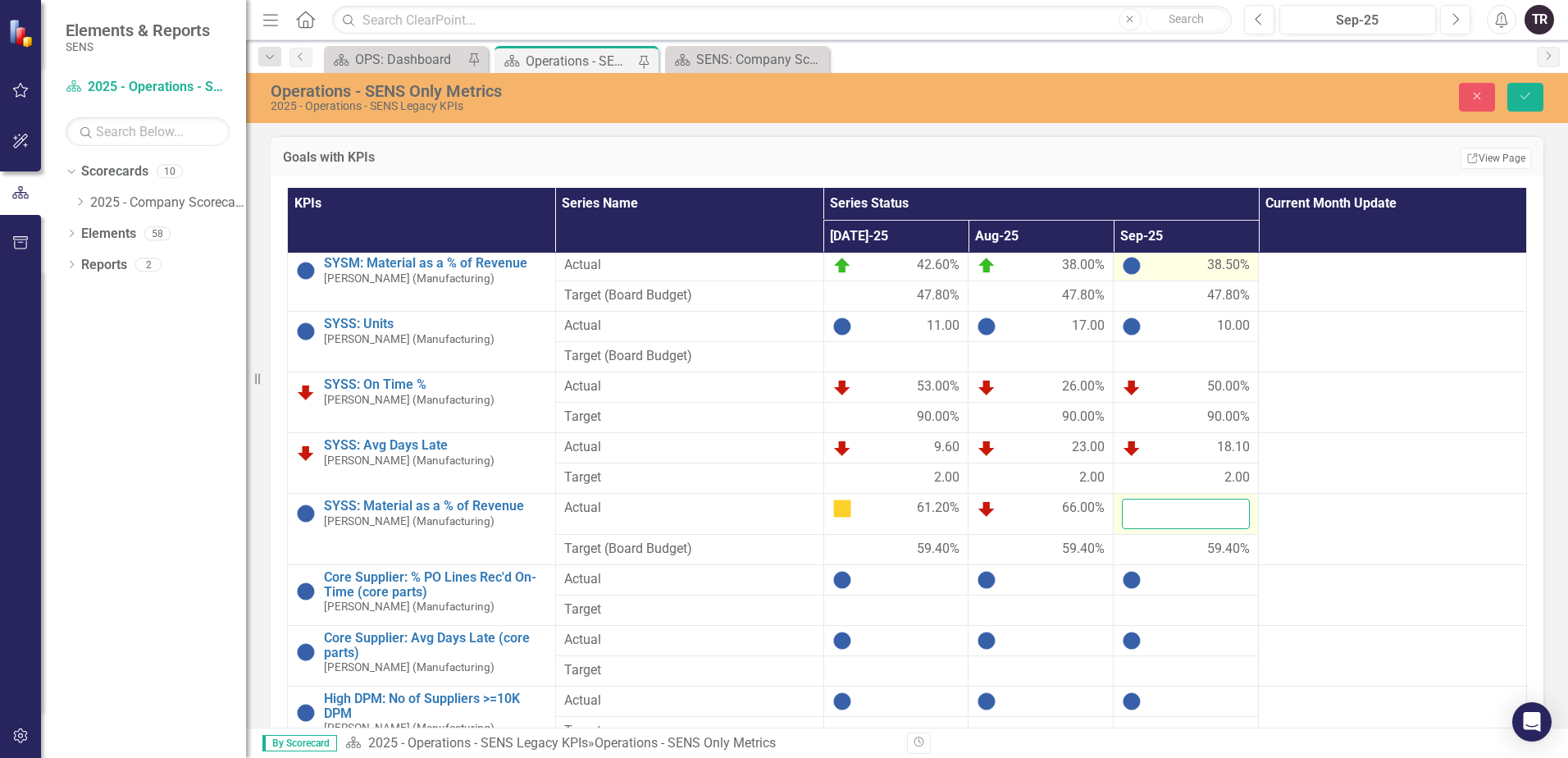
click at [1171, 516] on input "number" at bounding box center [1185, 513] width 128 height 31
type input "54.9"
click button "Save" at bounding box center [1525, 97] width 36 height 29
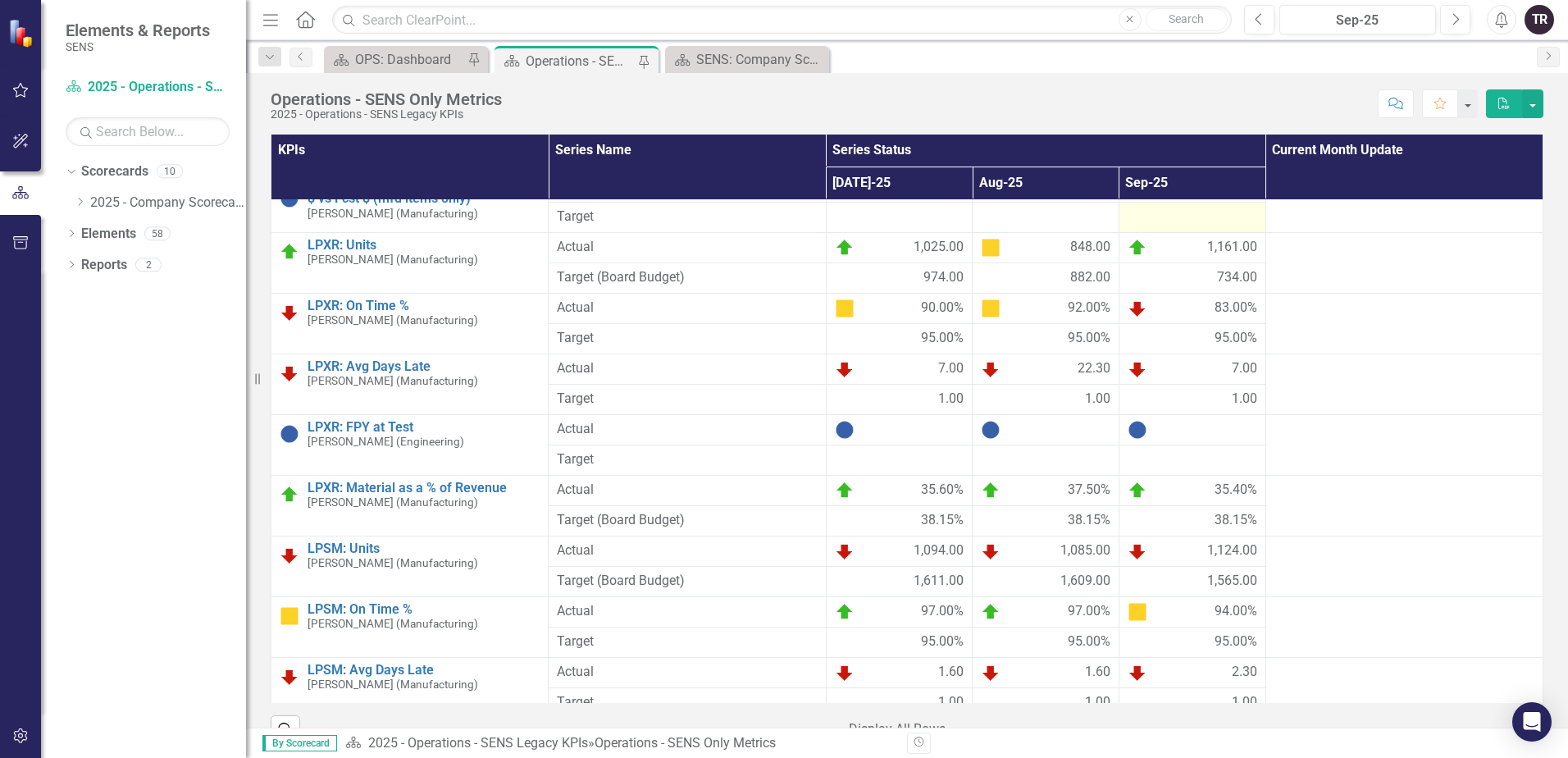
scroll to position [0, 0]
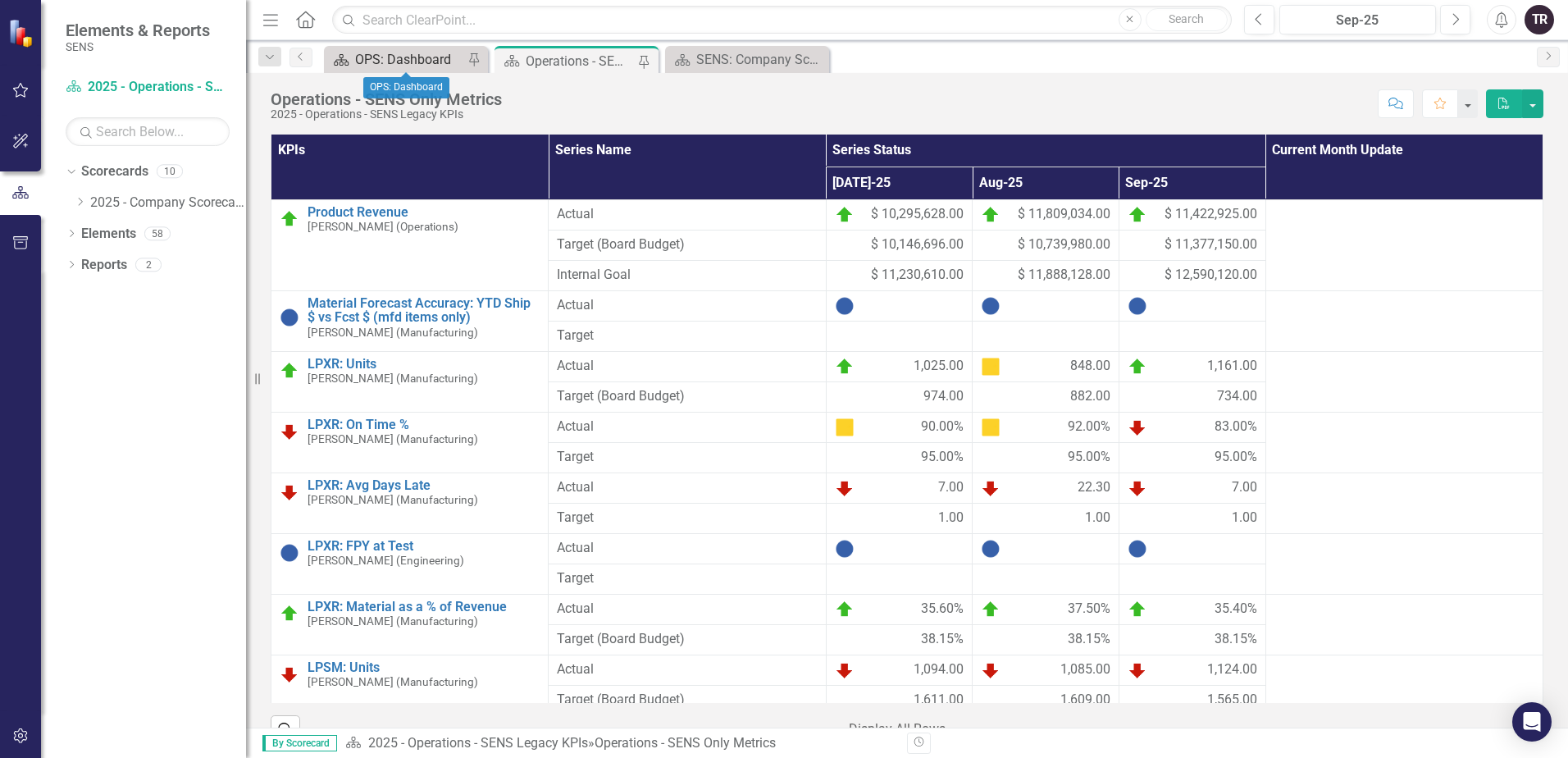
click at [413, 64] on div "OPS: Dashboard" at bounding box center [408, 59] width 108 height 21
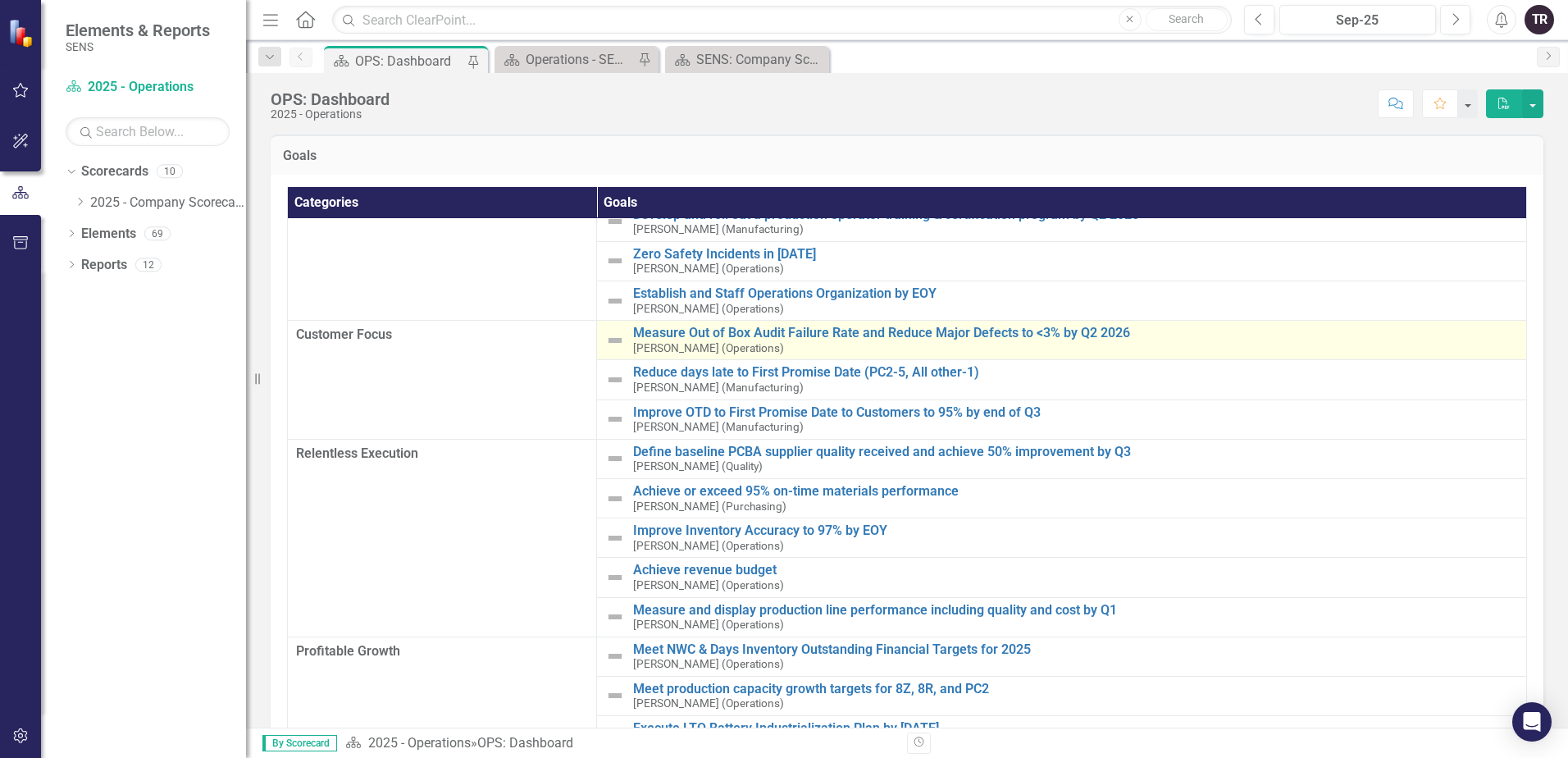
scroll to position [82, 0]
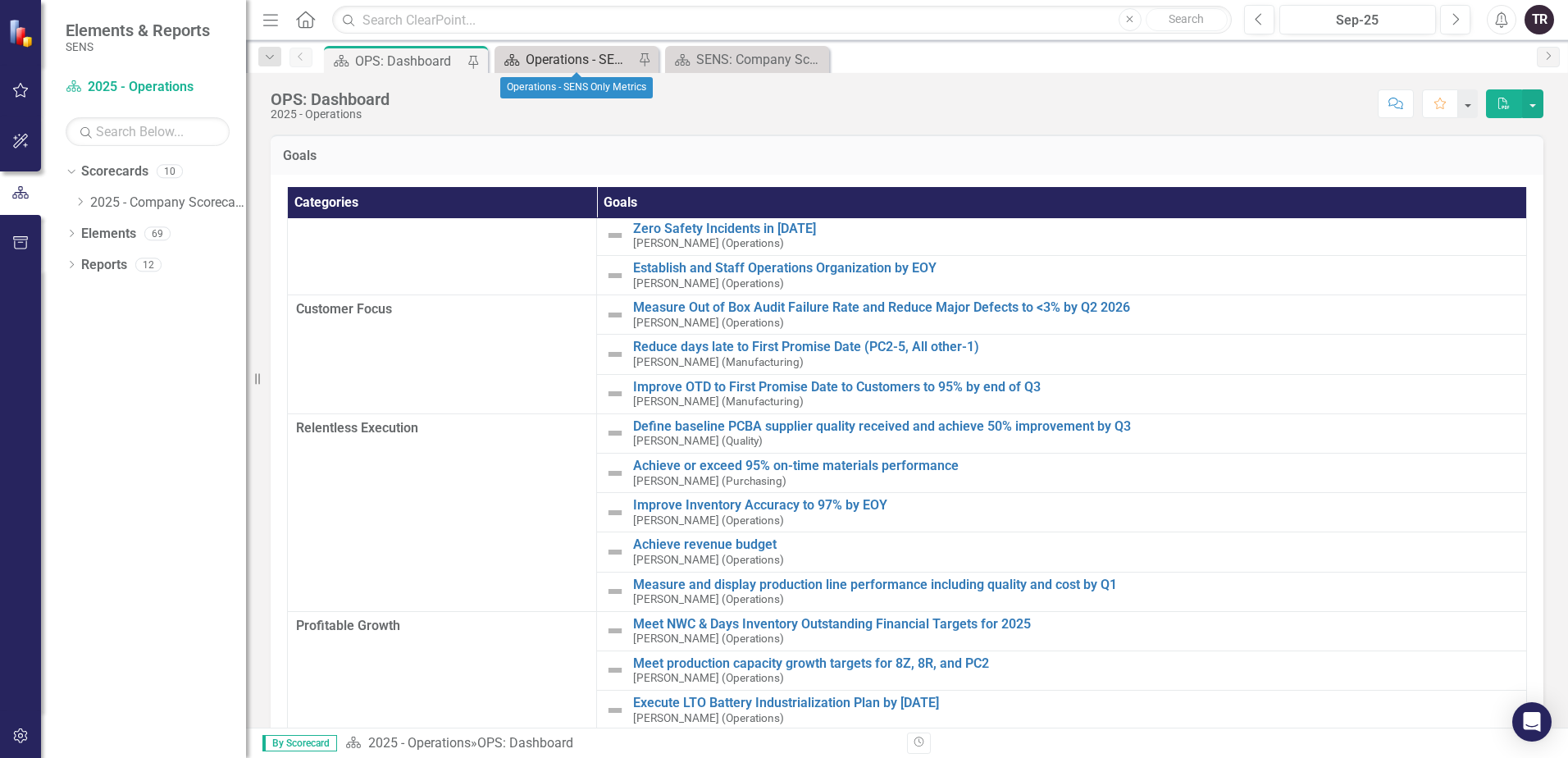
click at [600, 59] on div "Operations - SENS Only Metrics" at bounding box center [579, 59] width 108 height 21
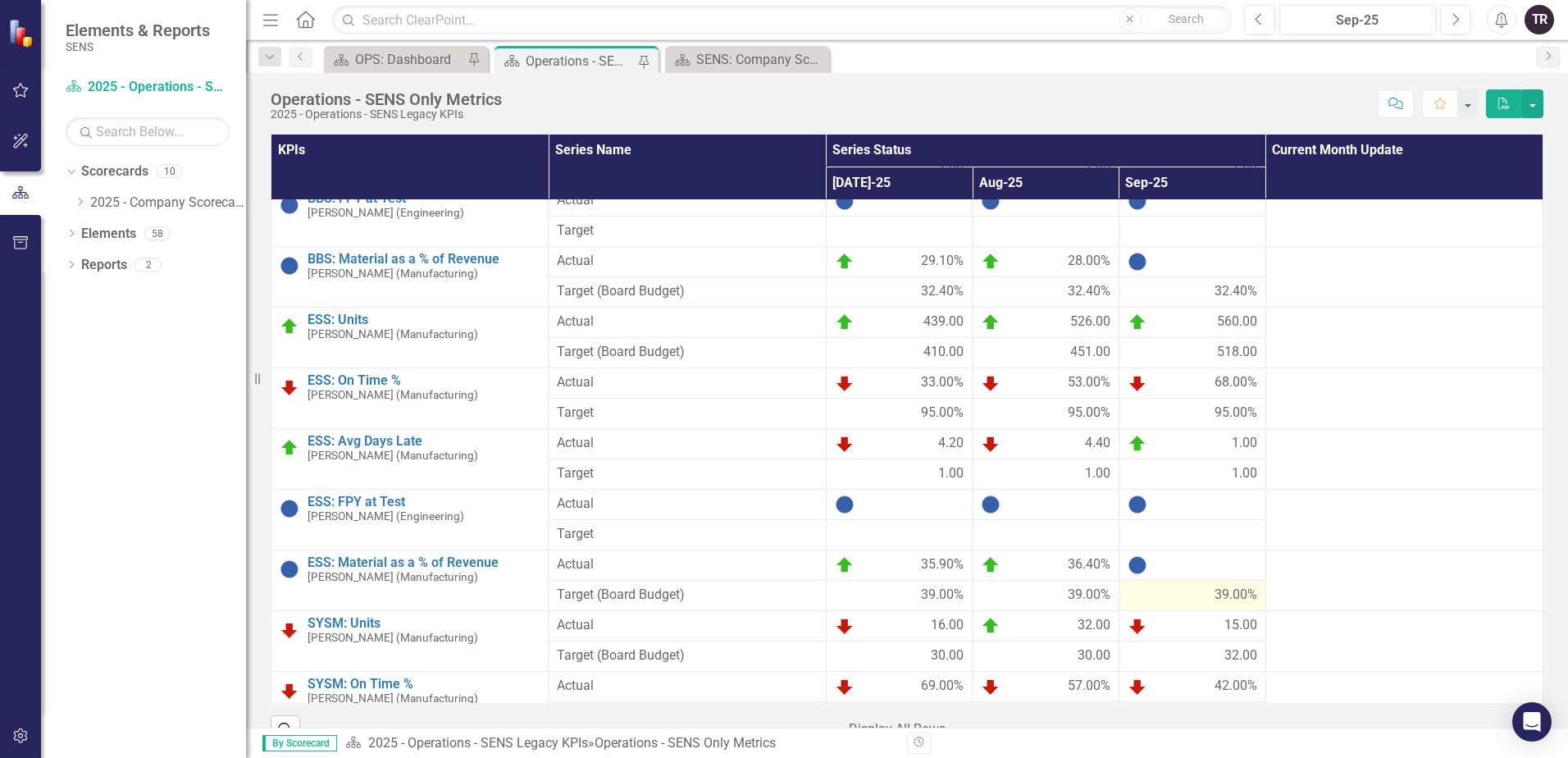
scroll to position [1886, 0]
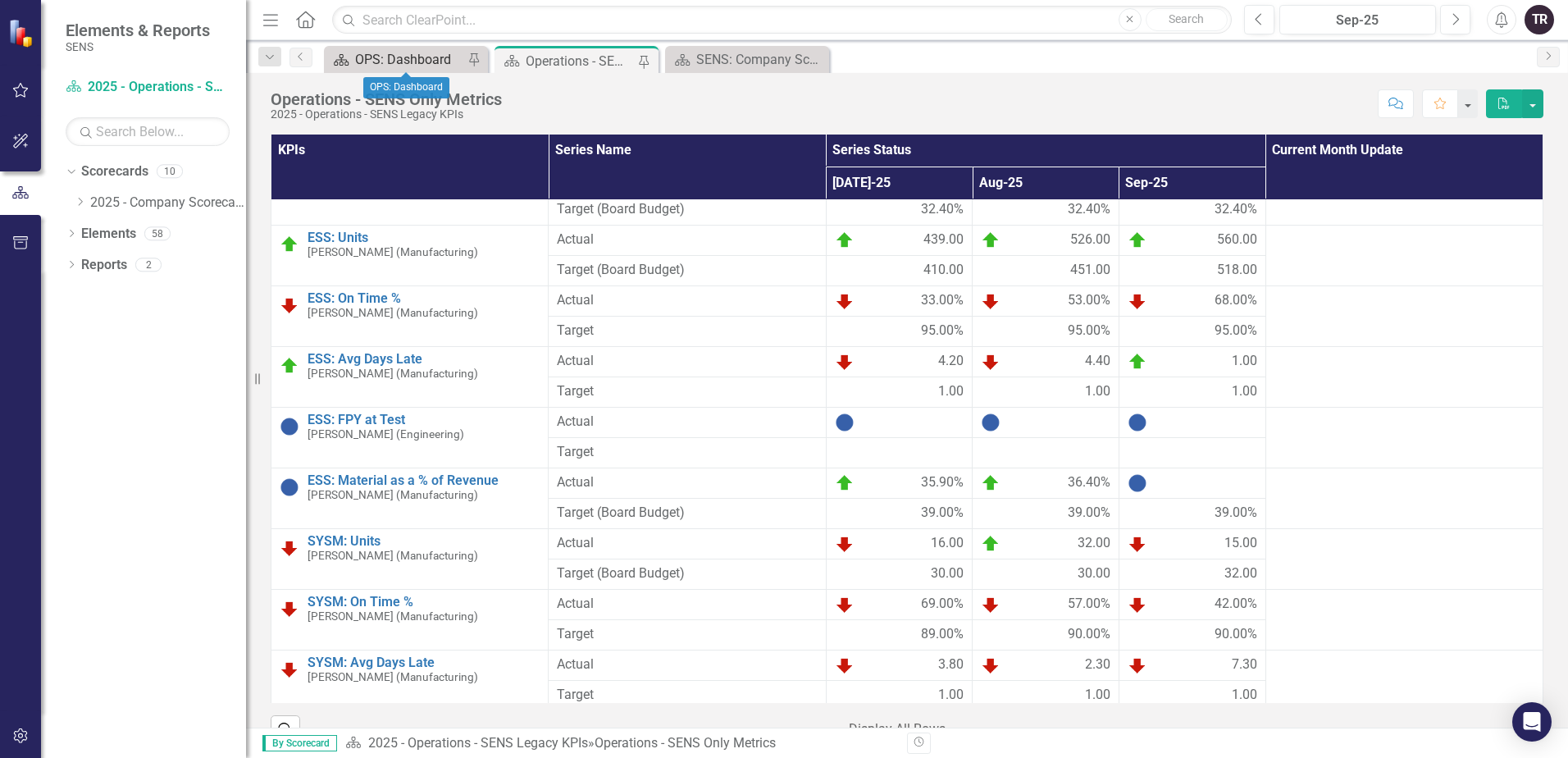
click at [426, 56] on div "OPS: Dashboard" at bounding box center [408, 59] width 108 height 21
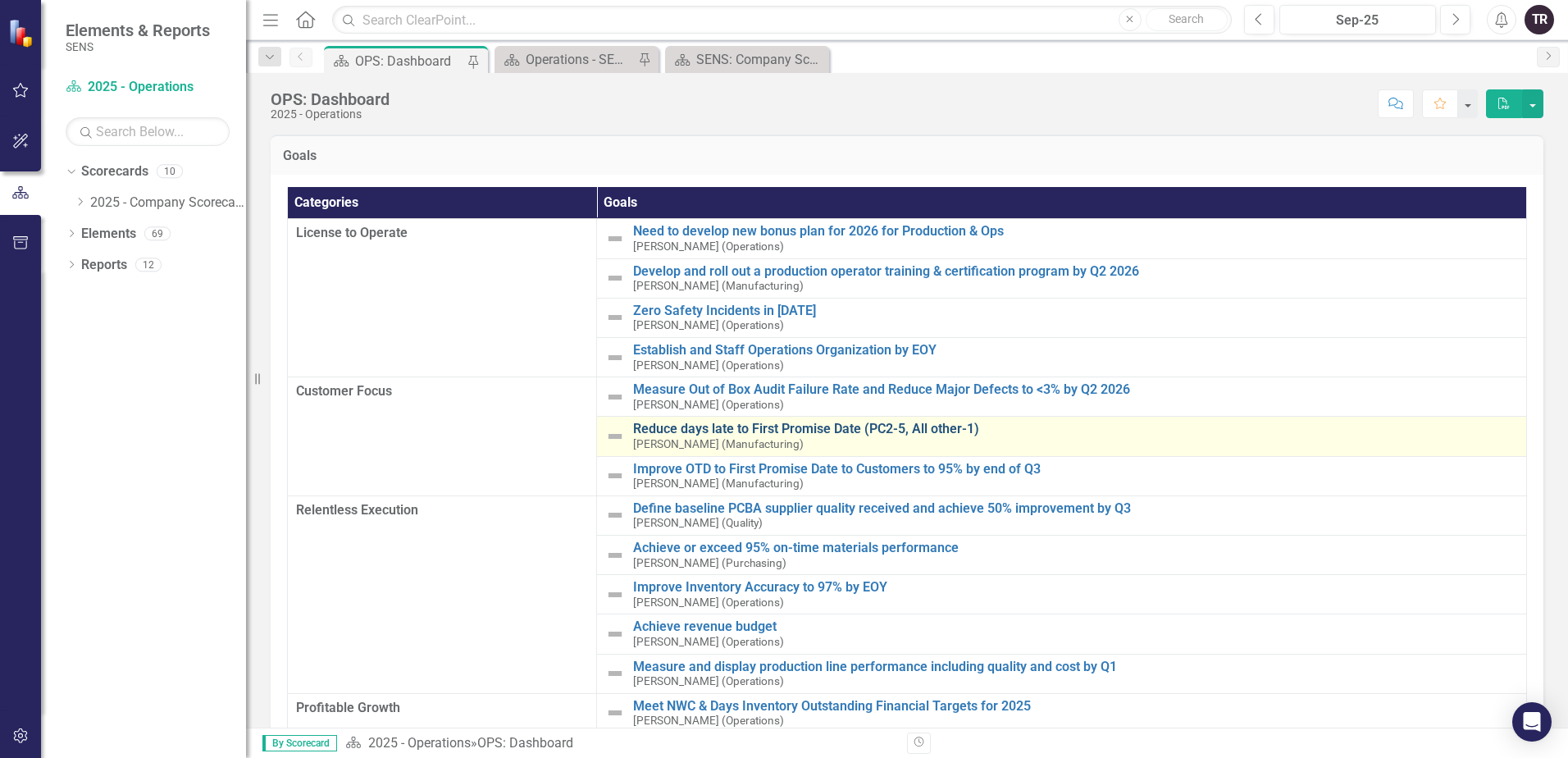
click at [806, 428] on link "Reduce days late to First Promise Date (PC2-5, All other-1)" at bounding box center [1076, 429] width 885 height 15
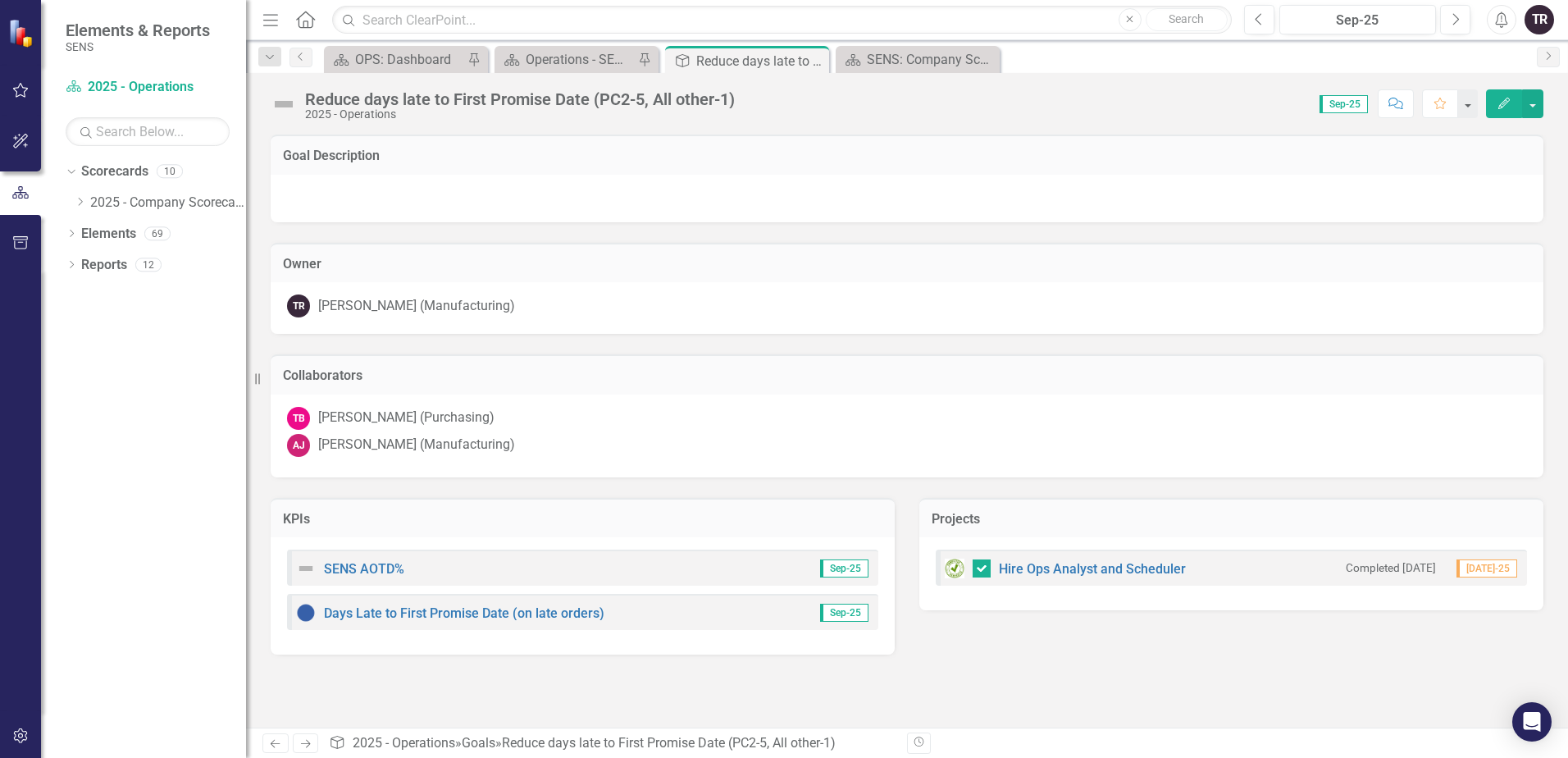
click at [283, 102] on img at bounding box center [284, 104] width 26 height 26
click at [285, 104] on img at bounding box center [284, 104] width 26 height 26
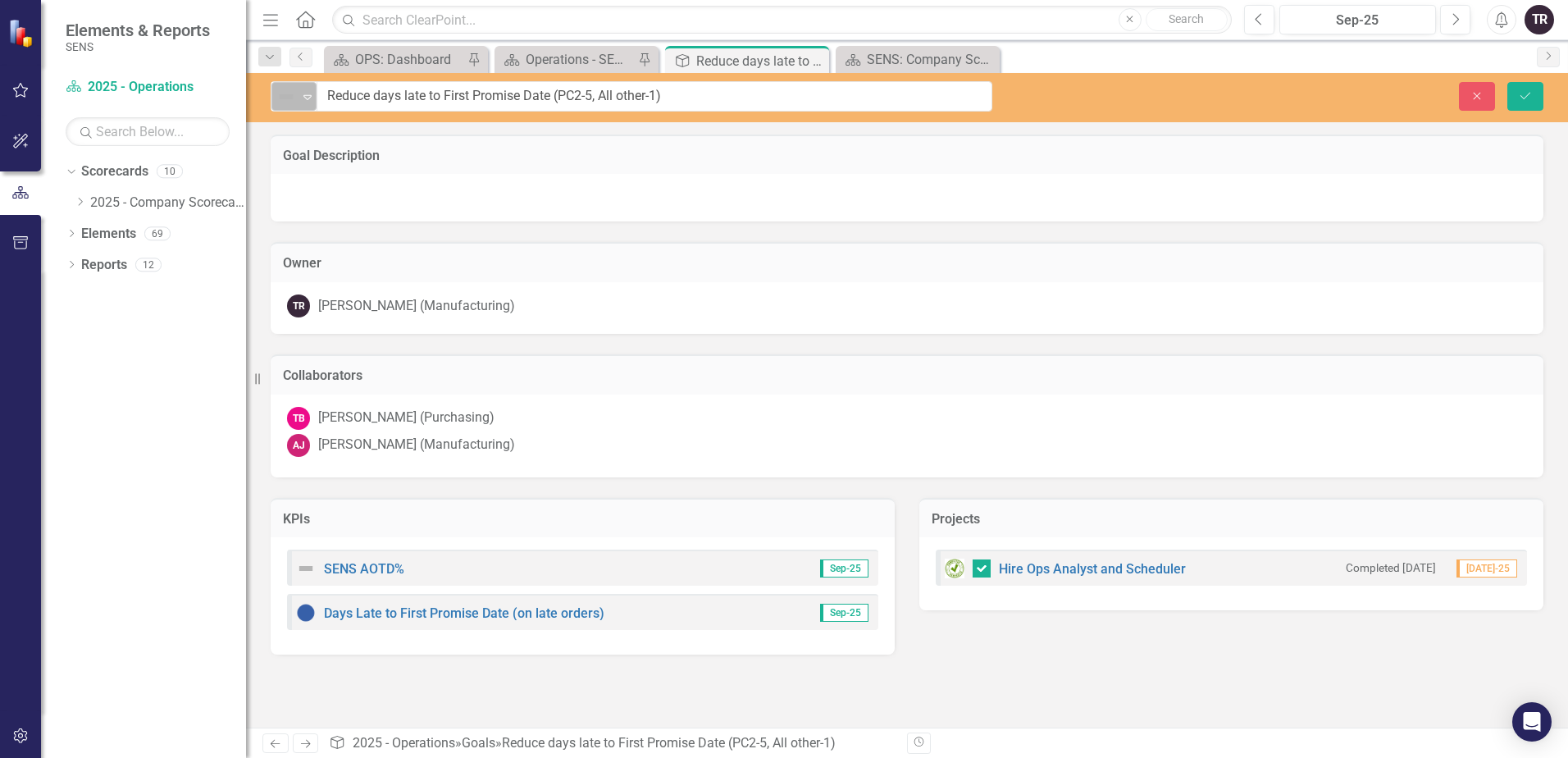
click at [308, 98] on icon at bounding box center [308, 97] width 8 height 5
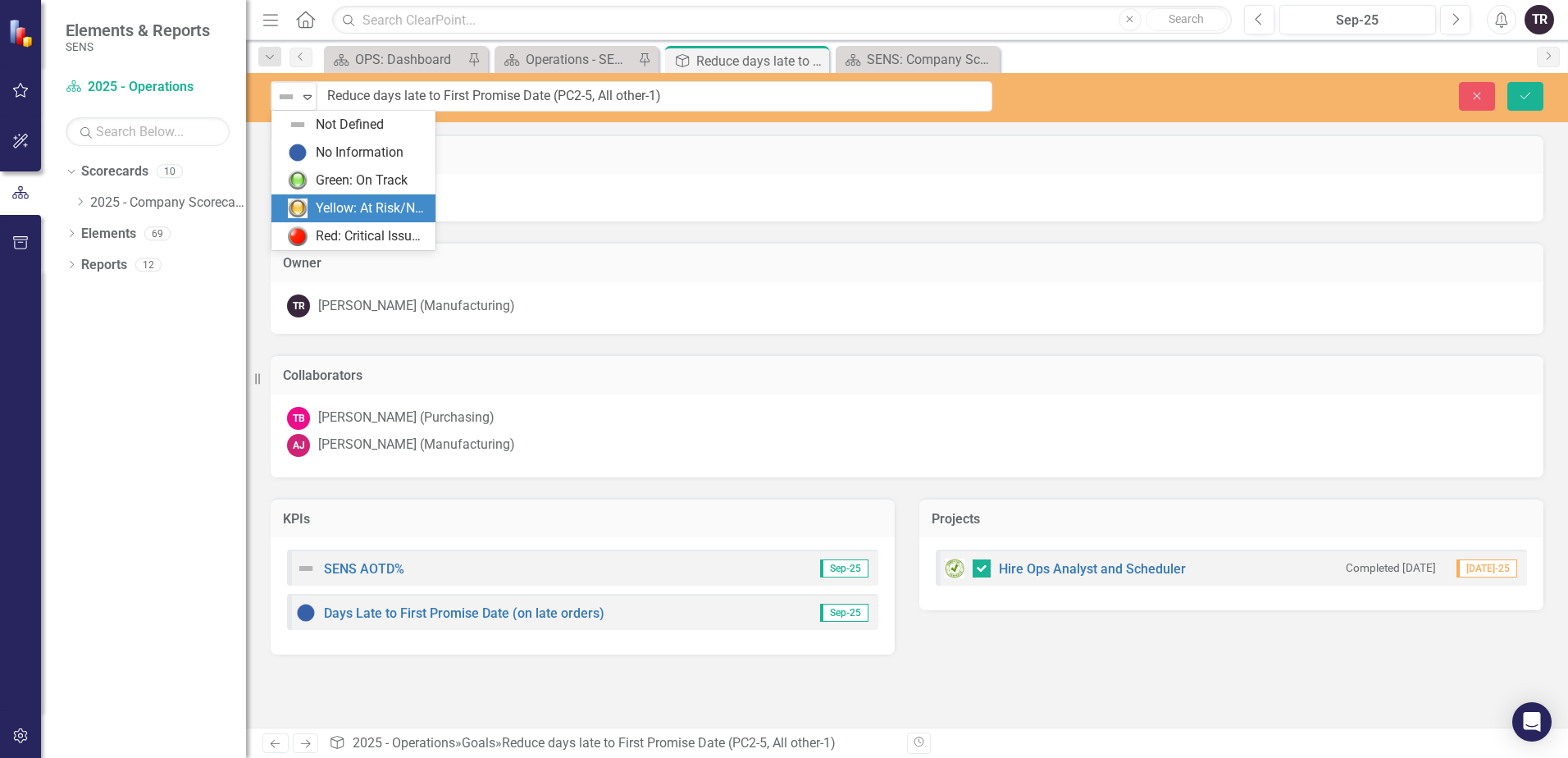
click at [359, 209] on div "Yellow: At Risk/Needs Attention" at bounding box center [370, 209] width 110 height 19
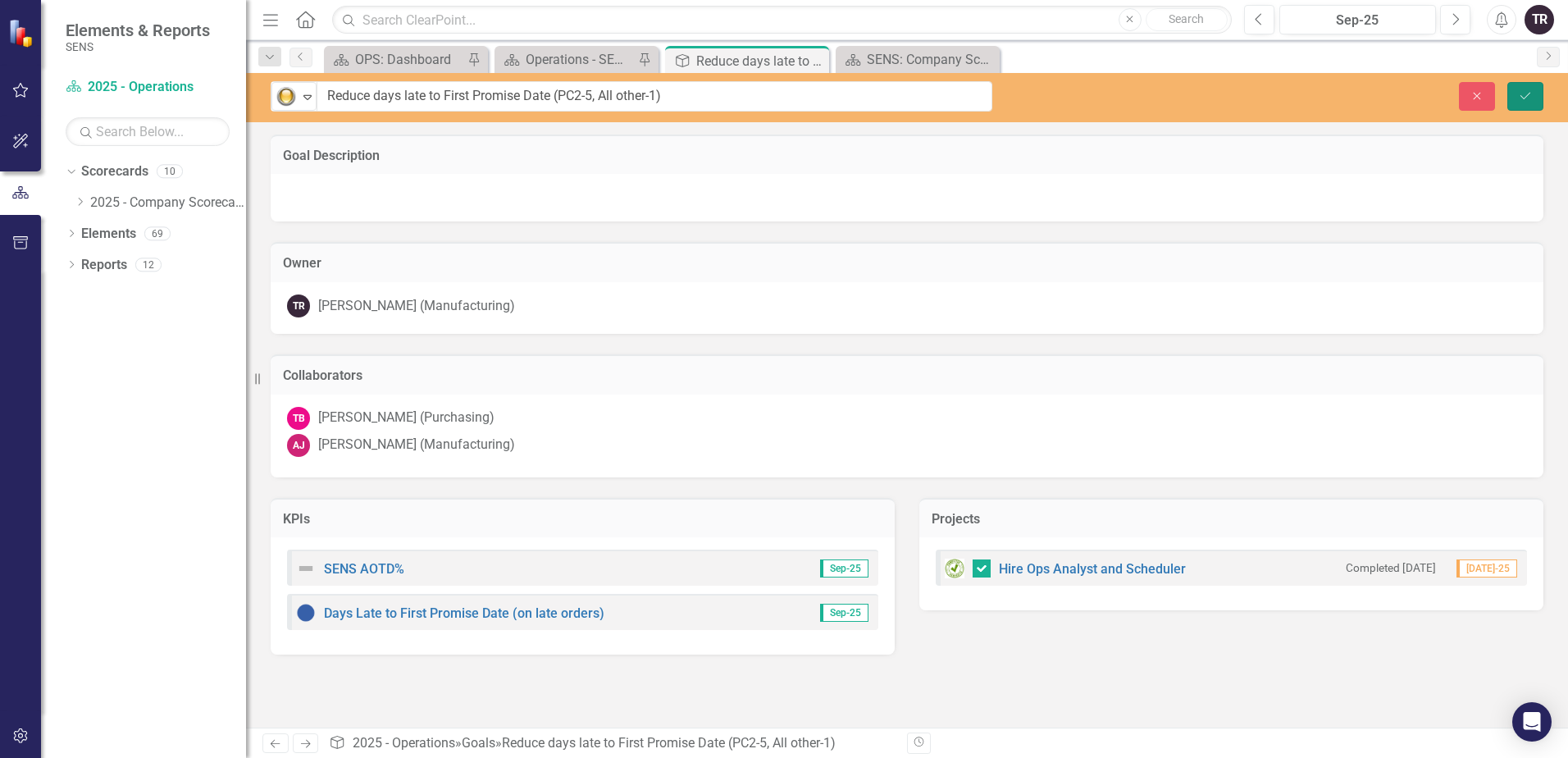
click at [1532, 93] on button "Save" at bounding box center [1525, 96] width 36 height 29
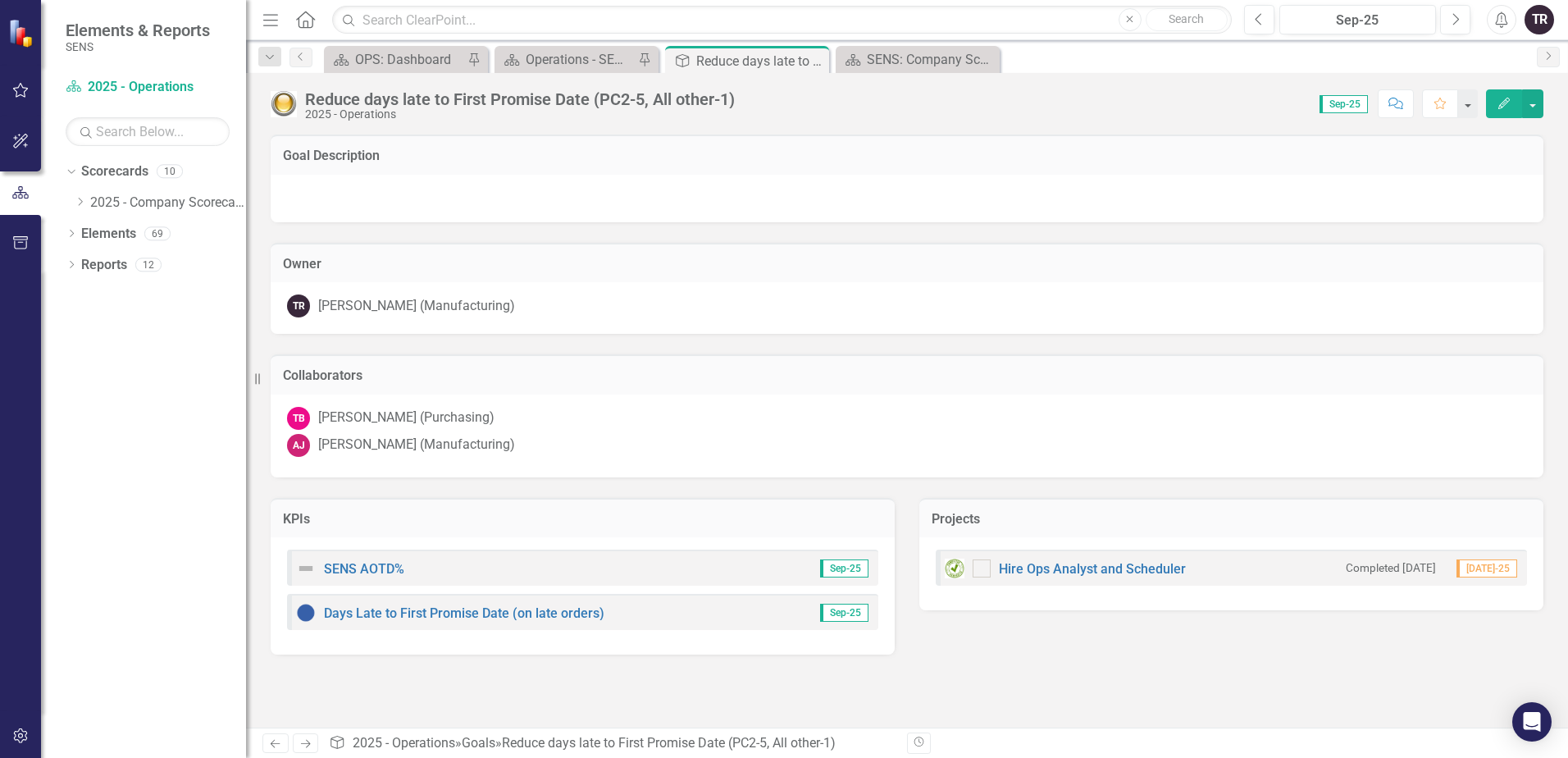
checkbox input "true"
click at [1530, 108] on button "button" at bounding box center [1533, 103] width 21 height 29
click at [1495, 163] on link "Edit Report Edit Layout" at bounding box center [1476, 164] width 133 height 31
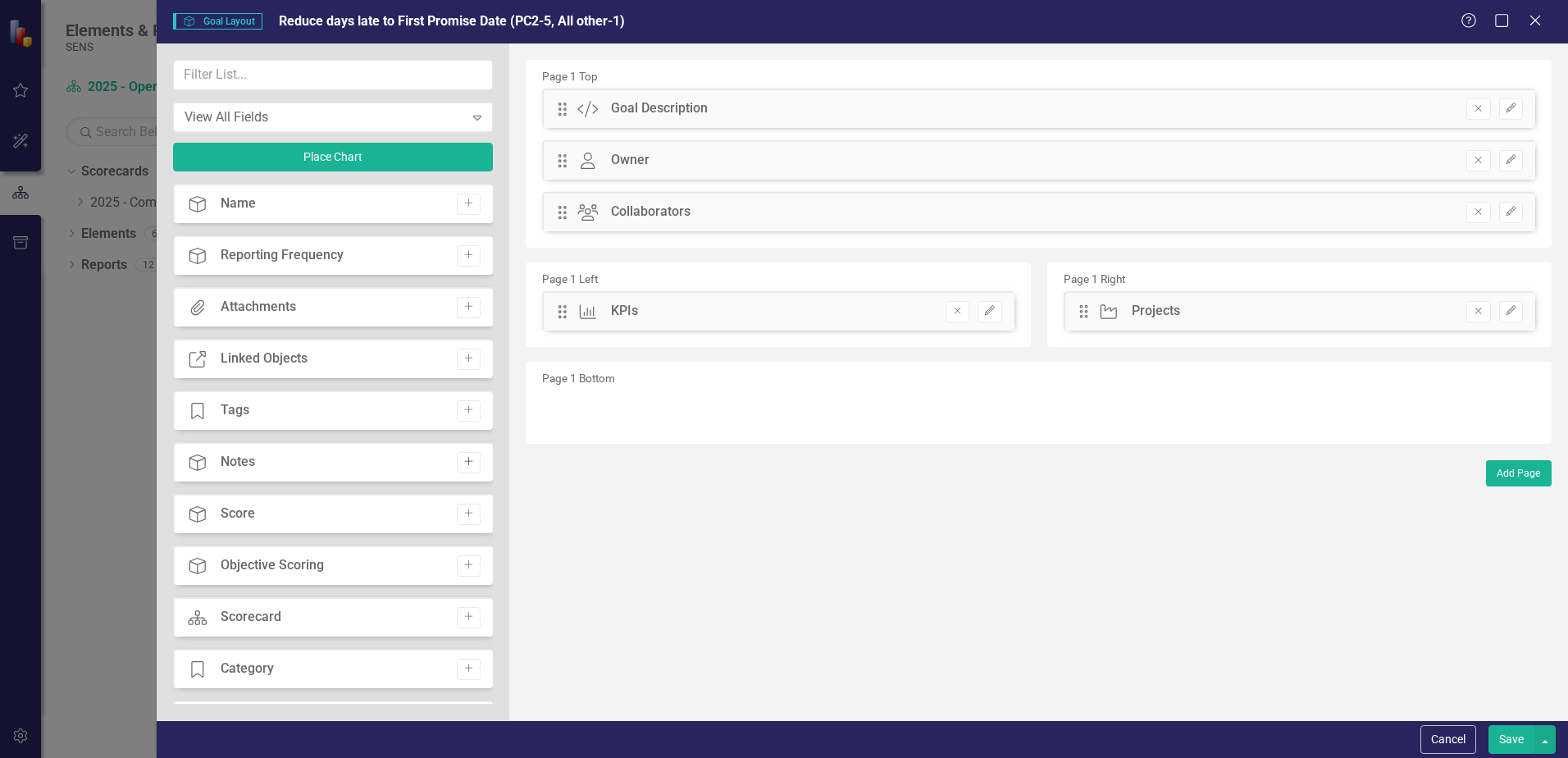
click at [465, 468] on button "Add" at bounding box center [469, 463] width 24 height 21
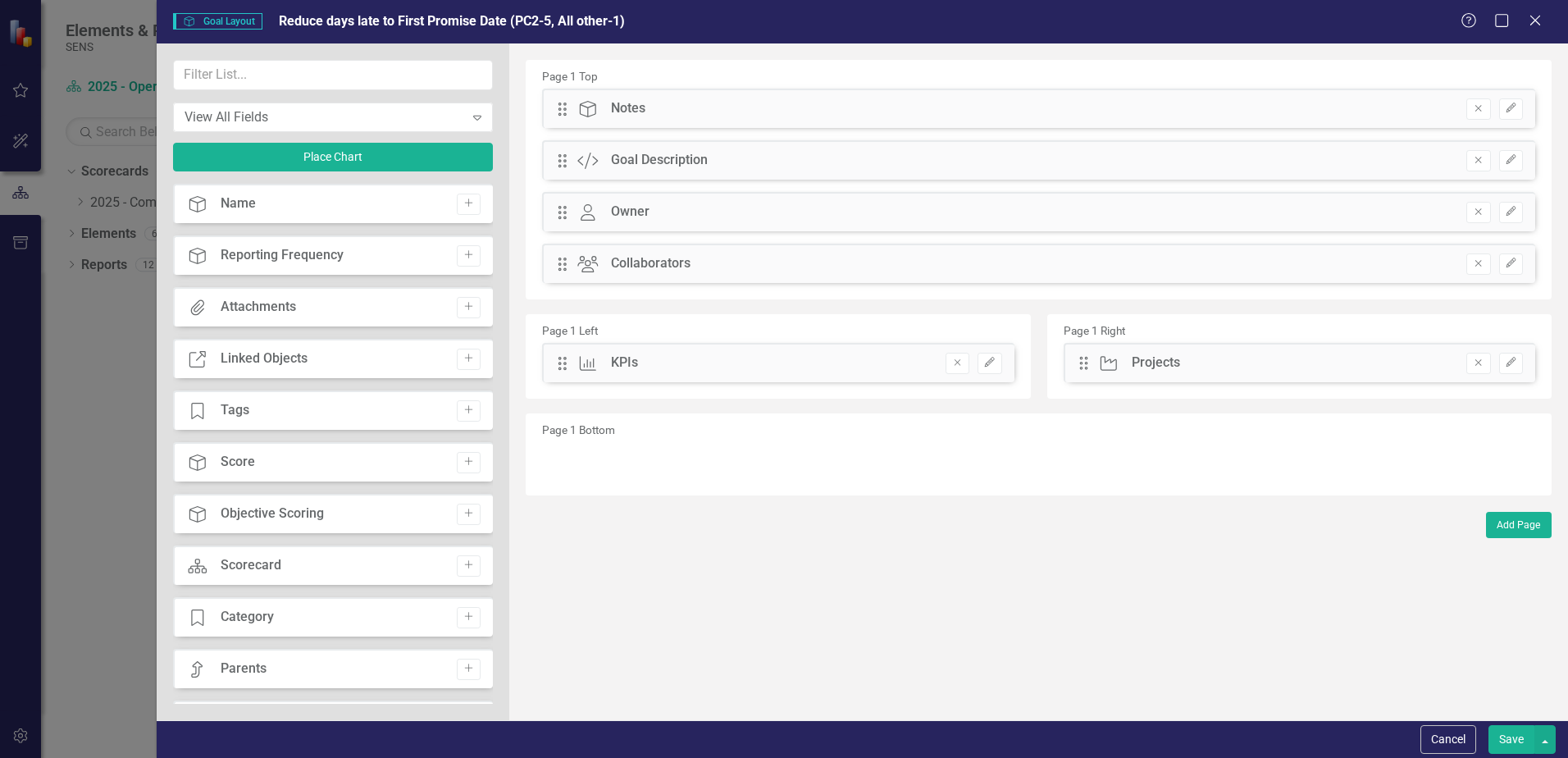
click at [1519, 737] on button "Save" at bounding box center [1512, 739] width 46 height 29
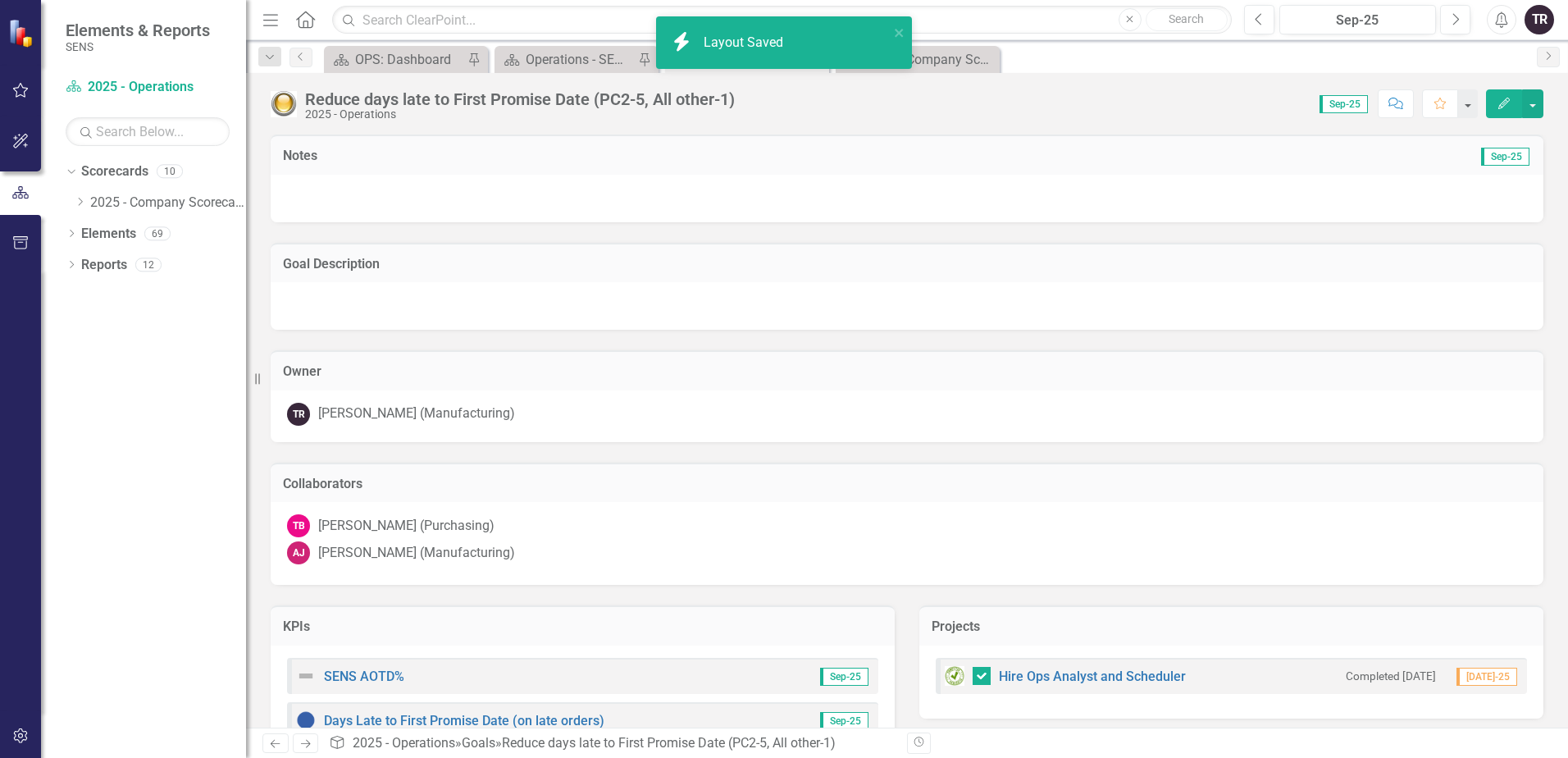
click at [531, 202] on div at bounding box center [906, 199] width 1273 height 48
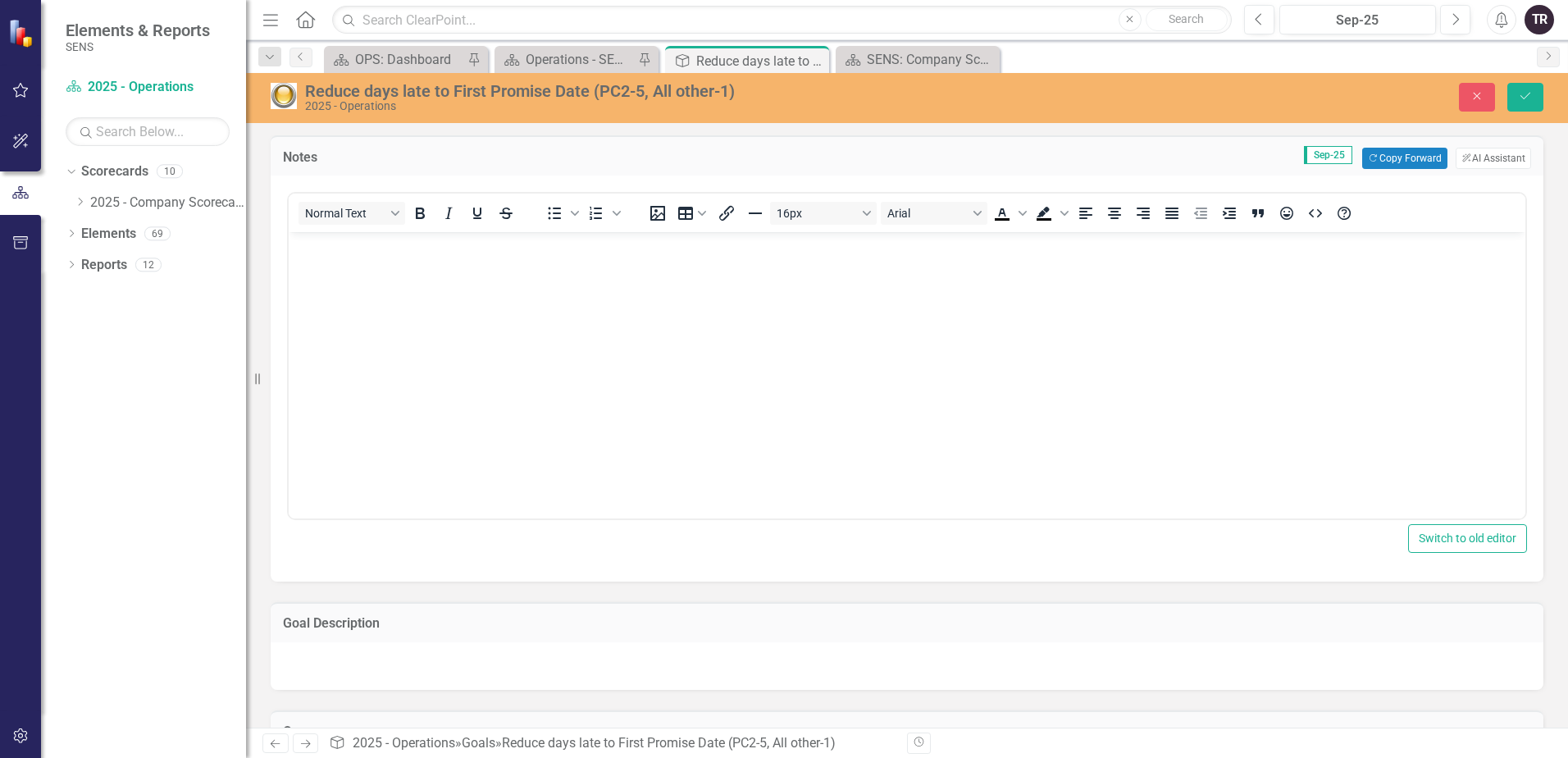
click at [474, 289] on body "Rich Text Area. Press ALT-0 for help." at bounding box center [906, 355] width 1236 height 246
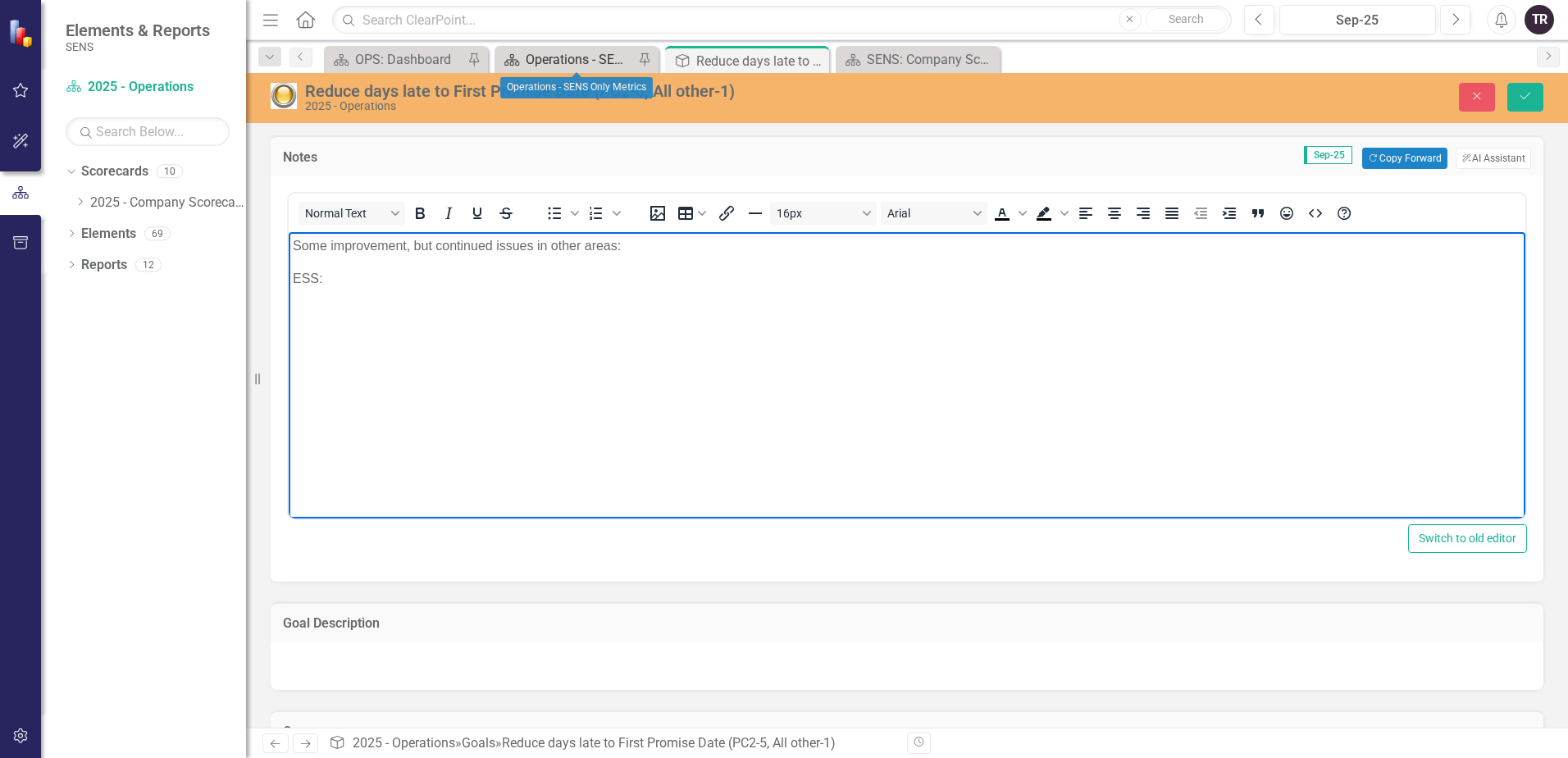
click at [602, 64] on div "Operations - SENS Only Metrics" at bounding box center [579, 59] width 108 height 21
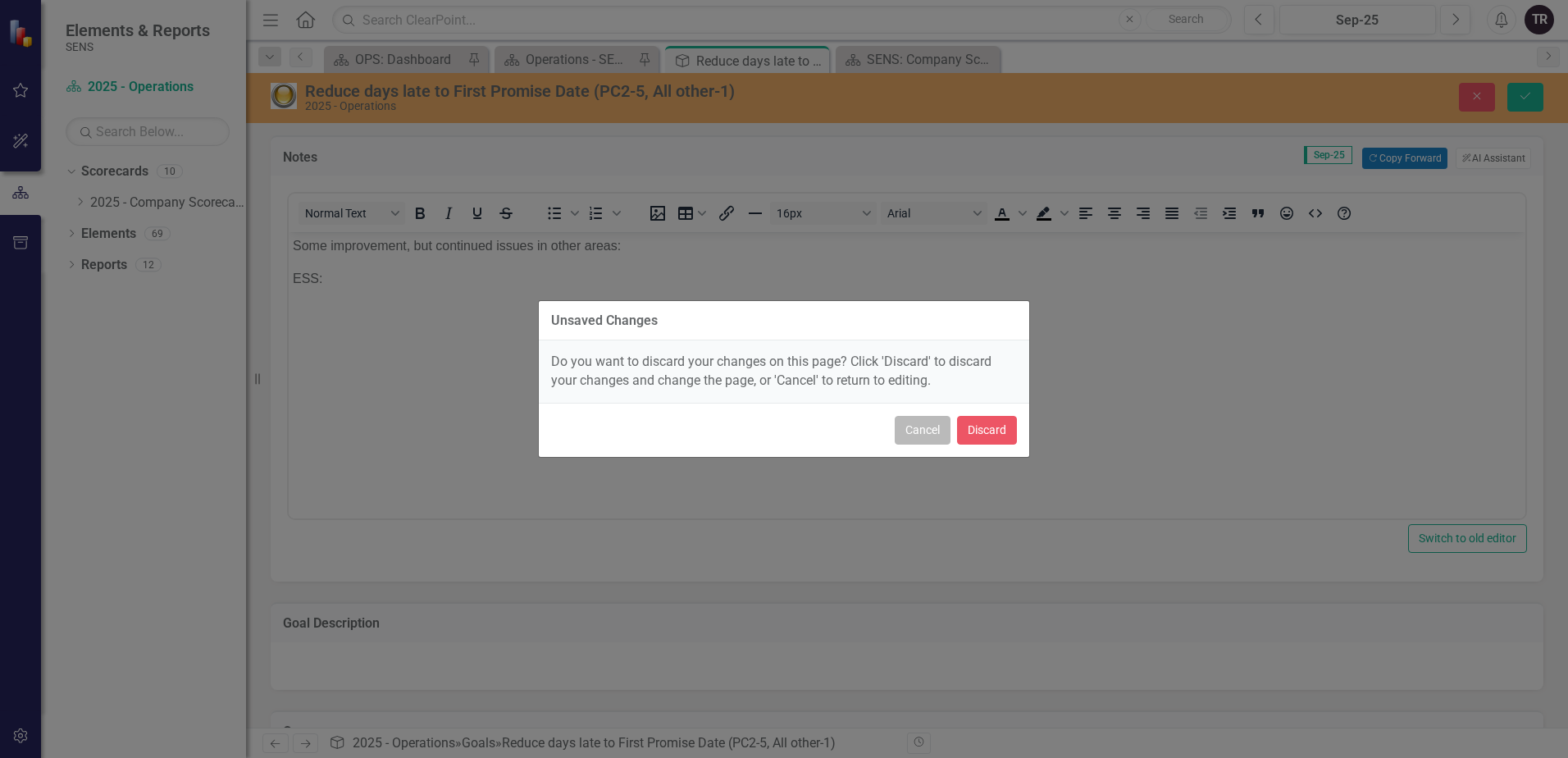
click at [923, 431] on button "Cancel" at bounding box center [923, 430] width 56 height 29
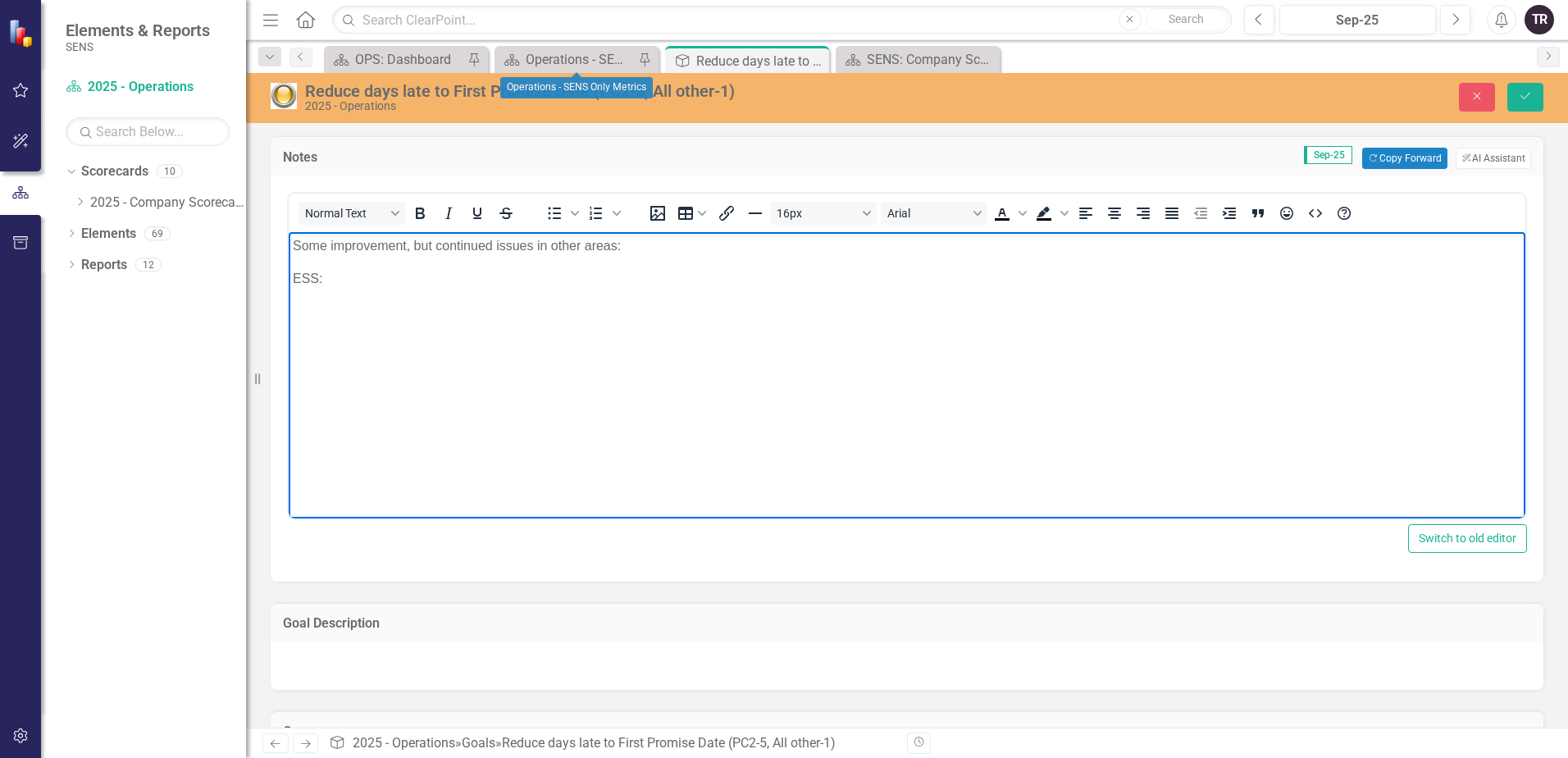
click at [520, 280] on p "ESS:" at bounding box center [906, 279] width 1228 height 20
click at [520, 282] on li "ESS: 1 Day Late" at bounding box center [924, 279] width 1196 height 20
click at [598, 55] on div "Operations - SENS Only Metrics" at bounding box center [579, 59] width 108 height 21
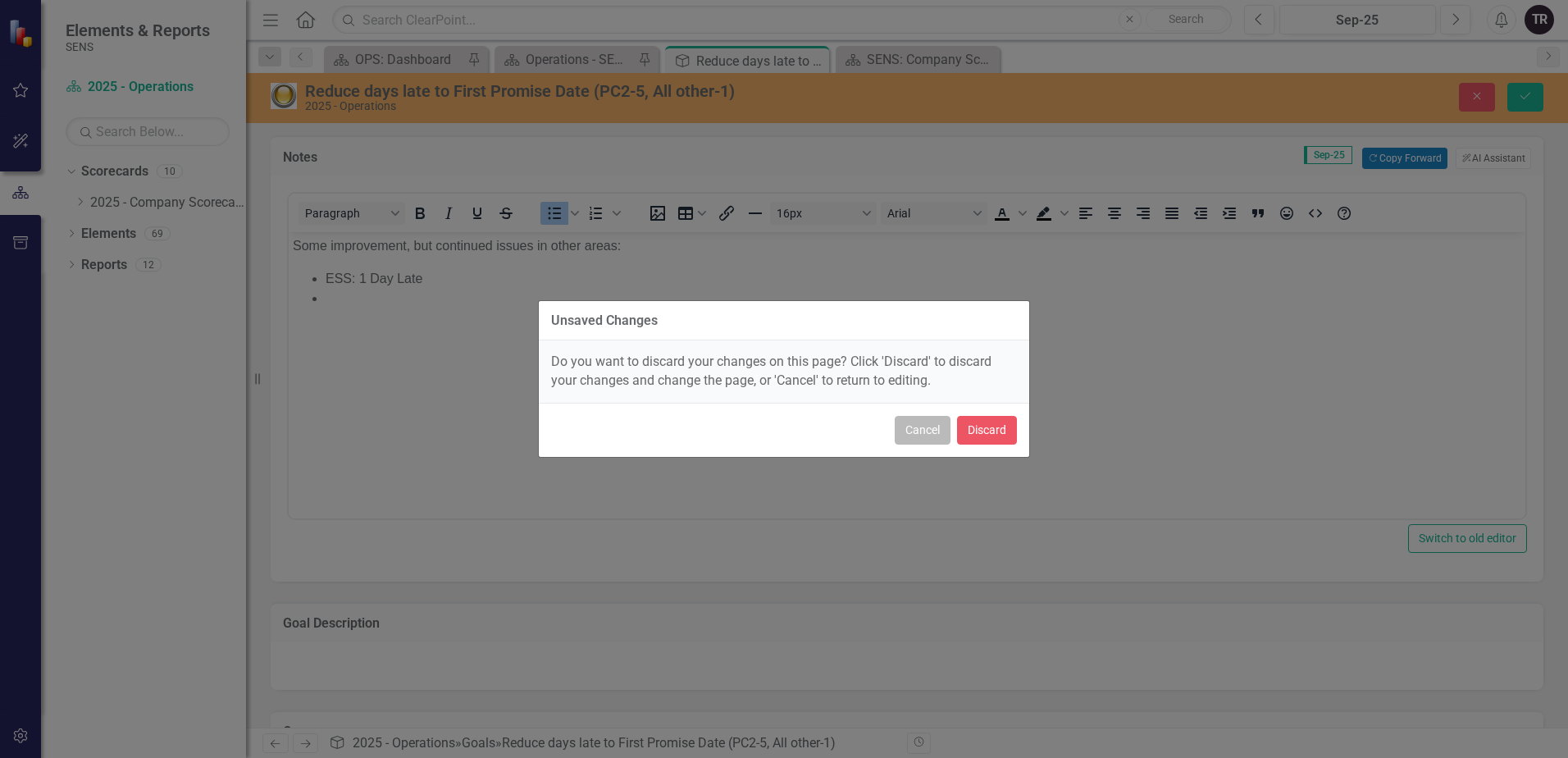
click at [921, 433] on button "Cancel" at bounding box center [923, 430] width 56 height 29
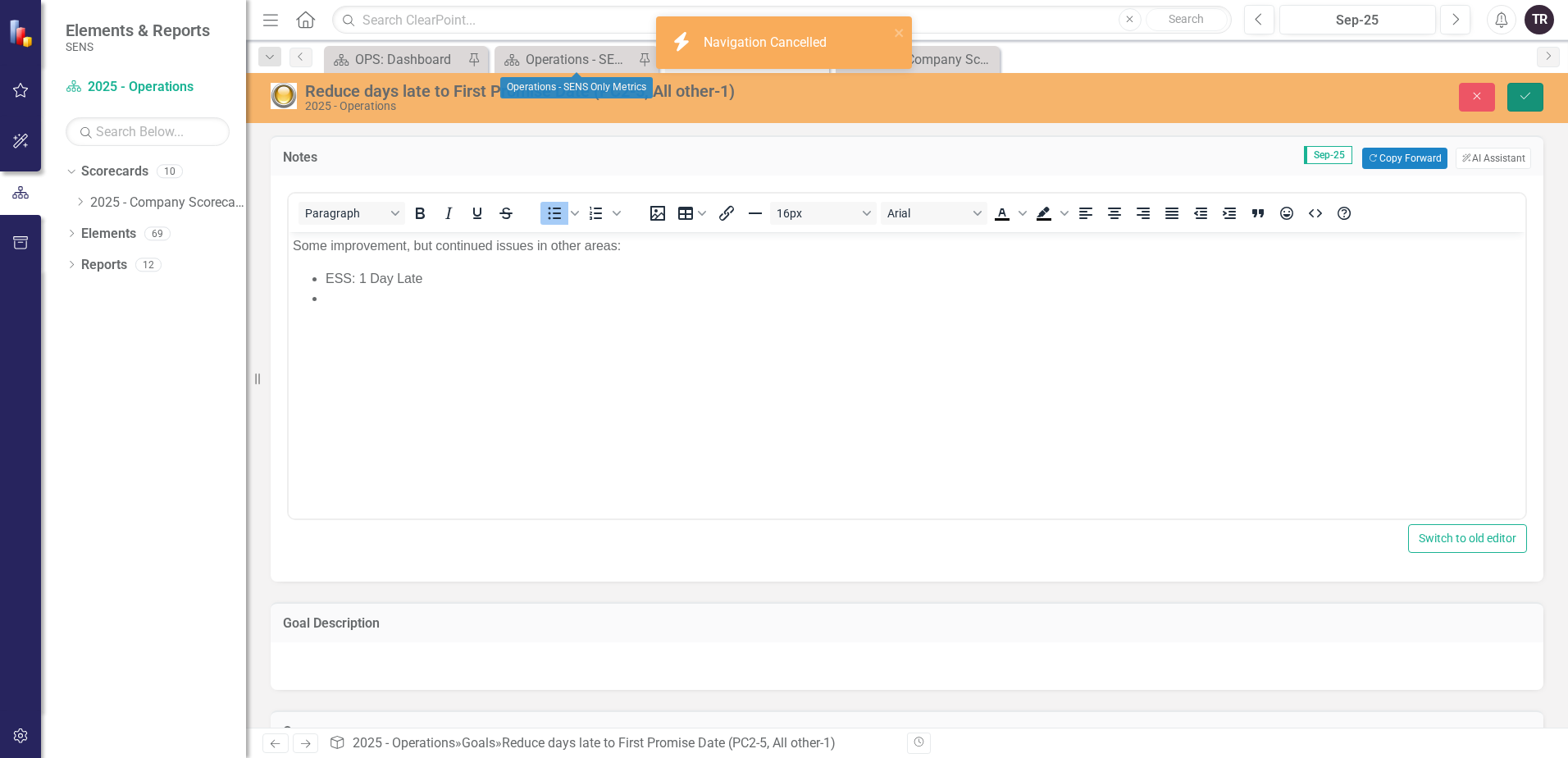
click at [1527, 97] on icon "Save" at bounding box center [1525, 96] width 15 height 12
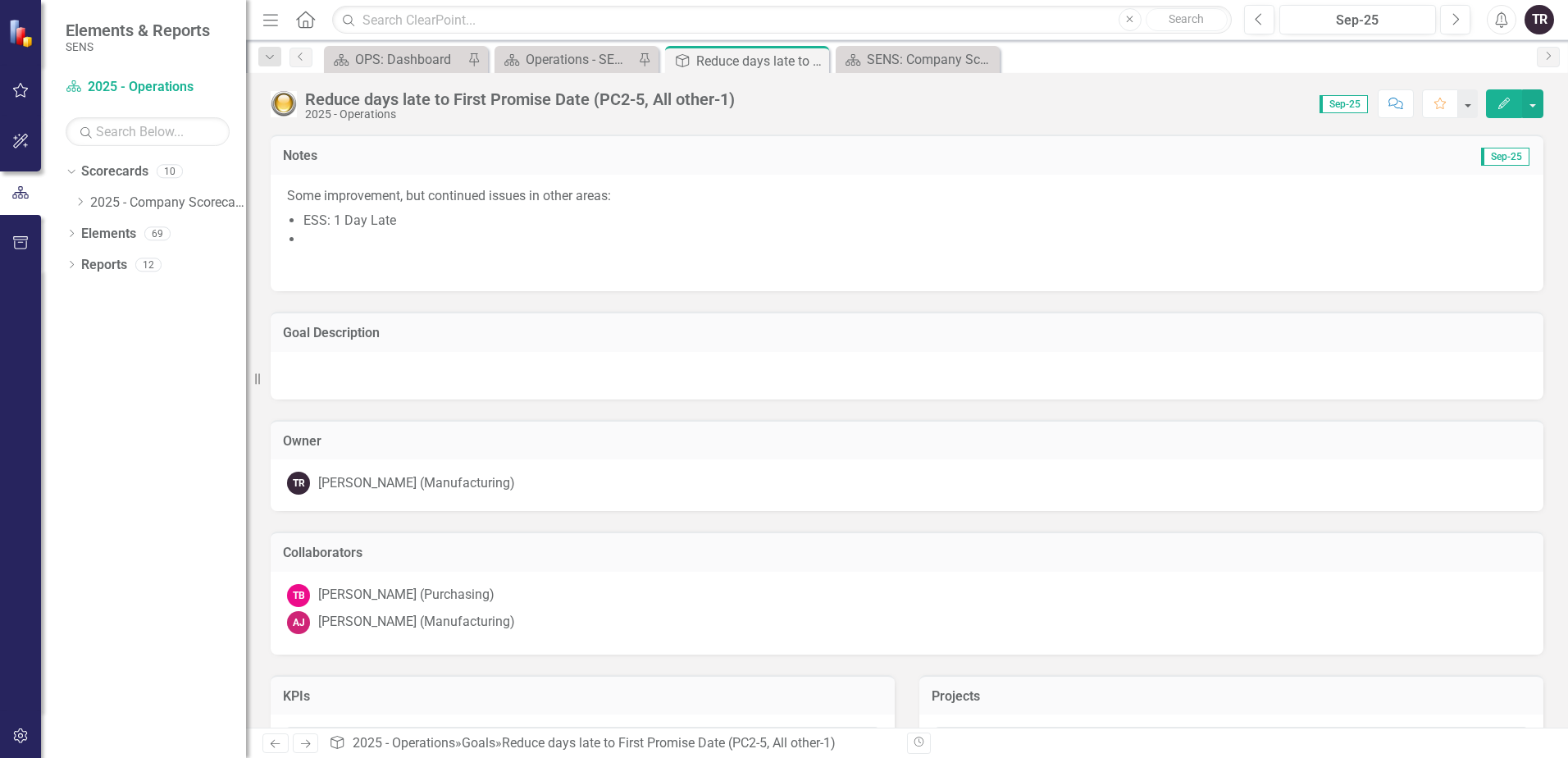
click at [605, 234] on li at bounding box center [915, 239] width 1223 height 19
click at [332, 238] on li at bounding box center [915, 239] width 1223 height 19
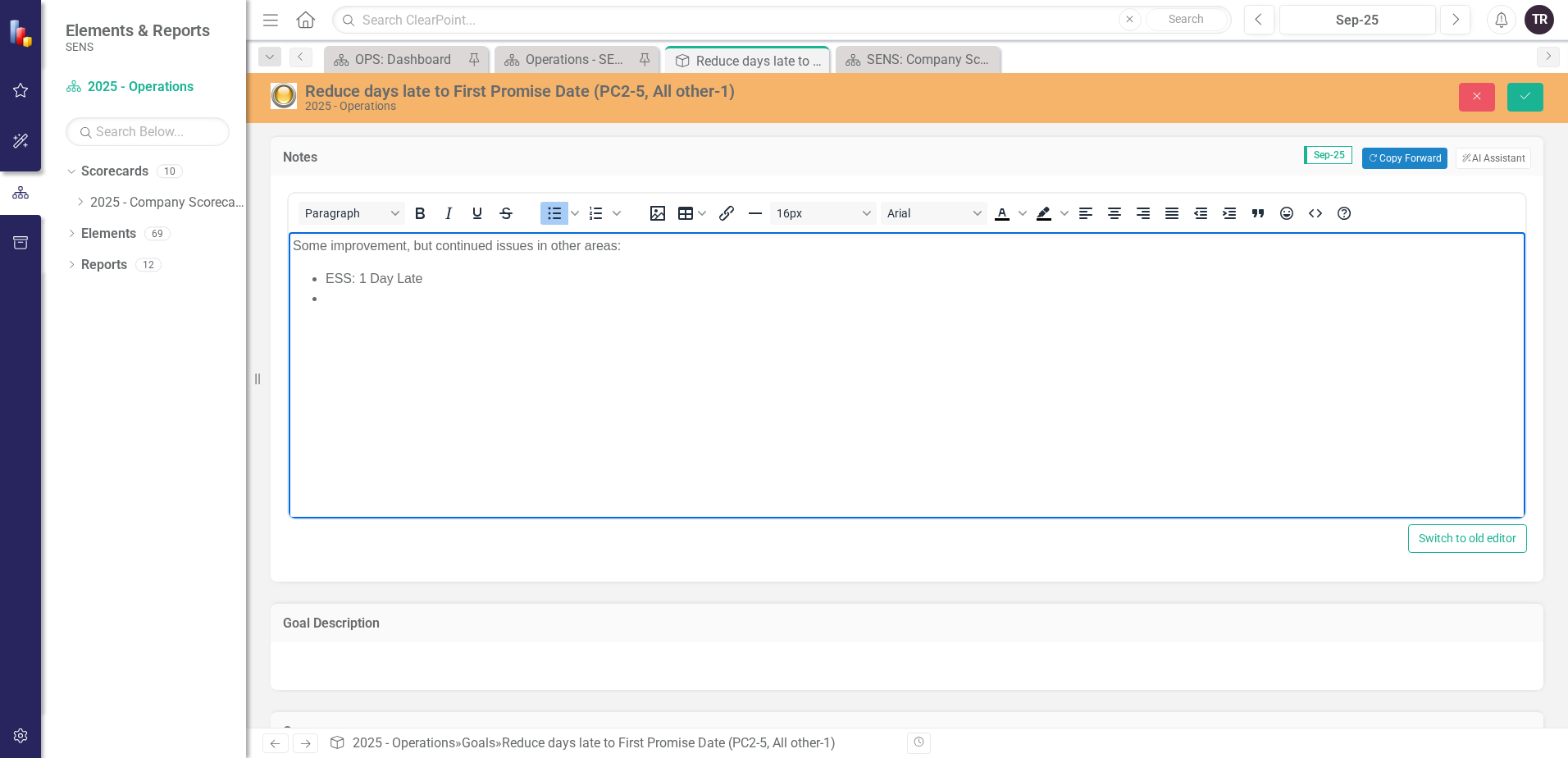
click at [371, 298] on li "Rich Text Area. Press ALT-0 for help." at bounding box center [924, 299] width 1196 height 20
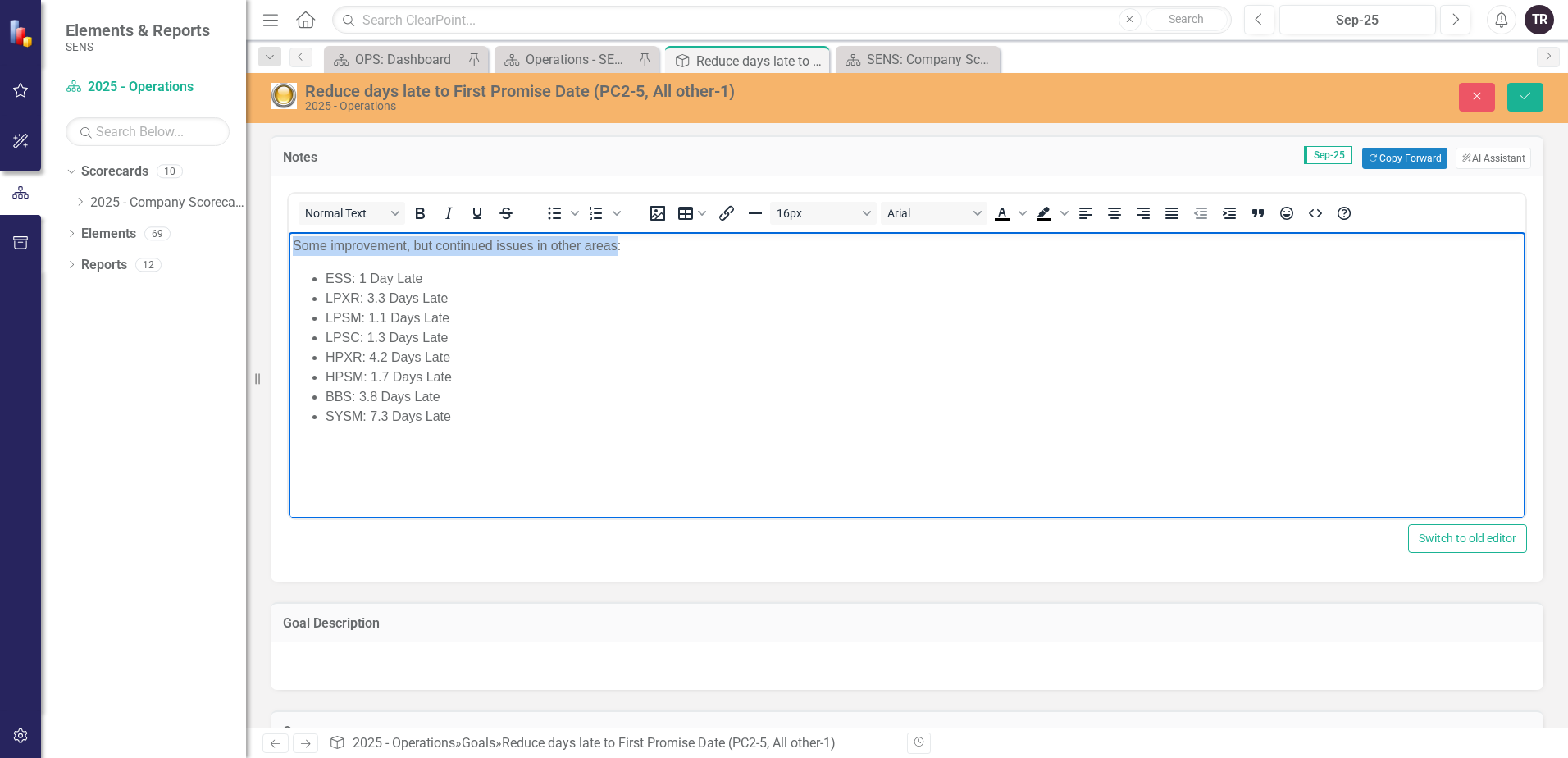
drag, startPoint x: 616, startPoint y: 244, endPoint x: 568, endPoint y: 473, distance: 234.0
click at [289, 240] on html "Some improvement, but continued issues in other areas: ESS: 1 Day Late LPXR: 3.…" at bounding box center [906, 355] width 1236 height 246
click at [548, 419] on li "SYSM: 7.3 Days Late" at bounding box center [924, 417] width 1196 height 20
click at [545, 411] on li "SYSM: 7.3 Days Late" at bounding box center [924, 417] width 1196 height 20
click at [572, 355] on li "HPXR: 4.2 Days Late" at bounding box center [924, 358] width 1196 height 20
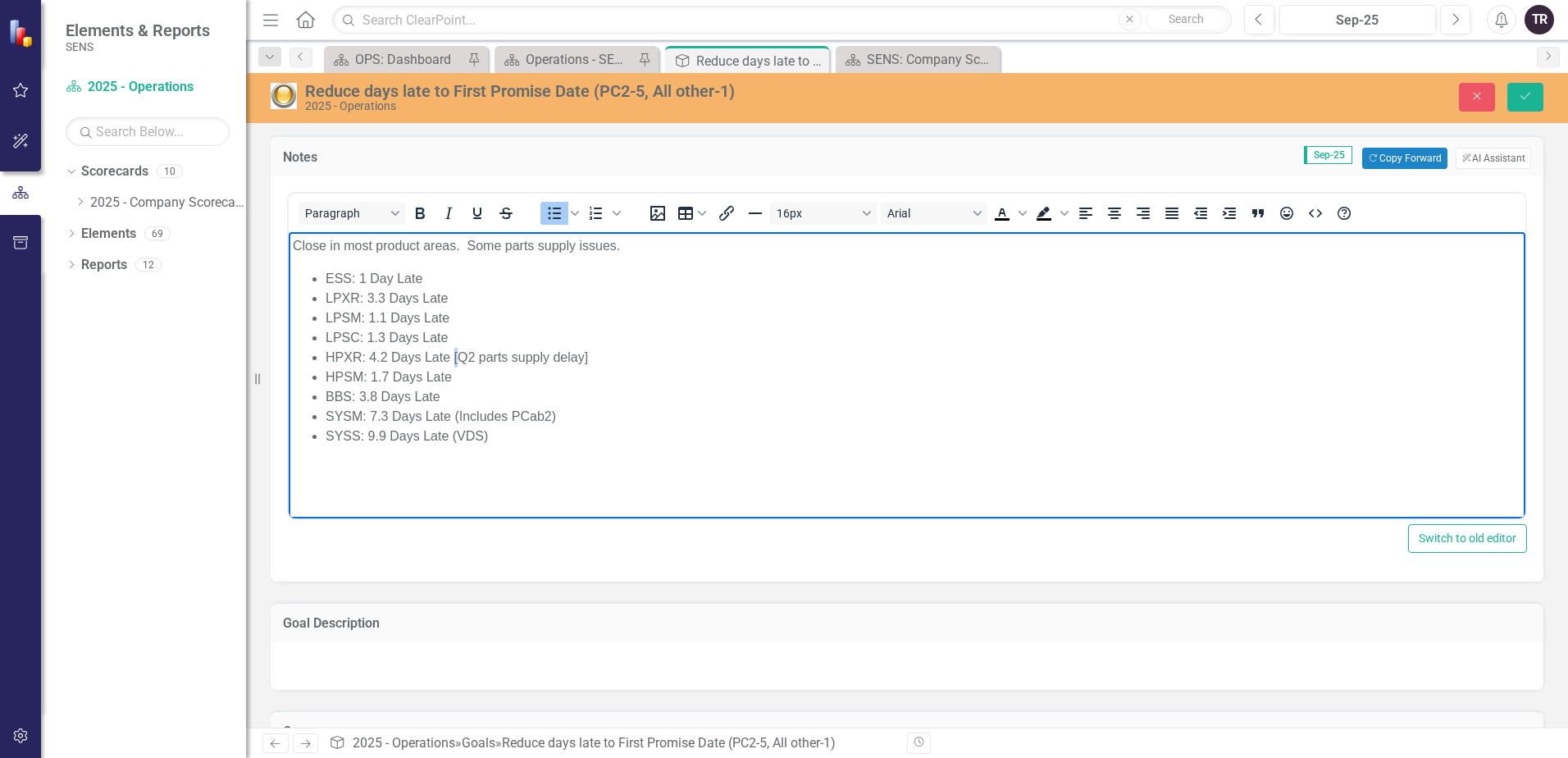
click at [454, 355] on li "HPXR: 4.2 Days Late [Q2 parts supply delay]" at bounding box center [924, 358] width 1196 height 20
click at [604, 355] on li "HPXR: 4.2 Days Late (Q2 parts supply delay]" at bounding box center [924, 358] width 1196 height 20
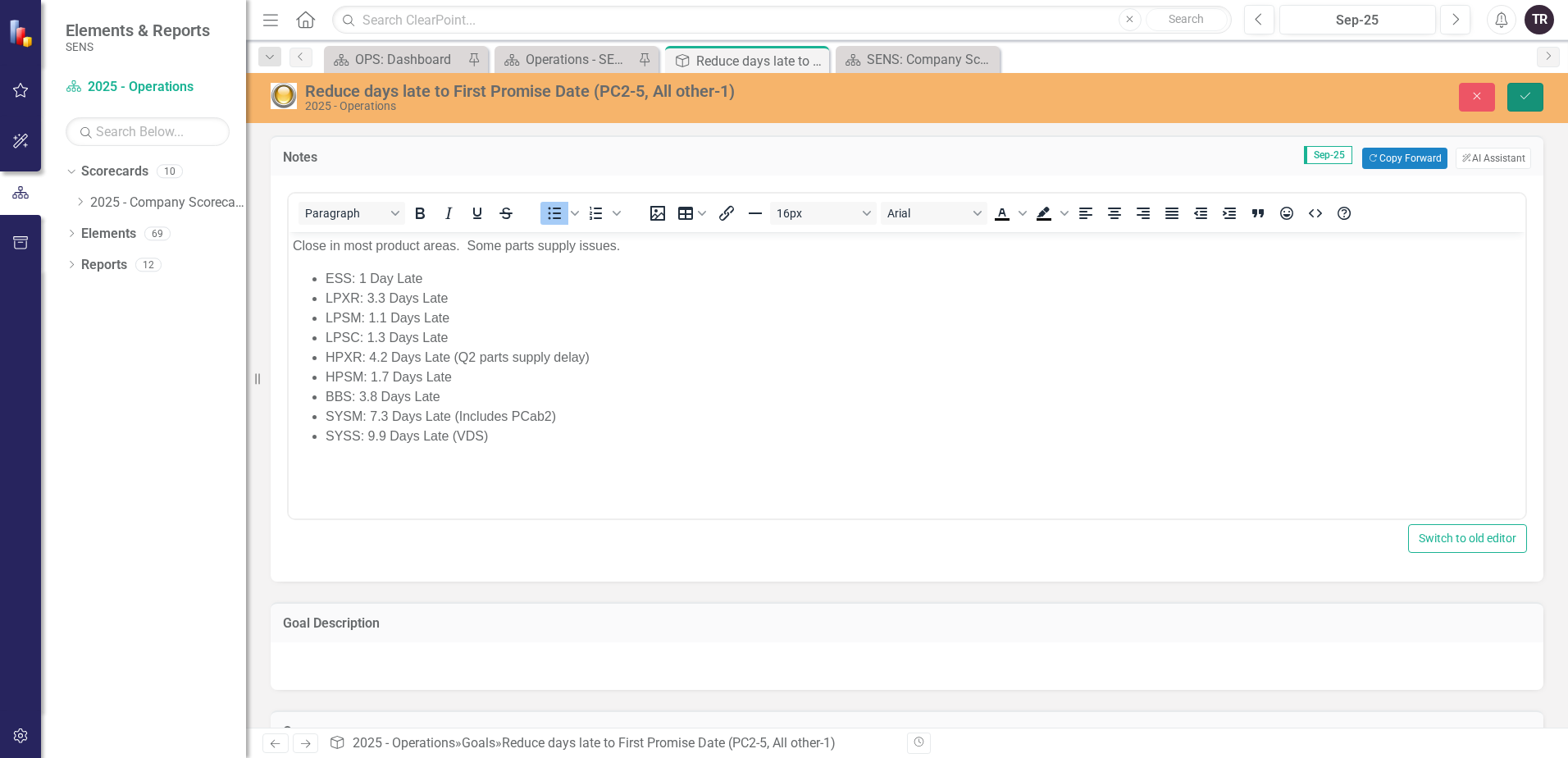
click at [1520, 96] on icon "submit" at bounding box center [1525, 96] width 10 height 7
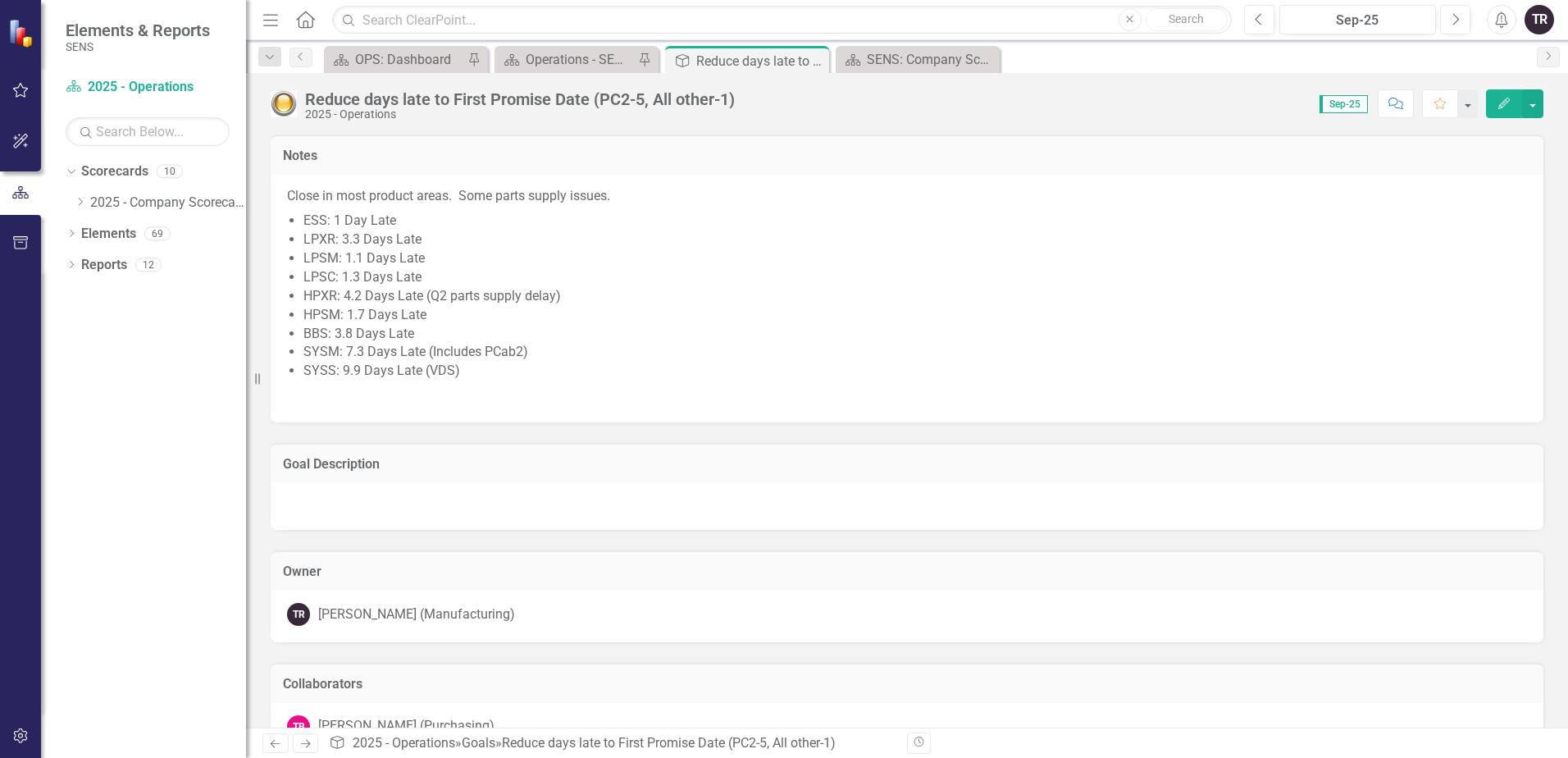
checkbox input "true"
click at [815, 60] on icon "Close" at bounding box center [813, 61] width 16 height 13
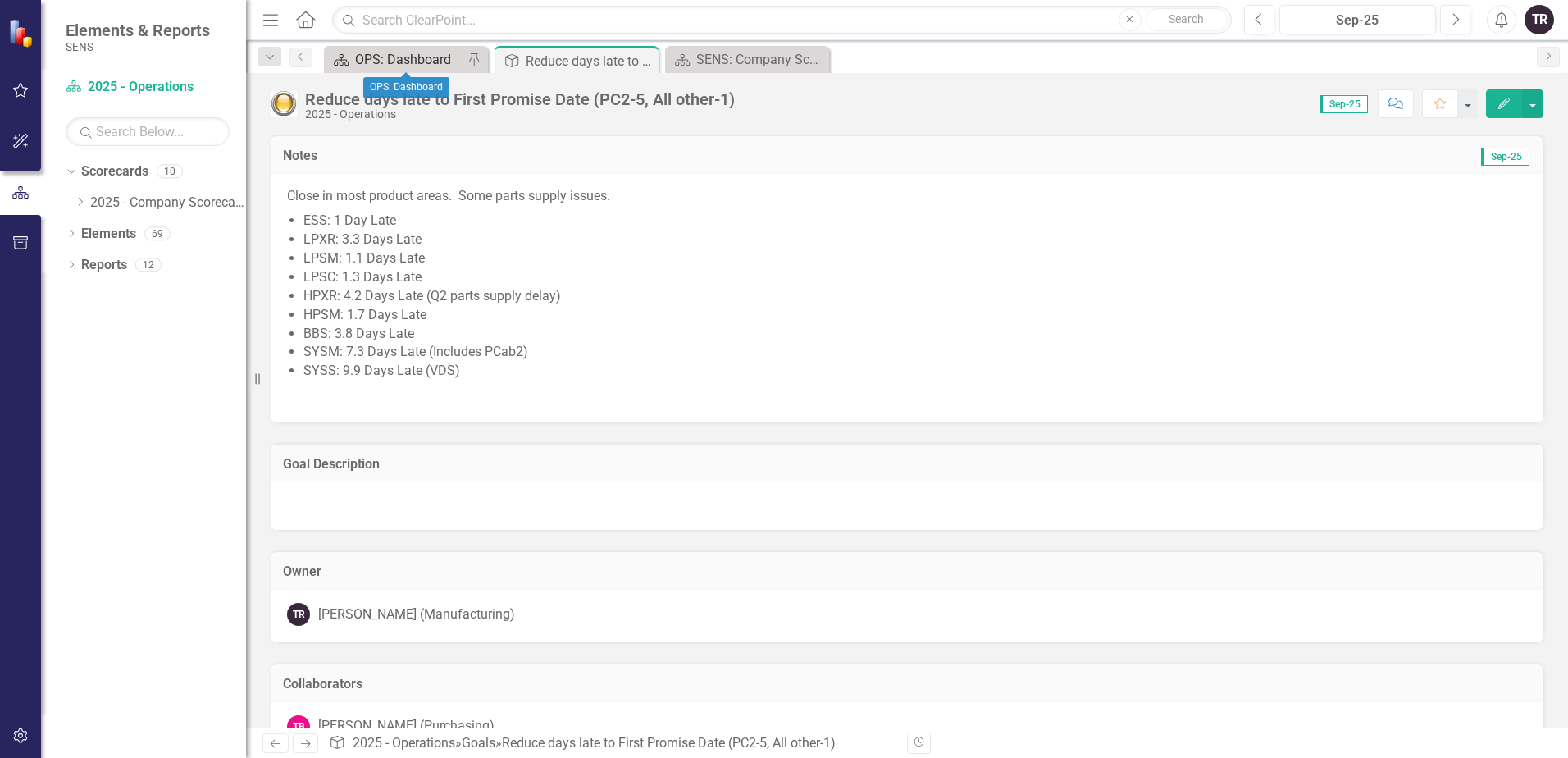
click at [407, 57] on div "OPS: Dashboard" at bounding box center [408, 59] width 108 height 21
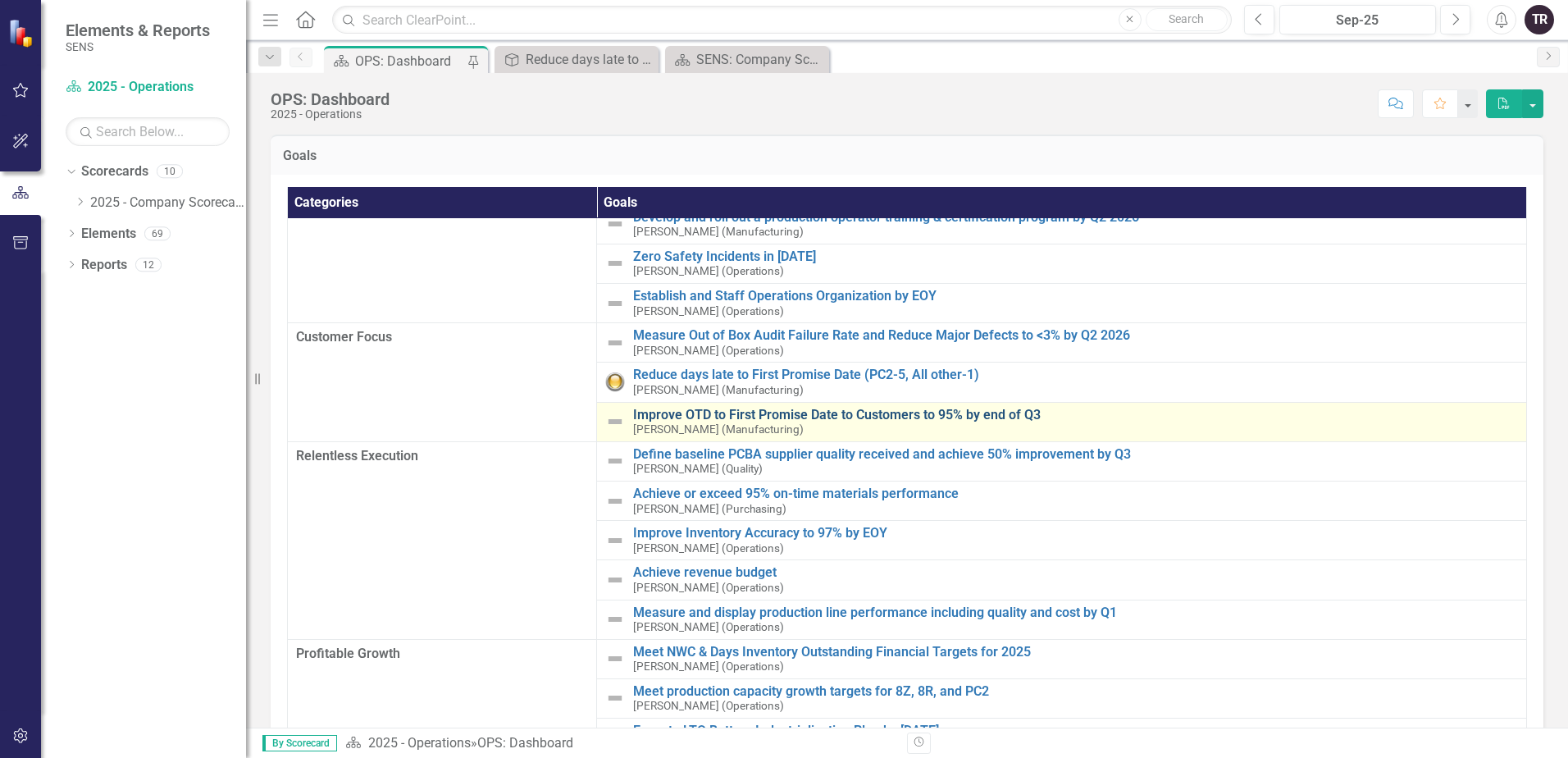
scroll to position [82, 0]
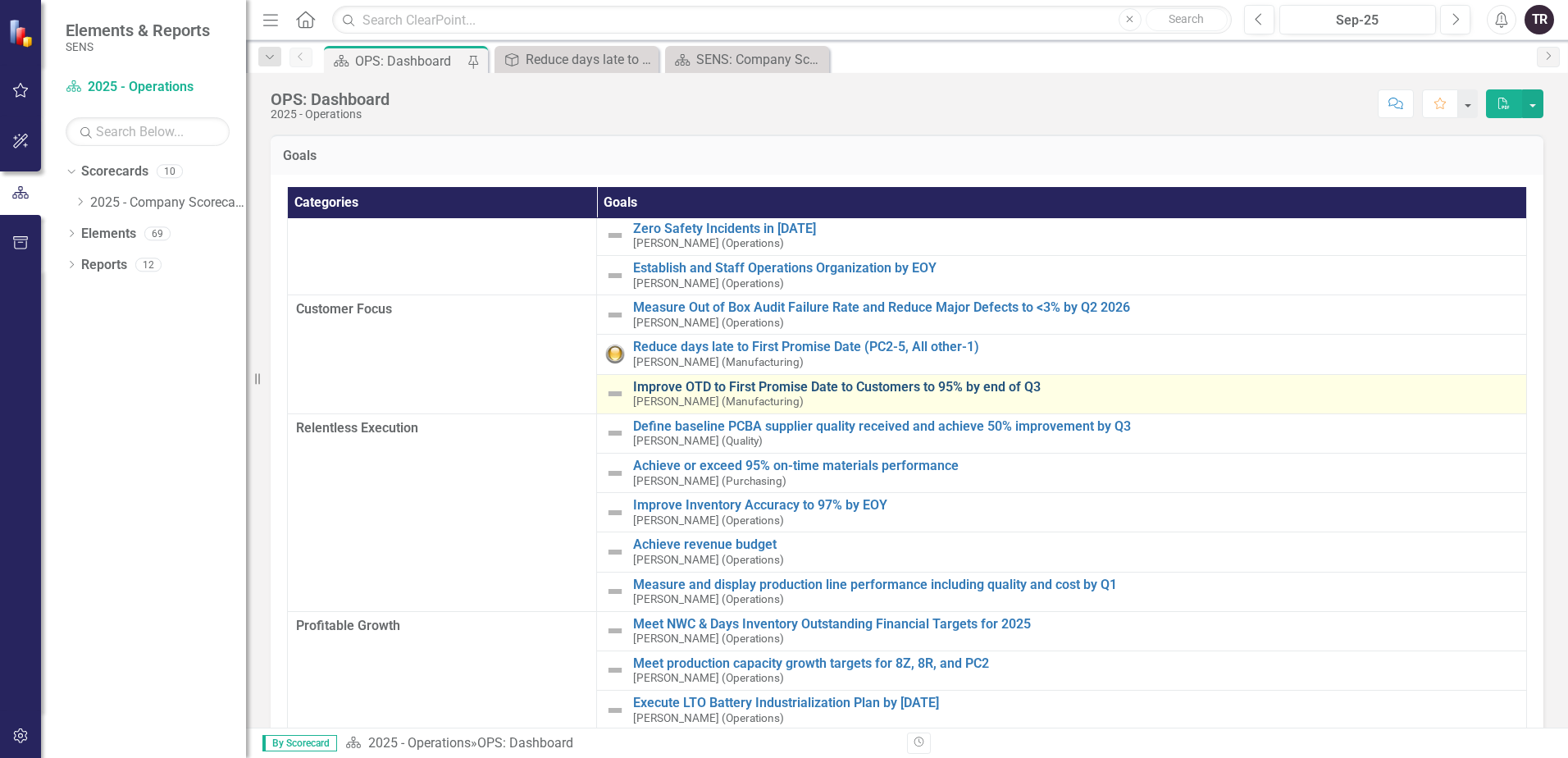
click at [878, 384] on link "Improve OTD to First Promise Date to Customers to 95% by end of Q3" at bounding box center [1076, 387] width 885 height 15
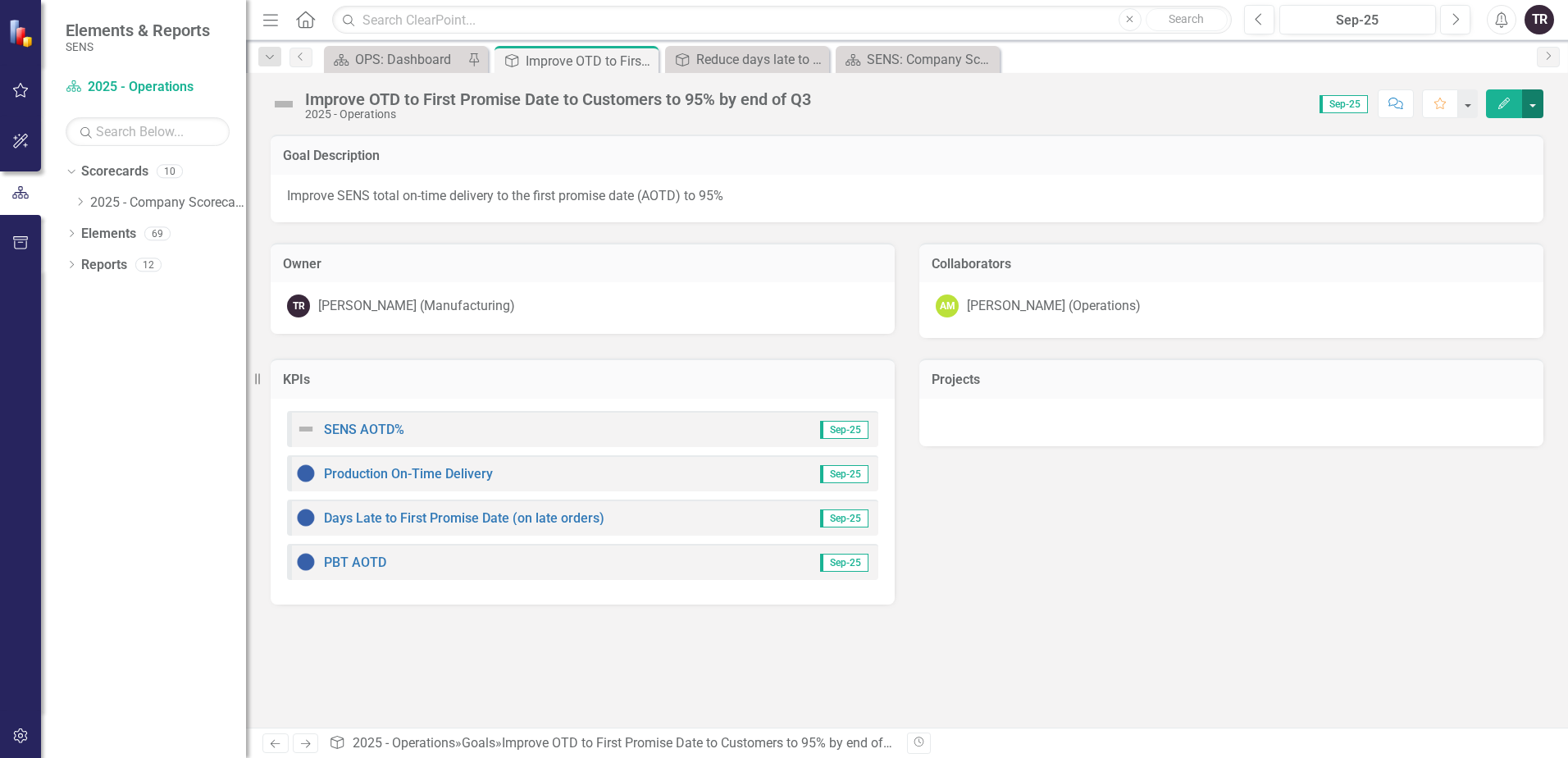
click at [1538, 103] on button "button" at bounding box center [1533, 103] width 21 height 29
click at [1511, 158] on link "Edit Report Edit Layout" at bounding box center [1476, 164] width 133 height 31
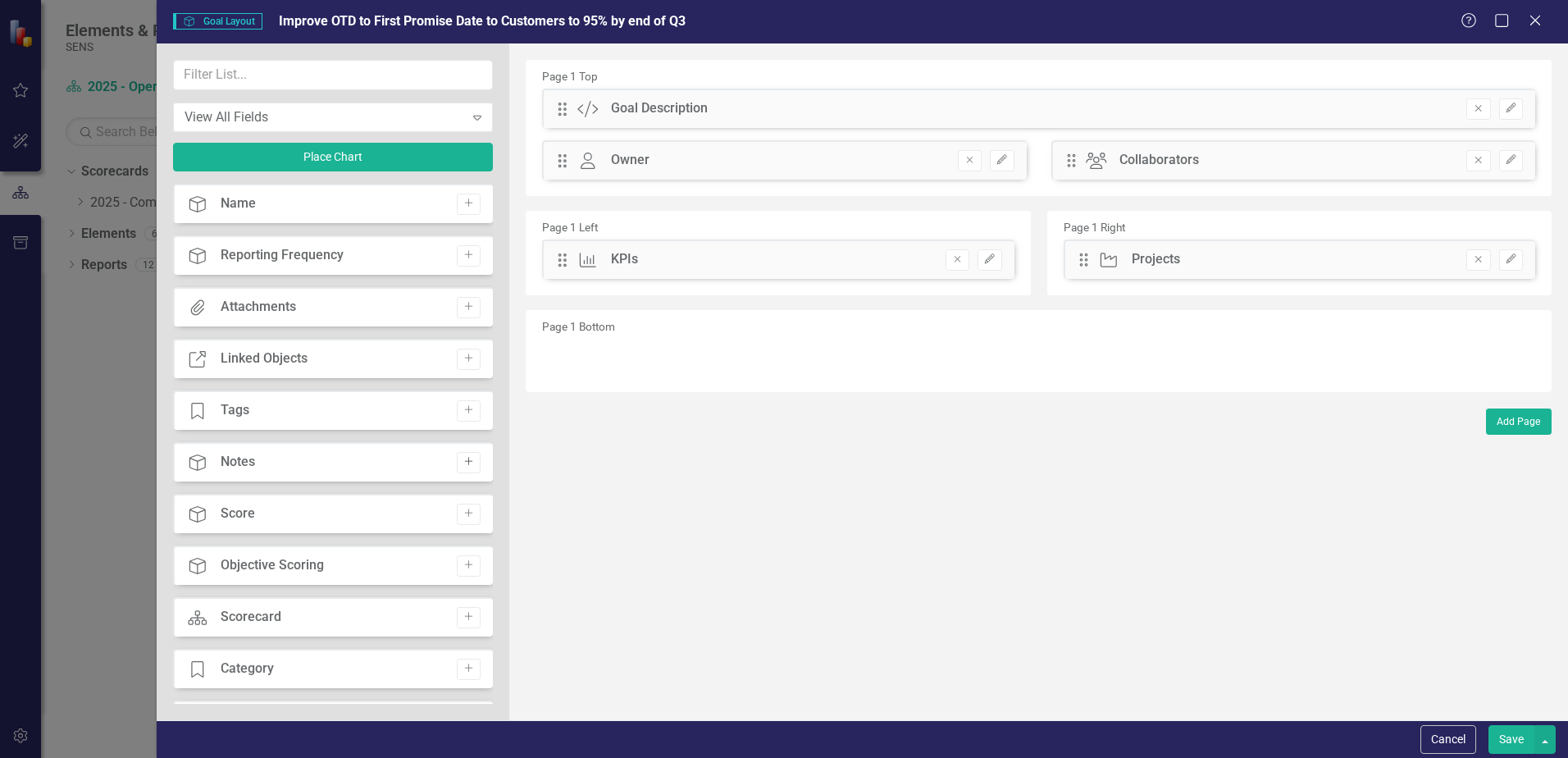
click at [463, 465] on icon "Add" at bounding box center [469, 462] width 12 height 10
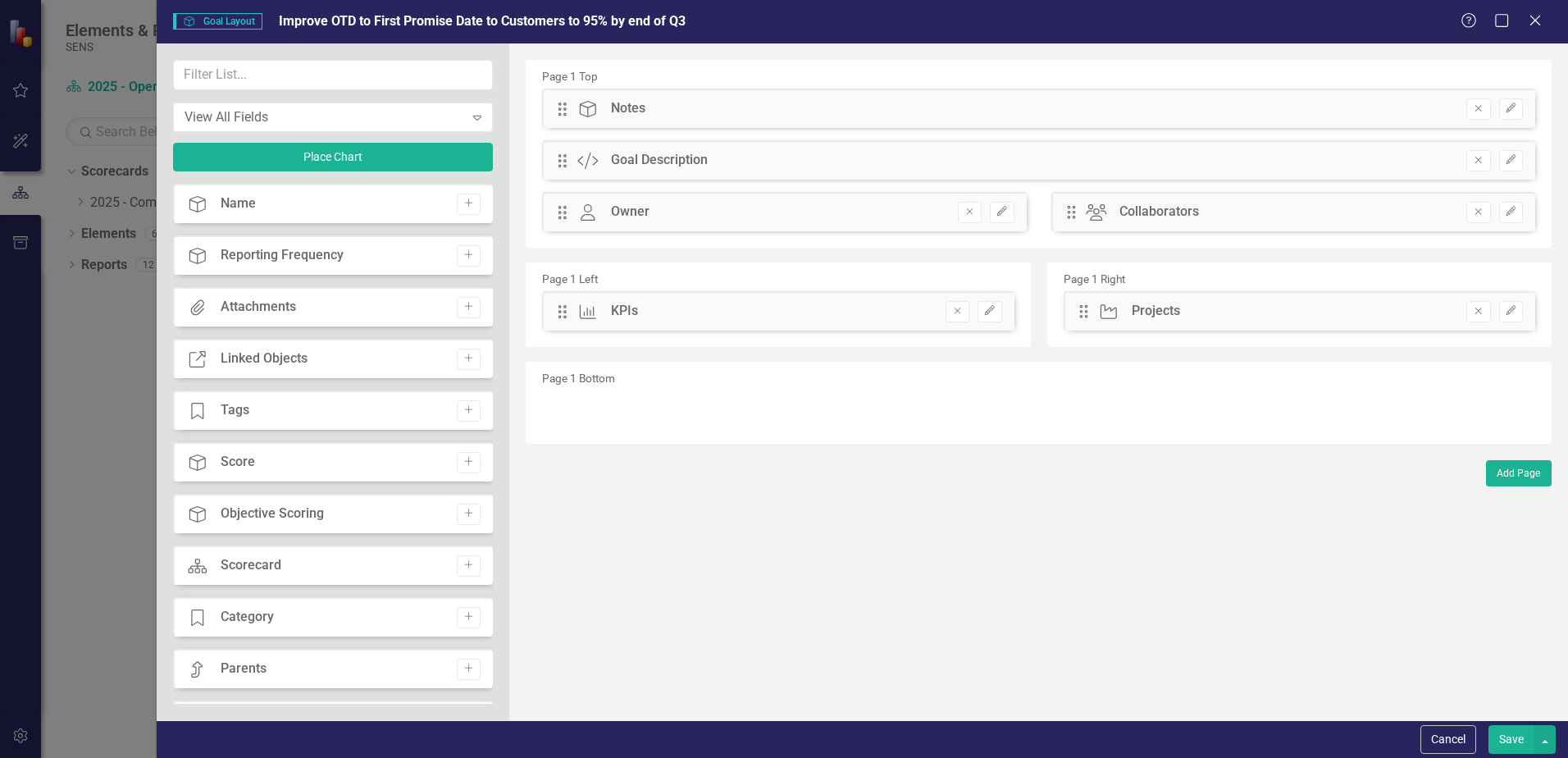
click at [1511, 742] on button "Save" at bounding box center [1512, 739] width 46 height 29
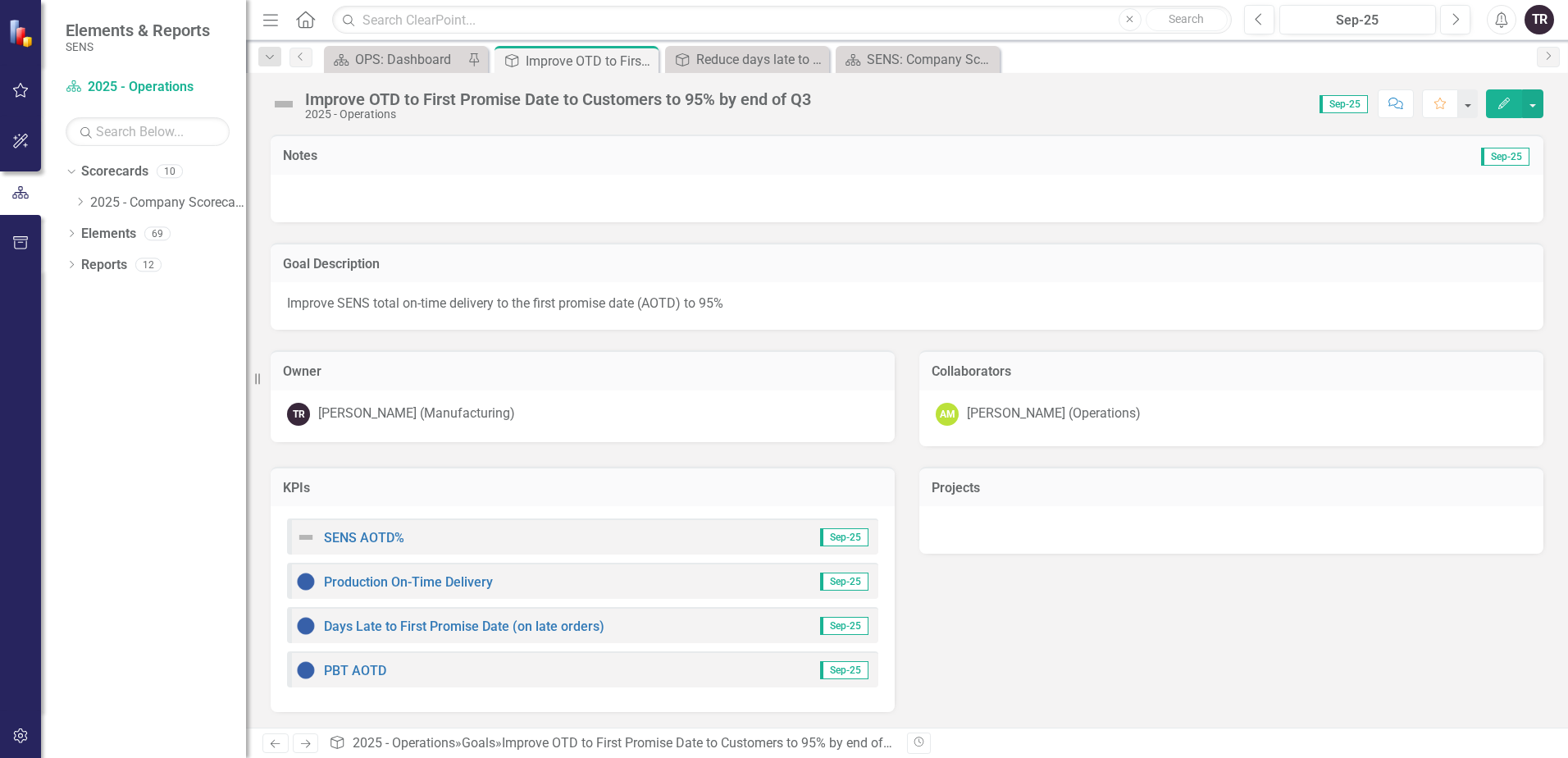
click at [284, 106] on img at bounding box center [284, 104] width 26 height 26
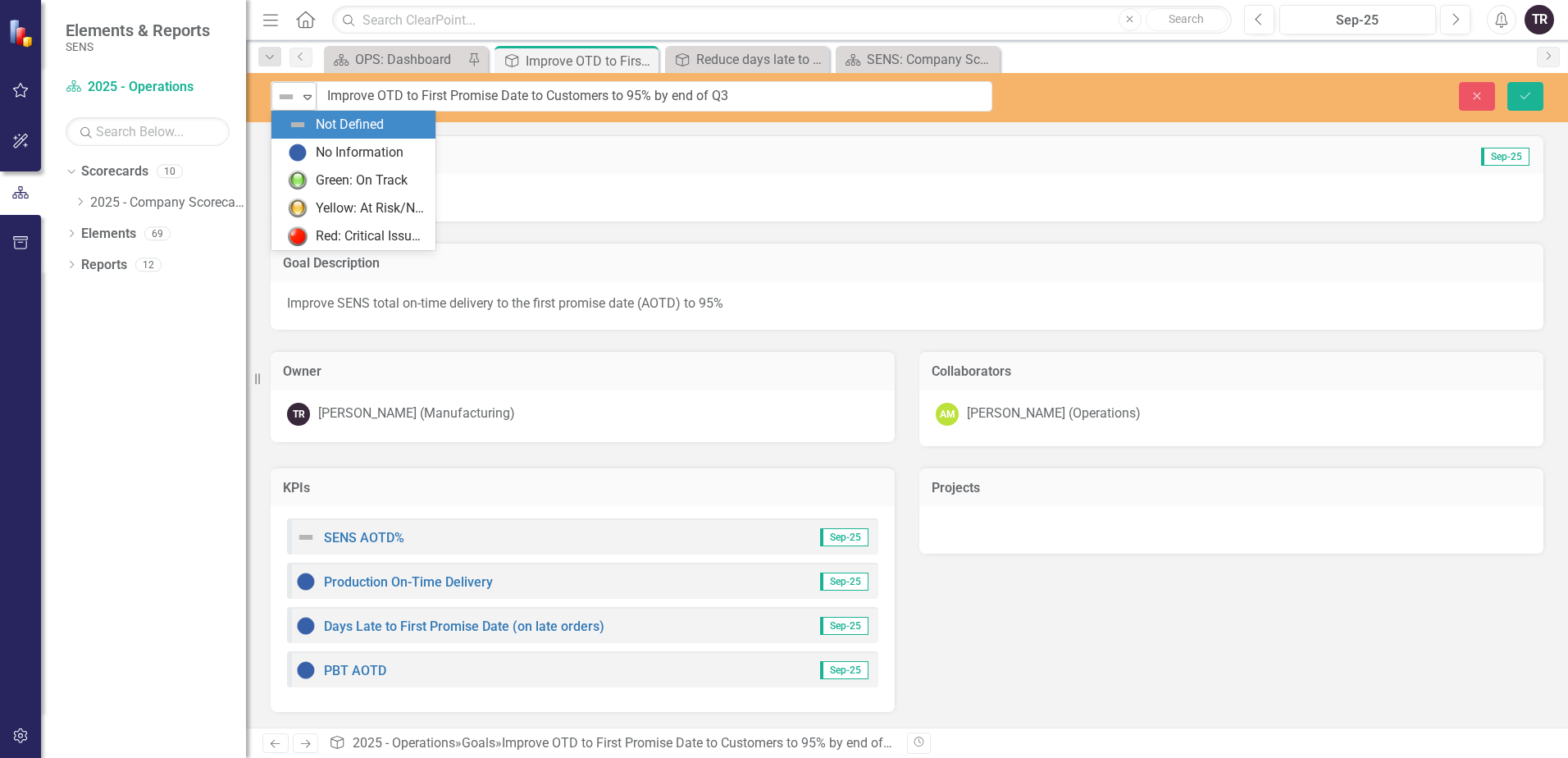
click at [304, 96] on icon "Expand" at bounding box center [308, 97] width 16 height 13
click at [332, 200] on div "Yellow: At Risk/Needs Attention" at bounding box center [370, 209] width 110 height 19
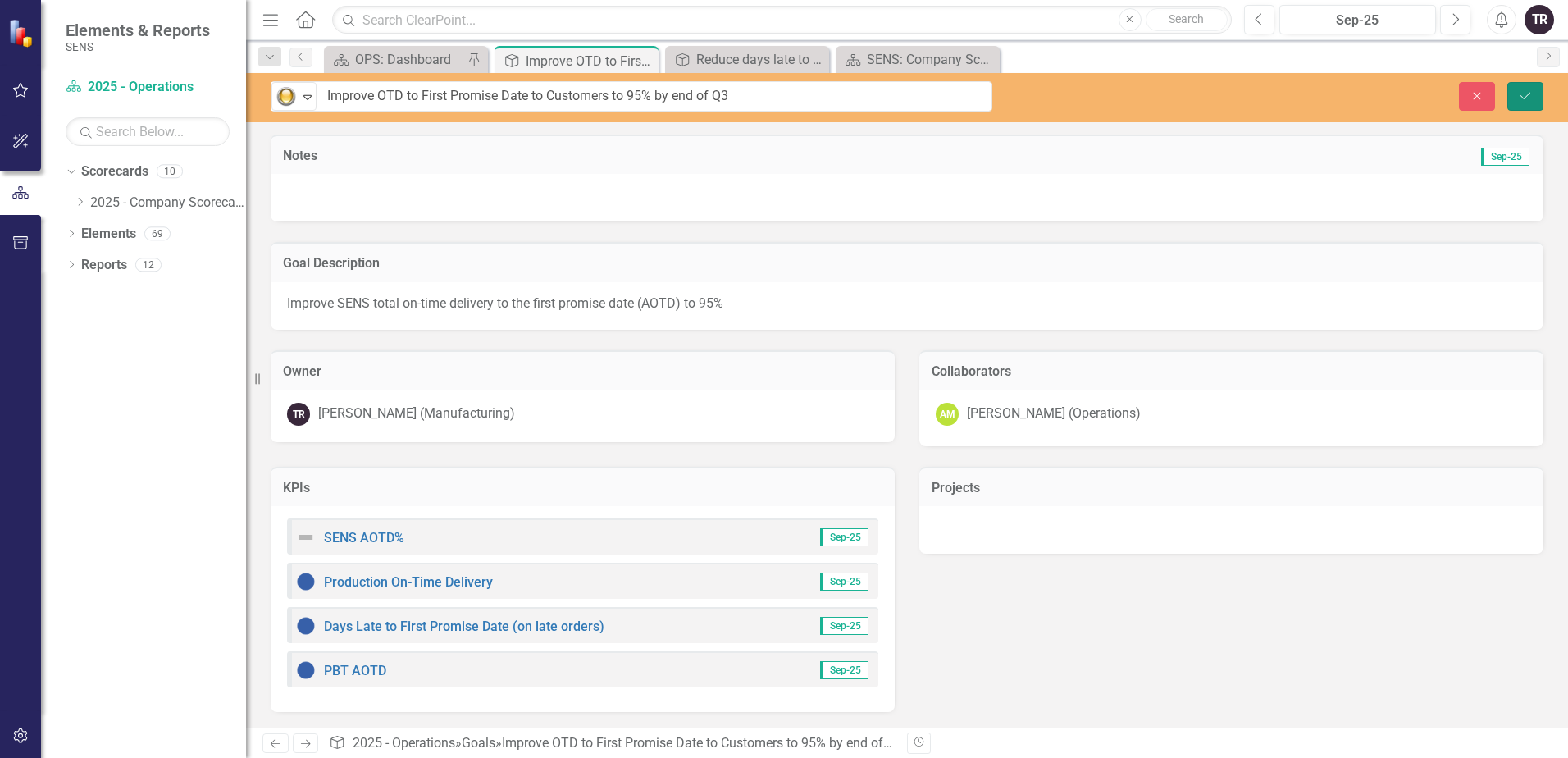
click at [1528, 96] on icon "Save" at bounding box center [1525, 96] width 15 height 12
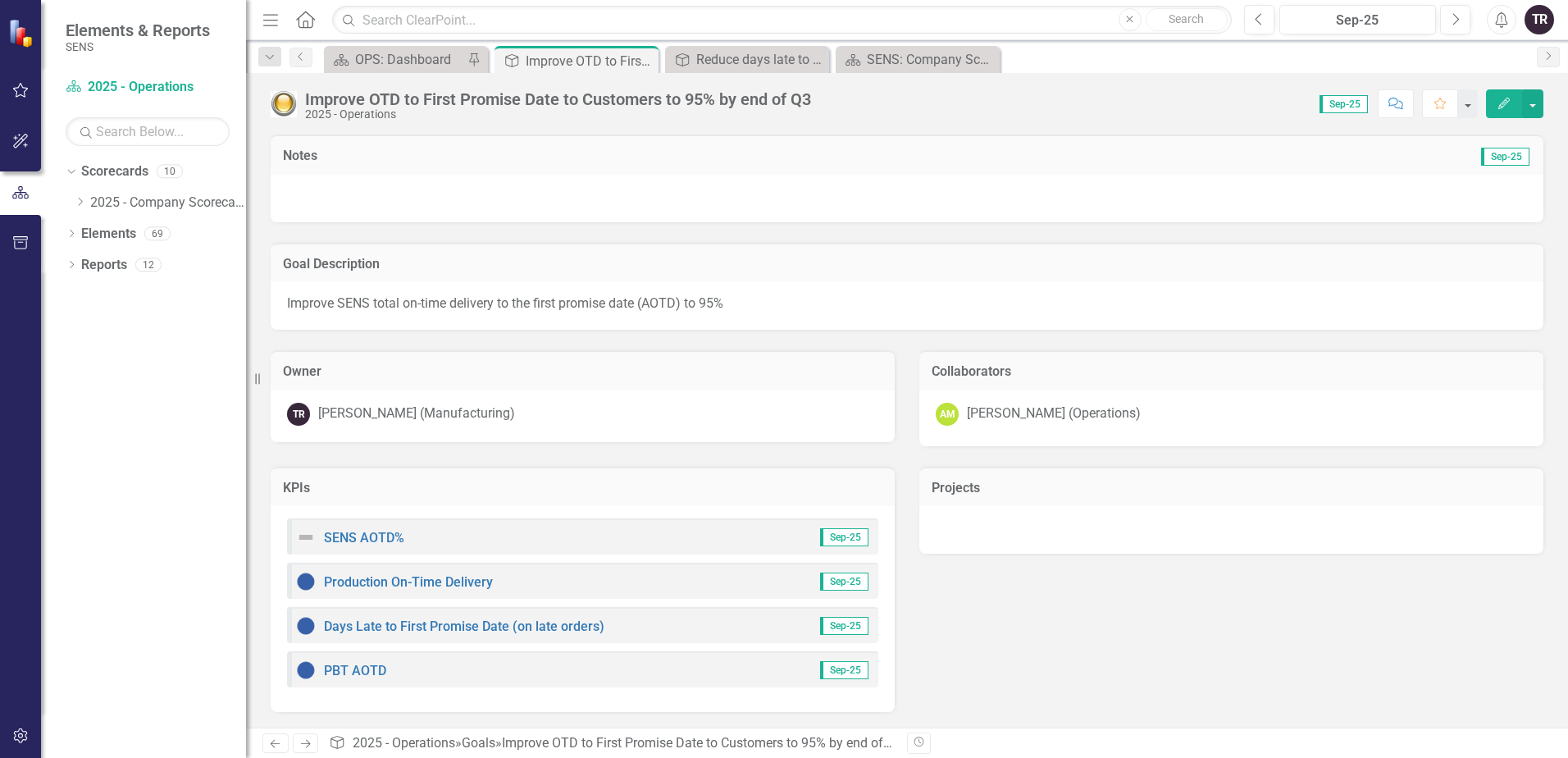
click at [355, 183] on div at bounding box center [906, 199] width 1273 height 48
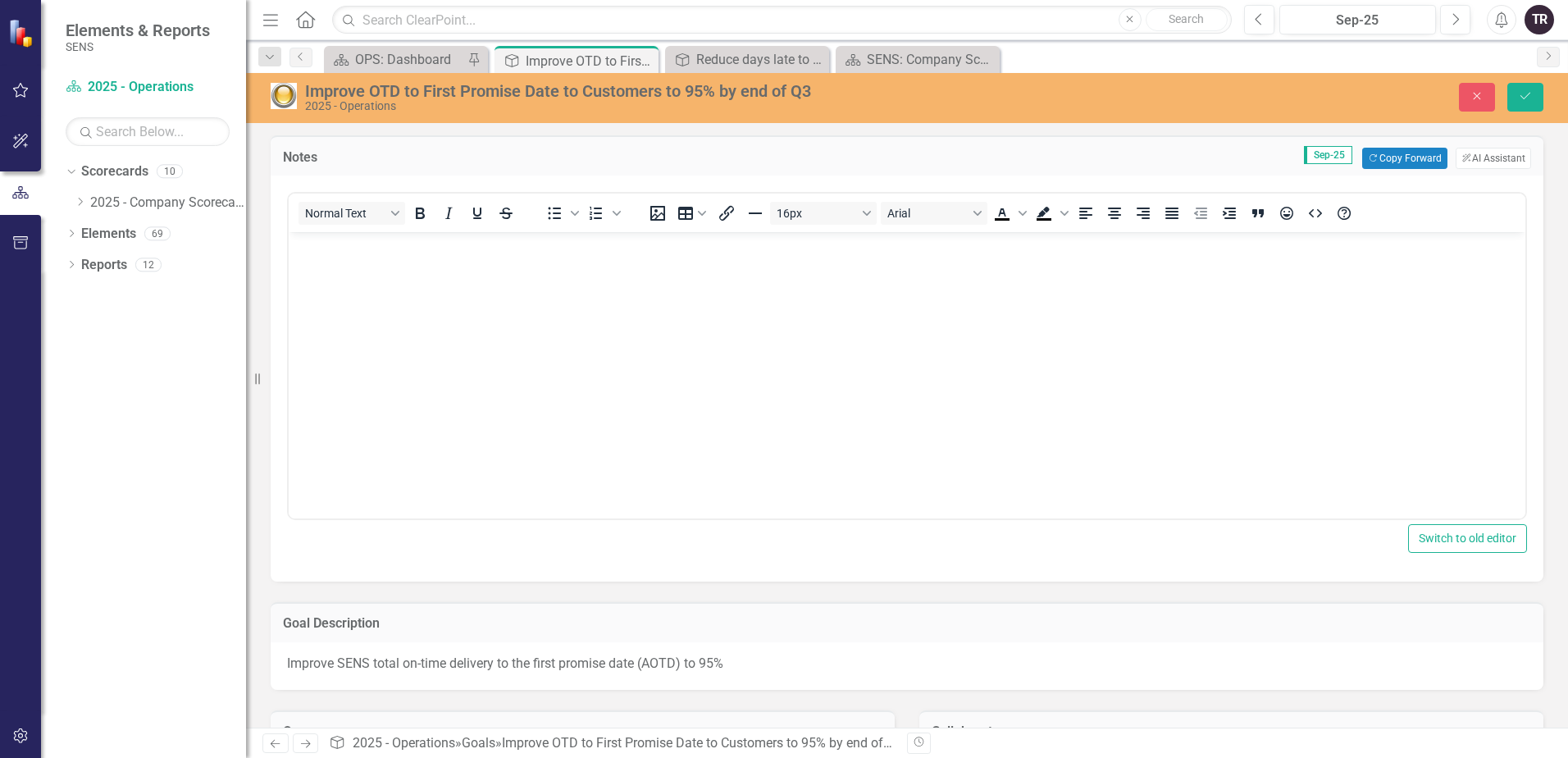
click at [361, 254] on p "Rich Text Area. Press ALT-0 for help." at bounding box center [906, 246] width 1228 height 20
click at [555, 210] on icon "Bullet list" at bounding box center [554, 214] width 20 height 20
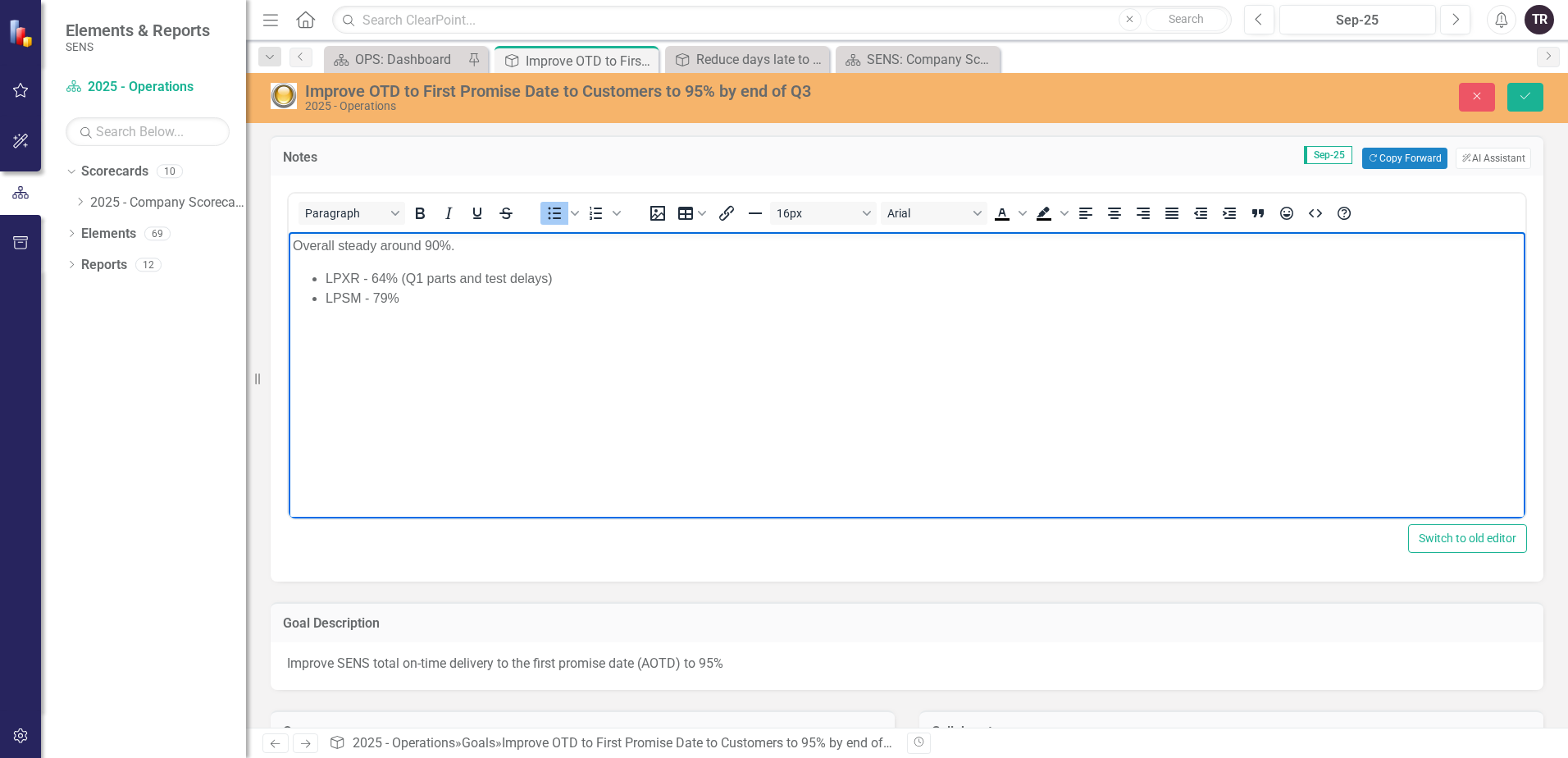
click at [756, 304] on li "LPSM - 79%" at bounding box center [924, 299] width 1196 height 20
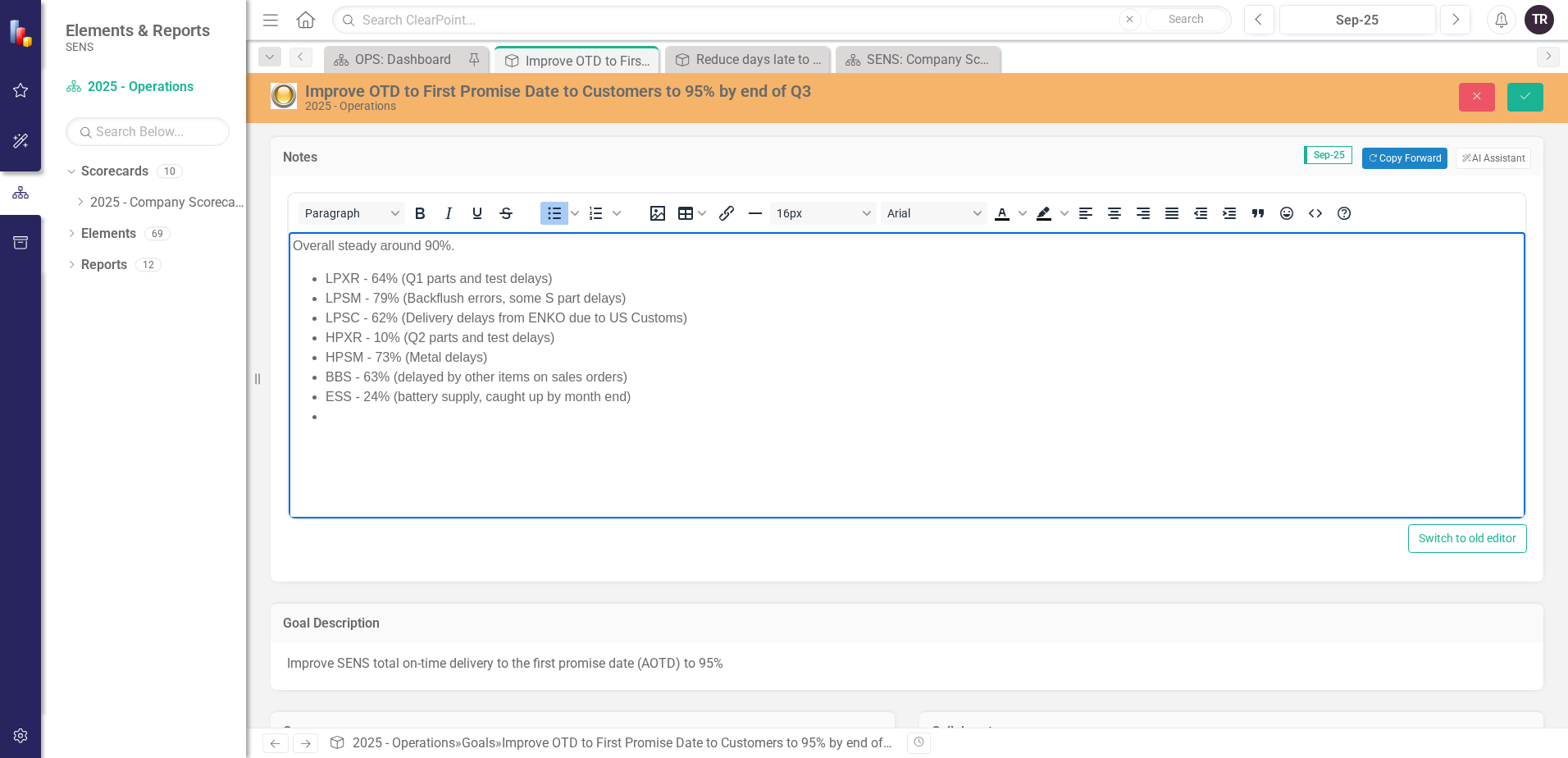
click at [627, 398] on li "ESS - 24% (battery supply, caught up by month end)" at bounding box center [924, 397] width 1196 height 20
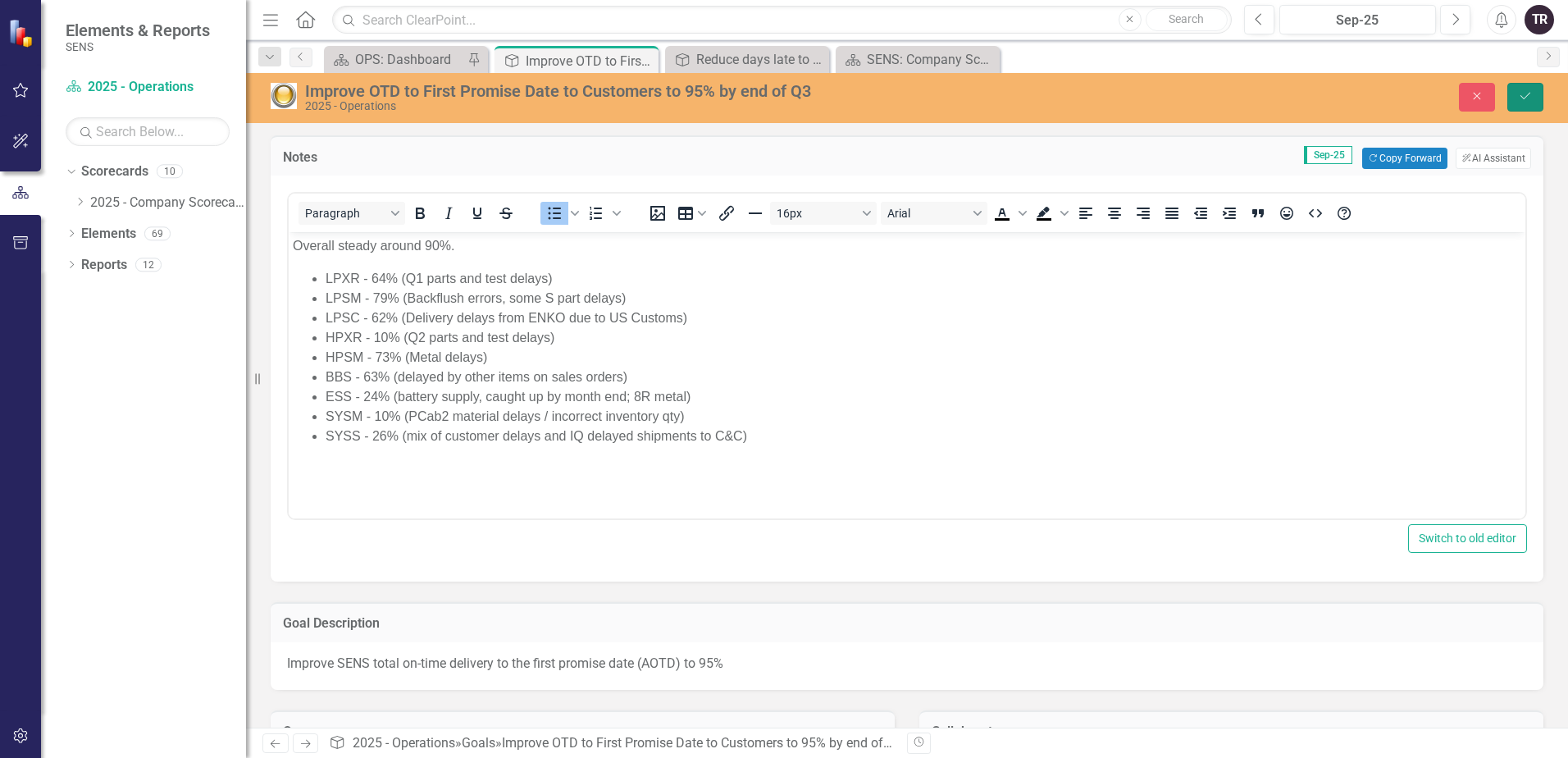
click at [1523, 90] on icon "Save" at bounding box center [1525, 96] width 15 height 12
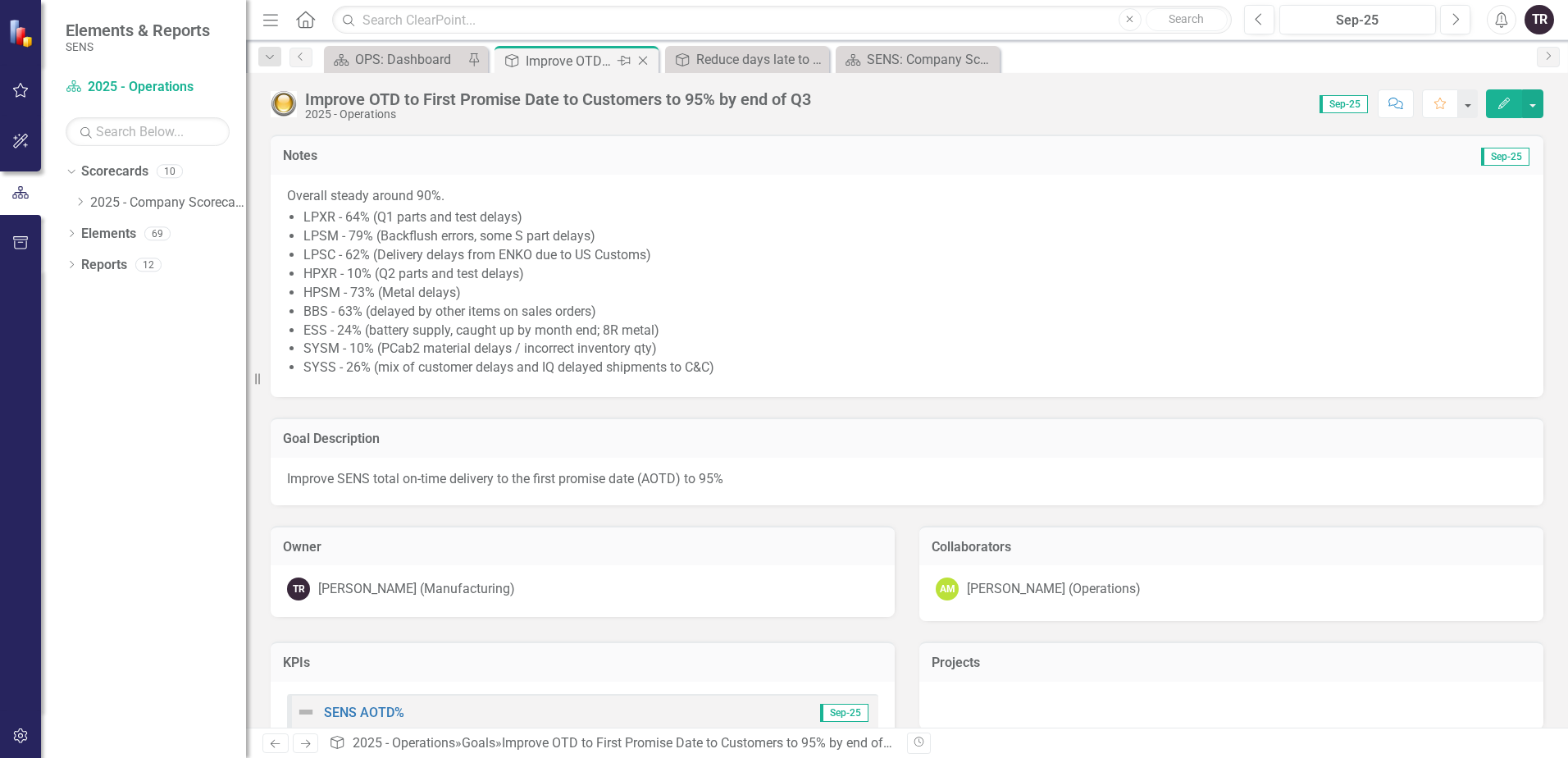
click at [584, 61] on div "Improve OTD to First Promise Date to Customers to 95% by end of Q3" at bounding box center [569, 61] width 87 height 21
click at [645, 59] on icon "Close" at bounding box center [643, 61] width 16 height 13
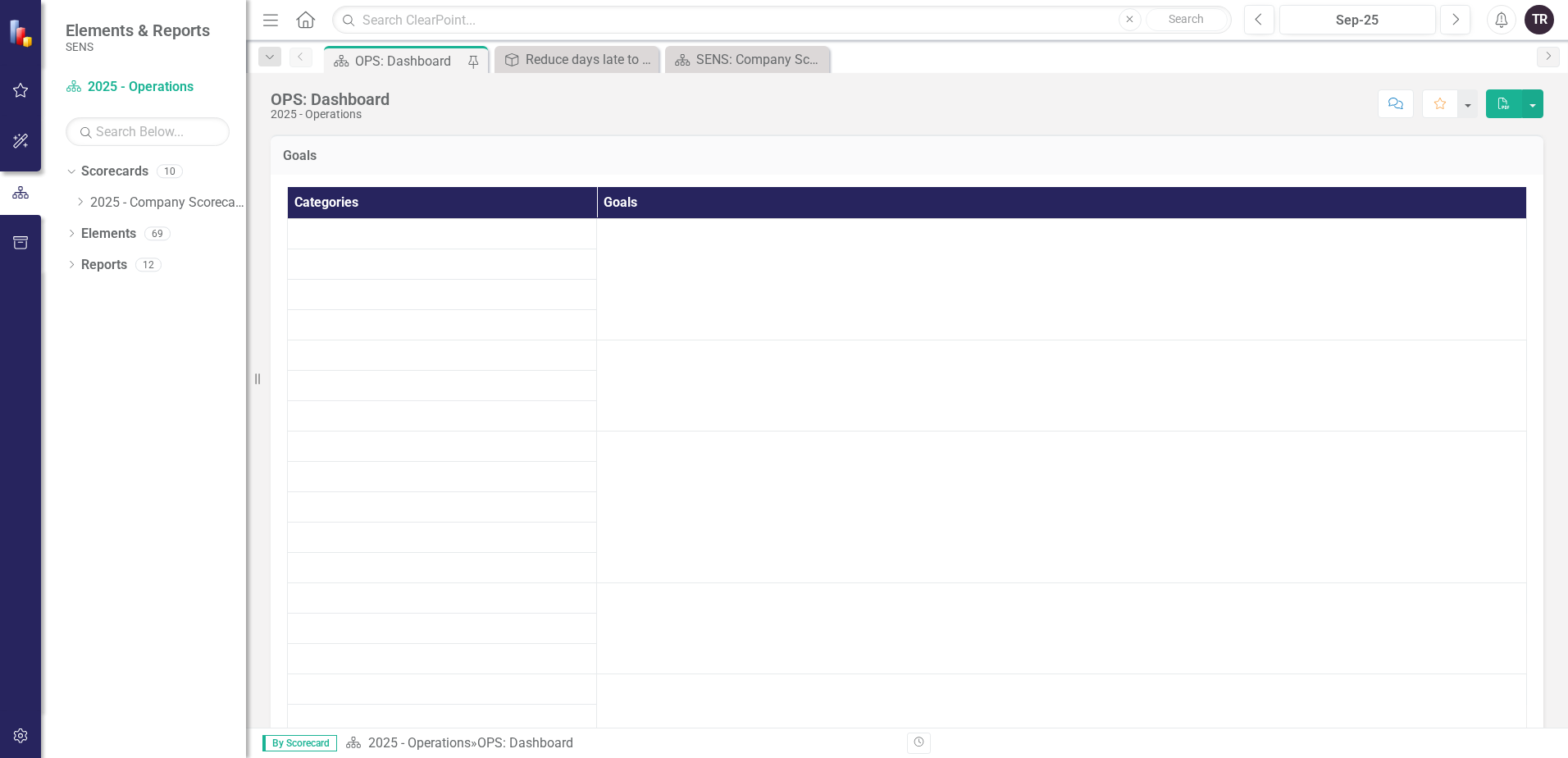
click at [424, 59] on div "OPS: Dashboard" at bounding box center [408, 61] width 108 height 21
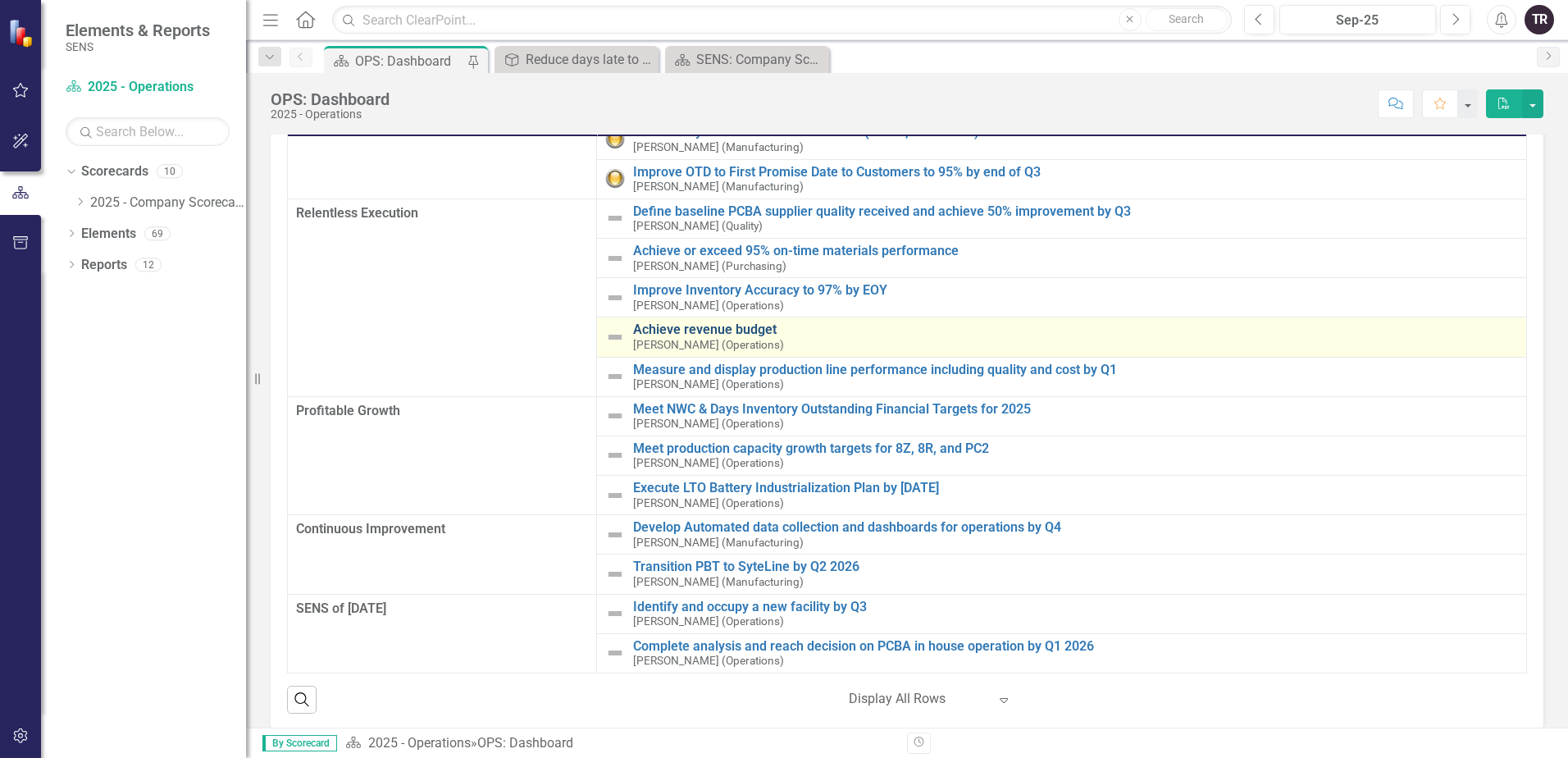
scroll to position [164, 0]
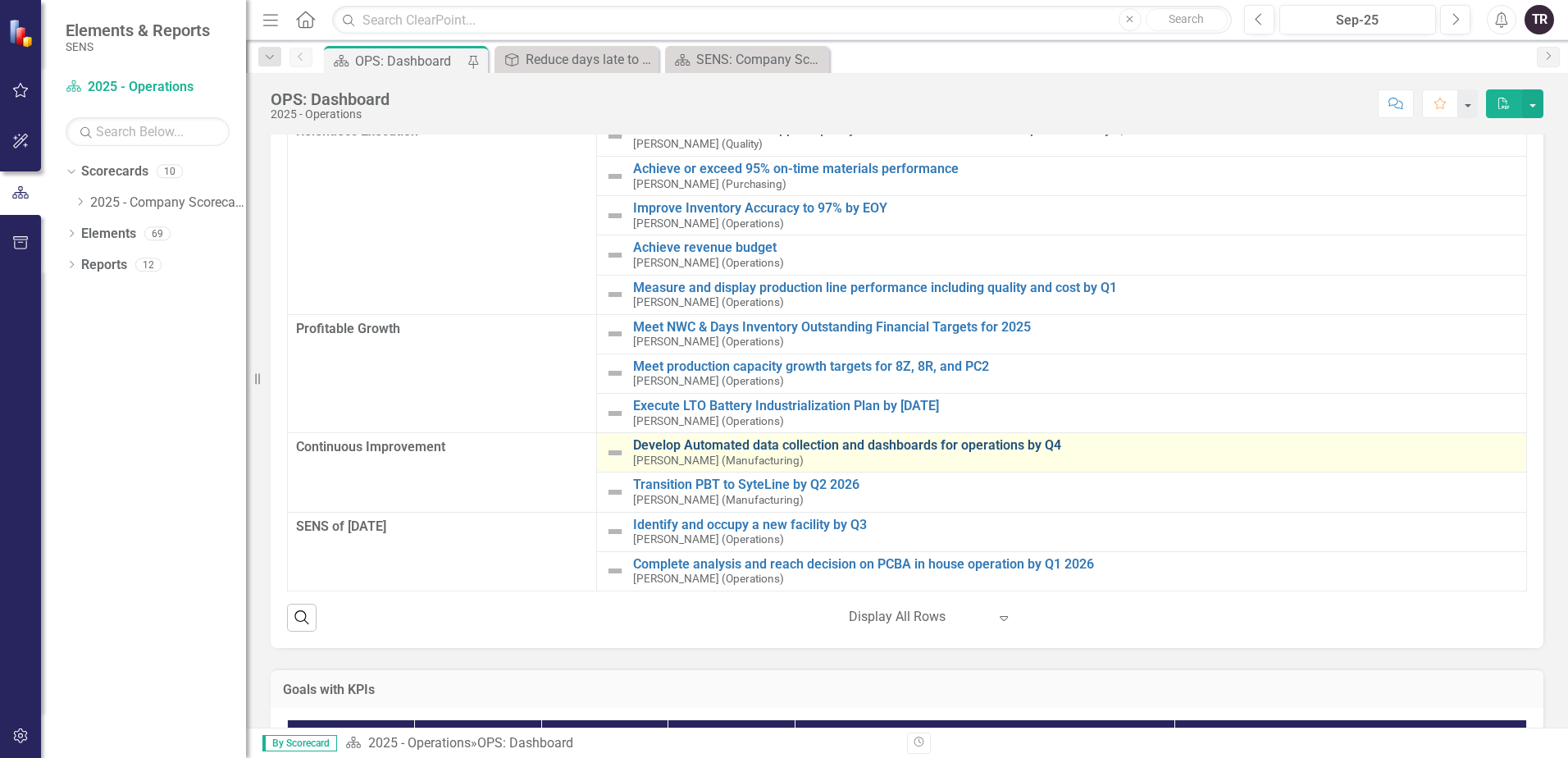
click at [906, 445] on link "Develop Automated data collection and dashboards for operations by Q4" at bounding box center [1076, 445] width 885 height 15
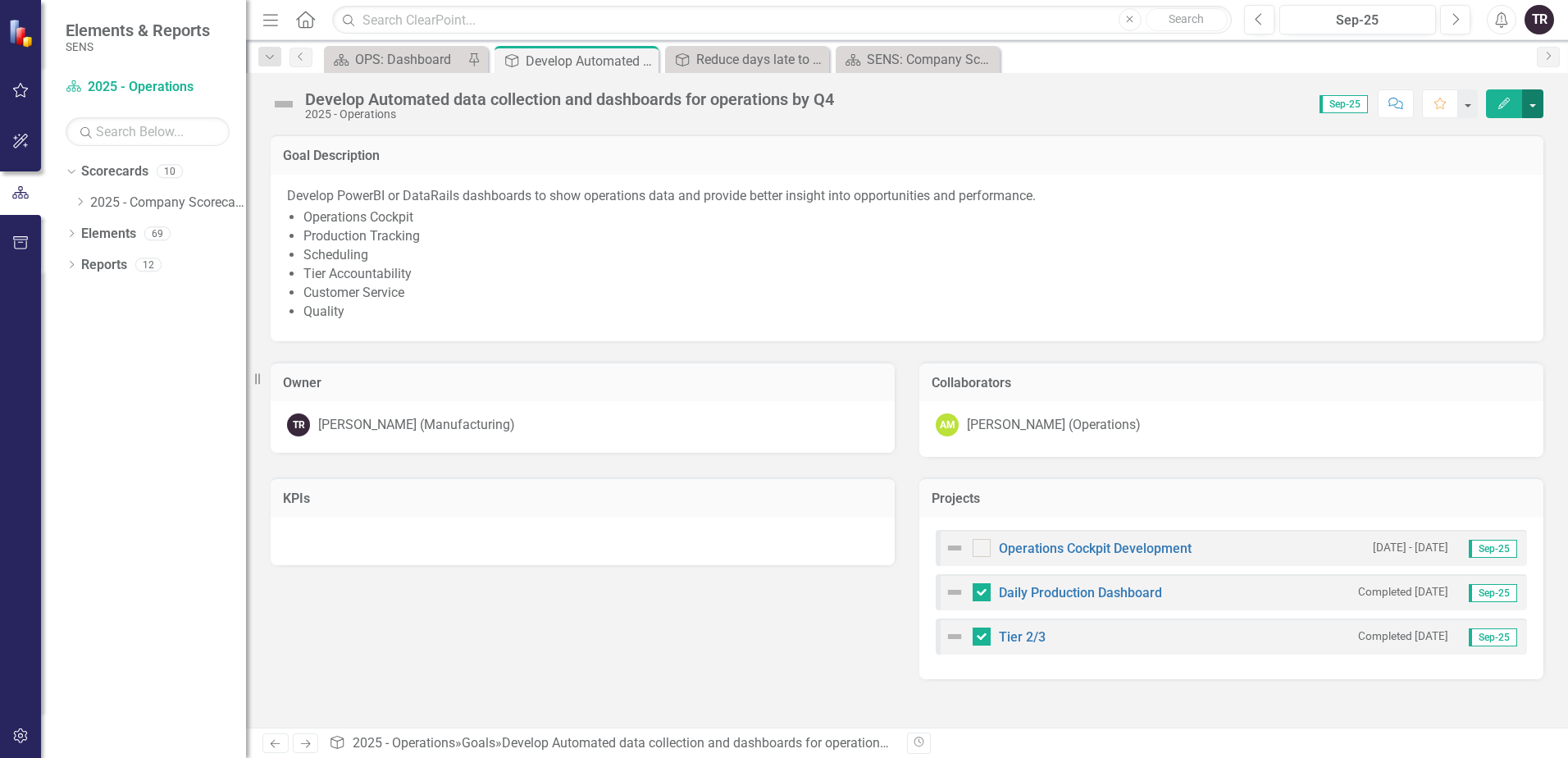
click at [1537, 103] on button "button" at bounding box center [1533, 103] width 21 height 29
click at [1487, 159] on link "Edit Report Edit Layout" at bounding box center [1476, 164] width 133 height 31
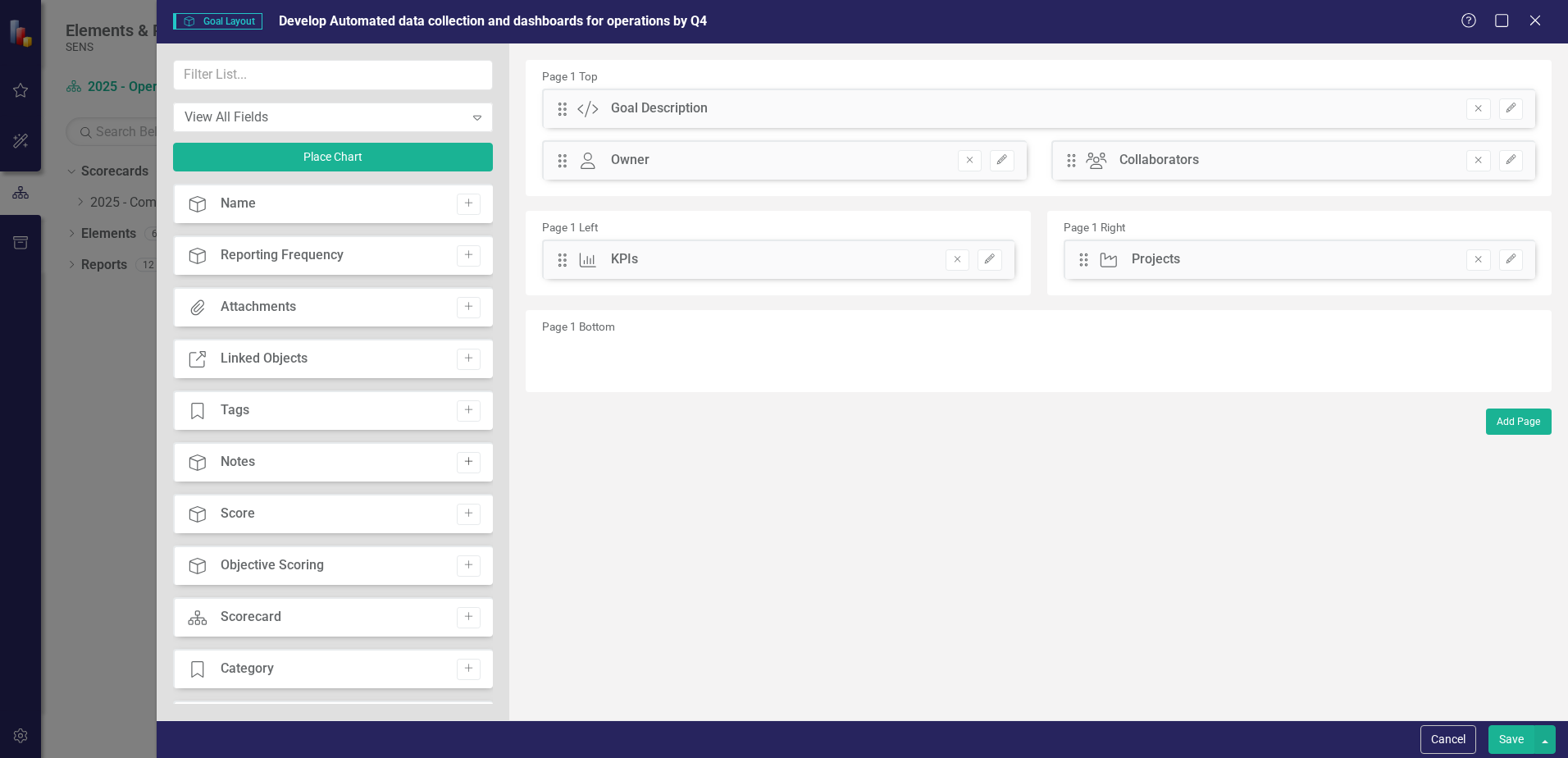
click at [463, 464] on icon "Add" at bounding box center [469, 462] width 12 height 10
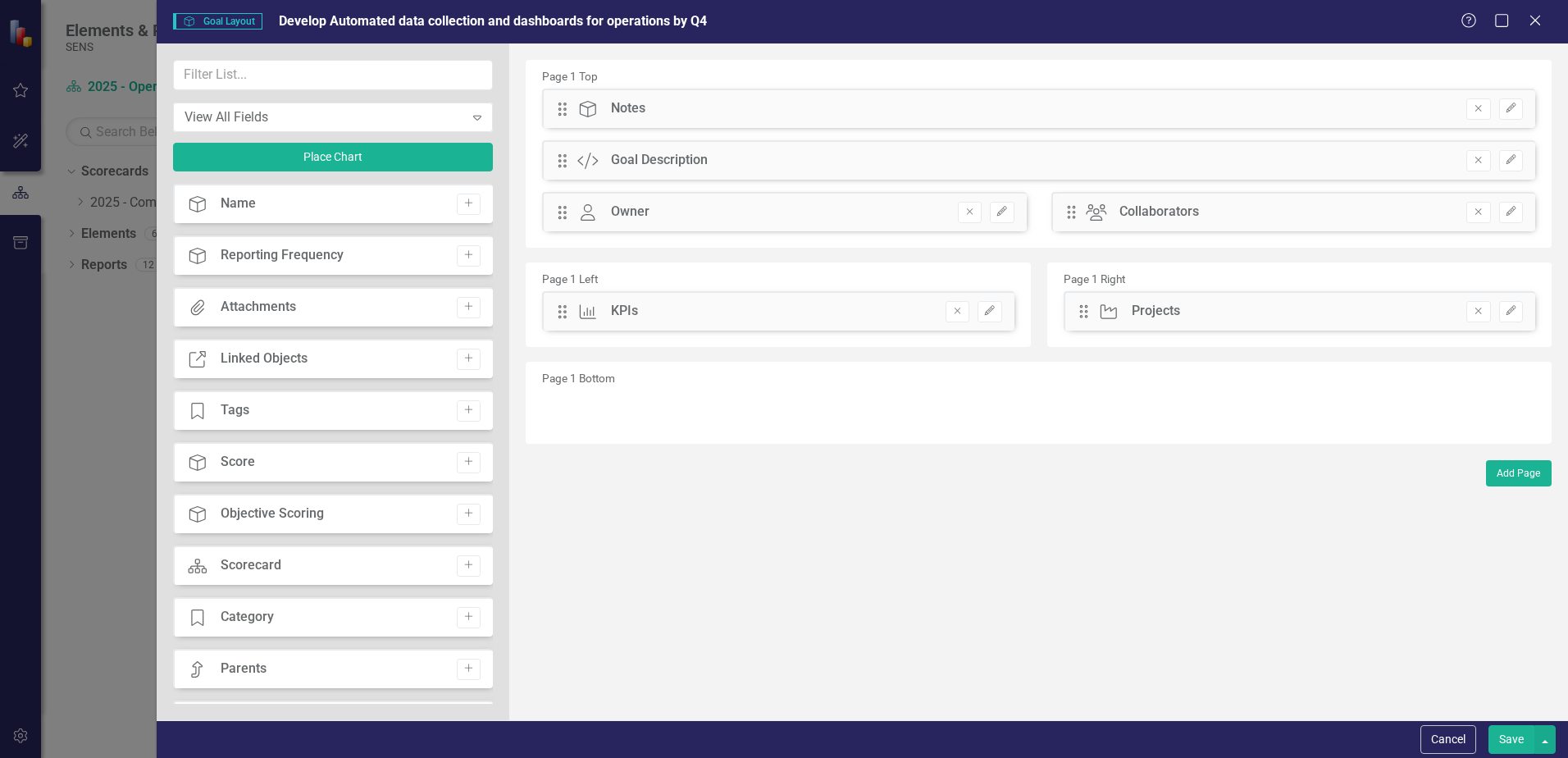
click at [1515, 739] on button "Save" at bounding box center [1512, 739] width 46 height 29
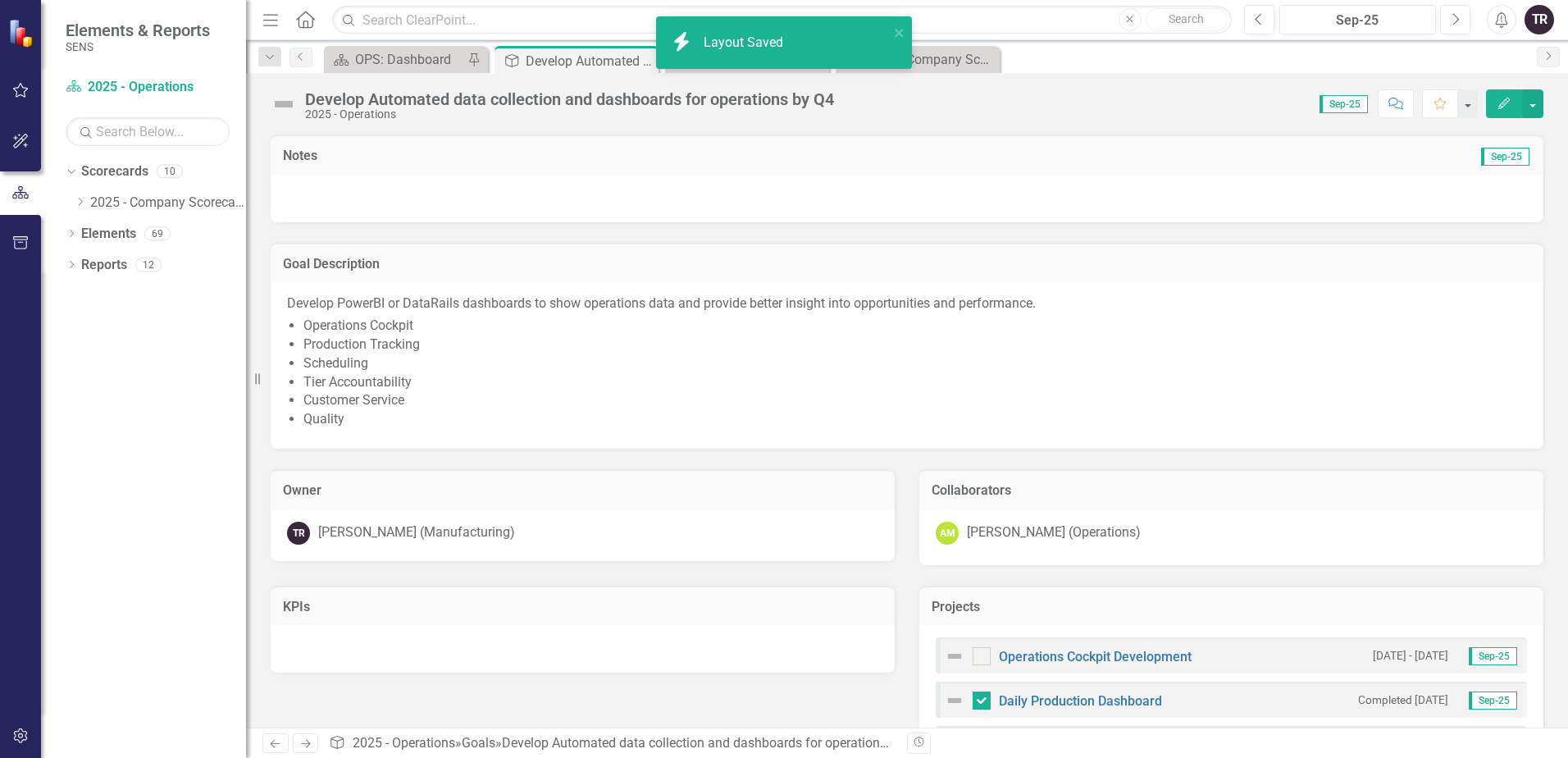
click at [530, 195] on div at bounding box center [906, 199] width 1273 height 48
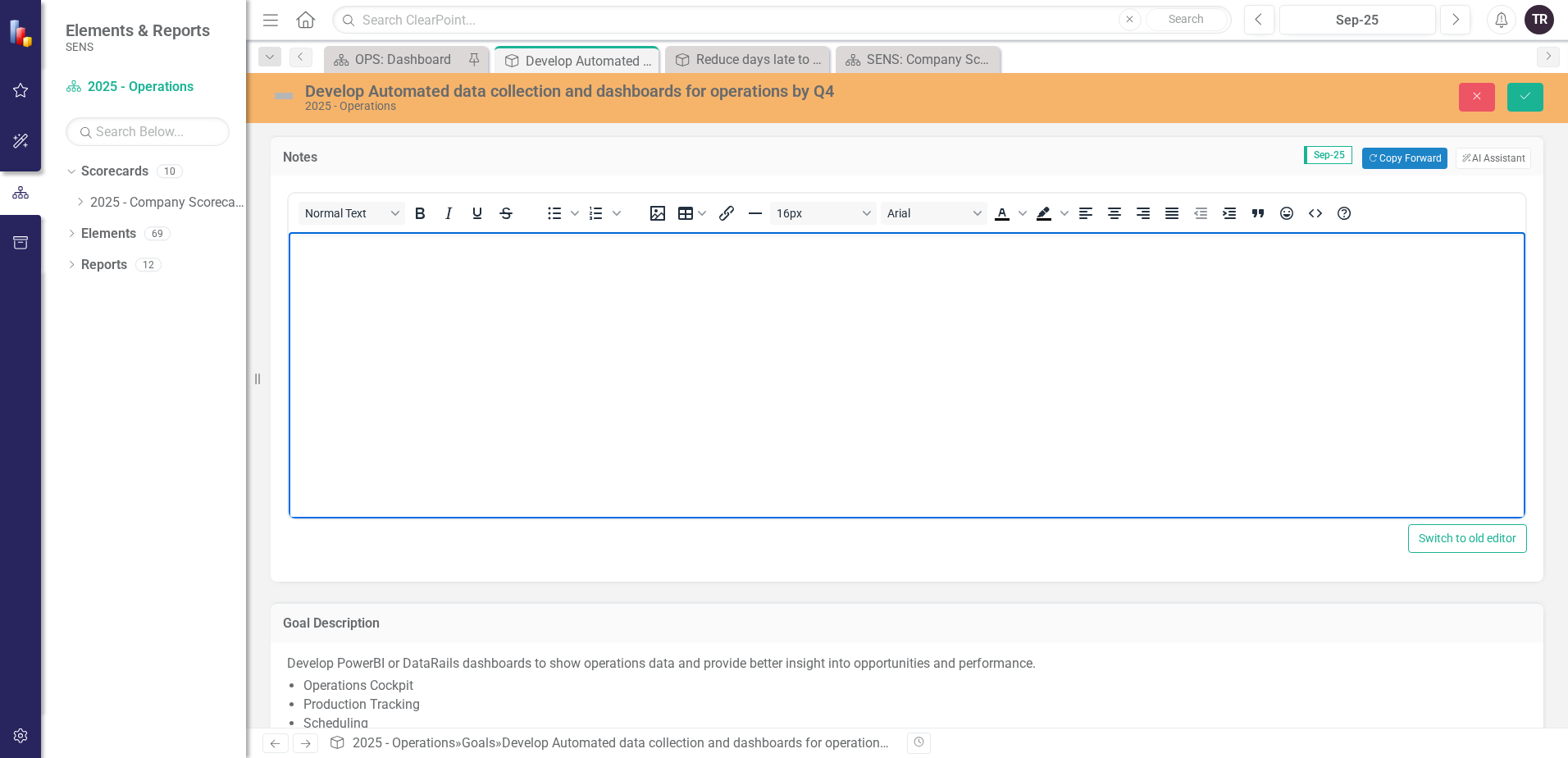
click at [487, 260] on body "Rich Text Area. Press ALT-0 for help." at bounding box center [906, 355] width 1236 height 246
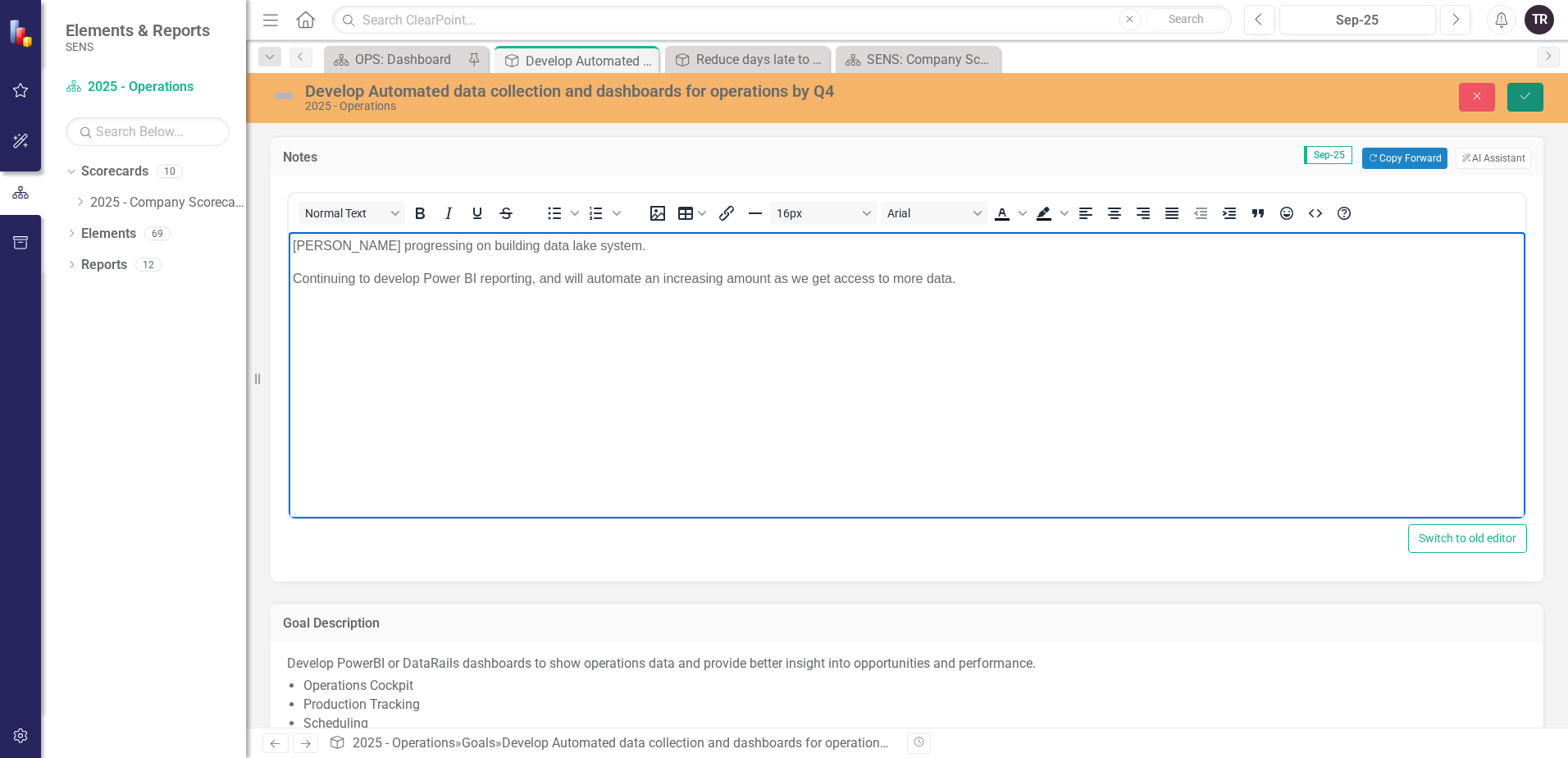
click at [1523, 92] on icon "Save" at bounding box center [1525, 96] width 15 height 12
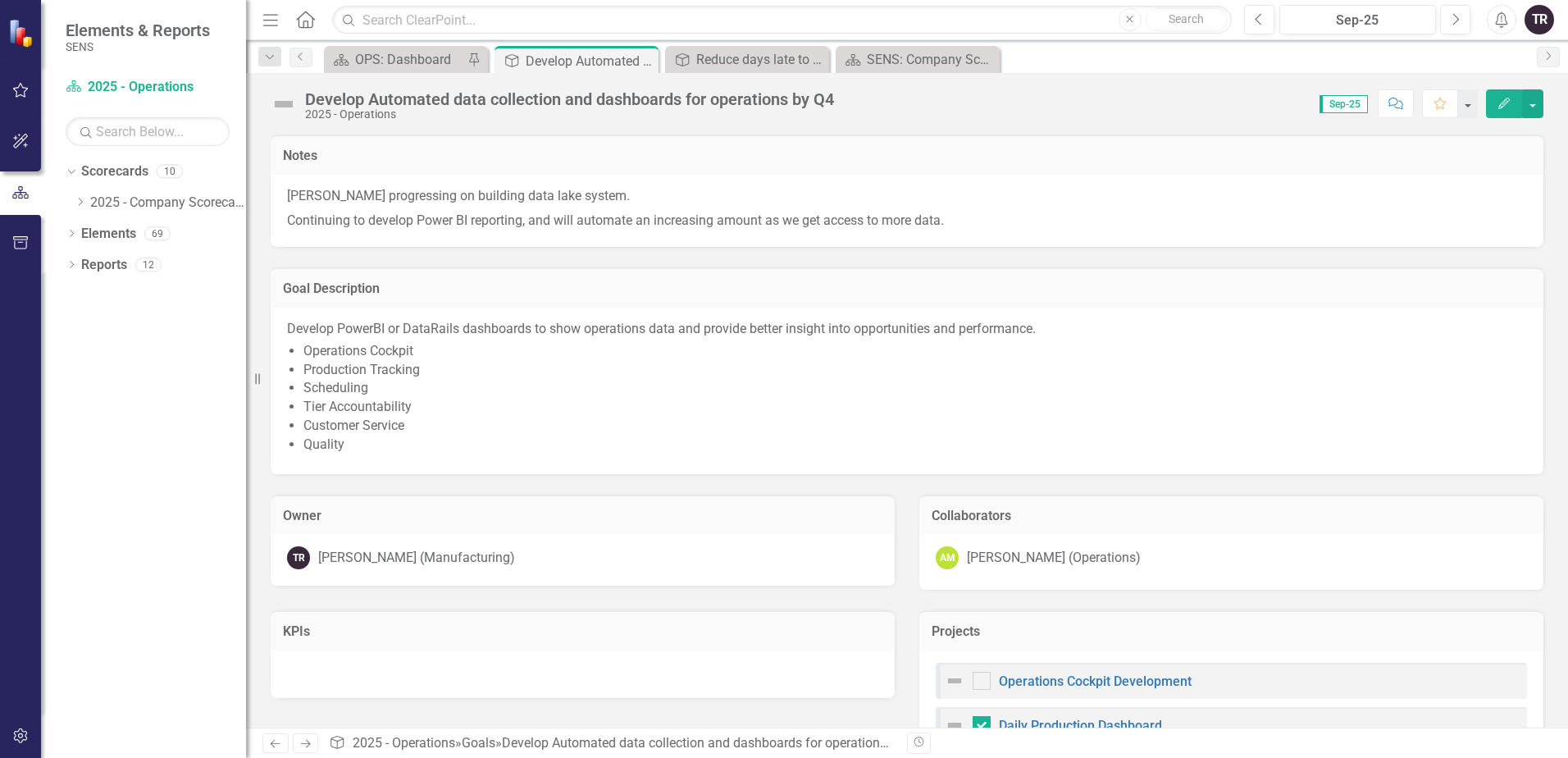
checkbox input "false"
checkbox input "true"
click at [285, 103] on img at bounding box center [284, 104] width 26 height 26
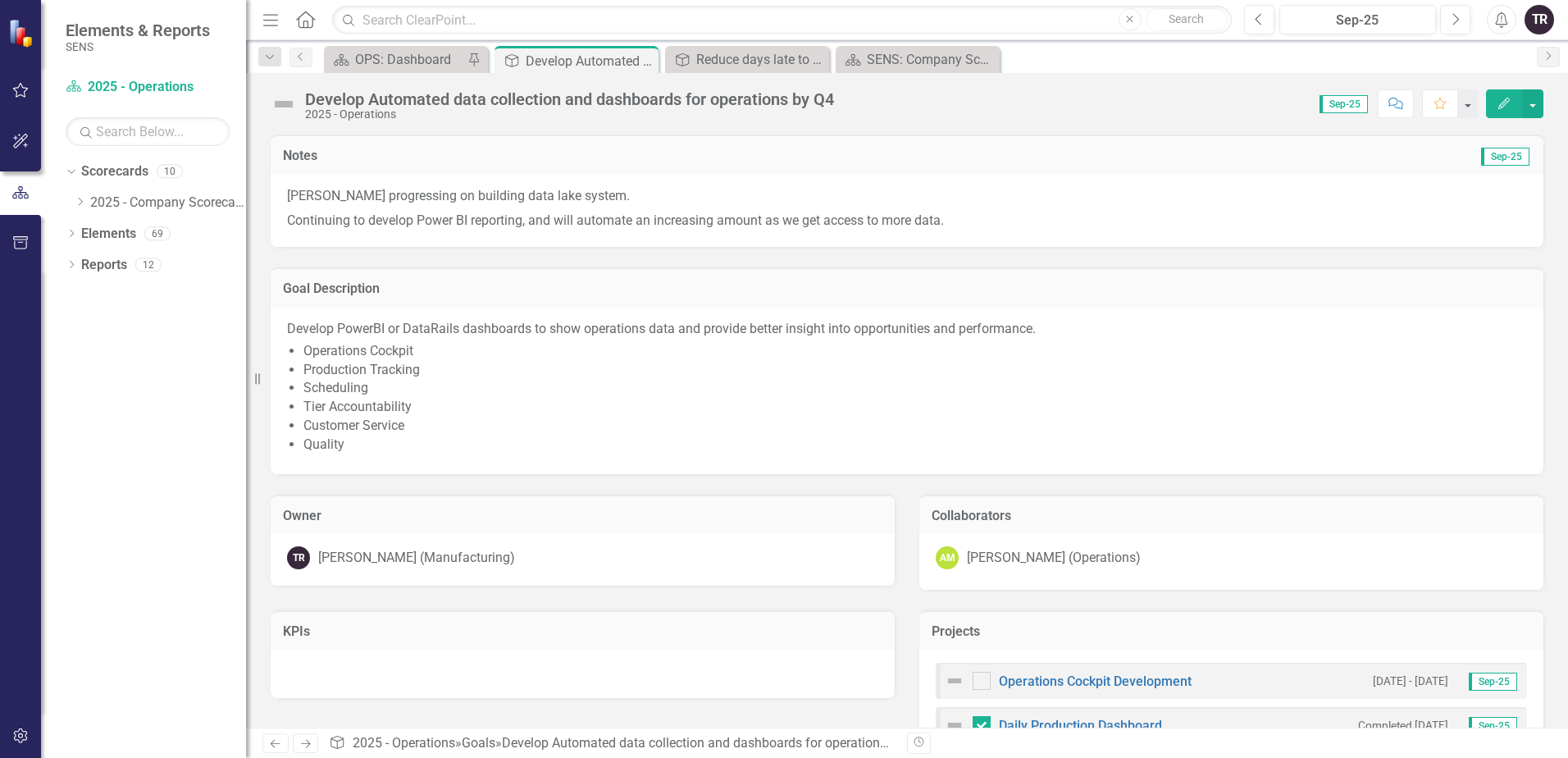
click at [285, 103] on img at bounding box center [284, 104] width 26 height 26
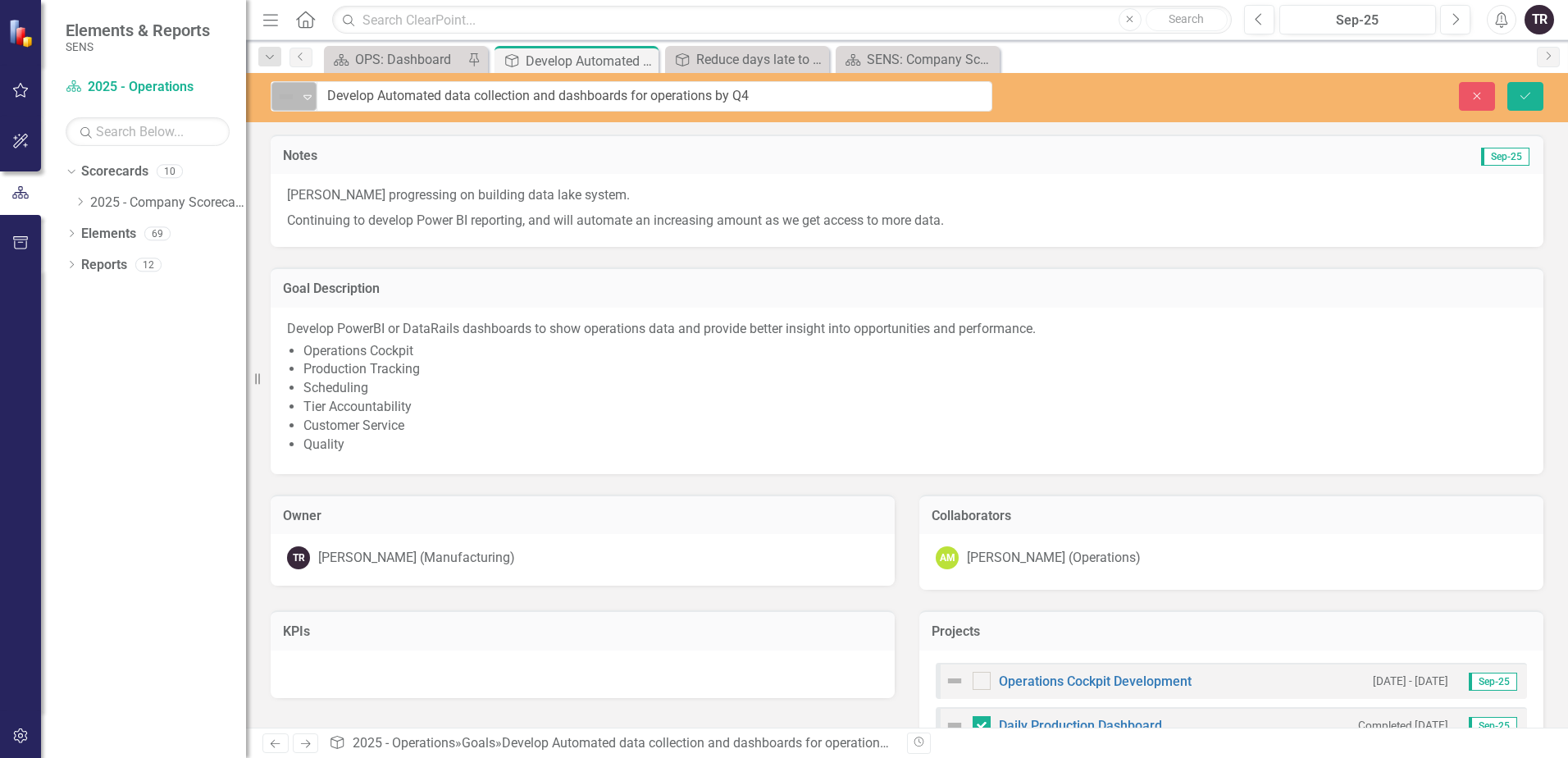
click at [315, 95] on icon "Expand" at bounding box center [308, 97] width 16 height 13
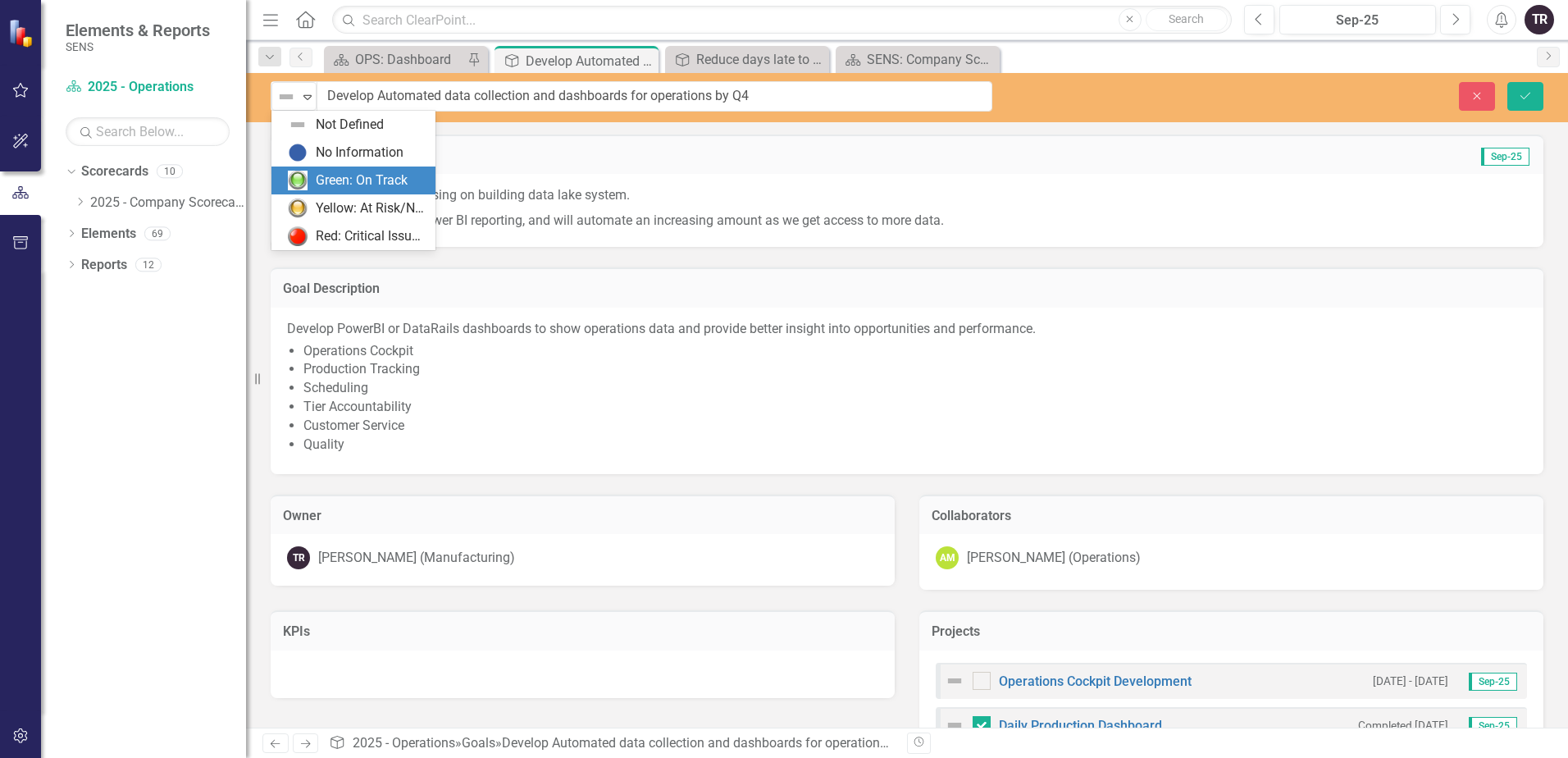
click at [333, 190] on div "Green: On Track" at bounding box center [361, 181] width 92 height 19
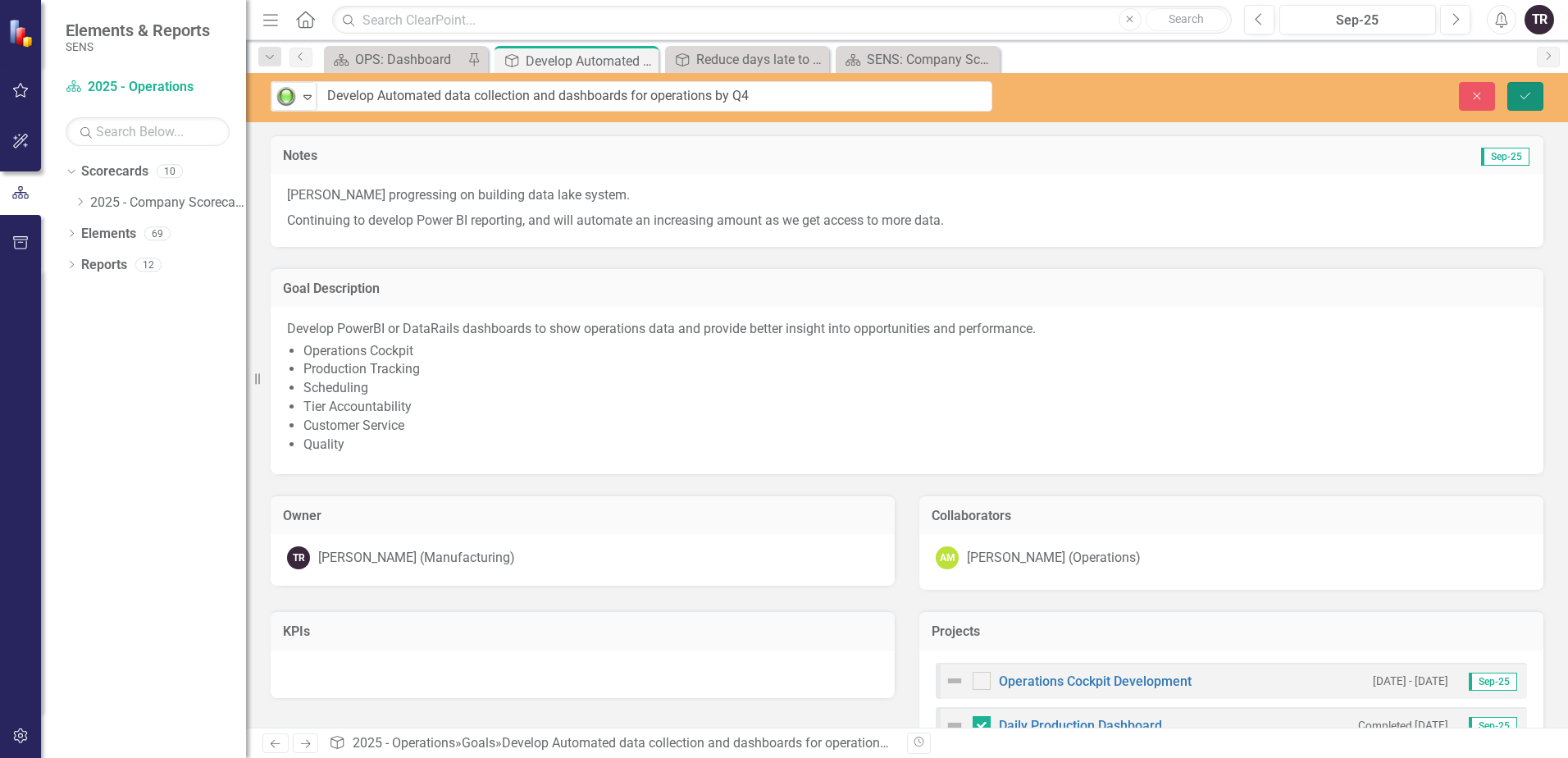
click at [1520, 97] on icon "Save" at bounding box center [1525, 96] width 15 height 12
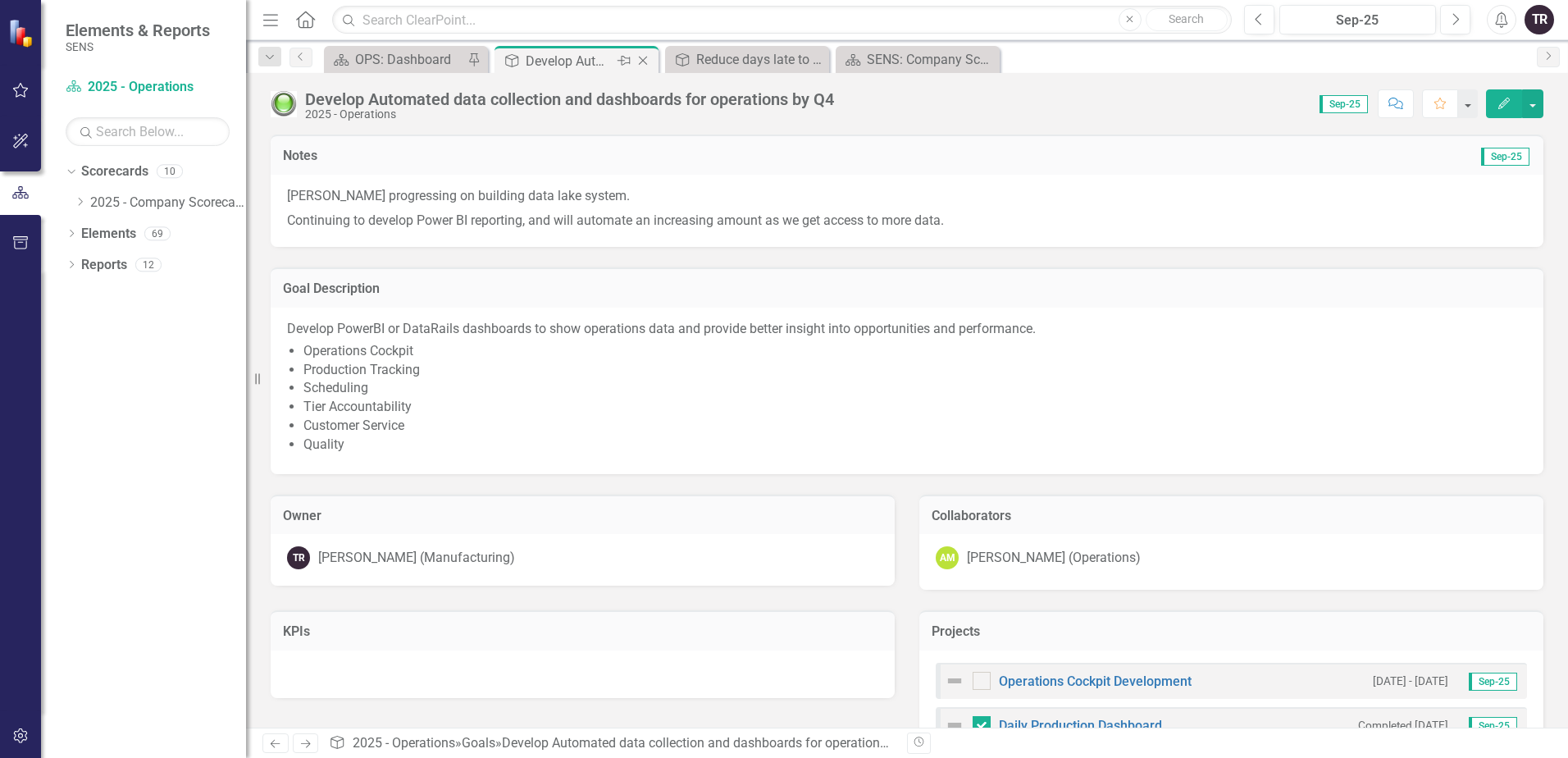
click at [546, 62] on div "Develop Automated data collection and dashboards for operations by Q4" at bounding box center [569, 61] width 87 height 21
click at [643, 60] on icon at bounding box center [643, 61] width 9 height 9
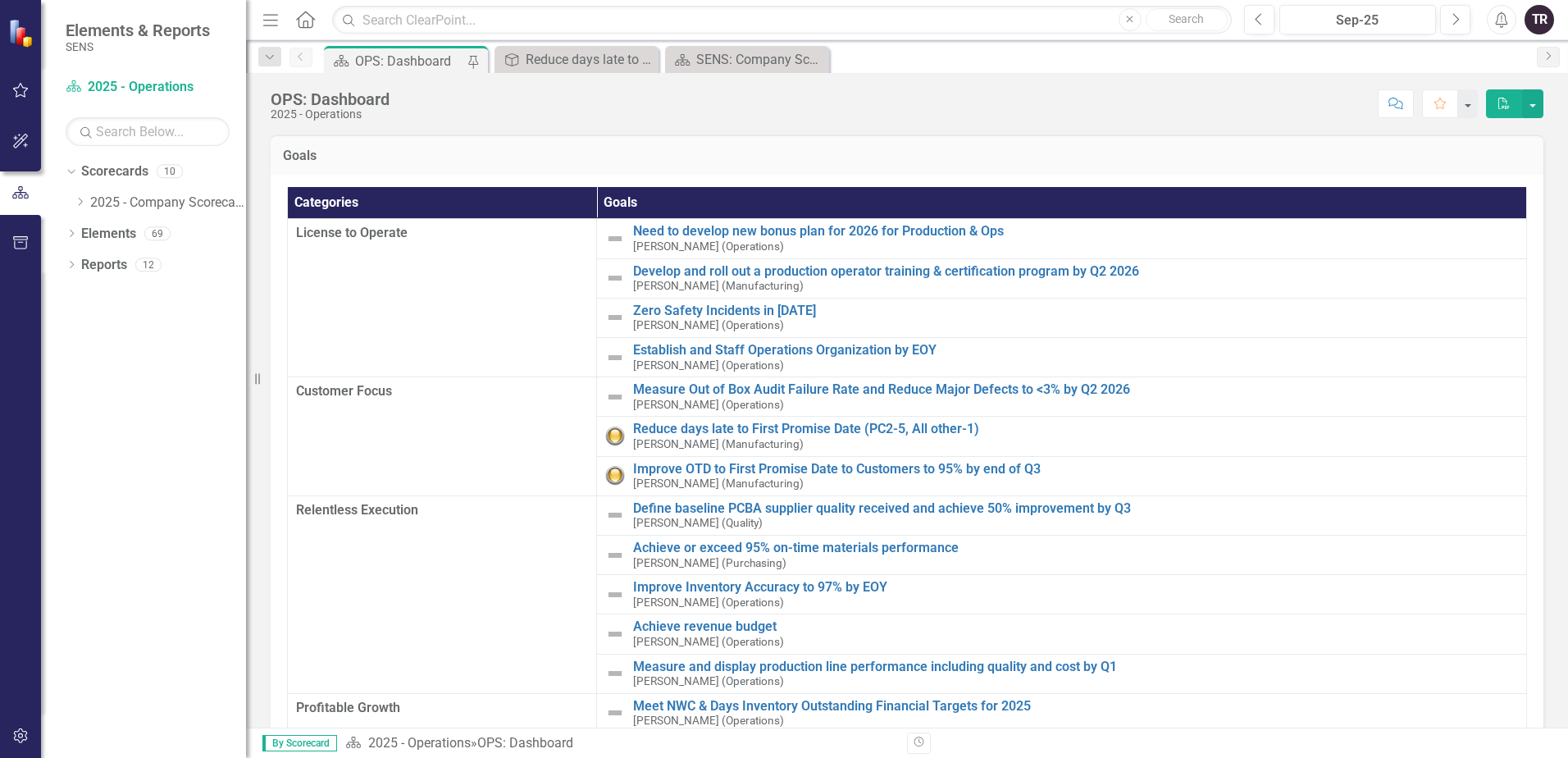
click at [417, 57] on div "OPS: Dashboard" at bounding box center [408, 61] width 108 height 21
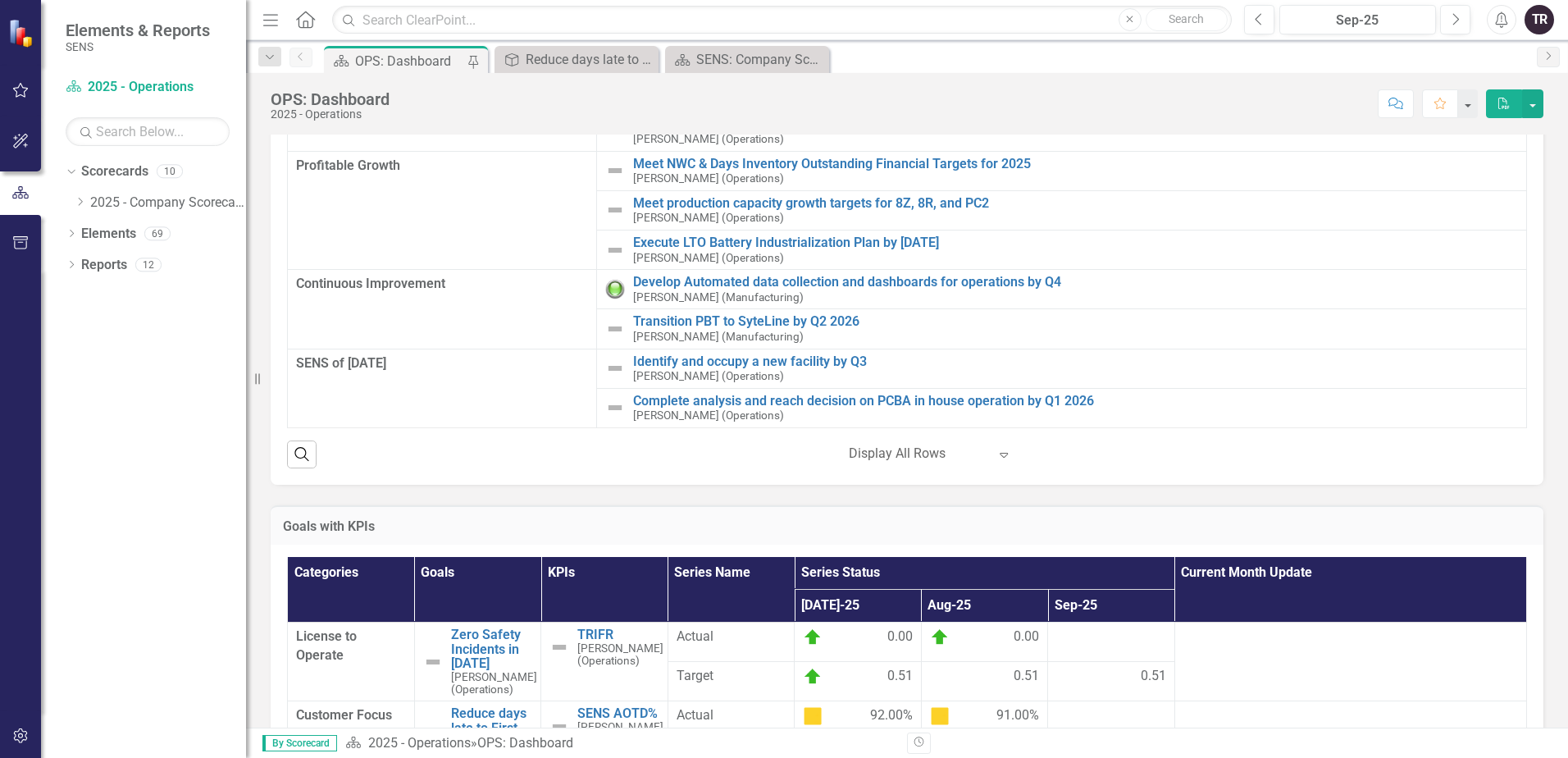
scroll to position [328, 0]
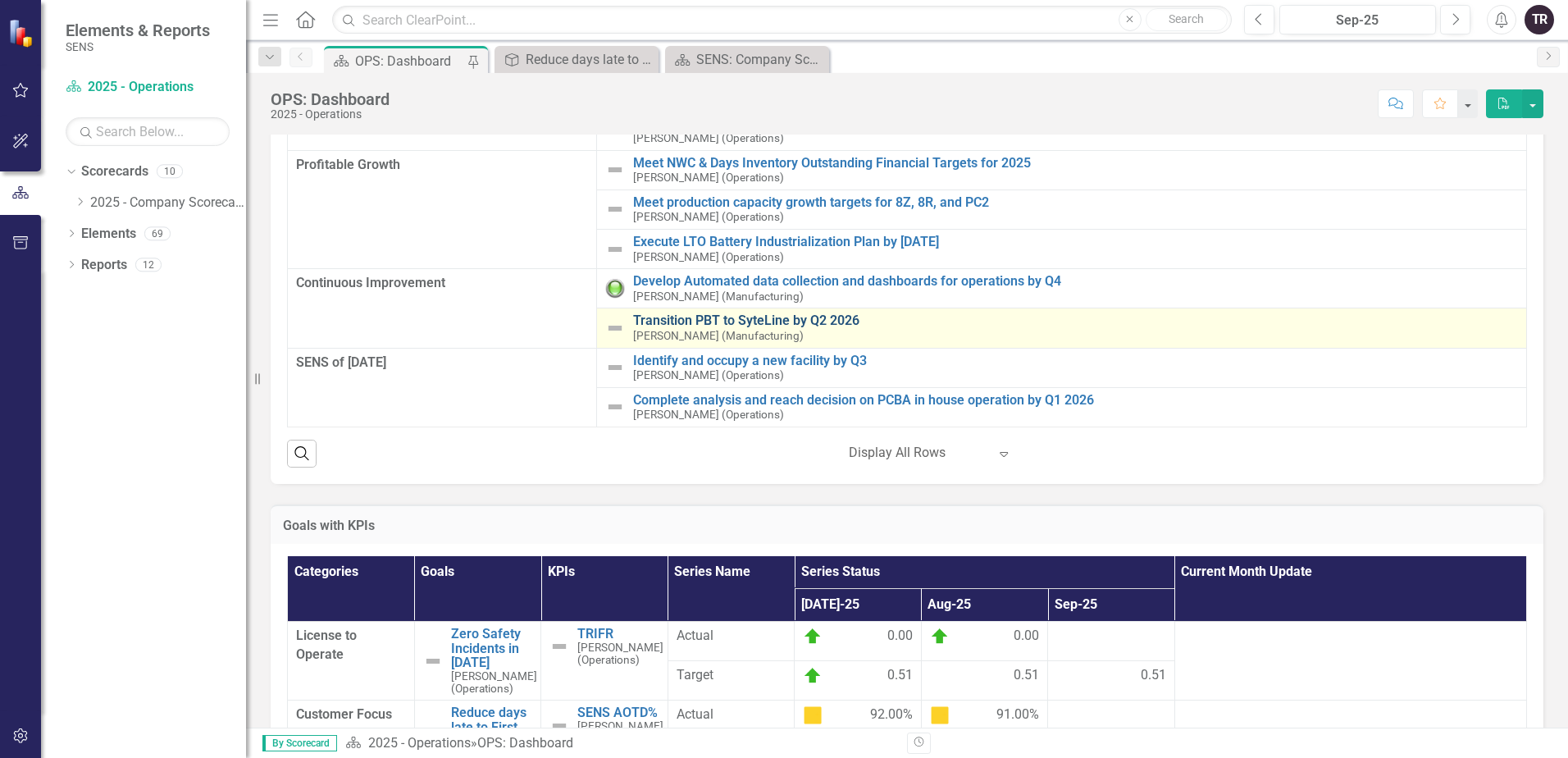
click at [753, 320] on link "Transition PBT to SyteLine by Q2 2026" at bounding box center [1076, 321] width 885 height 15
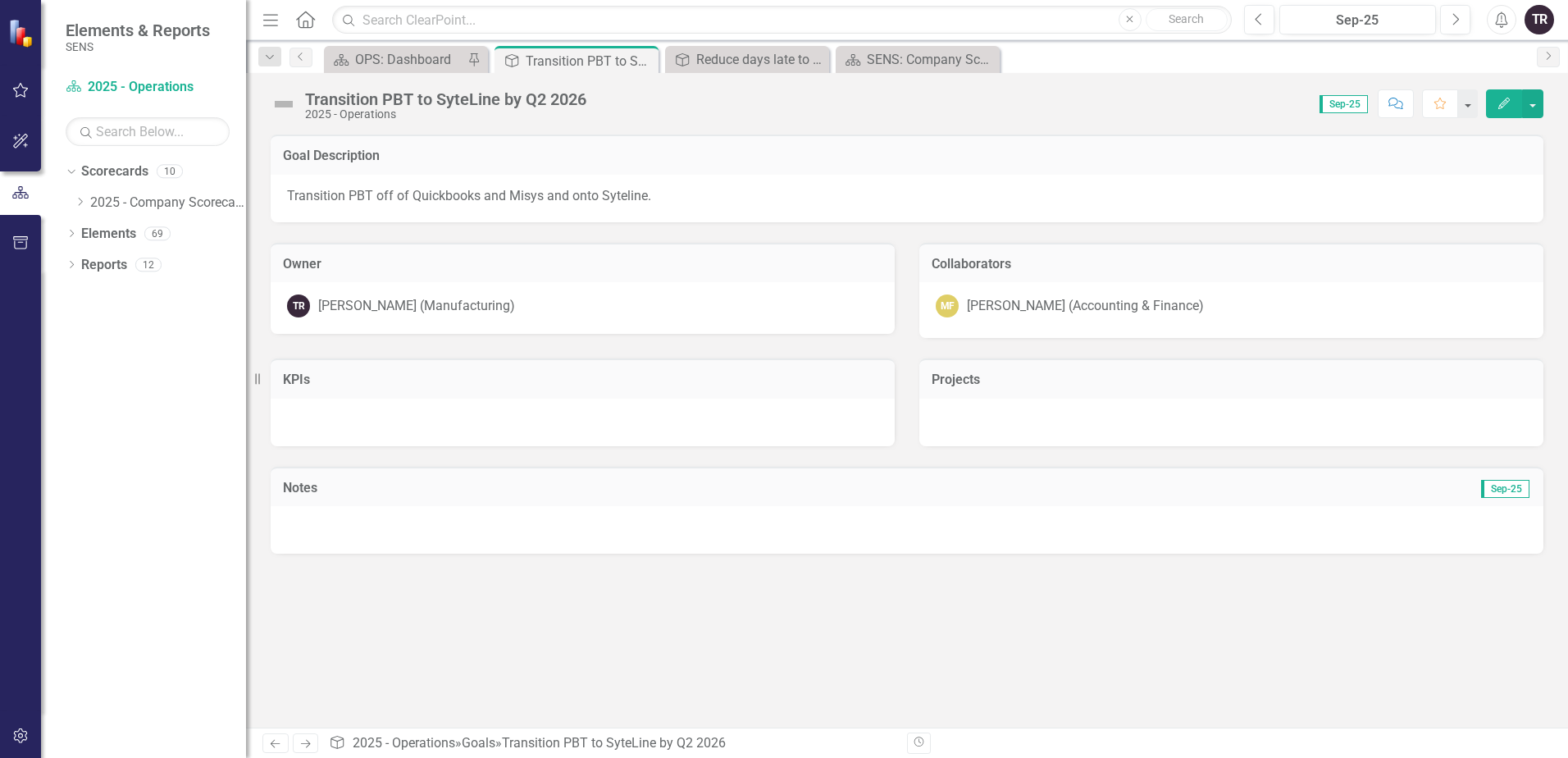
click at [281, 101] on img at bounding box center [284, 104] width 26 height 26
click at [287, 106] on img at bounding box center [284, 104] width 26 height 26
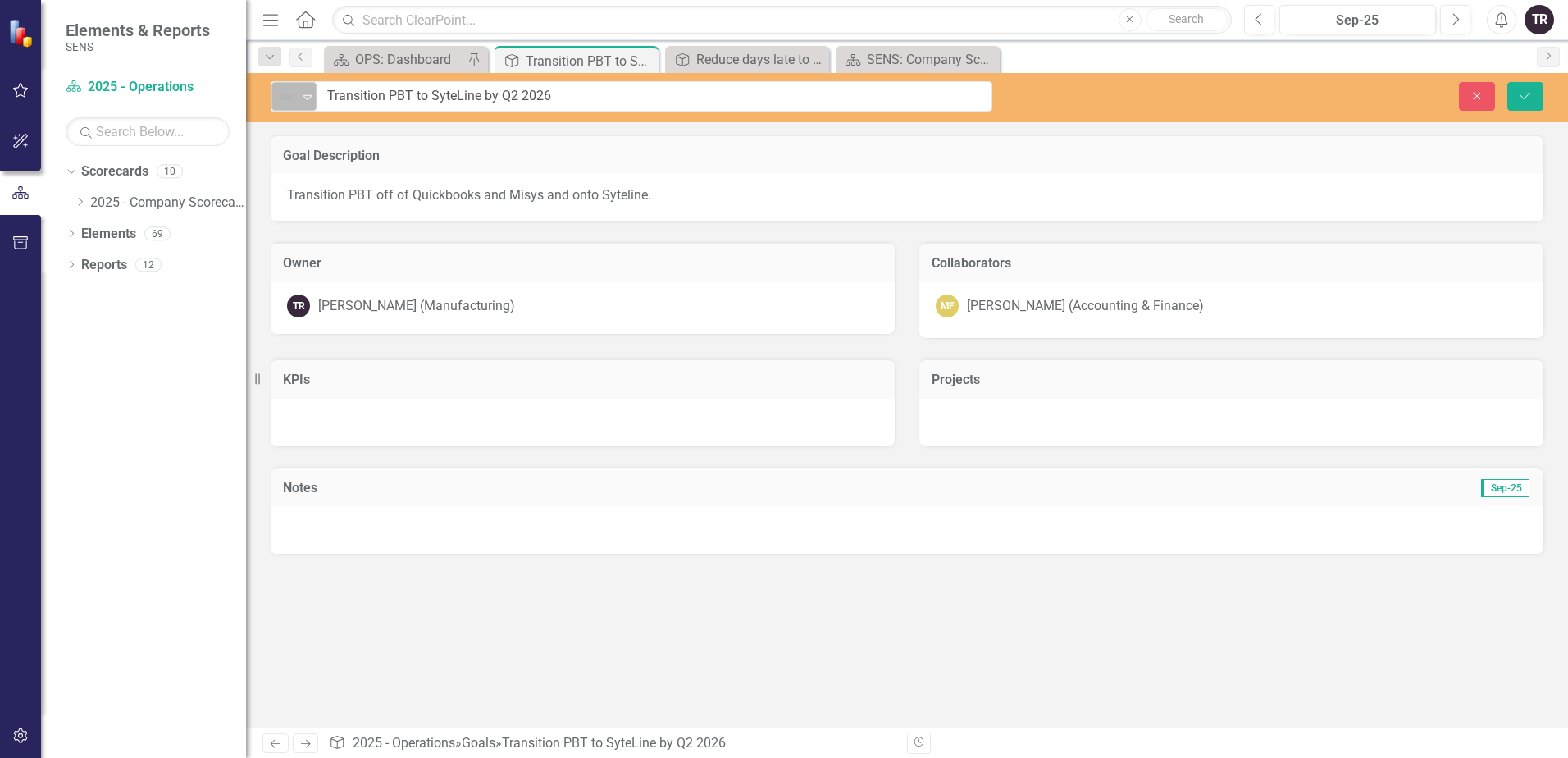
click at [310, 93] on icon "Expand" at bounding box center [308, 97] width 16 height 13
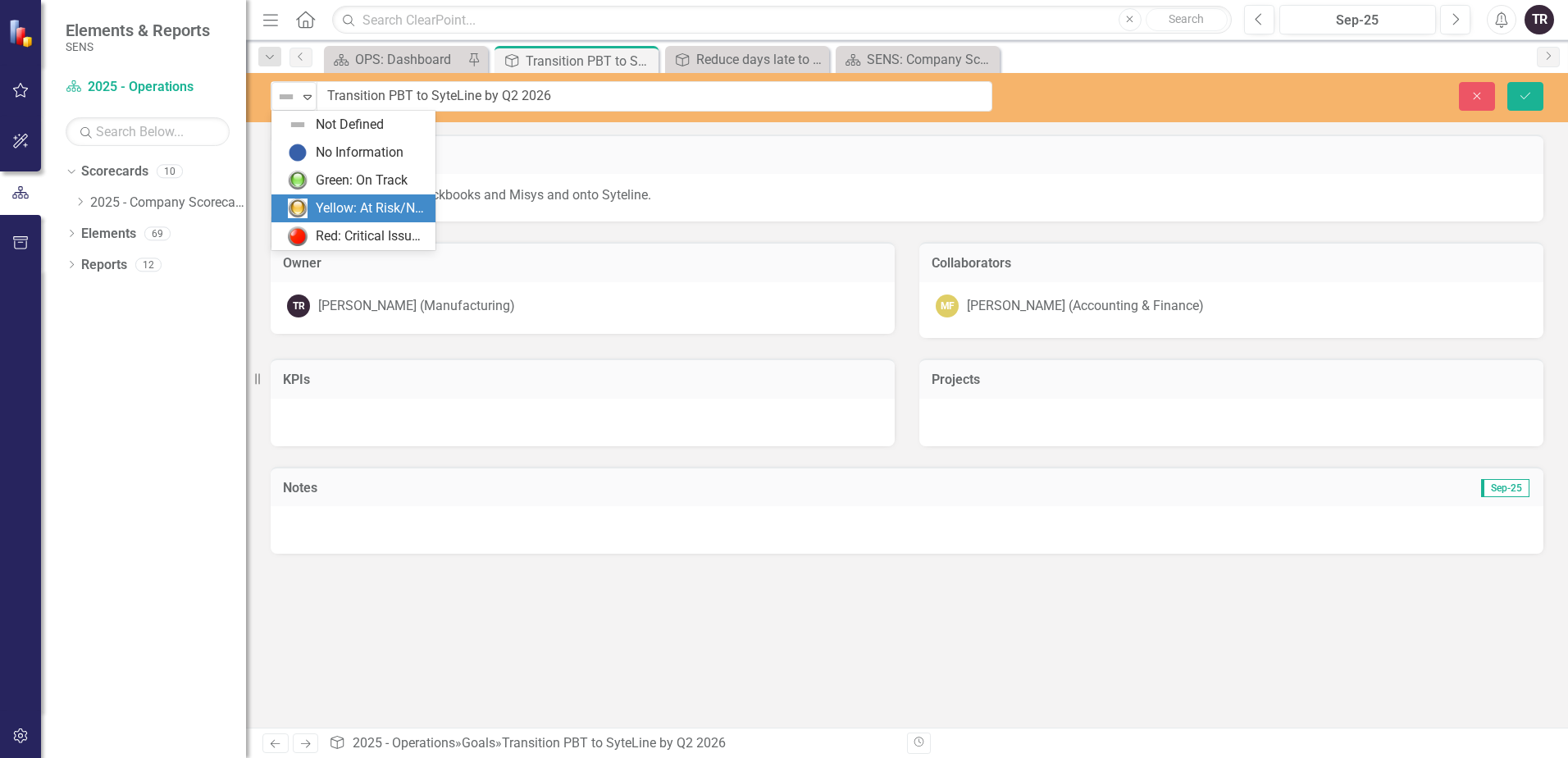
click at [348, 210] on div "Yellow: At Risk/Needs Attention" at bounding box center [370, 209] width 110 height 19
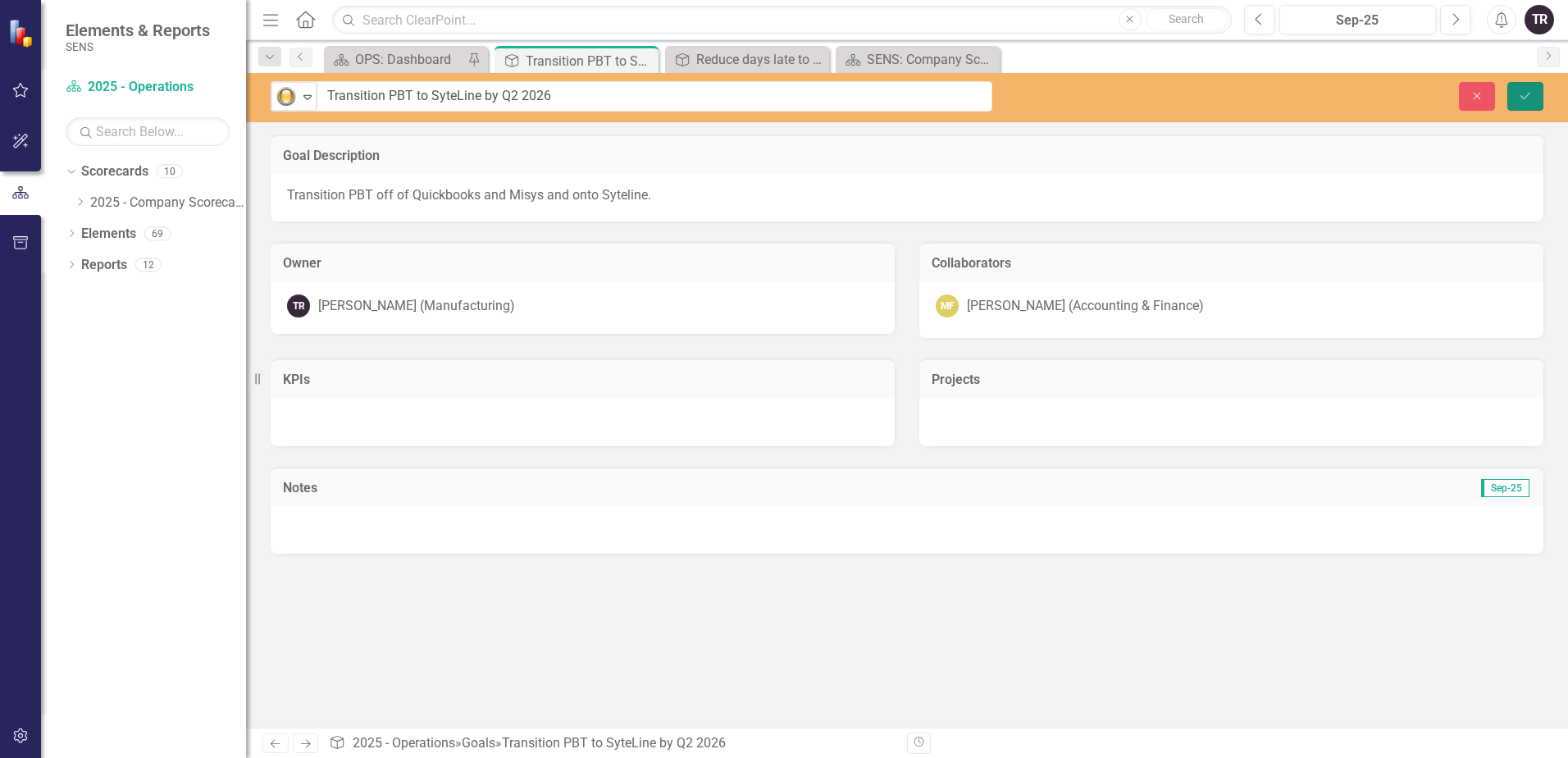
click at [1522, 92] on icon "Save" at bounding box center [1525, 96] width 15 height 12
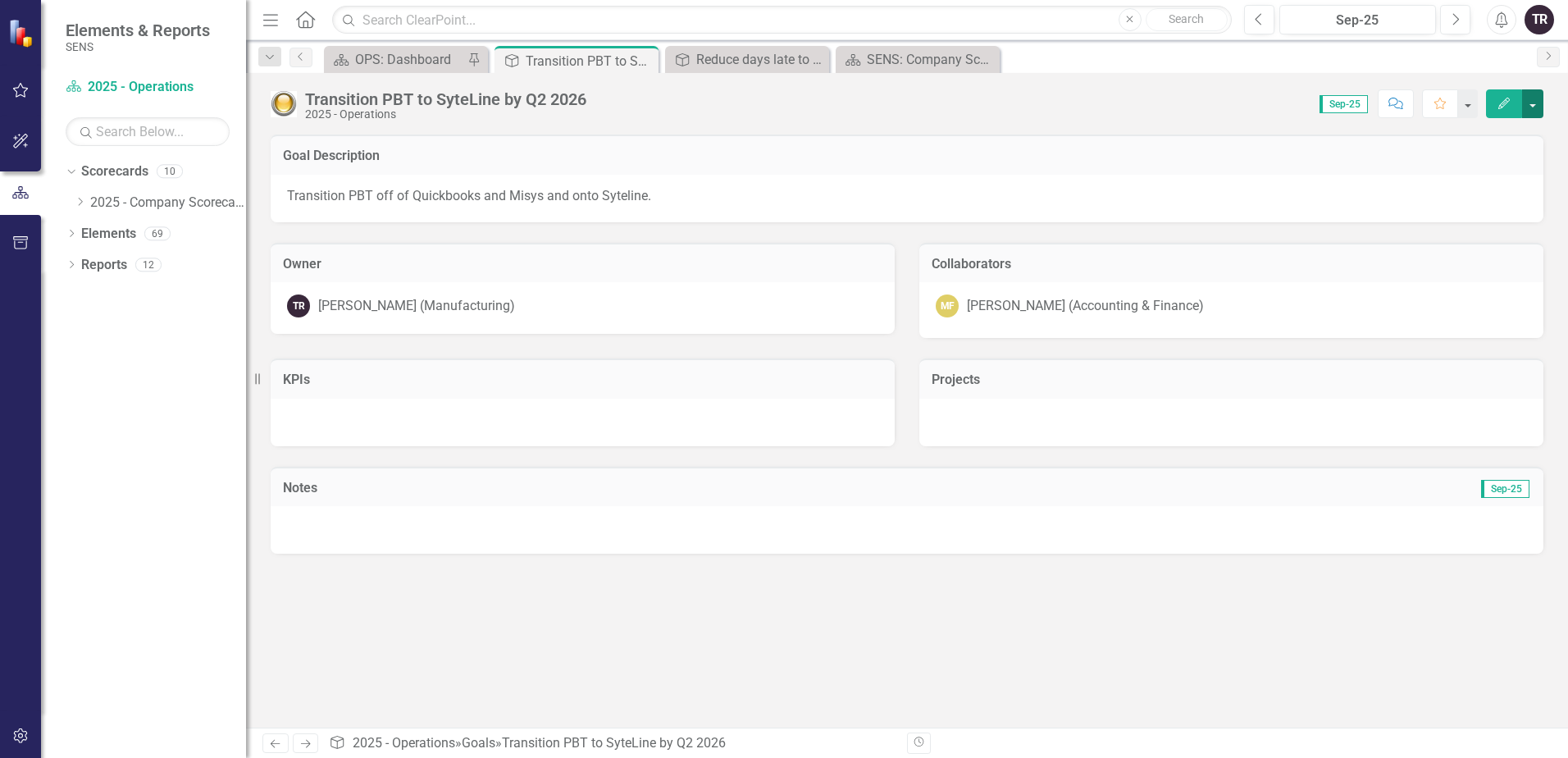
click at [1531, 100] on button "button" at bounding box center [1533, 103] width 21 height 29
click at [1503, 160] on link "Edit Report Edit Layout" at bounding box center [1476, 164] width 133 height 31
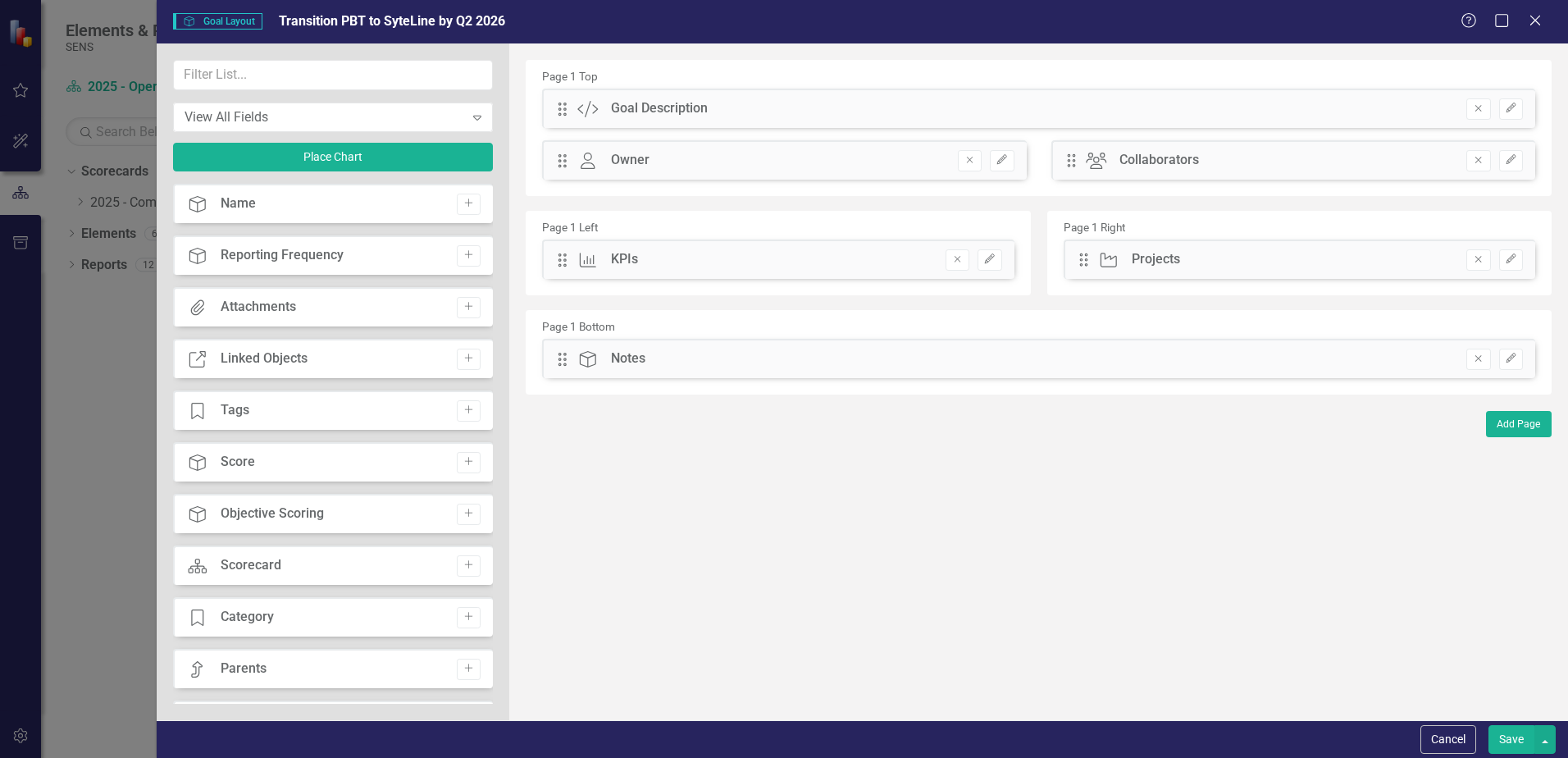
drag, startPoint x: 789, startPoint y: 327, endPoint x: 781, endPoint y: 327, distance: 8.0
click at [781, 327] on div "Page 1 Bottom Drag Goal Notes Remove Edit" at bounding box center [1038, 352] width 1026 height 84
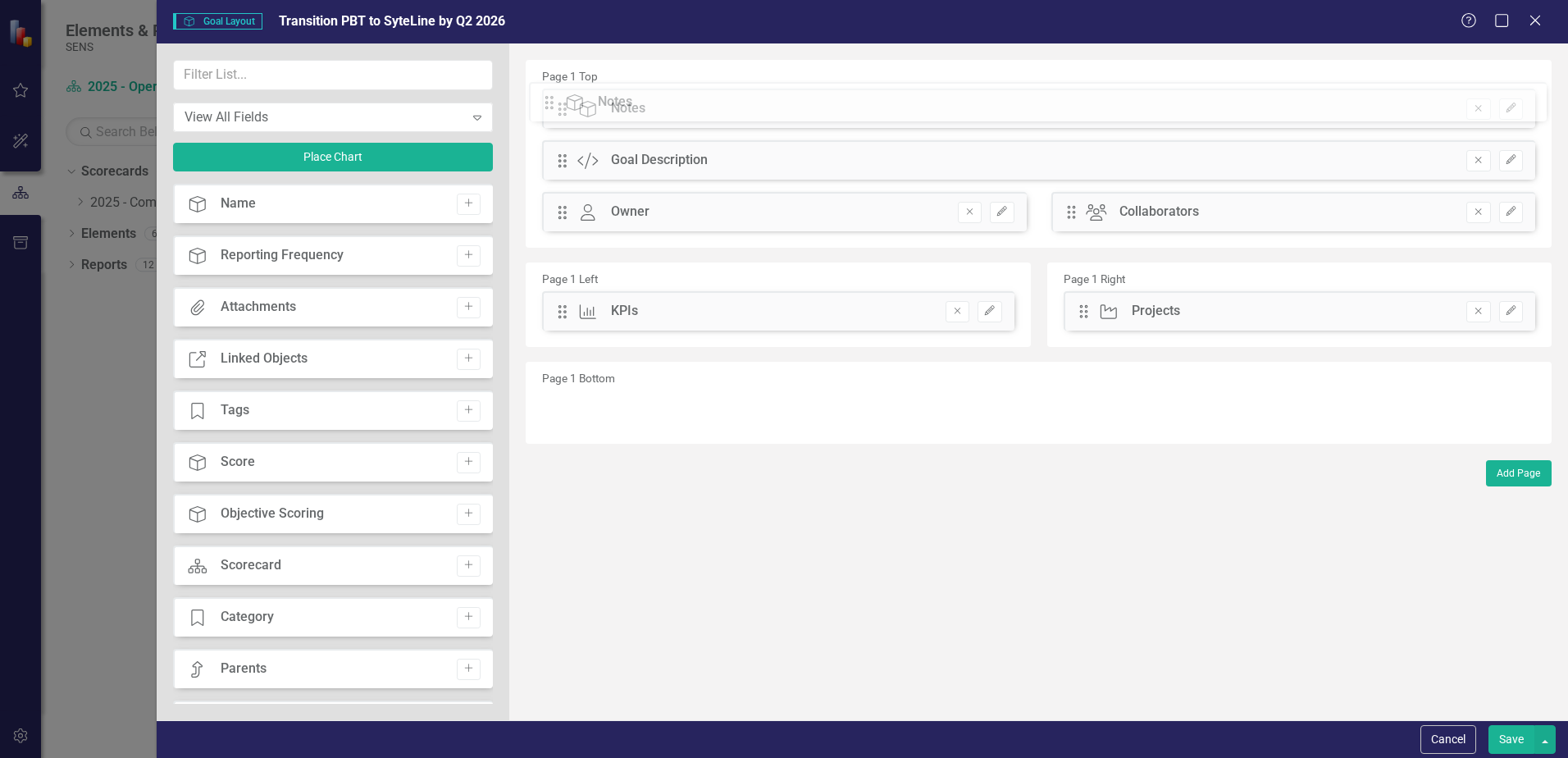
drag, startPoint x: 561, startPoint y: 359, endPoint x: 560, endPoint y: 103, distance: 256.0
click at [1509, 740] on button "Save" at bounding box center [1512, 739] width 46 height 29
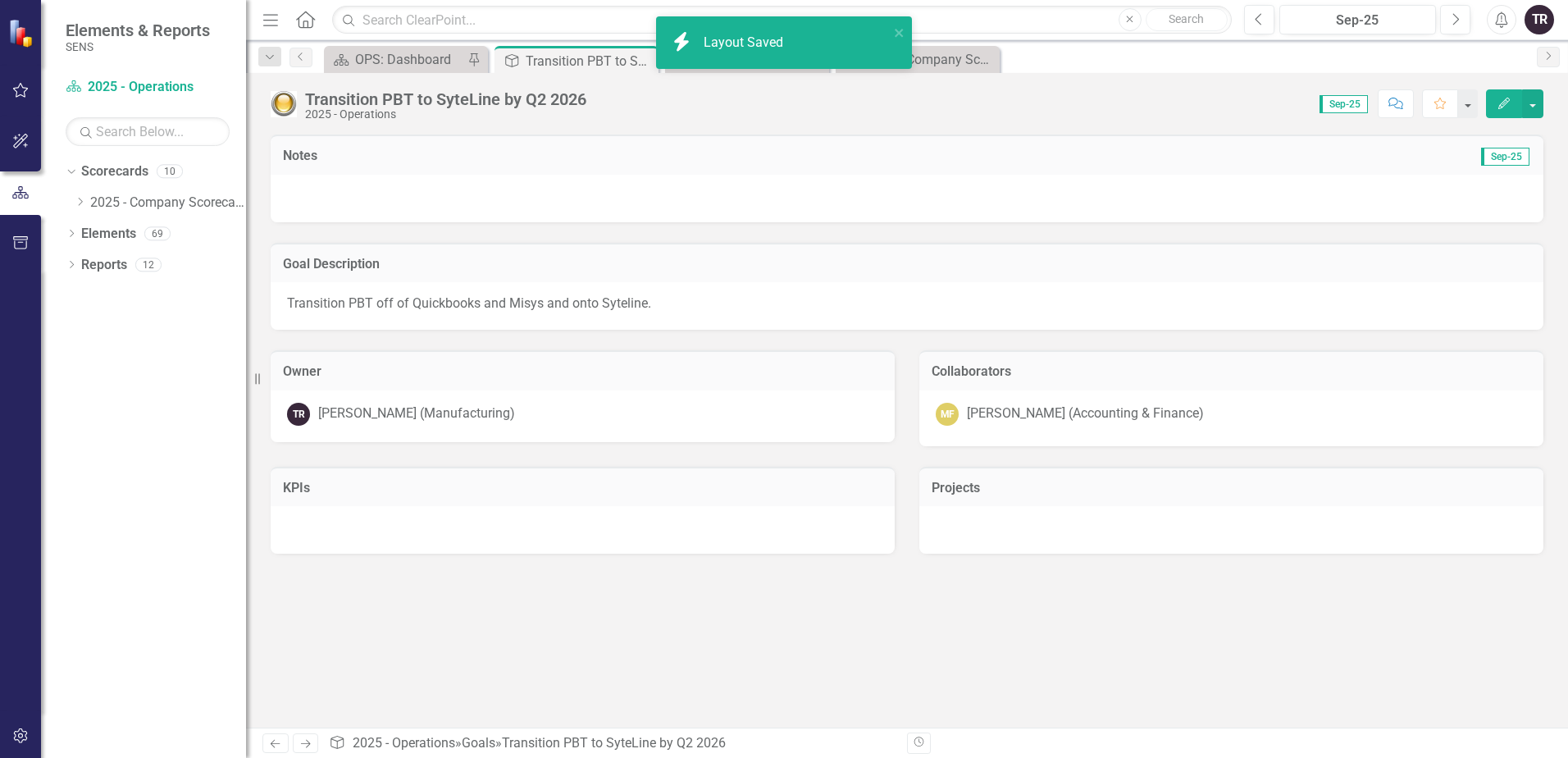
click at [392, 195] on div at bounding box center [906, 199] width 1273 height 48
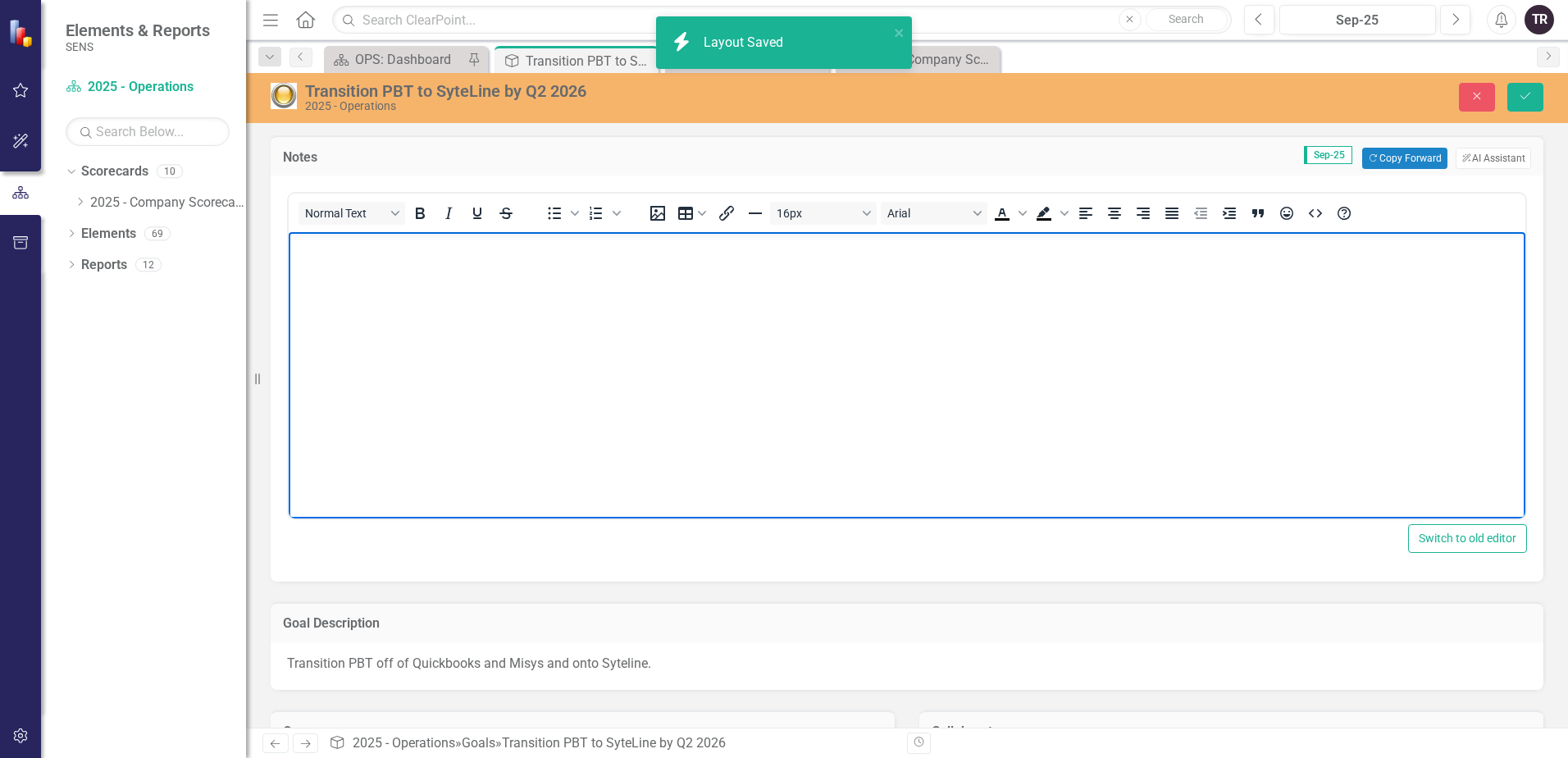
click at [393, 265] on body "Rich Text Area. Press ALT-0 for help." at bounding box center [906, 355] width 1236 height 246
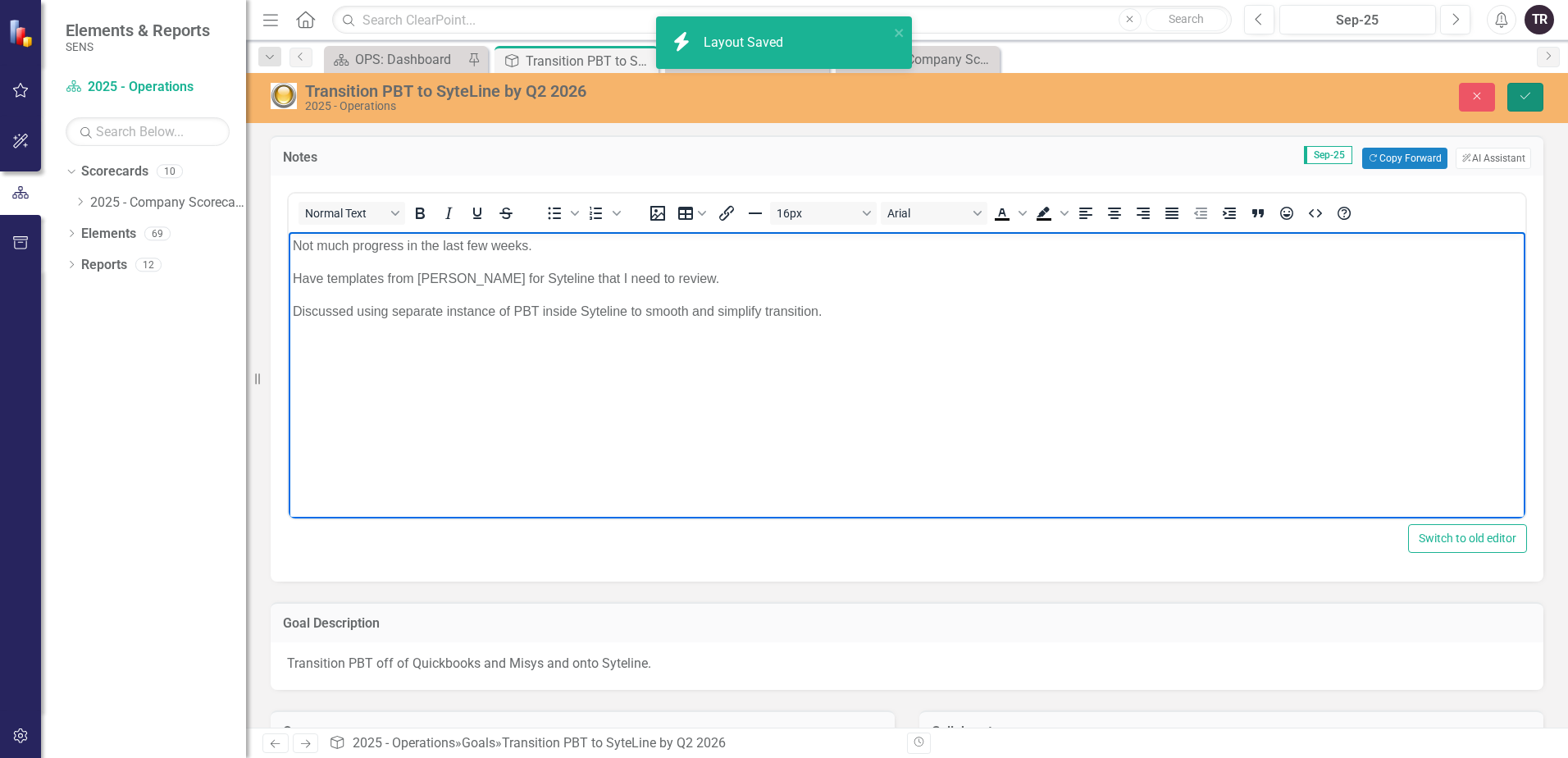
click at [1535, 96] on button "Save" at bounding box center [1525, 97] width 36 height 29
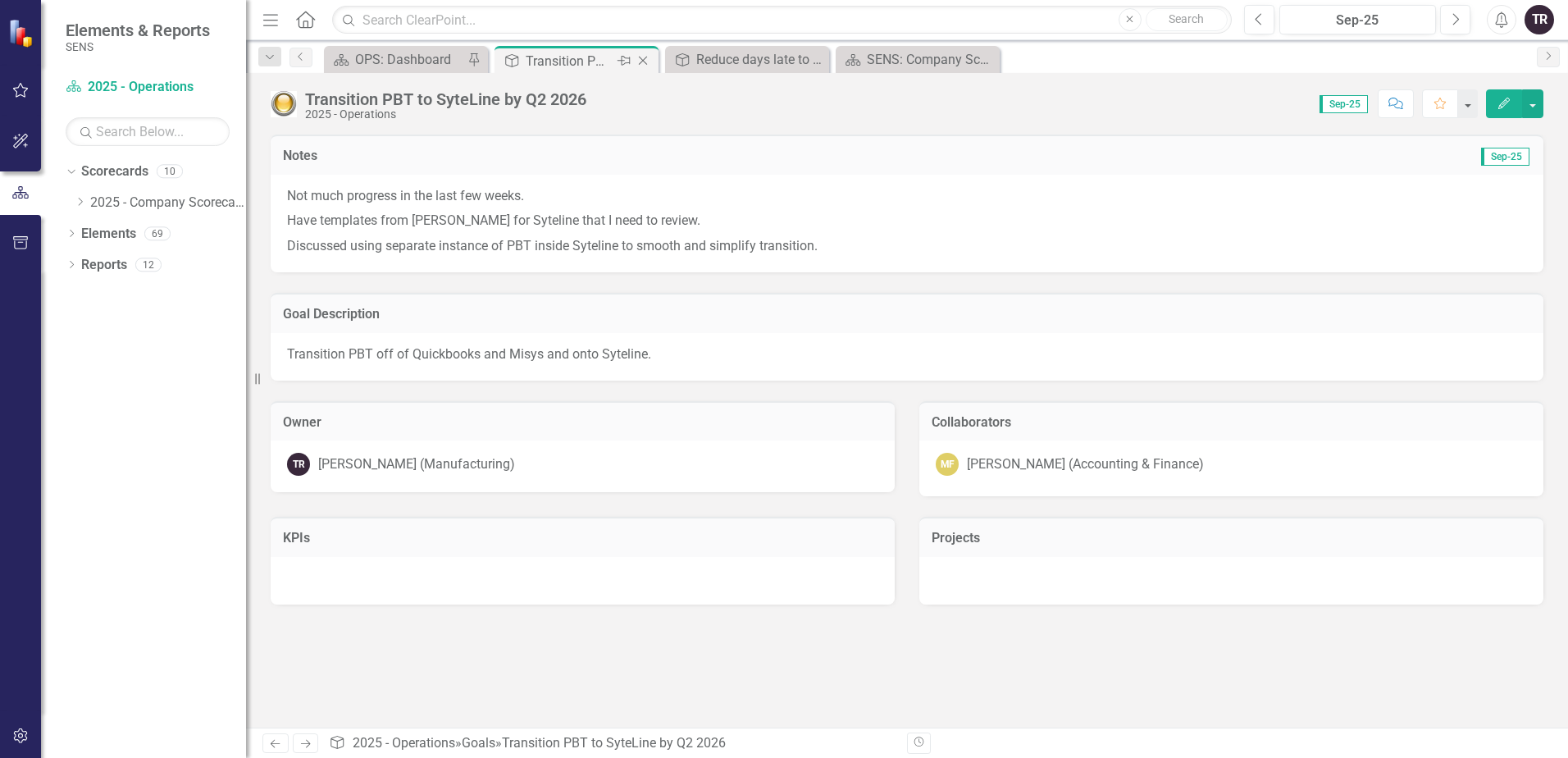
click at [577, 61] on div "Transition PBT to SyteLine by Q2 2026" at bounding box center [569, 61] width 87 height 21
click at [644, 61] on icon "Close" at bounding box center [643, 61] width 16 height 13
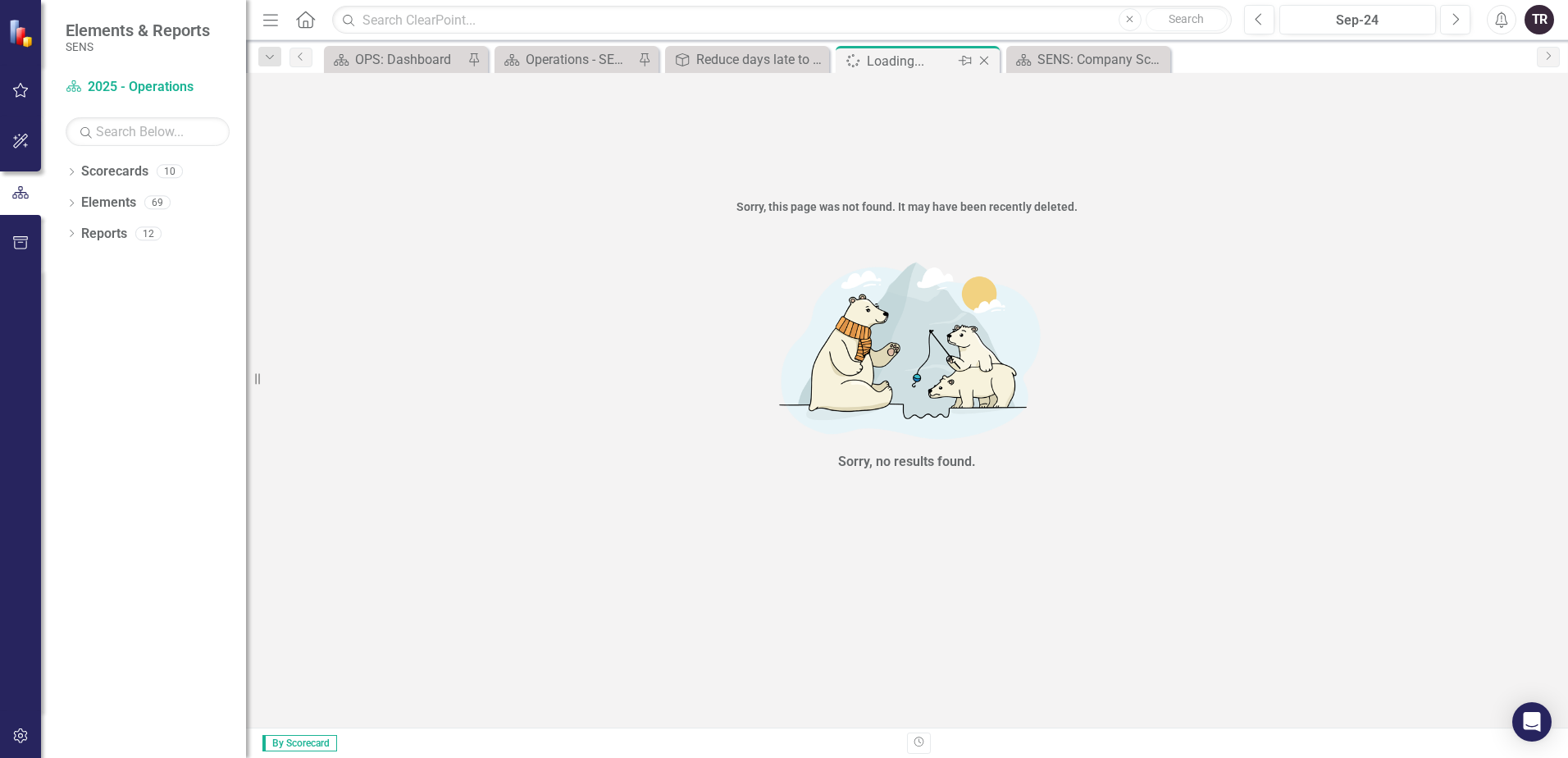
click at [983, 59] on icon "Close" at bounding box center [984, 61] width 16 height 13
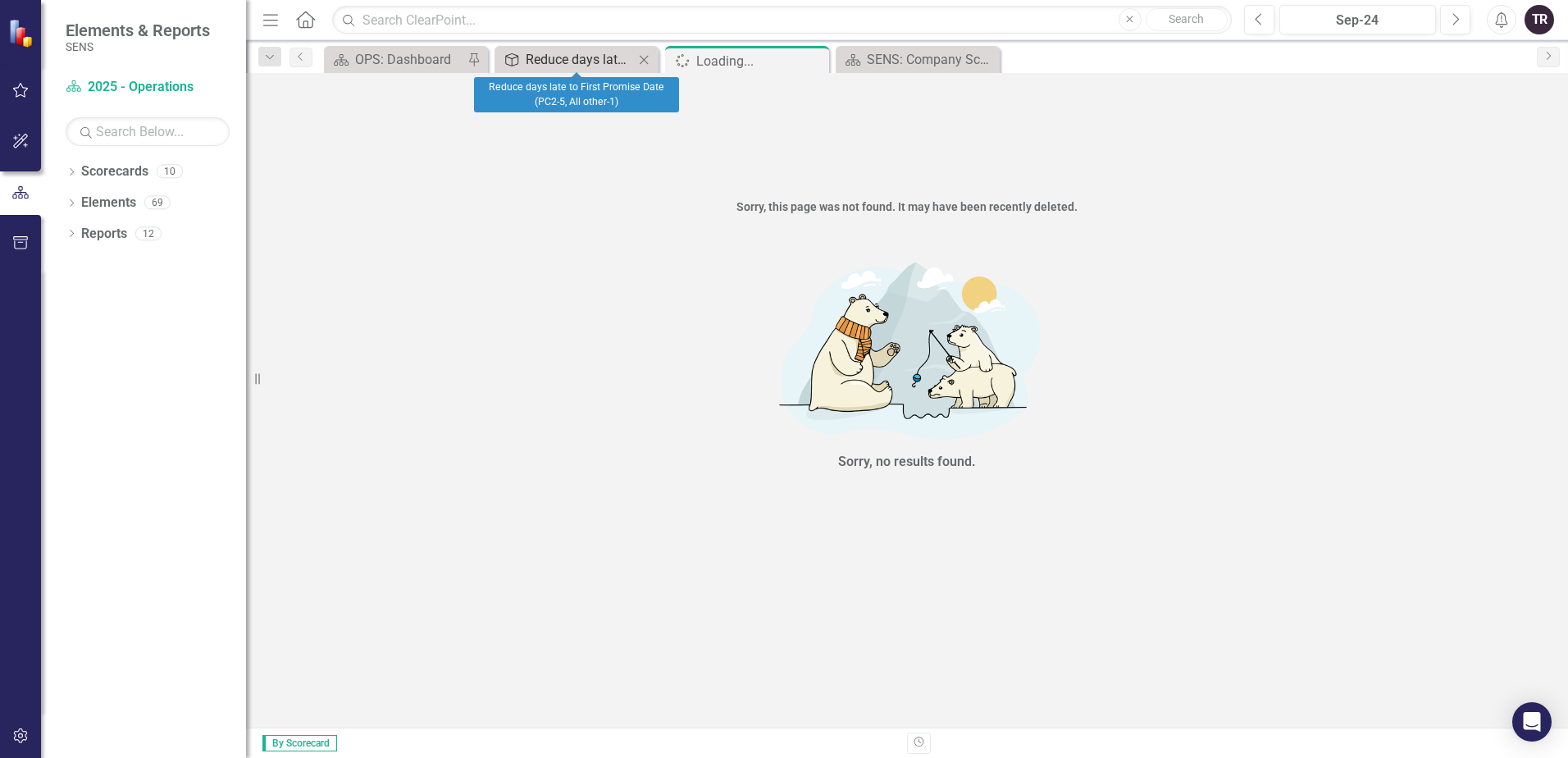
click at [582, 64] on div "Reduce days late to First Promise Date (PC2-5, All other-1)" at bounding box center [579, 59] width 108 height 21
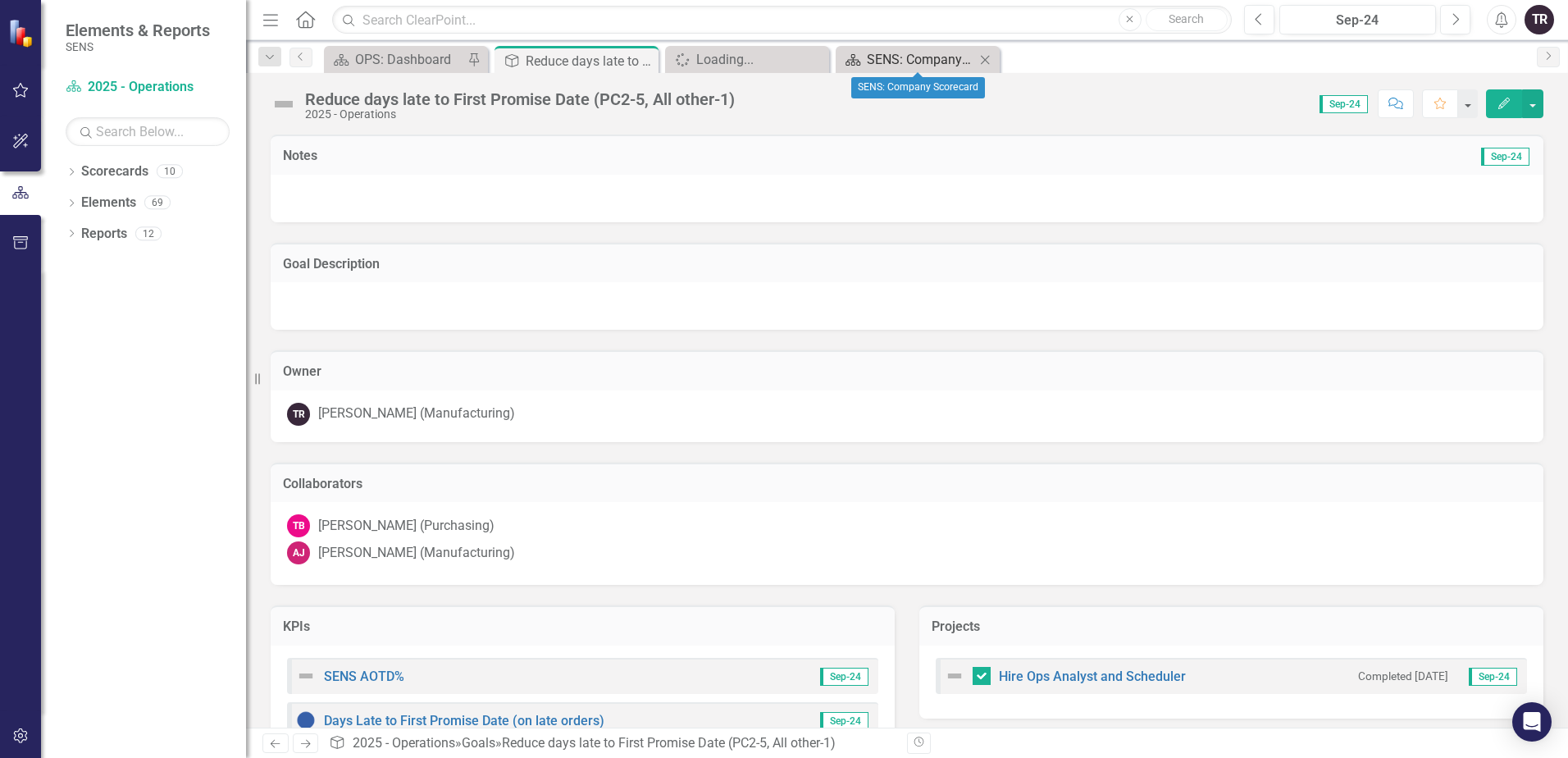
click at [889, 62] on div "SENS: Company Scorecard" at bounding box center [921, 59] width 108 height 21
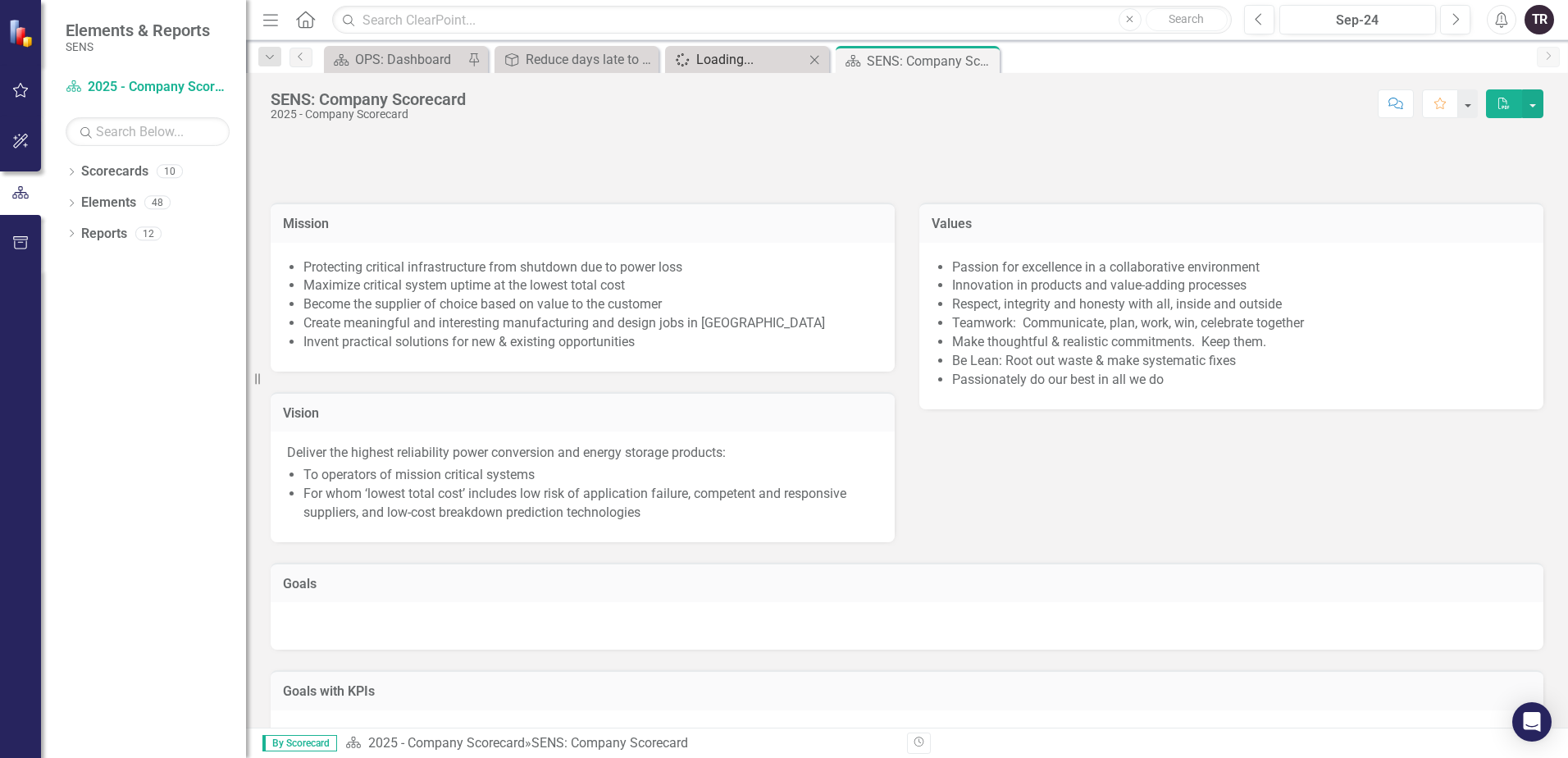
click at [752, 63] on div "Loading..." at bounding box center [750, 59] width 108 height 21
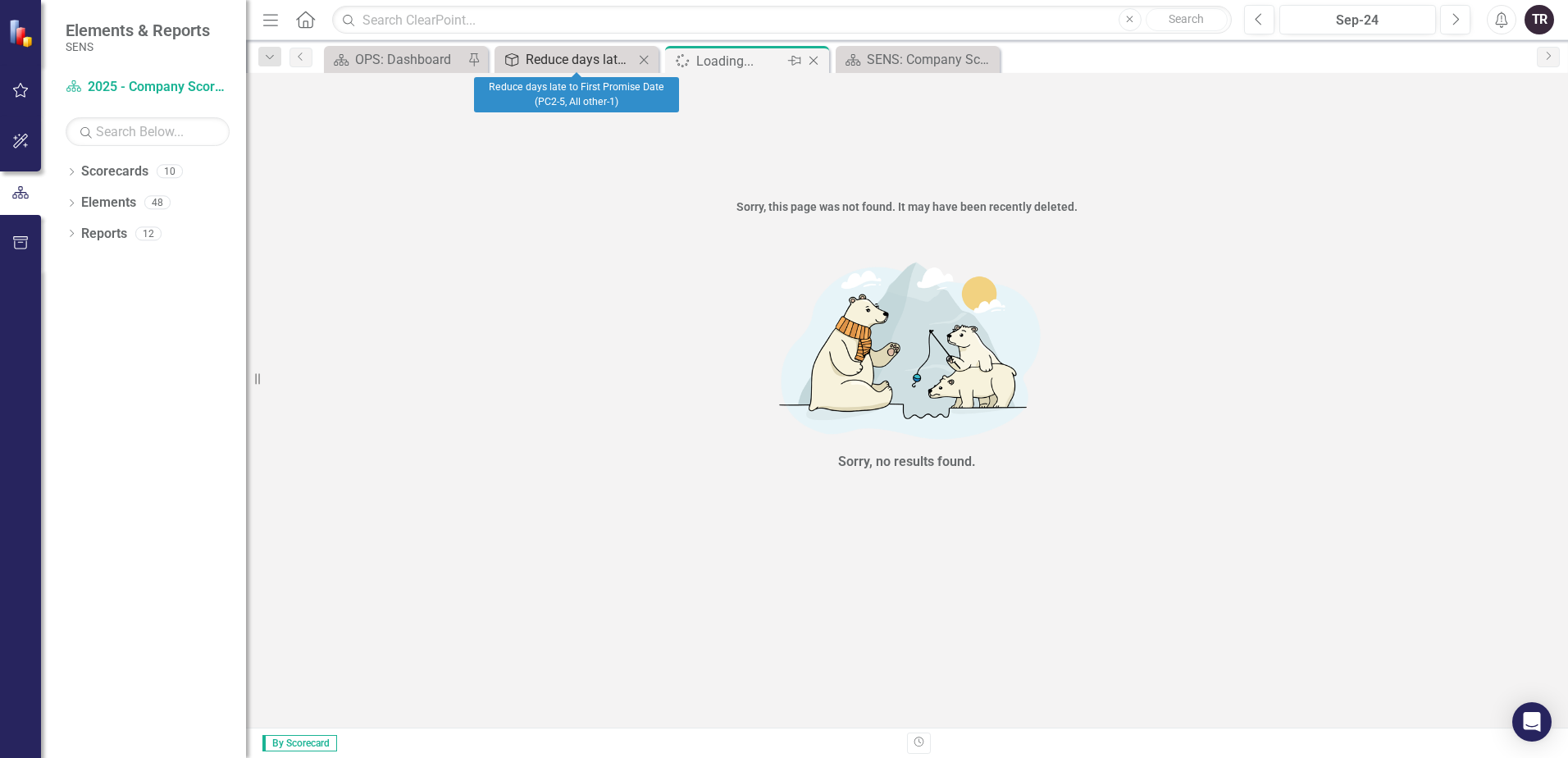
click at [607, 61] on div "Reduce days late to First Promise Date (PC2-5, All other-1)" at bounding box center [579, 59] width 108 height 21
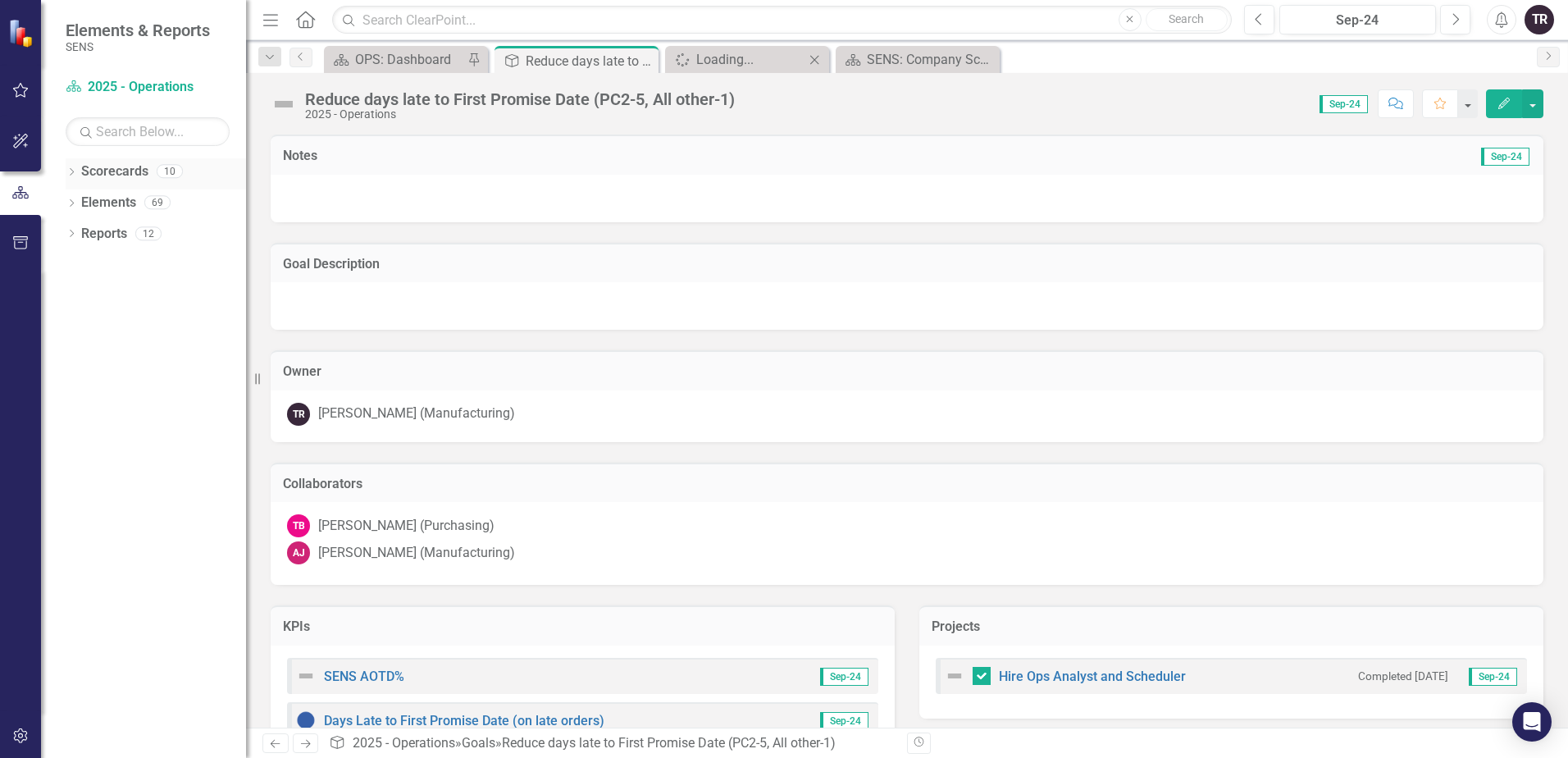
click at [68, 172] on icon "Dropdown" at bounding box center [72, 173] width 12 height 9
click at [79, 201] on icon "Dropdown" at bounding box center [79, 202] width 12 height 10
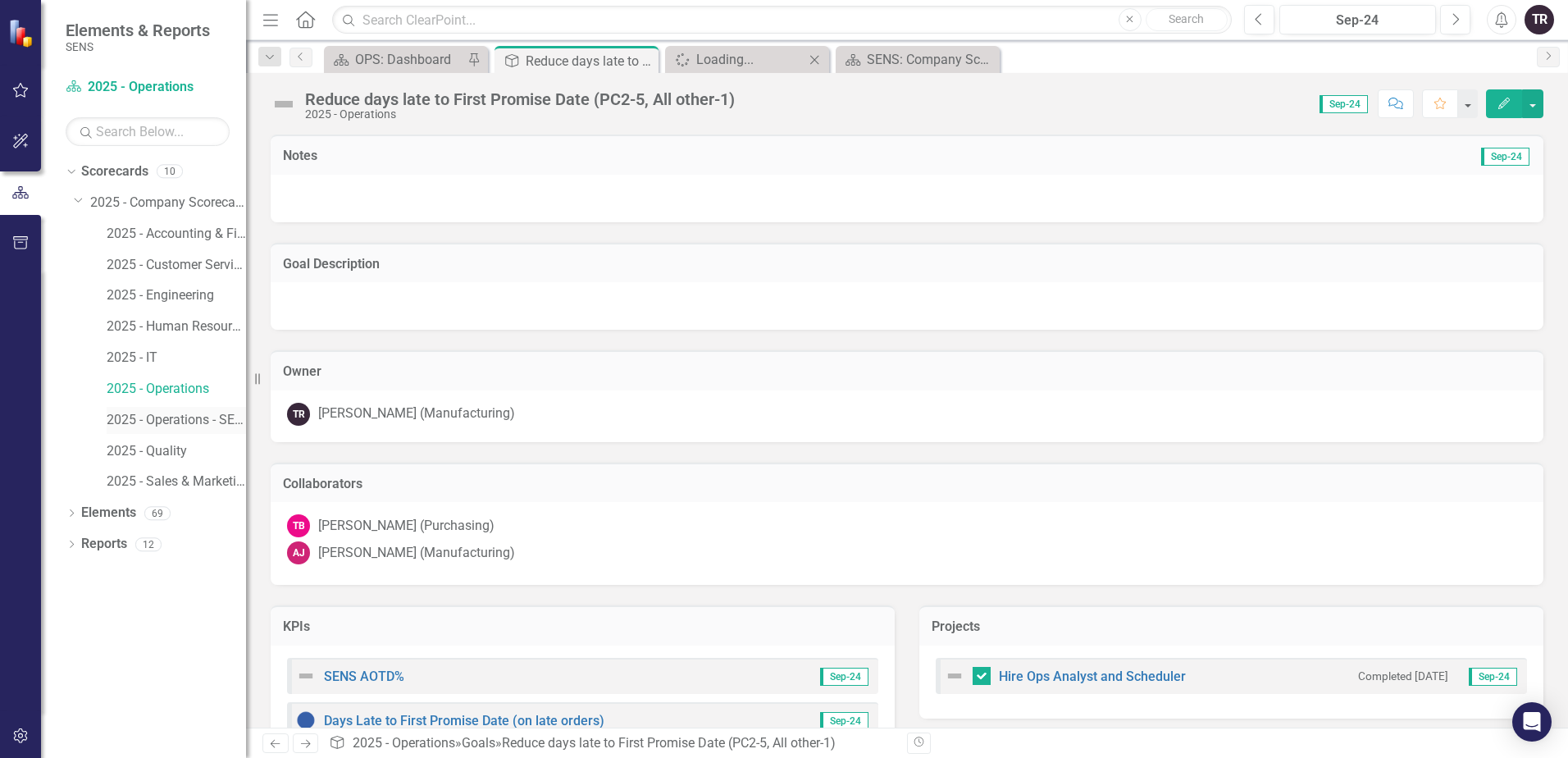
click at [183, 420] on link "2025 - Operations - SENS Legacy KPIs" at bounding box center [176, 420] width 139 height 19
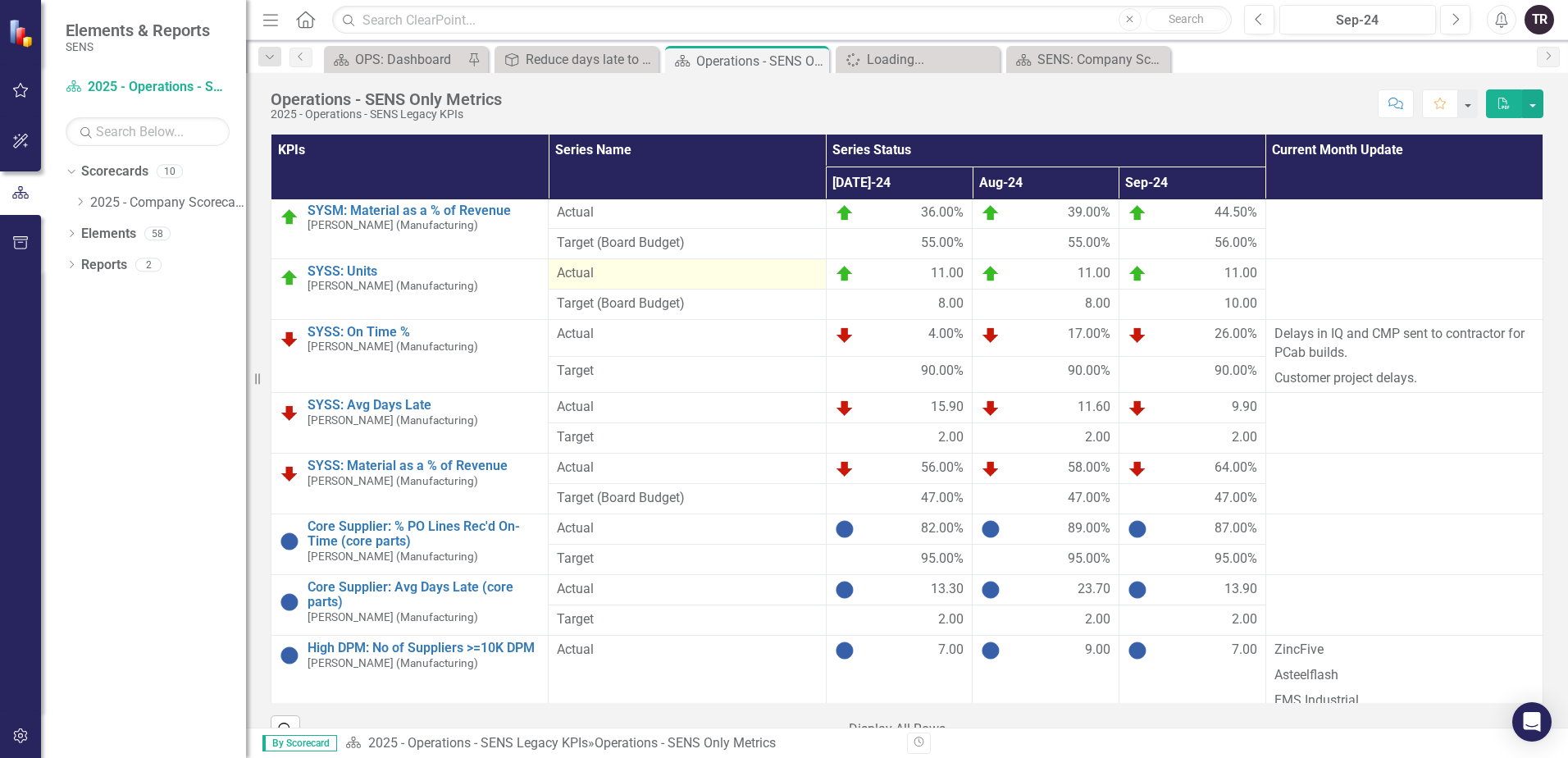
scroll to position [2706, 0]
